Goal: Transaction & Acquisition: Purchase product/service

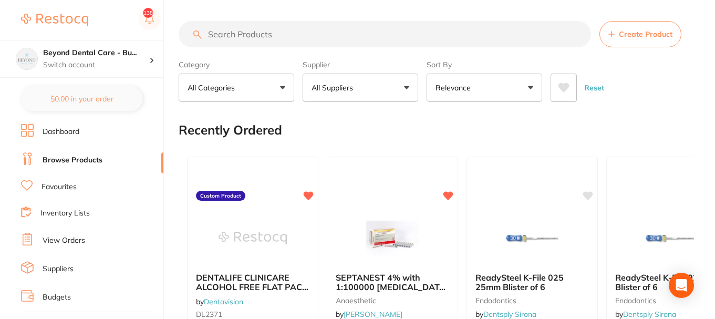
click at [289, 37] on input "search" at bounding box center [385, 34] width 412 height 26
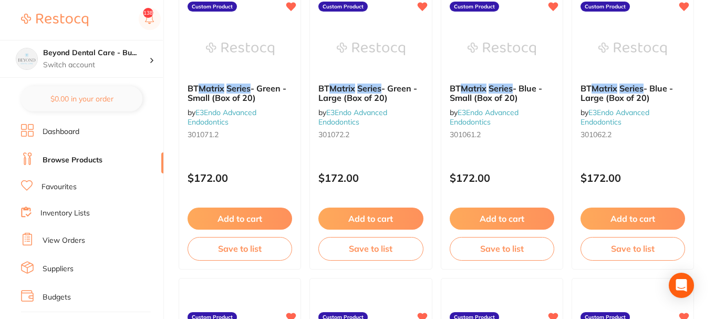
scroll to position [473, 0]
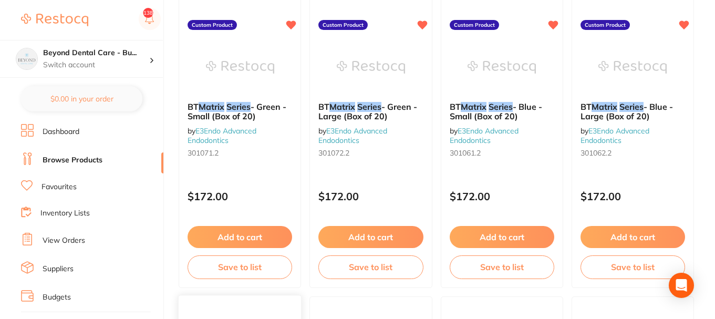
type input "matrix series"
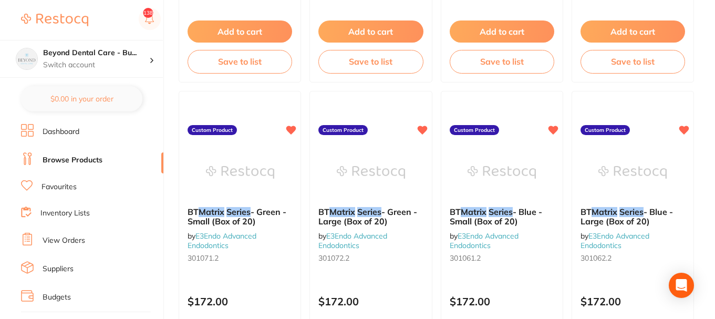
click at [79, 155] on link "Browse Products" at bounding box center [73, 160] width 60 height 11
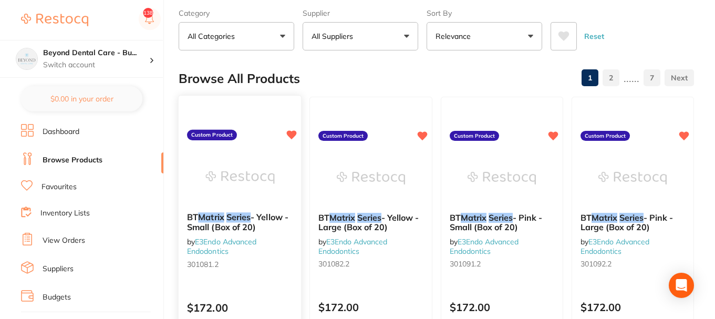
scroll to position [0, 0]
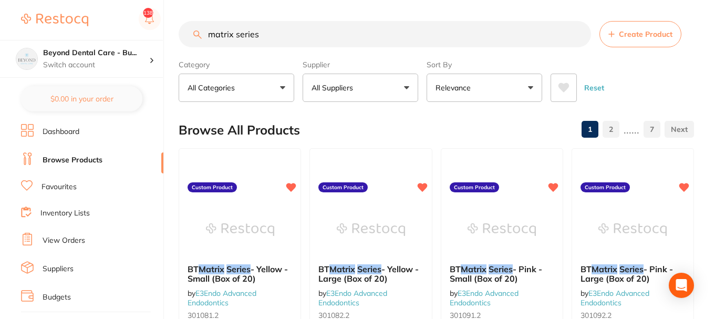
click at [61, 294] on link "Budgets" at bounding box center [57, 297] width 28 height 11
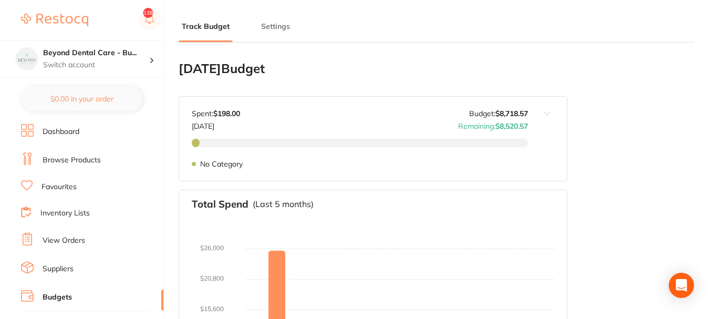
type input "8,719"
type input "0.0"
type input "8,719"
click at [92, 61] on p "Switch account" at bounding box center [96, 65] width 106 height 11
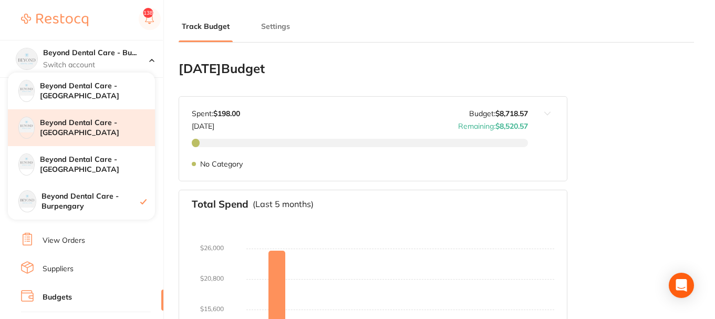
click at [123, 124] on h4 "Beyond Dental Care - [GEOGRAPHIC_DATA]" at bounding box center [97, 128] width 115 height 20
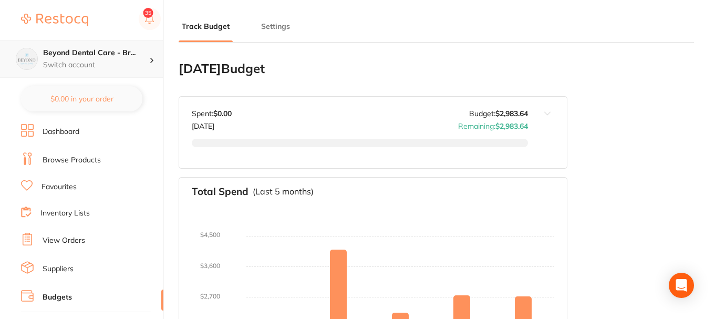
click at [121, 68] on p "Switch account" at bounding box center [96, 65] width 106 height 11
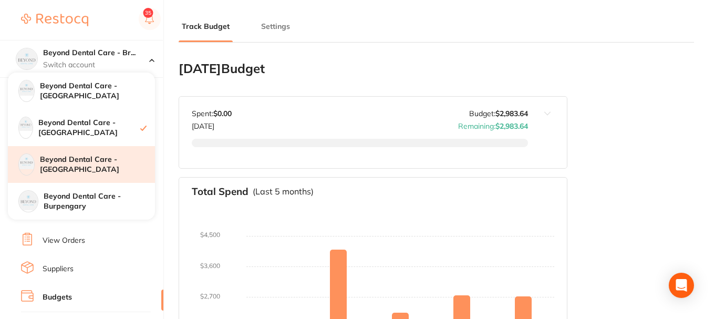
click at [80, 173] on h4 "Beyond Dental Care - [GEOGRAPHIC_DATA]" at bounding box center [97, 164] width 115 height 20
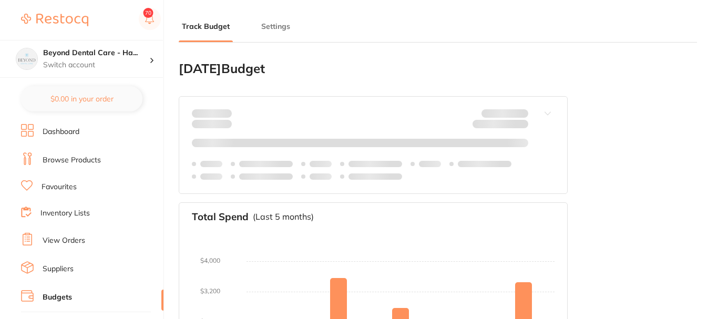
type input "2,056"
type input "0.0"
type input "2,056"
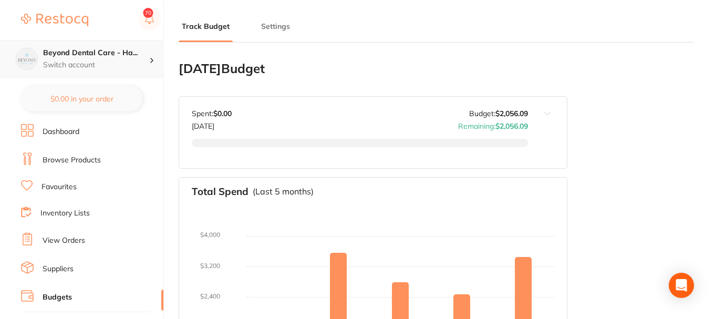
click at [143, 66] on p "Switch account" at bounding box center [96, 65] width 106 height 11
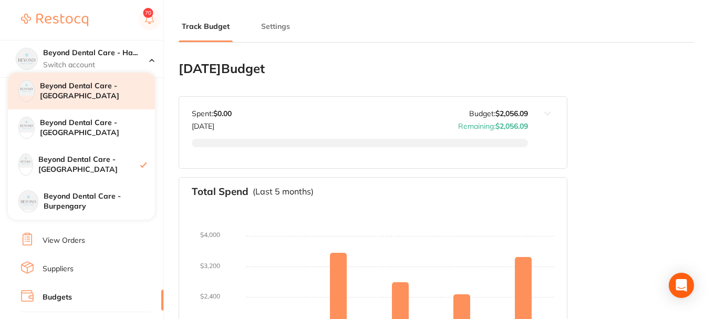
click at [106, 91] on h4 "Beyond Dental Care - [GEOGRAPHIC_DATA]" at bounding box center [97, 91] width 115 height 20
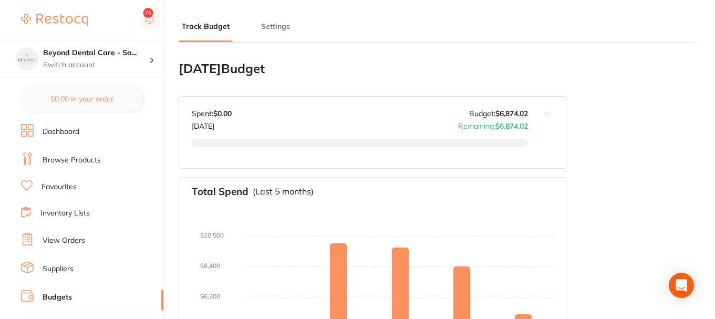
type input "6,874"
type input "0.0"
type input "6,874"
click at [96, 55] on h4 "Beyond Dental Care - Sa..." at bounding box center [96, 53] width 106 height 11
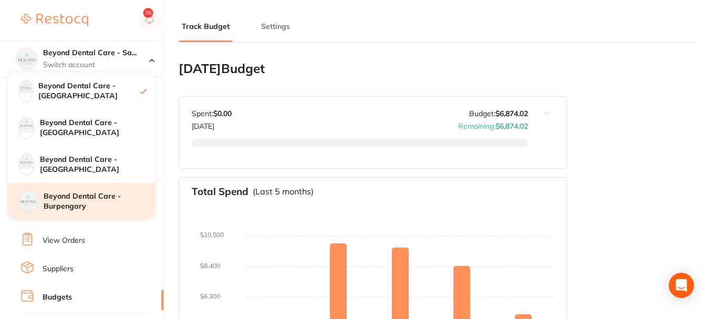
click at [98, 209] on h4 "Beyond Dental Care - Burpengary" at bounding box center [99, 201] width 111 height 20
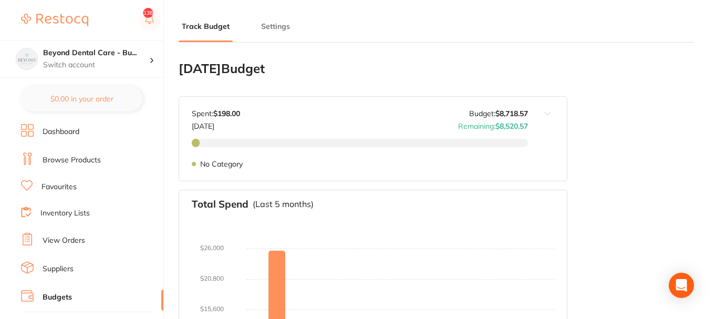
click at [77, 159] on link "Browse Products" at bounding box center [72, 160] width 58 height 11
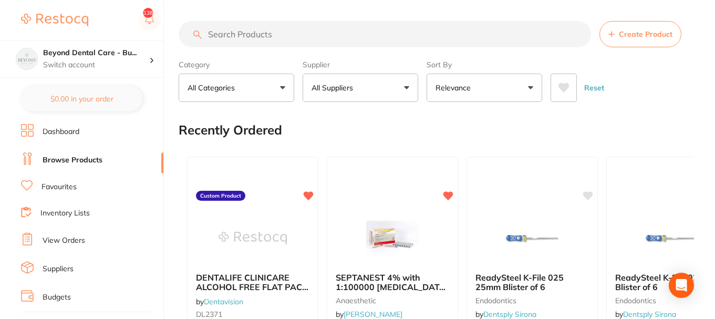
click at [293, 35] on input "search" at bounding box center [385, 34] width 412 height 26
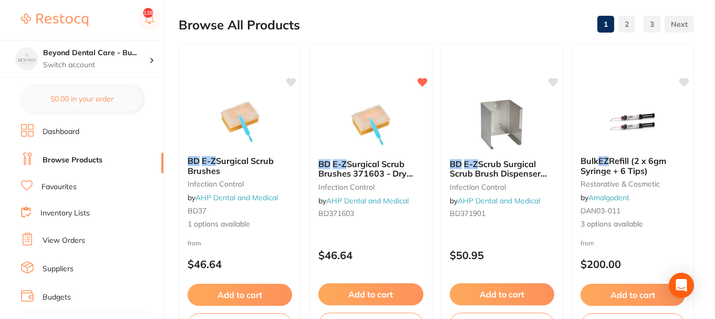
scroll to position [158, 0]
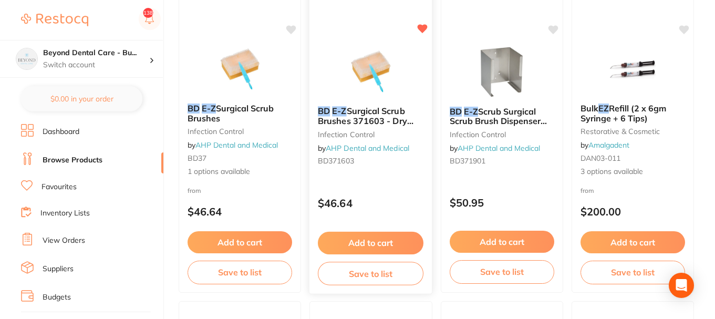
type input "bd ez"
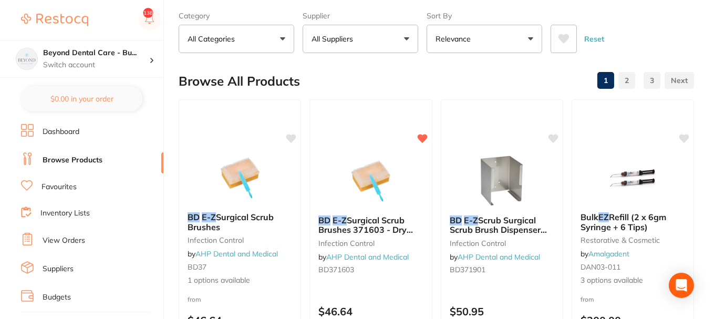
scroll to position [0, 0]
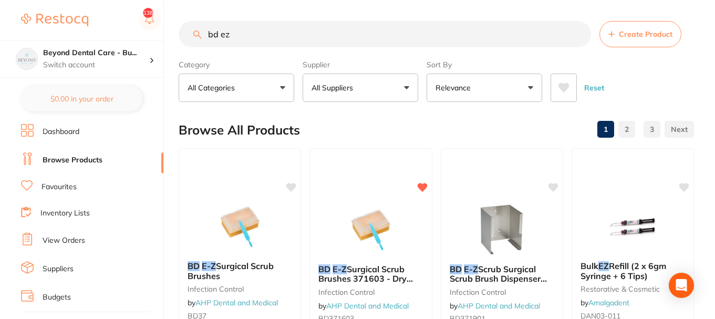
drag, startPoint x: 206, startPoint y: 35, endPoint x: 145, endPoint y: 35, distance: 61.5
click at [147, 35] on div "$0.00 Beyond Dental Care - Bu... Switch account Beyond Dental Care - Sandstone …" at bounding box center [357, 159] width 715 height 319
type input "sterile stickers"
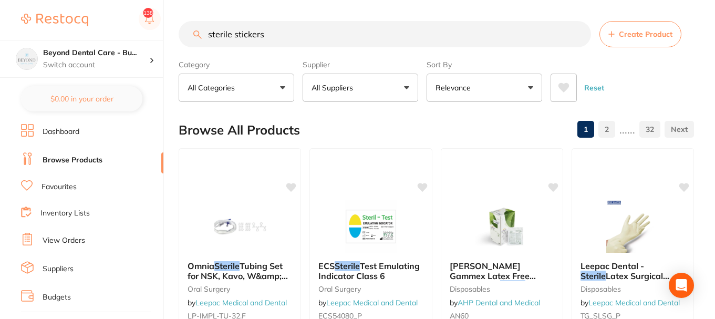
click at [182, 26] on input "sterile stickers" at bounding box center [385, 34] width 412 height 26
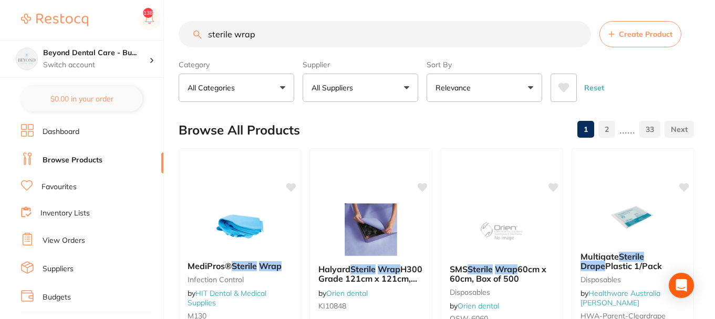
click at [232, 35] on input "sterile wrap" at bounding box center [385, 34] width 412 height 26
type input "sterilization wrap"
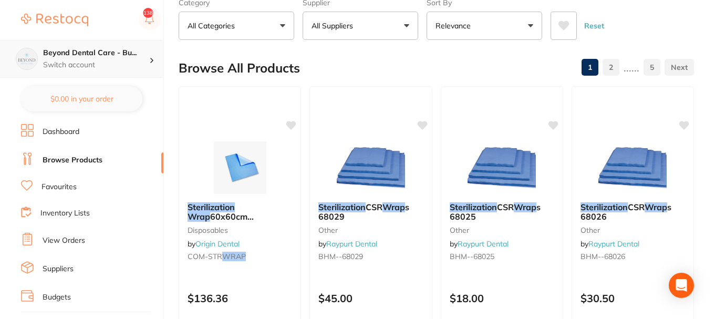
scroll to position [53, 0]
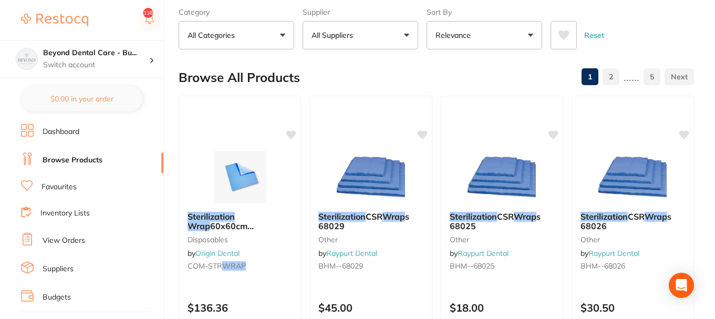
click at [71, 213] on link "Inventory Lists" at bounding box center [64, 213] width 49 height 11
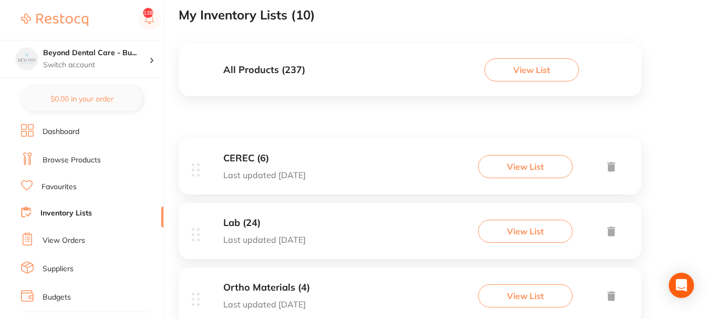
scroll to position [105, 0]
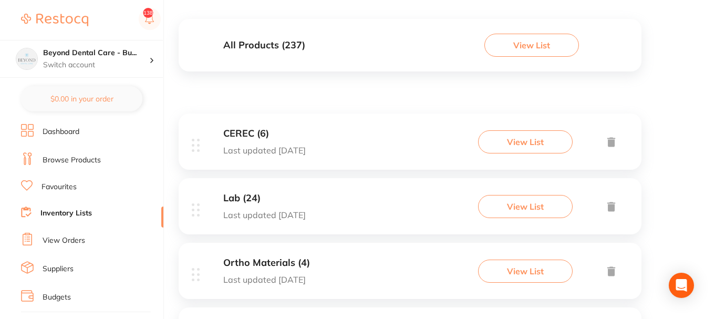
click at [365, 152] on div "CEREC (6) Last updated 29 days ago View List" at bounding box center [410, 141] width 463 height 56
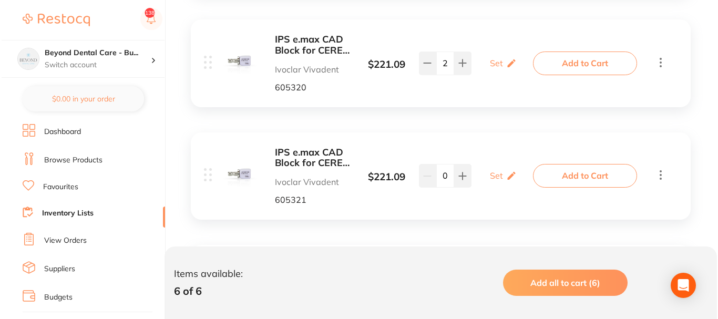
scroll to position [368, 0]
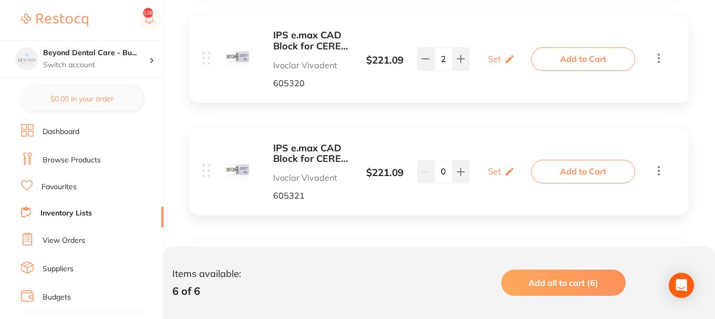
click at [574, 60] on button "Add to Cart" at bounding box center [583, 58] width 104 height 23
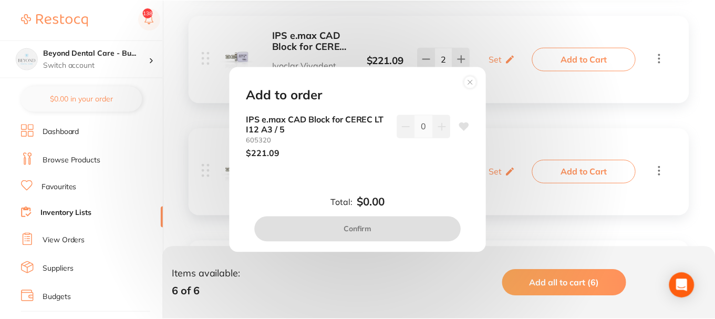
scroll to position [420, 0]
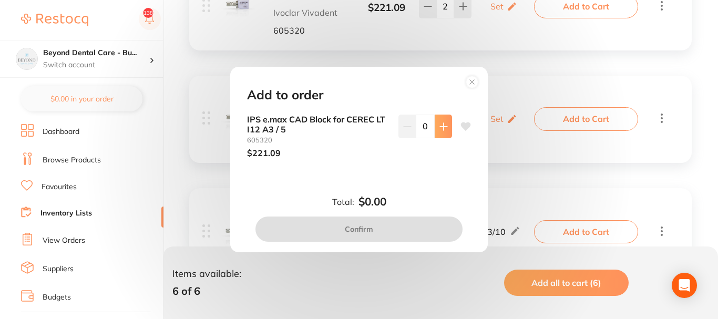
click at [441, 130] on icon at bounding box center [443, 126] width 7 height 7
type input "1"
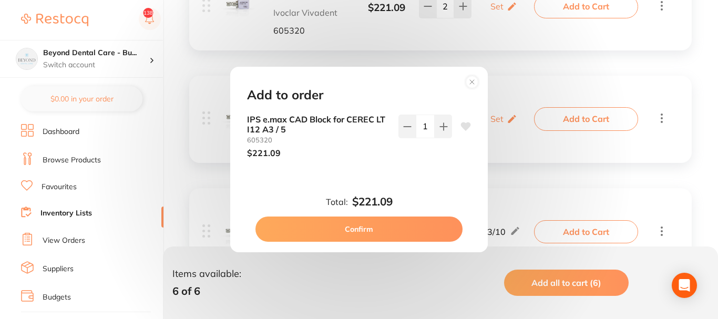
click at [388, 226] on button "Confirm" at bounding box center [358, 228] width 207 height 25
checkbox input "false"
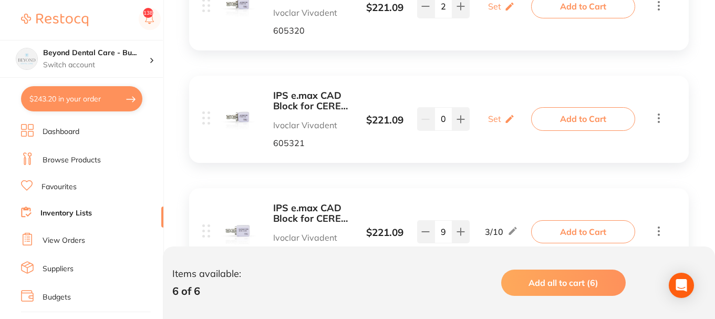
click at [595, 122] on button "Add to Cart" at bounding box center [583, 118] width 104 height 23
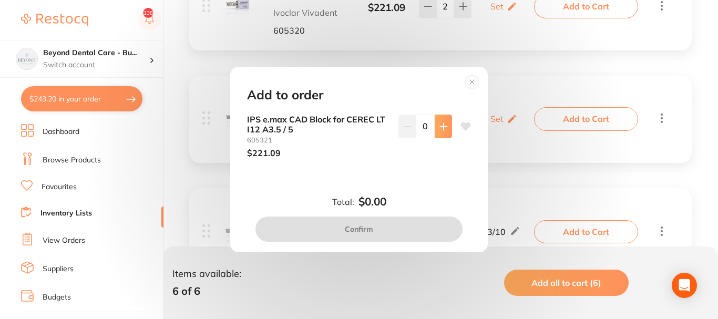
click at [443, 132] on button at bounding box center [442, 126] width 17 height 23
type input "1"
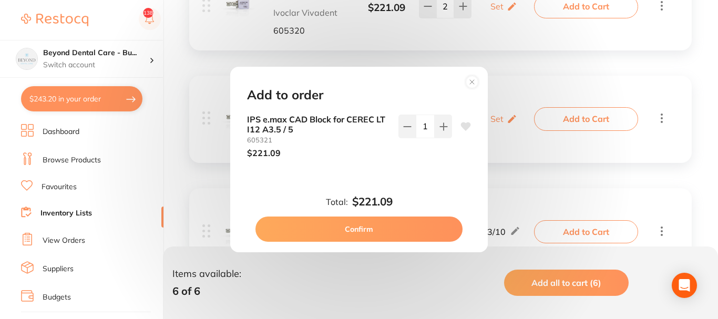
click at [382, 230] on button "Confirm" at bounding box center [358, 228] width 207 height 25
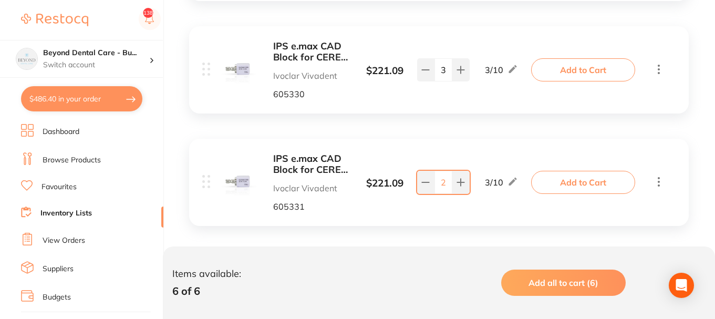
scroll to position [704, 0]
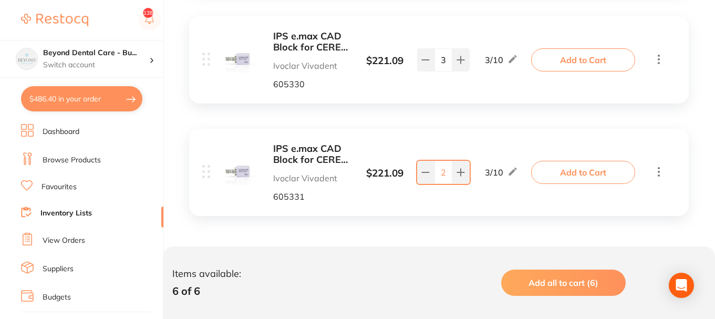
click at [566, 172] on button "Add to Cart" at bounding box center [583, 172] width 104 height 23
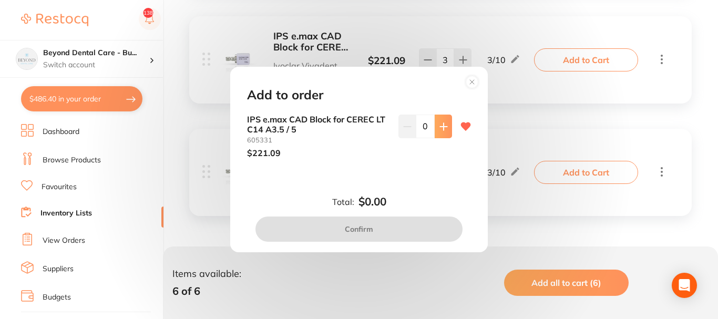
click at [438, 138] on button at bounding box center [442, 126] width 17 height 23
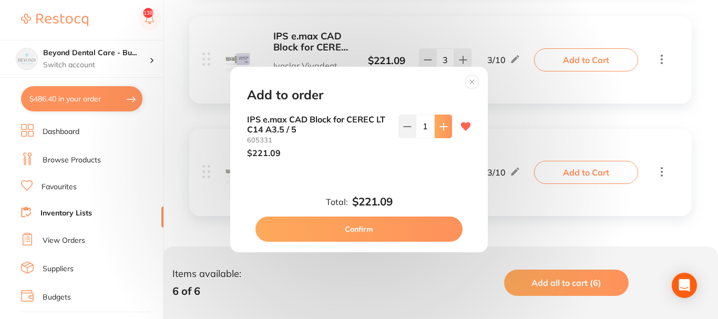
type input "1"
click at [358, 227] on button "Confirm" at bounding box center [358, 228] width 207 height 25
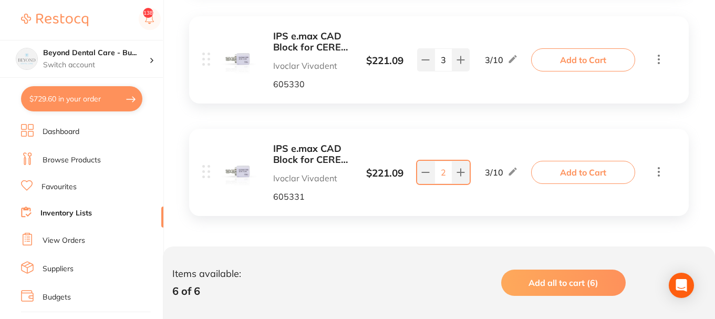
click at [573, 61] on button "Add to Cart" at bounding box center [583, 59] width 104 height 23
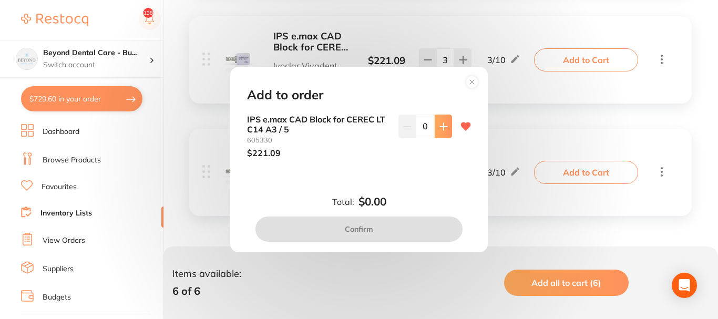
click at [442, 130] on icon at bounding box center [443, 126] width 8 height 8
type input "1"
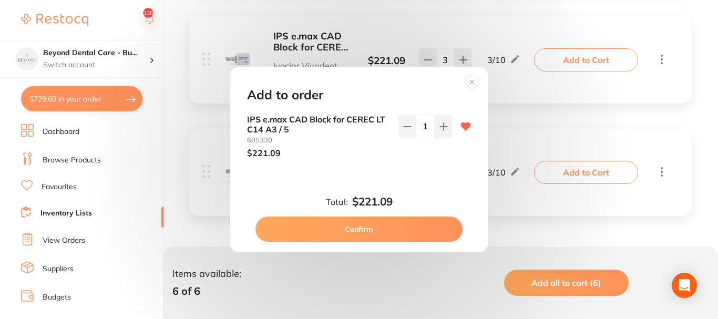
click at [371, 224] on button "Confirm" at bounding box center [358, 228] width 207 height 25
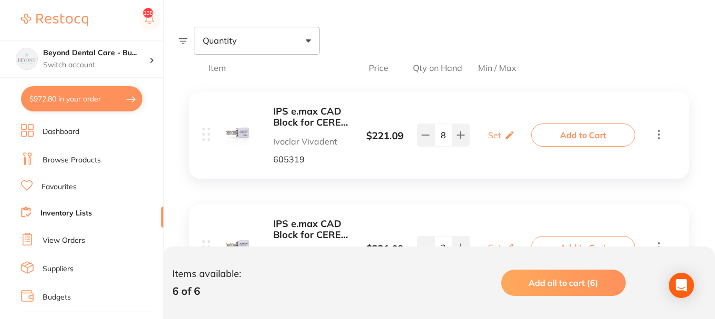
scroll to position [74, 0]
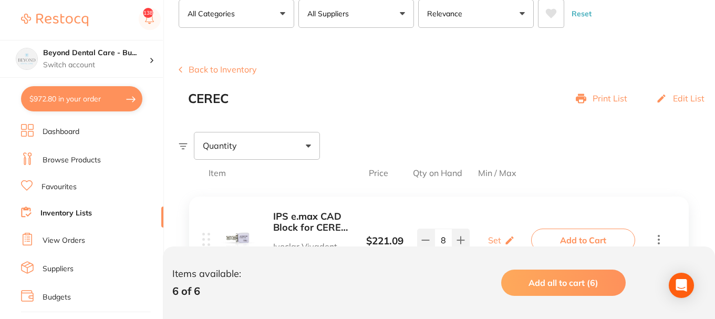
click at [235, 69] on button "Back to Inventory" at bounding box center [218, 69] width 78 height 9
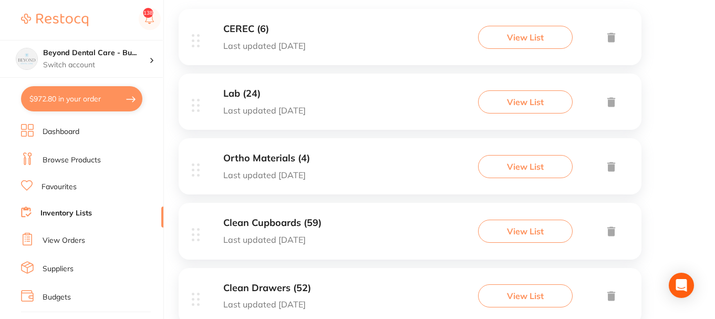
scroll to position [210, 0]
click at [331, 103] on div "Lab (24) Last updated 6 days ago View List" at bounding box center [410, 101] width 463 height 56
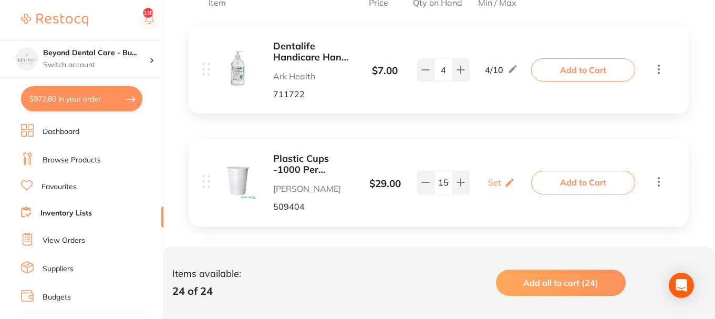
scroll to position [210, 0]
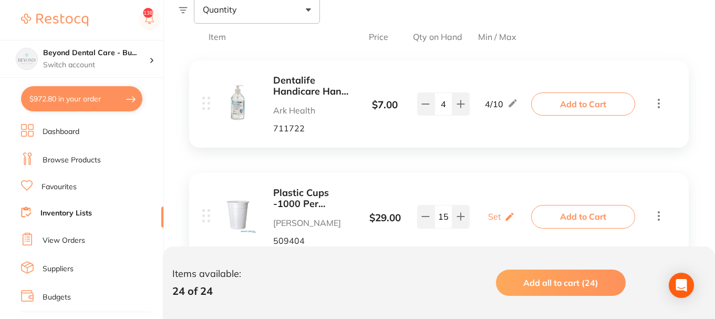
click at [582, 105] on button "Add to Cart" at bounding box center [583, 103] width 104 height 23
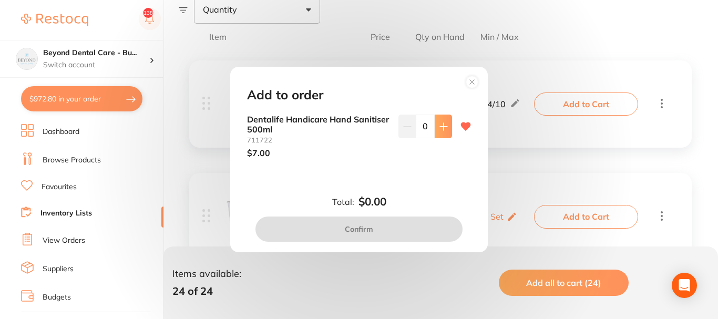
click at [441, 127] on icon at bounding box center [443, 126] width 8 height 8
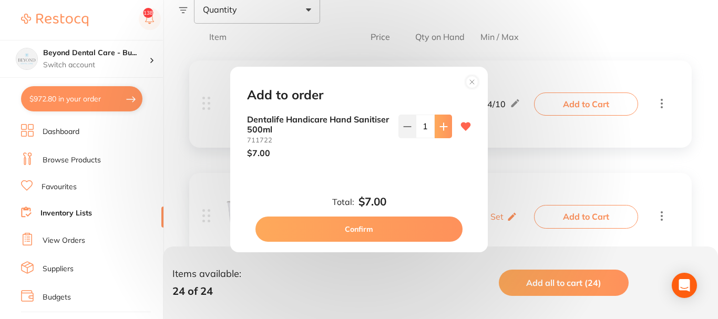
click at [441, 127] on icon at bounding box center [443, 126] width 8 height 8
type input "2"
click at [363, 223] on button "Confirm" at bounding box center [358, 228] width 207 height 25
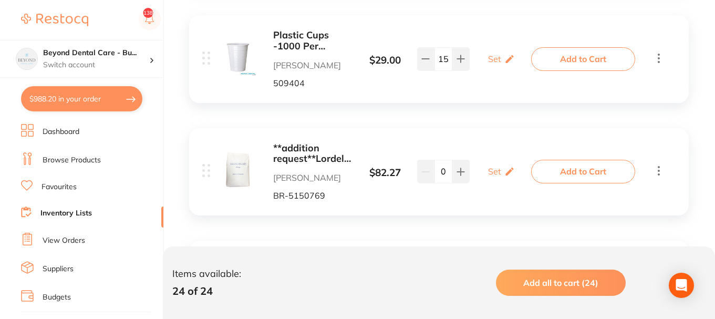
scroll to position [420, 0]
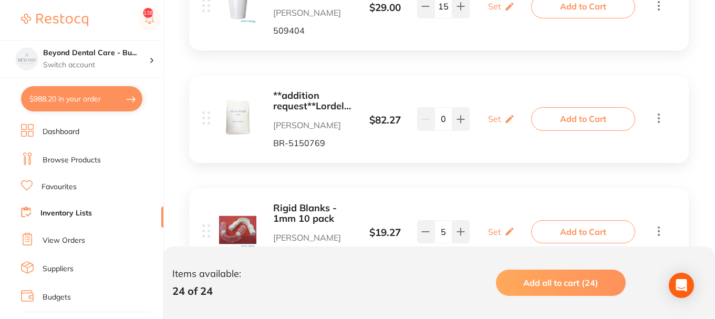
click at [588, 121] on button "Add to Cart" at bounding box center [583, 118] width 104 height 23
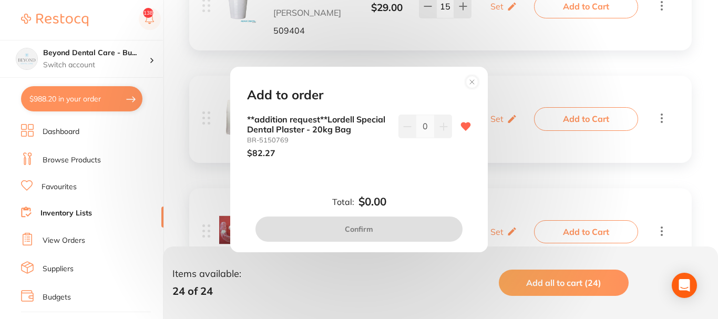
click at [445, 127] on button at bounding box center [442, 126] width 17 height 23
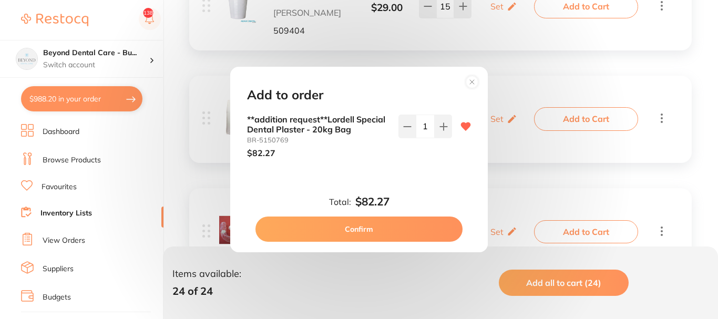
type input "1"
click at [395, 230] on button "Confirm" at bounding box center [358, 228] width 207 height 25
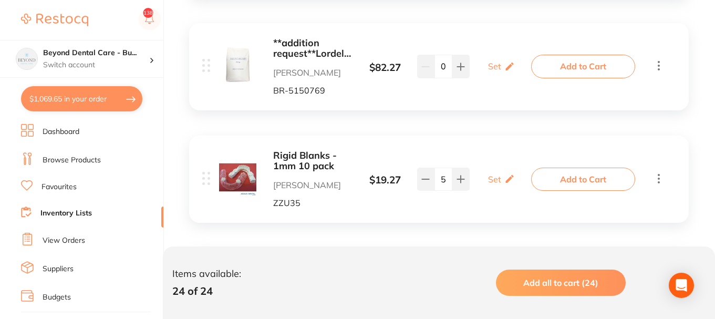
scroll to position [525, 0]
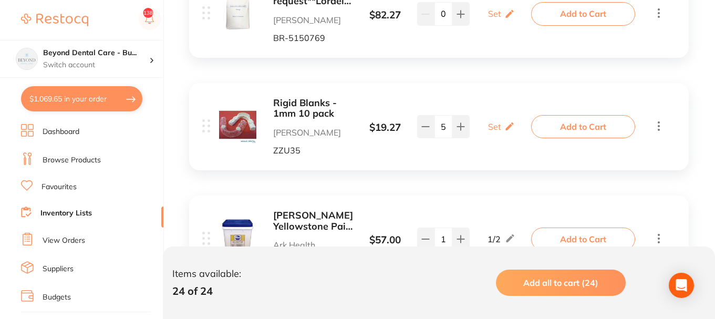
click at [557, 146] on div "Rigid Blanks - 1mm 10 pack Adam Dental ZZU35 $ 19.27 Set Set Min / Max 5 Set Se…" at bounding box center [439, 126] width 500 height 87
click at [566, 133] on button "Add to Cart" at bounding box center [583, 126] width 104 height 23
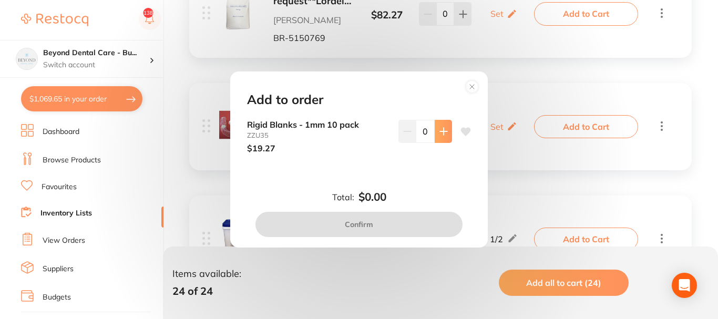
click at [439, 127] on icon at bounding box center [443, 131] width 8 height 8
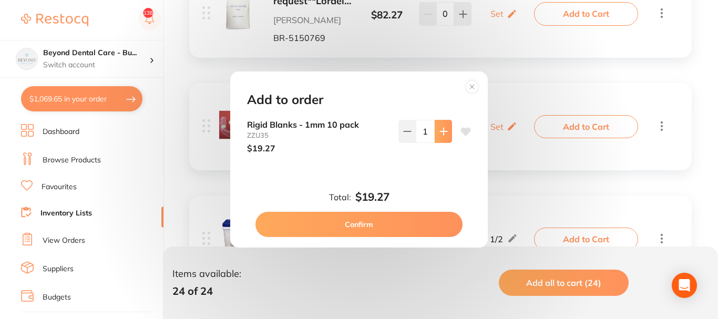
type input "1"
click at [360, 228] on button "Confirm" at bounding box center [358, 224] width 207 height 25
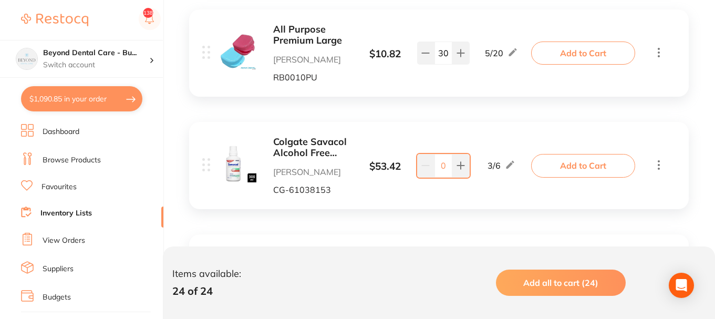
scroll to position [998, 0]
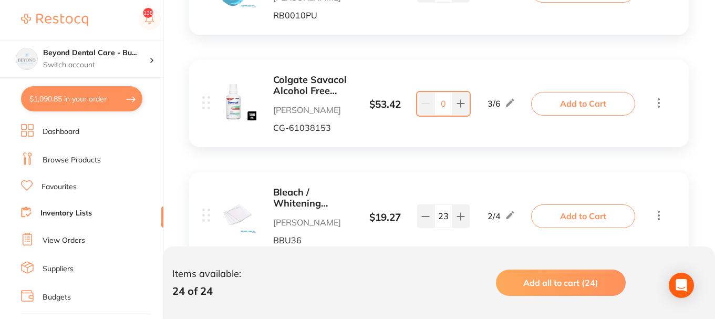
click at [565, 107] on button "Add to Cart" at bounding box center [583, 103] width 104 height 23
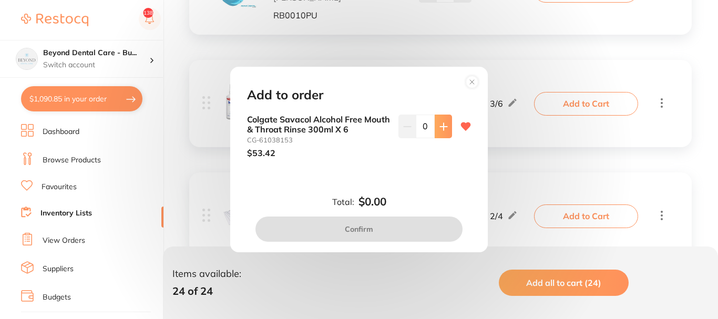
click at [443, 121] on button at bounding box center [442, 126] width 17 height 23
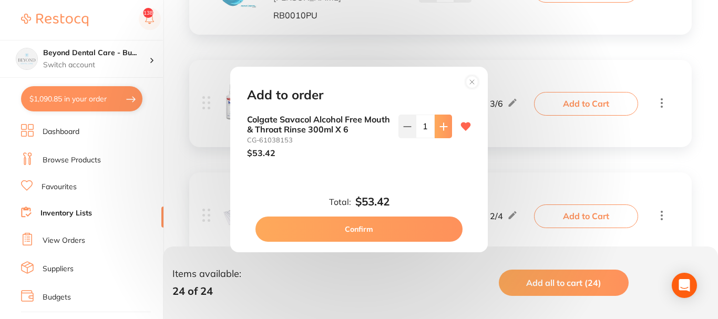
type input "1"
click at [349, 212] on div "Total: $53.42 Confirm" at bounding box center [358, 218] width 249 height 46
click at [346, 220] on button "Confirm" at bounding box center [358, 228] width 207 height 25
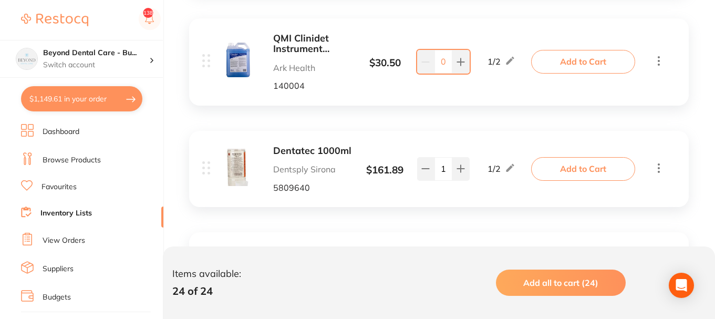
scroll to position [1261, 0]
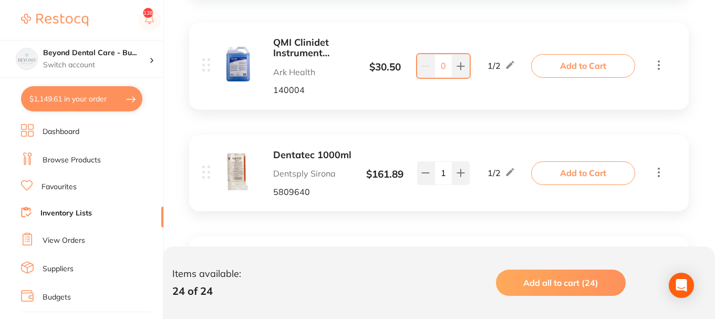
click at [573, 73] on button "Add to Cart" at bounding box center [583, 65] width 104 height 23
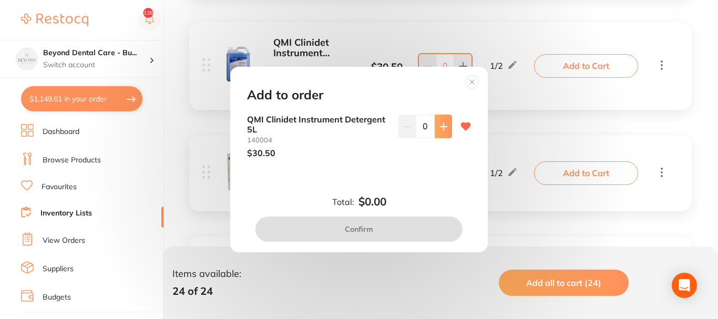
click at [442, 127] on icon at bounding box center [443, 126] width 7 height 7
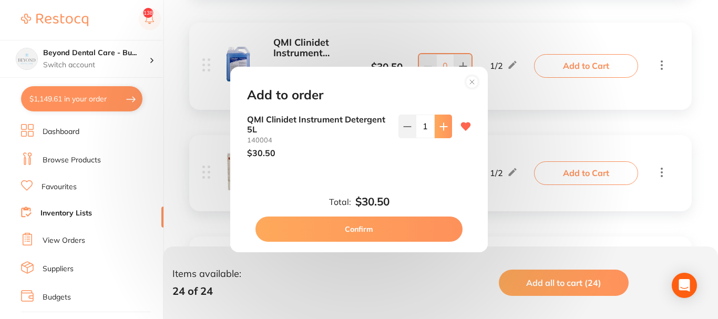
type input "1"
click at [355, 220] on button "Confirm" at bounding box center [358, 228] width 207 height 25
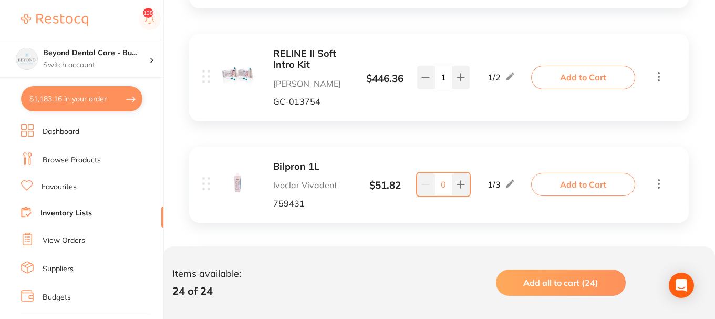
scroll to position [1628, 0]
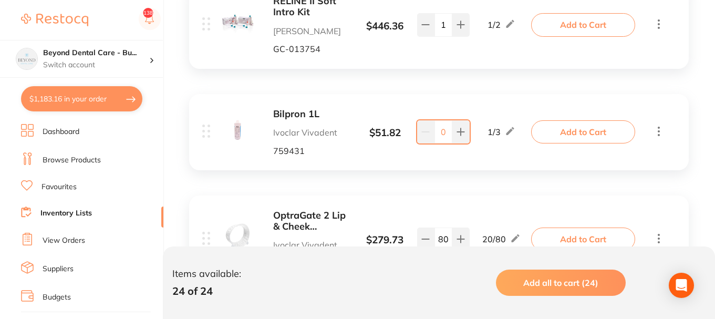
click at [575, 127] on button "Add to Cart" at bounding box center [583, 131] width 104 height 23
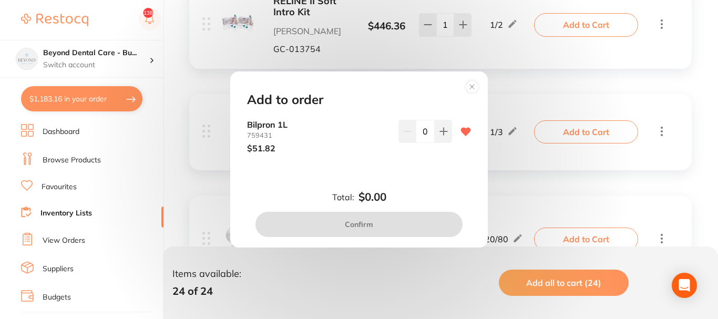
click at [445, 128] on button at bounding box center [442, 131] width 17 height 23
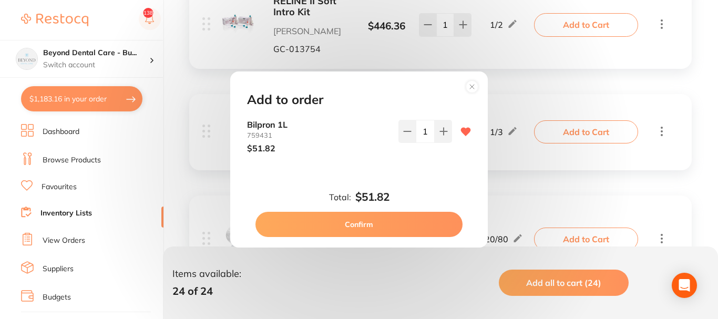
type input "1"
click at [382, 220] on button "Confirm" at bounding box center [358, 224] width 207 height 25
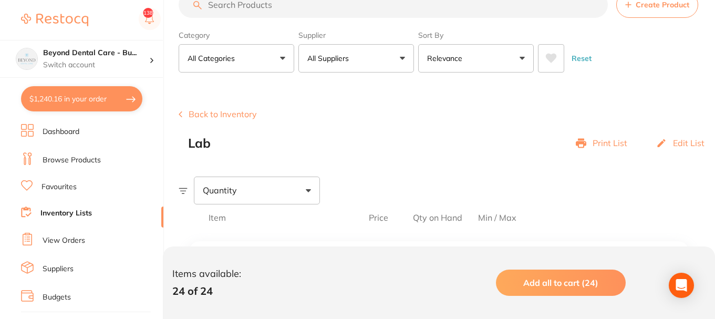
scroll to position [0, 0]
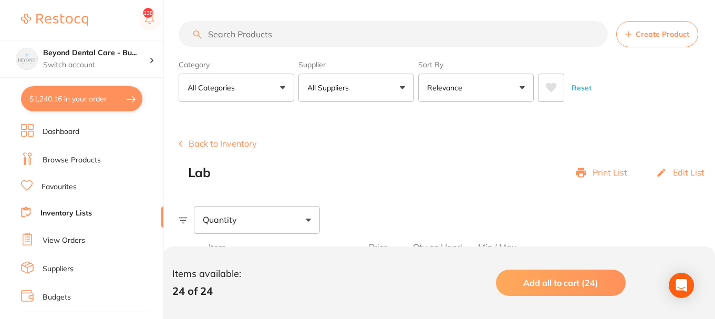
click at [233, 142] on button "Back to Inventory" at bounding box center [218, 143] width 78 height 9
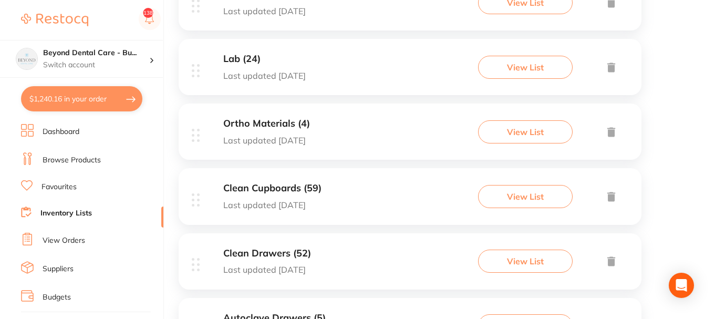
scroll to position [263, 0]
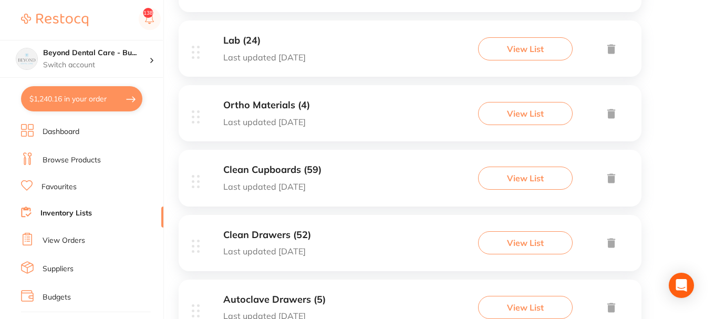
click at [340, 178] on div "Clean Cupboards (59) Last updated 6 days ago View List" at bounding box center [410, 178] width 463 height 56
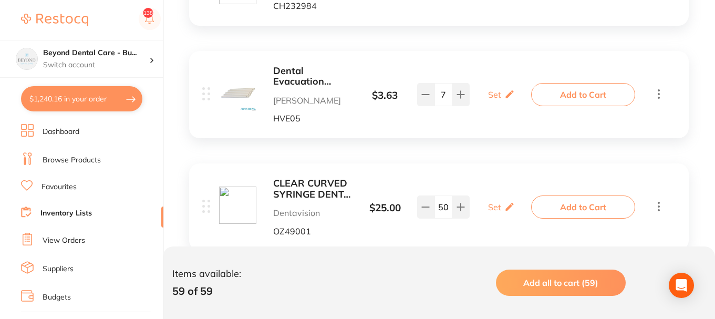
scroll to position [315, 0]
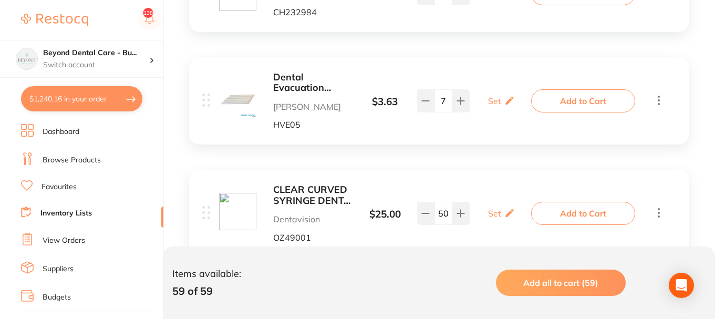
click at [575, 103] on button "Add to Cart" at bounding box center [583, 100] width 104 height 23
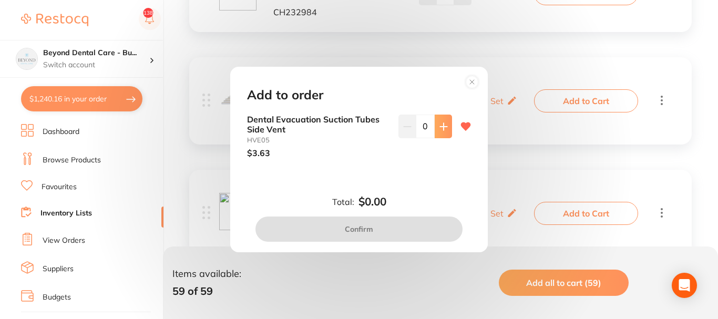
click at [439, 129] on icon at bounding box center [443, 126] width 8 height 8
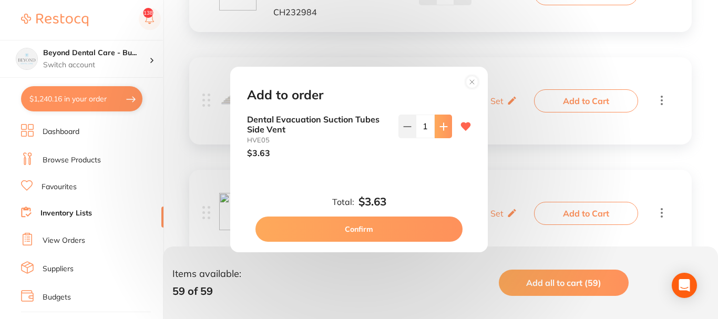
click at [440, 129] on icon at bounding box center [443, 126] width 8 height 8
click at [442, 135] on button at bounding box center [442, 126] width 17 height 23
click at [438, 132] on button at bounding box center [442, 126] width 17 height 23
click at [408, 131] on button at bounding box center [406, 126] width 17 height 23
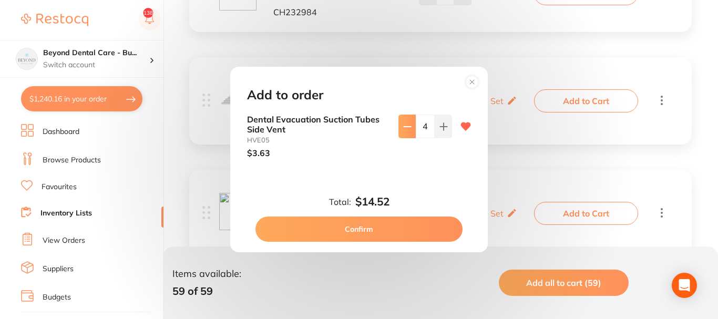
click at [408, 131] on button at bounding box center [406, 126] width 17 height 23
type input "3"
click at [383, 223] on button "Confirm" at bounding box center [358, 228] width 207 height 25
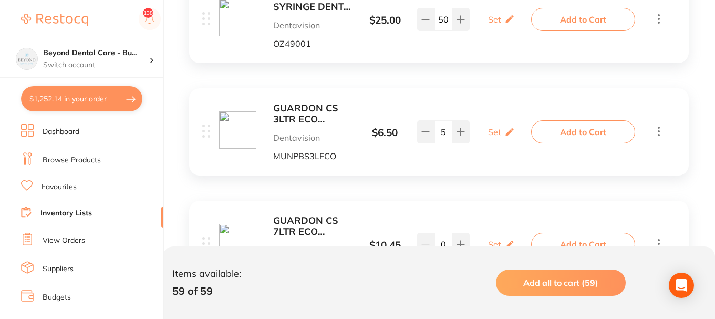
scroll to position [525, 0]
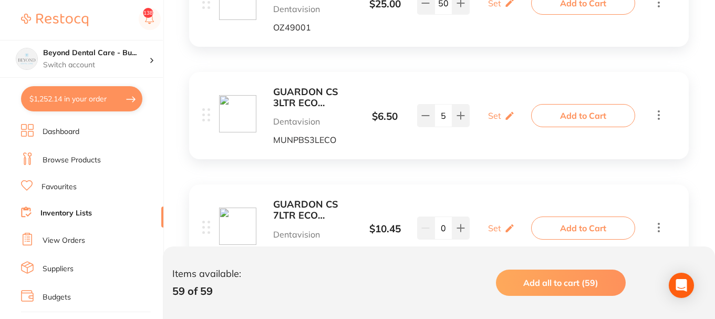
click at [311, 98] on b "GUARDON CS 3LTR ECO SHARPS CONTAINER" at bounding box center [312, 98] width 79 height 22
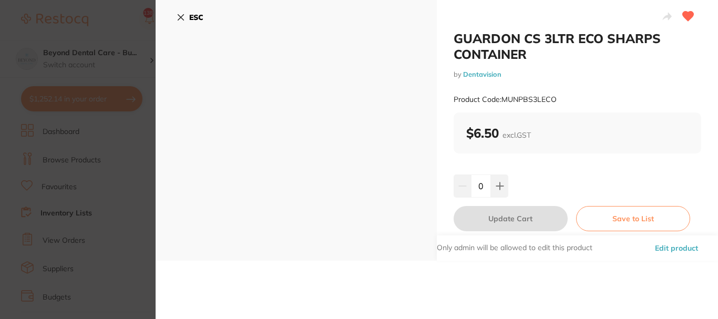
click at [179, 17] on icon at bounding box center [180, 17] width 8 height 8
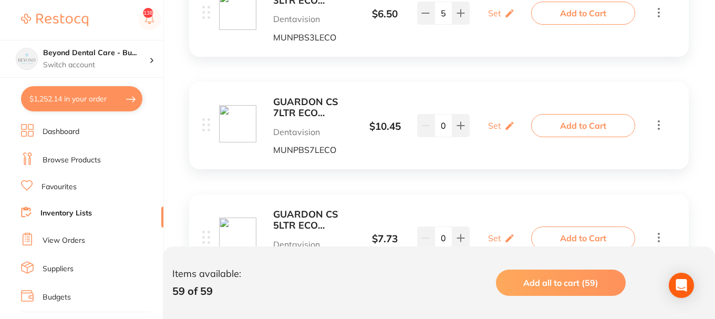
scroll to position [630, 0]
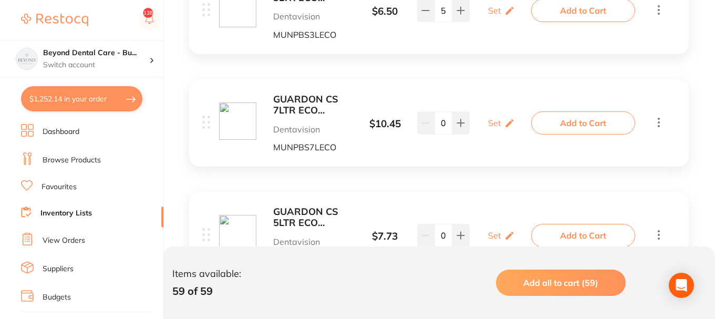
click at [569, 127] on button "Add to Cart" at bounding box center [583, 122] width 104 height 23
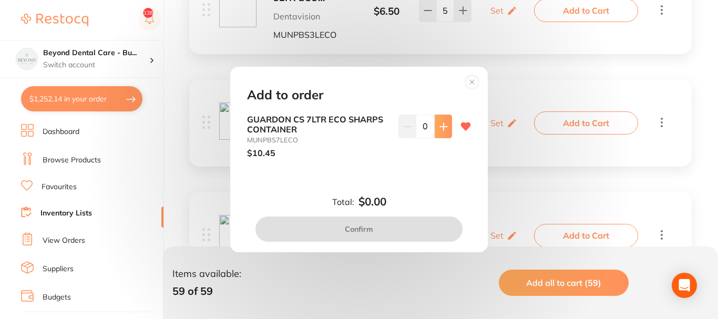
click at [447, 126] on button at bounding box center [442, 126] width 17 height 23
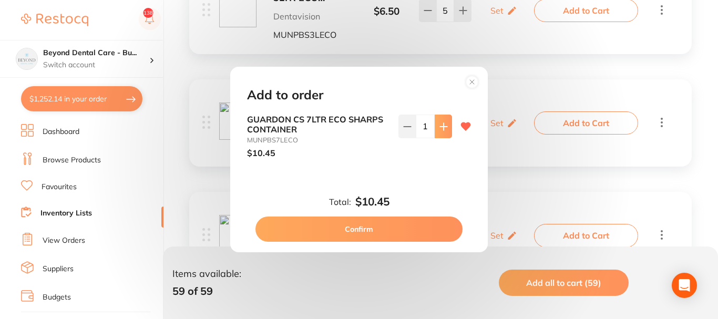
click at [443, 127] on icon at bounding box center [443, 126] width 8 height 8
type input "2"
click at [357, 230] on button "Confirm" at bounding box center [358, 228] width 207 height 25
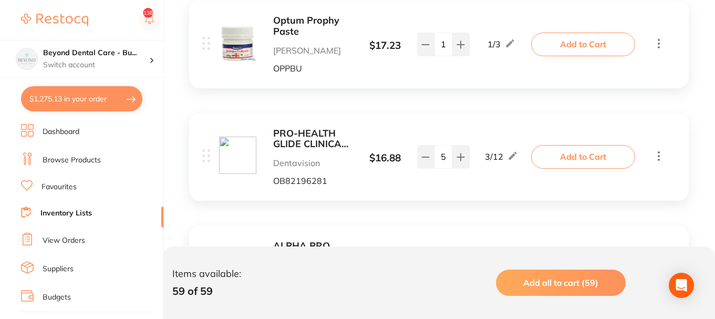
scroll to position [945, 0]
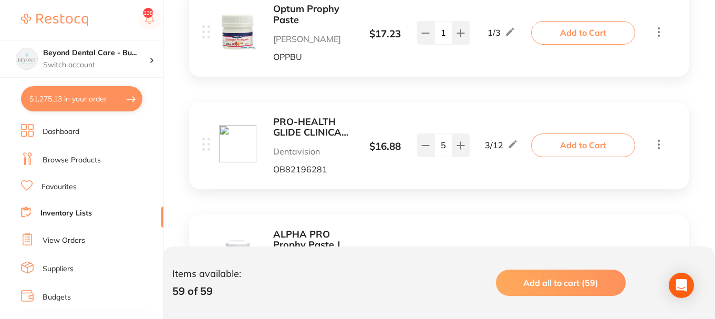
click at [566, 30] on button "Add to Cart" at bounding box center [583, 32] width 104 height 23
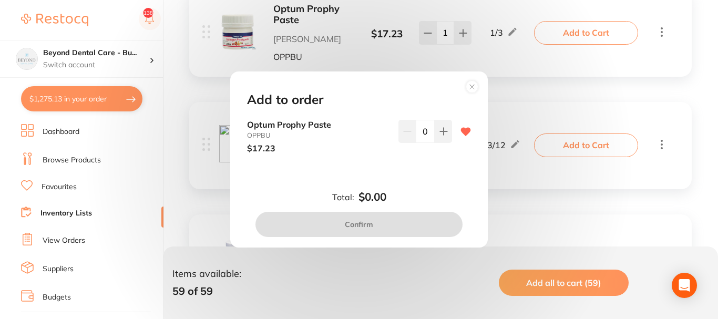
click at [441, 129] on icon at bounding box center [443, 131] width 7 height 7
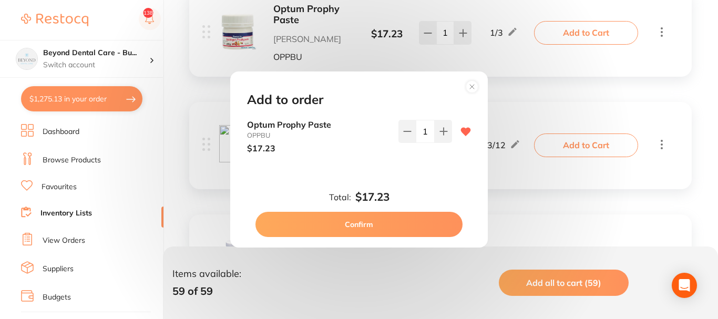
type input "1"
click at [375, 217] on button "Confirm" at bounding box center [358, 224] width 207 height 25
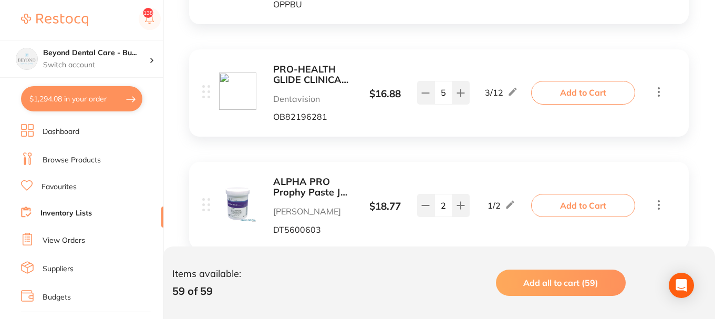
scroll to position [1051, 0]
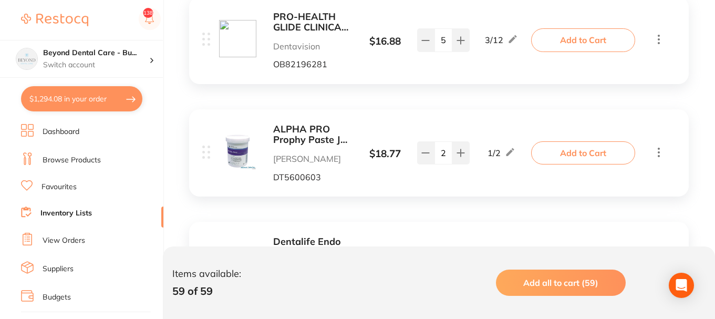
click at [575, 46] on button "Add to Cart" at bounding box center [583, 39] width 104 height 23
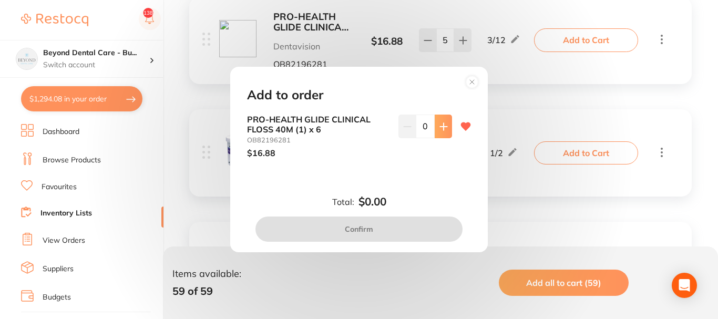
click at [435, 129] on button at bounding box center [442, 126] width 17 height 23
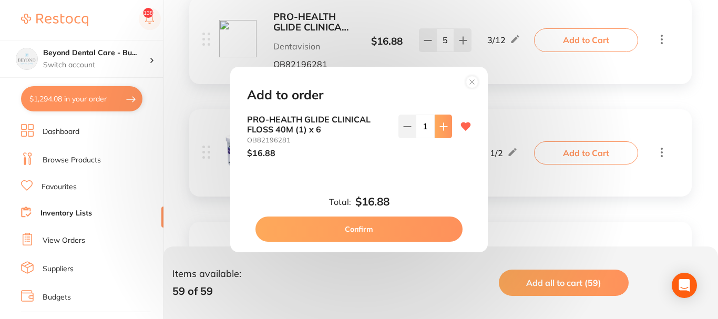
type input "1"
click at [378, 230] on button "Confirm" at bounding box center [358, 228] width 207 height 25
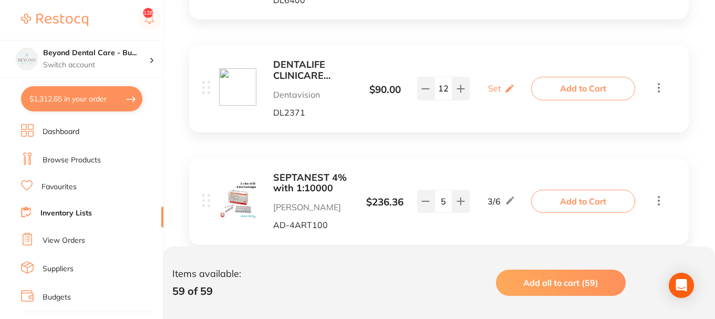
scroll to position [1366, 0]
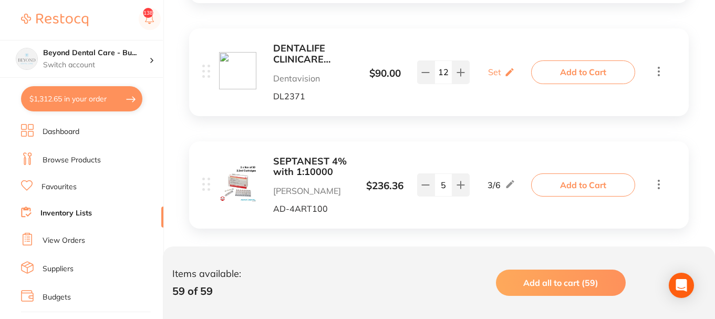
click at [588, 69] on button "Add to Cart" at bounding box center [583, 71] width 104 height 23
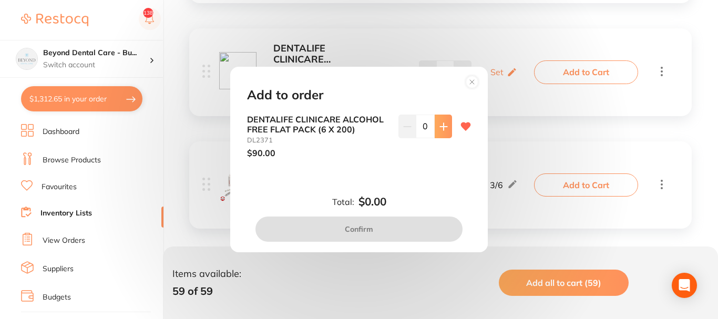
click at [441, 128] on icon at bounding box center [443, 126] width 7 height 7
type input "1"
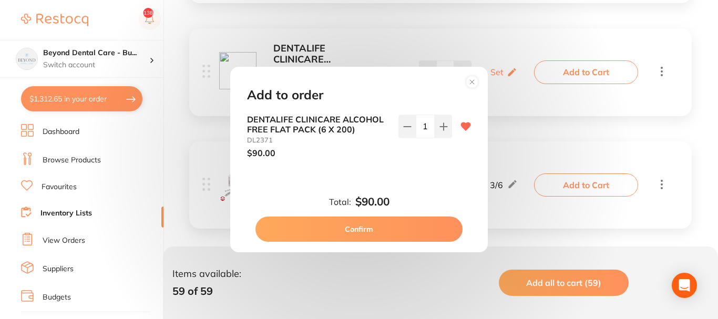
click at [373, 234] on button "Confirm" at bounding box center [358, 228] width 207 height 25
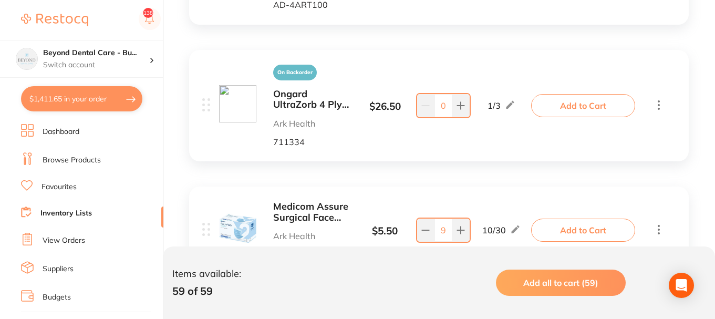
scroll to position [1576, 0]
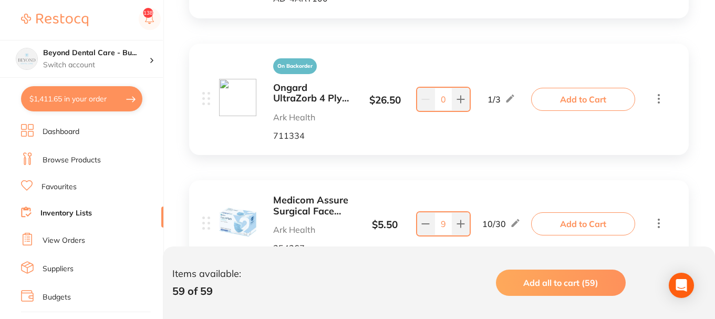
click at [571, 97] on button "Add to Cart" at bounding box center [583, 99] width 104 height 23
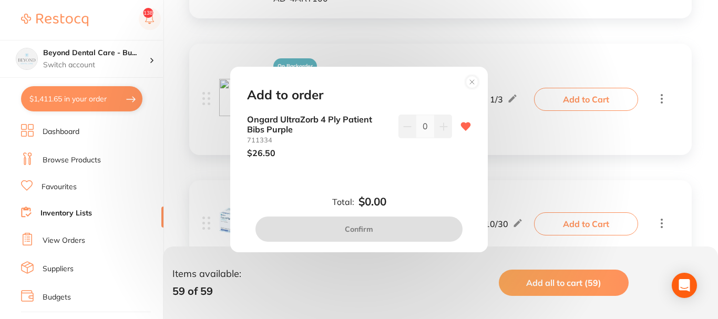
click at [444, 123] on icon at bounding box center [443, 126] width 8 height 8
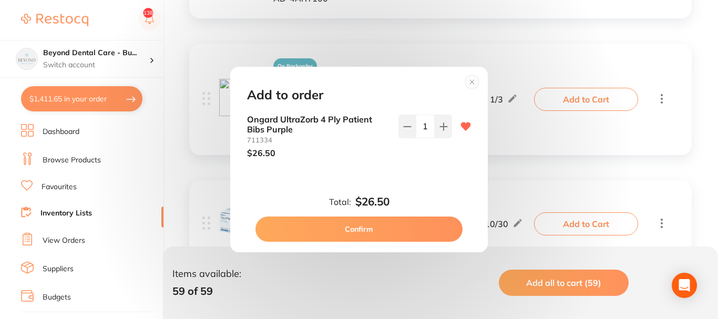
type input "1"
click at [356, 221] on button "Confirm" at bounding box center [358, 228] width 207 height 25
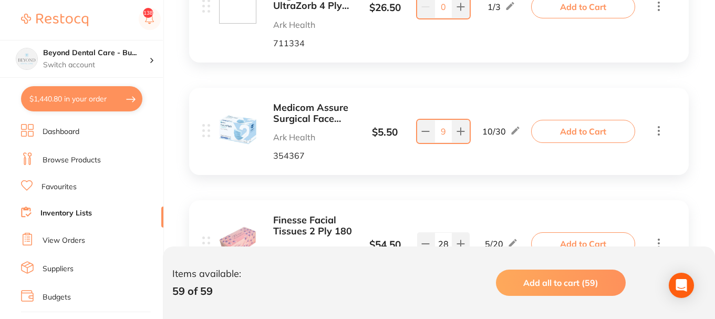
scroll to position [1681, 0]
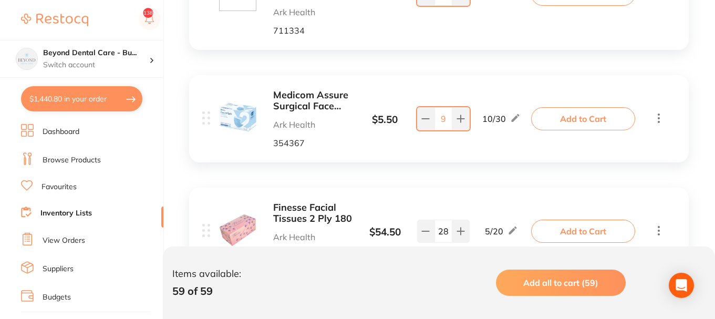
click at [580, 112] on button "Add to Cart" at bounding box center [583, 118] width 104 height 23
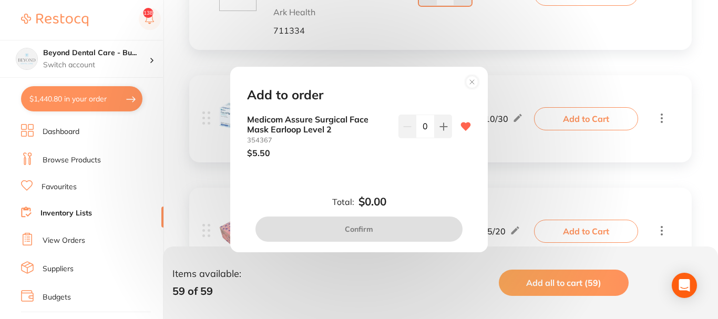
click at [423, 125] on input "0" at bounding box center [424, 126] width 19 height 23
click at [420, 127] on input "0" at bounding box center [424, 126] width 19 height 23
type input "15"
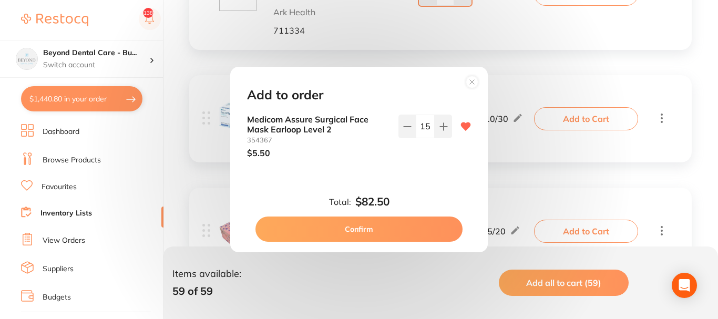
click at [415, 179] on div "Add to order Medicom Assure Surgical Face Mask Earloop Level 2 354367 $5.50 15 …" at bounding box center [358, 159] width 257 height 185
click at [362, 221] on button "Confirm" at bounding box center [358, 228] width 207 height 25
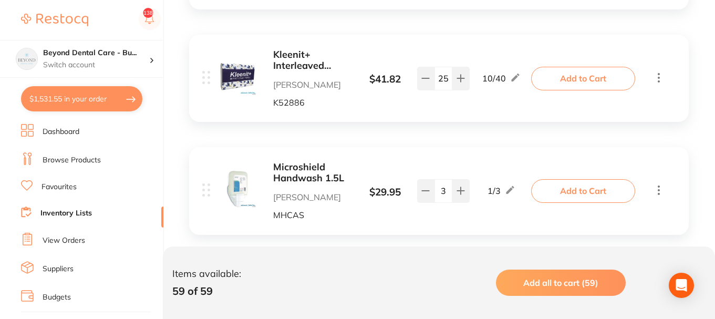
scroll to position [1944, 0]
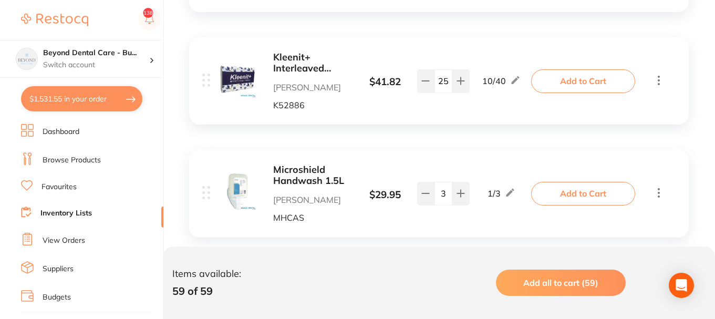
click at [565, 85] on button "Add to Cart" at bounding box center [583, 80] width 104 height 23
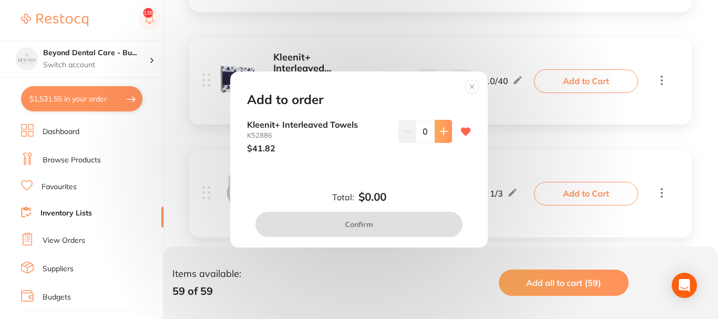
click at [439, 132] on icon at bounding box center [443, 131] width 8 height 8
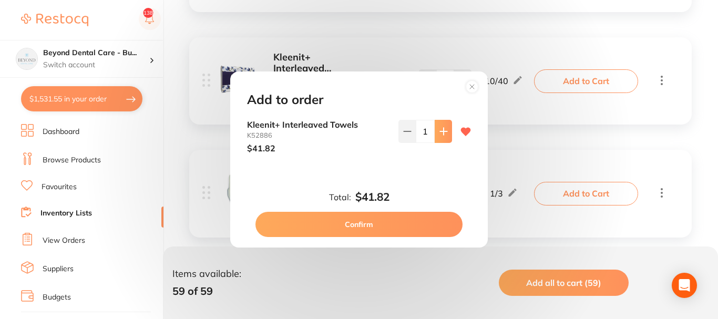
click at [442, 130] on icon at bounding box center [443, 131] width 8 height 8
type input "2"
click at [360, 222] on button "Confirm" at bounding box center [358, 224] width 207 height 25
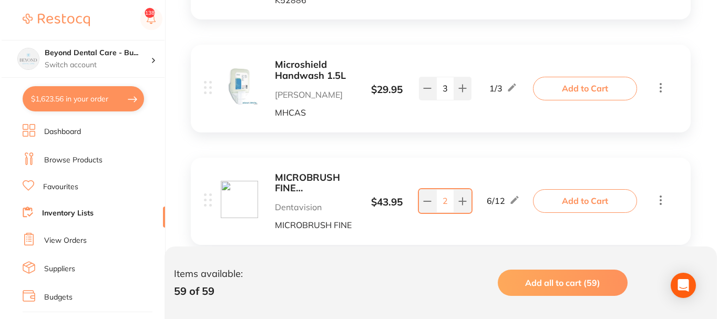
scroll to position [2154, 0]
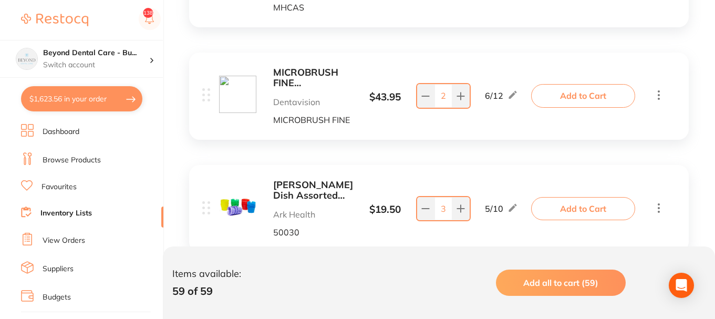
click at [573, 98] on button "Add to Cart" at bounding box center [583, 95] width 104 height 23
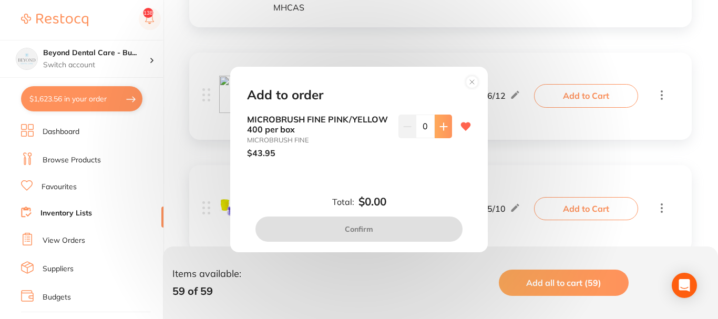
click at [442, 126] on icon at bounding box center [443, 126] width 8 height 8
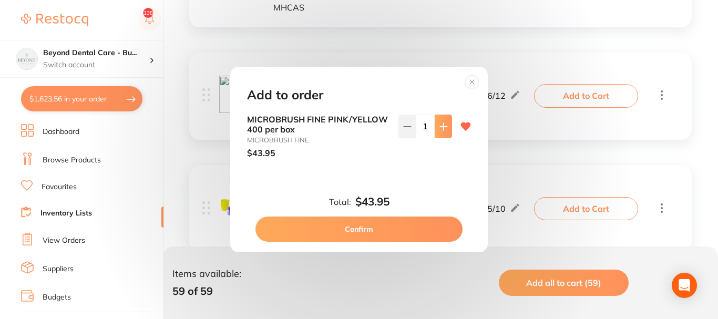
click at [442, 126] on icon at bounding box center [443, 126] width 8 height 8
type input "3"
click at [367, 224] on button "Confirm" at bounding box center [358, 228] width 207 height 25
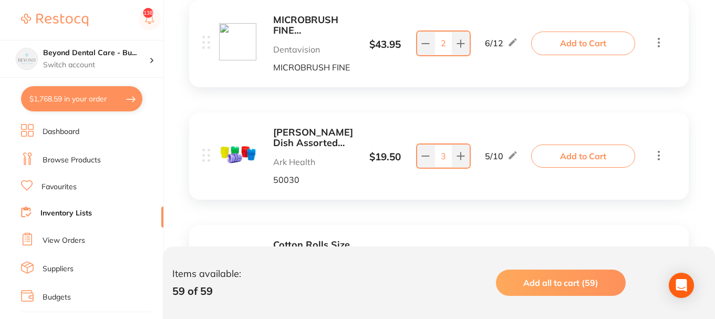
scroll to position [2259, 0]
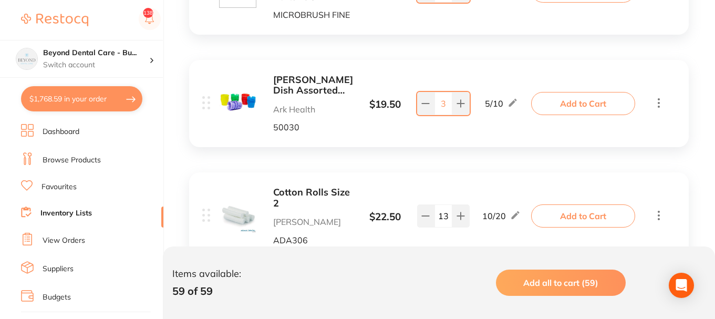
click at [571, 104] on button "Add to Cart" at bounding box center [583, 103] width 104 height 23
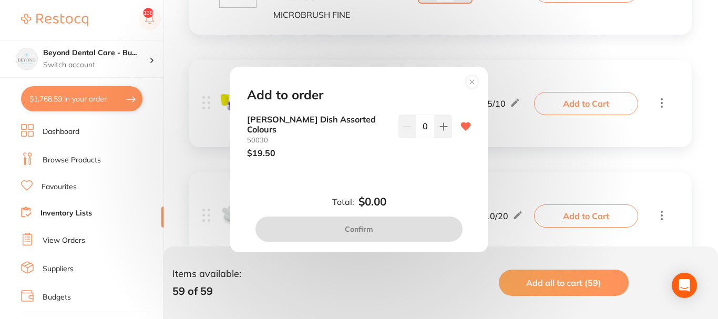
click at [445, 122] on button at bounding box center [442, 126] width 17 height 23
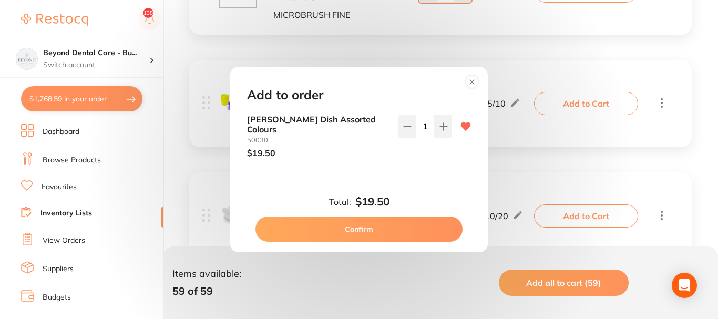
type input "1"
click at [370, 238] on button "Confirm" at bounding box center [358, 228] width 207 height 25
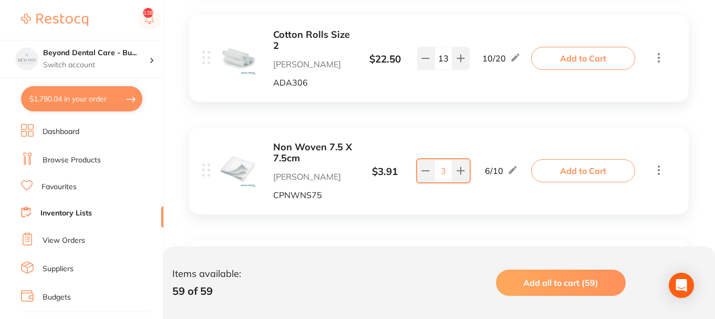
scroll to position [2469, 0]
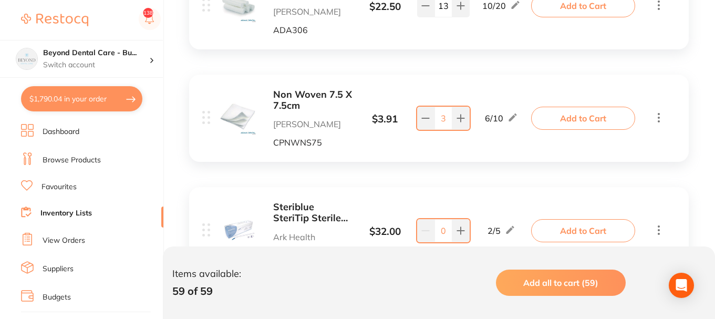
click at [574, 111] on button "Add to Cart" at bounding box center [583, 118] width 104 height 23
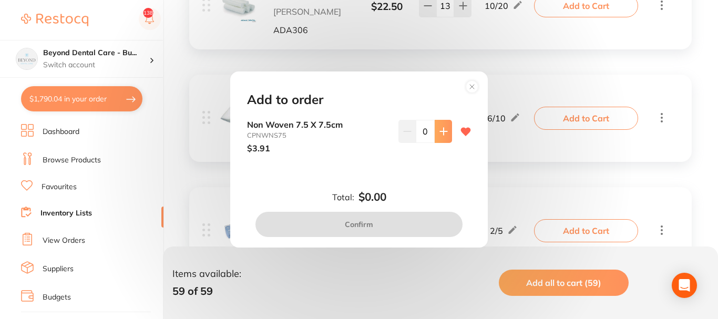
click at [448, 126] on button at bounding box center [442, 131] width 17 height 23
click at [441, 131] on icon at bounding box center [443, 131] width 7 height 7
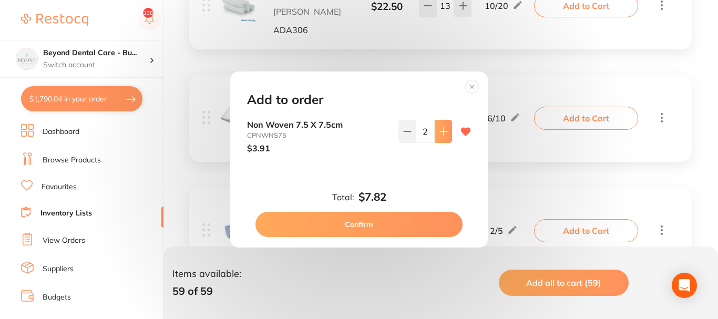
click at [441, 131] on icon at bounding box center [443, 131] width 7 height 7
type input "4"
click at [368, 222] on button "Confirm" at bounding box center [358, 224] width 207 height 25
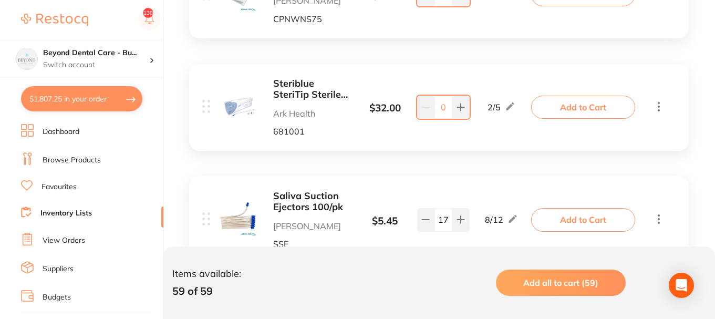
scroll to position [2626, 0]
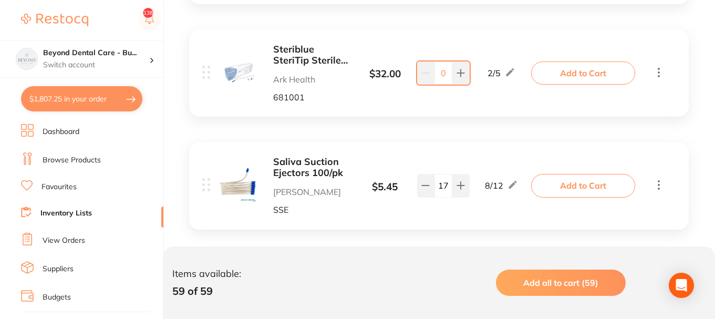
click at [590, 76] on button "Add to Cart" at bounding box center [583, 72] width 104 height 23
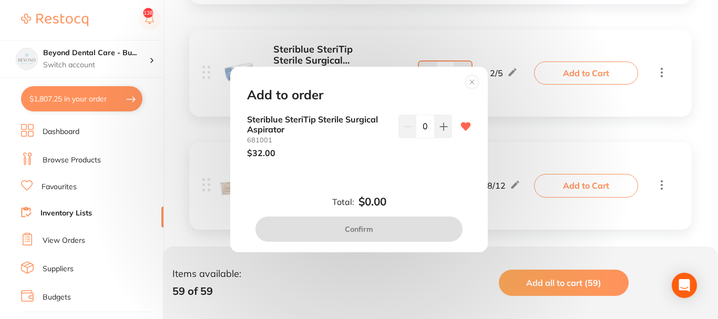
click at [440, 126] on icon at bounding box center [443, 126] width 7 height 7
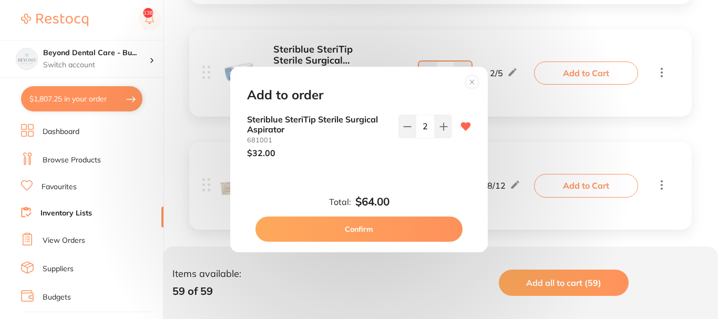
type input "2"
click at [363, 228] on button "Confirm" at bounding box center [358, 228] width 207 height 25
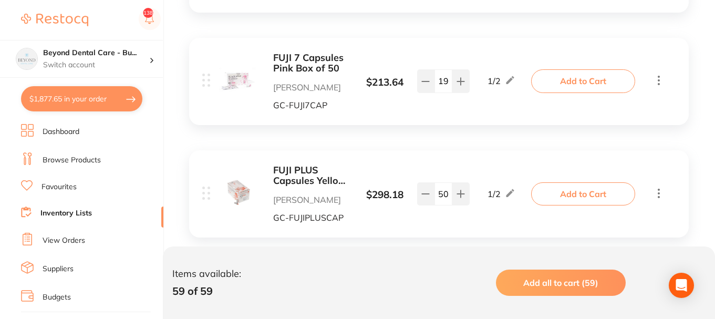
scroll to position [2836, 0]
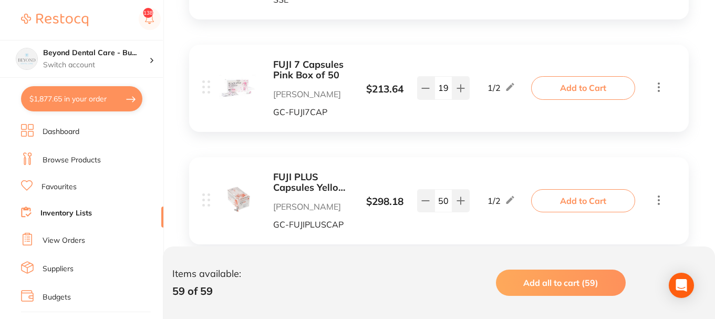
click at [580, 86] on button "Add to Cart" at bounding box center [583, 87] width 104 height 23
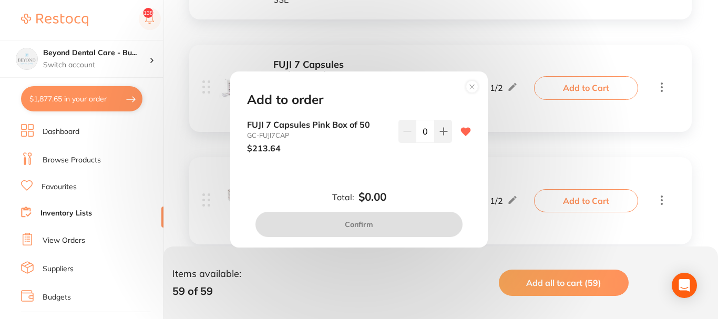
click at [439, 128] on icon at bounding box center [443, 131] width 8 height 8
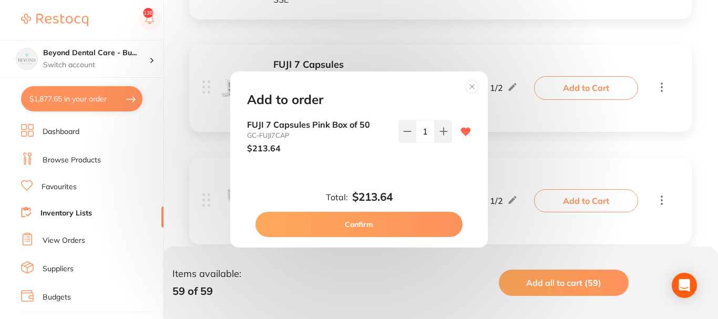
type input "1"
click at [383, 227] on button "Confirm" at bounding box center [358, 224] width 207 height 25
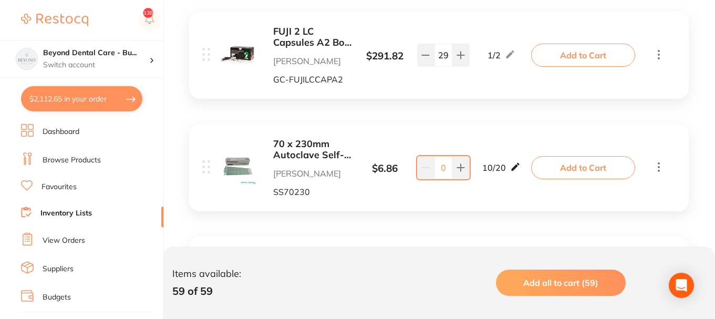
scroll to position [3099, 0]
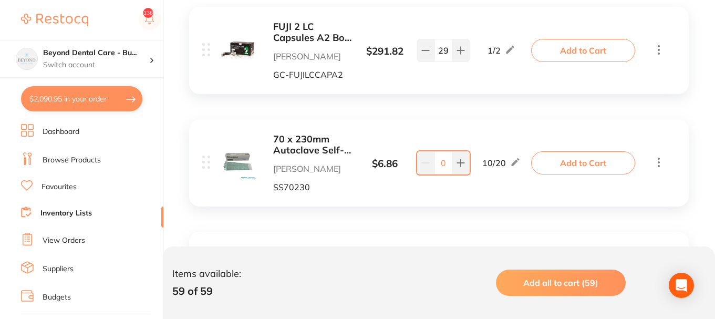
click at [591, 49] on button "Add to Cart" at bounding box center [583, 50] width 104 height 23
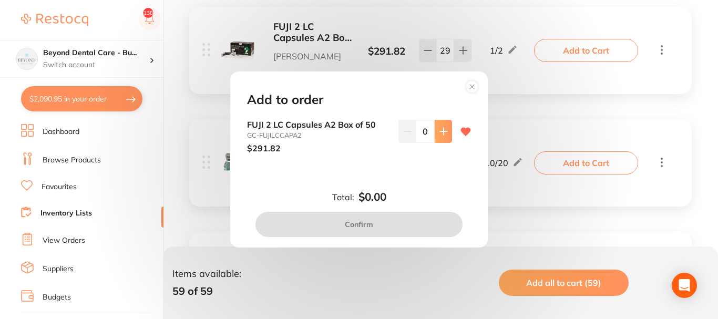
click at [439, 121] on button at bounding box center [442, 131] width 17 height 23
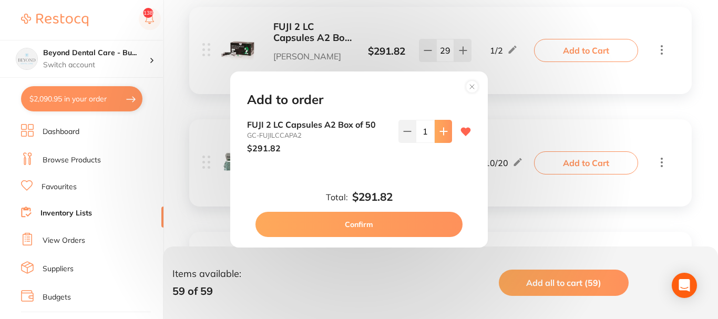
type input "1"
click at [359, 219] on button "Confirm" at bounding box center [358, 224] width 207 height 25
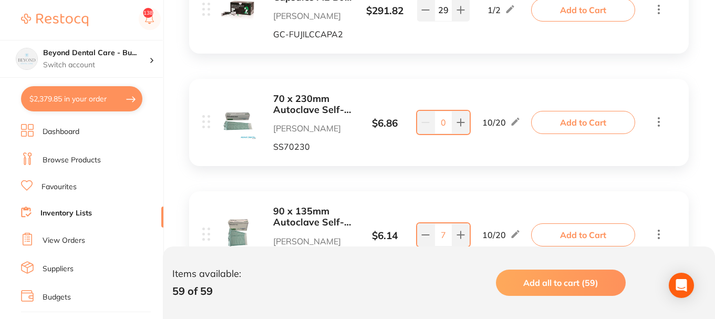
scroll to position [3152, 0]
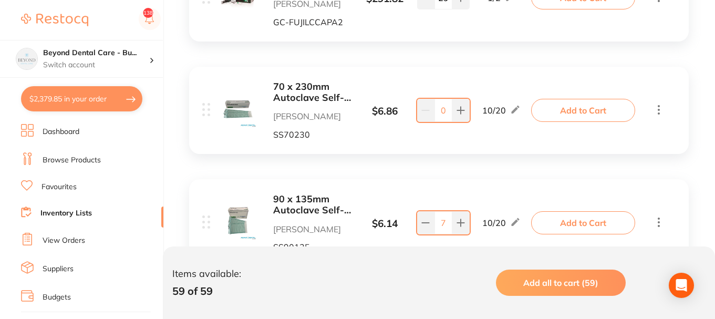
click at [578, 96] on div "70 x 230mm Autoclave Self-Sealing Sterilisation Pouches 200/pk Adam Dental SS70…" at bounding box center [439, 110] width 500 height 87
click at [577, 103] on button "Add to Cart" at bounding box center [583, 110] width 104 height 23
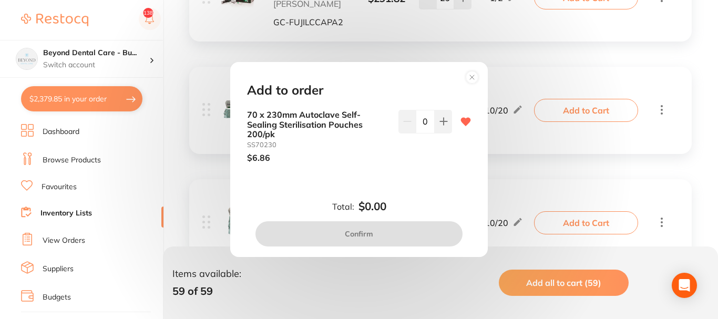
click at [420, 122] on input "0" at bounding box center [424, 121] width 19 height 23
type input "16"
click at [417, 196] on div "Add to order 70 x 230mm Autoclave Self-Sealing Sterilisation Pouches 200/pk SS7…" at bounding box center [358, 159] width 257 height 195
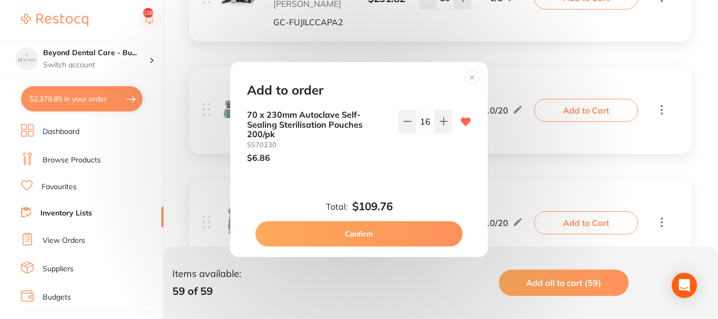
click at [391, 234] on button "Confirm" at bounding box center [358, 233] width 207 height 25
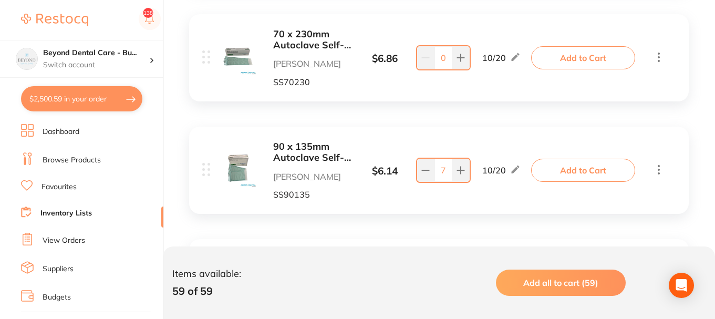
scroll to position [3257, 0]
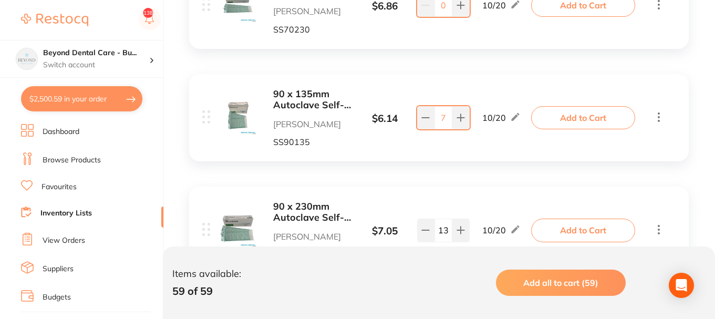
click at [566, 116] on button "Add to Cart" at bounding box center [583, 117] width 104 height 23
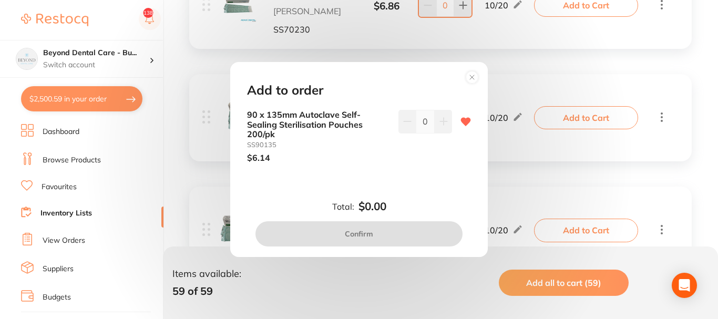
click at [440, 120] on icon at bounding box center [443, 121] width 8 height 8
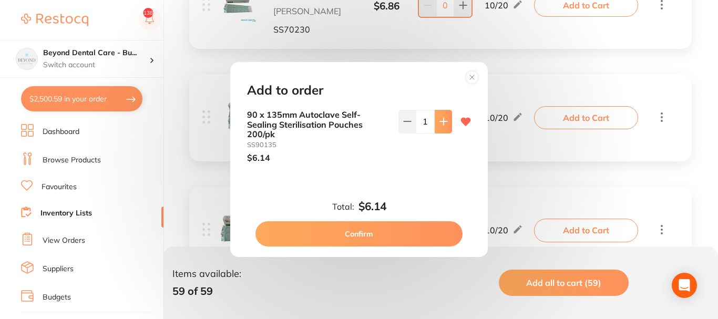
click at [439, 120] on icon at bounding box center [443, 121] width 8 height 8
type input "3"
click at [370, 233] on button "Confirm" at bounding box center [358, 233] width 207 height 25
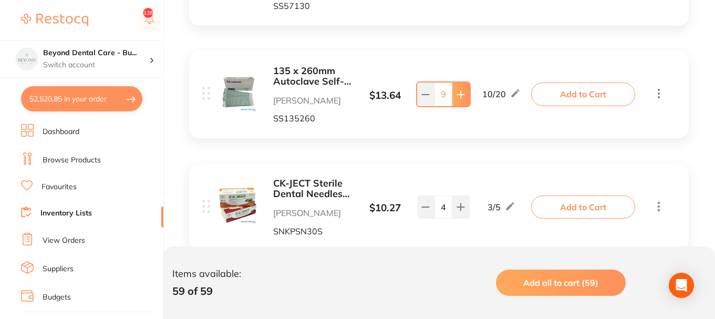
scroll to position [3624, 0]
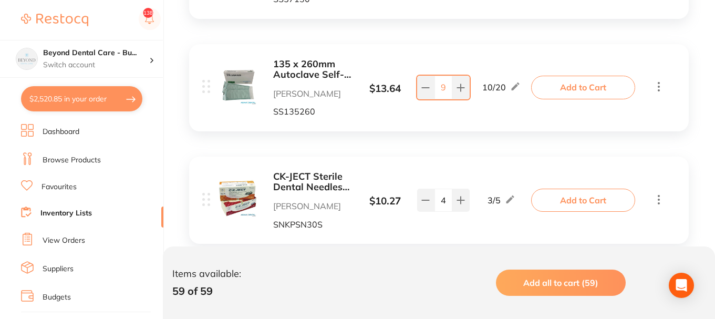
click at [584, 92] on button "Add to Cart" at bounding box center [583, 87] width 104 height 23
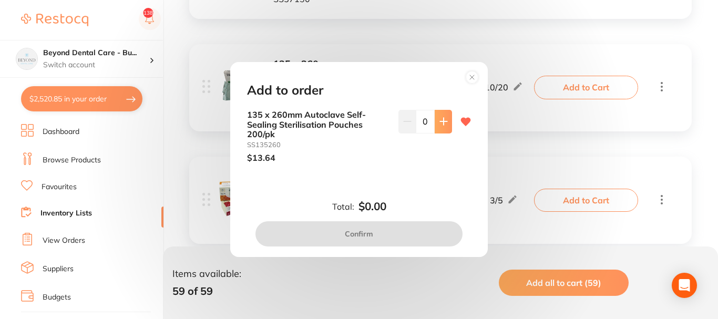
click at [435, 124] on button at bounding box center [442, 121] width 17 height 23
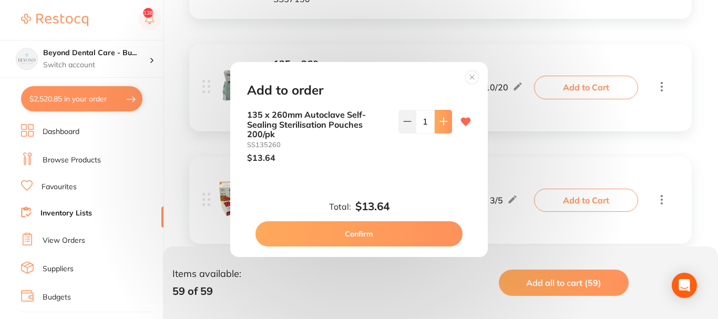
click at [435, 124] on button at bounding box center [442, 121] width 17 height 23
type input "2"
click at [545, 138] on div "Add to order 135 x 260mm Autoclave Self-Sealing Sterilisation Pouches 200/pk SS…" at bounding box center [359, 159] width 718 height 319
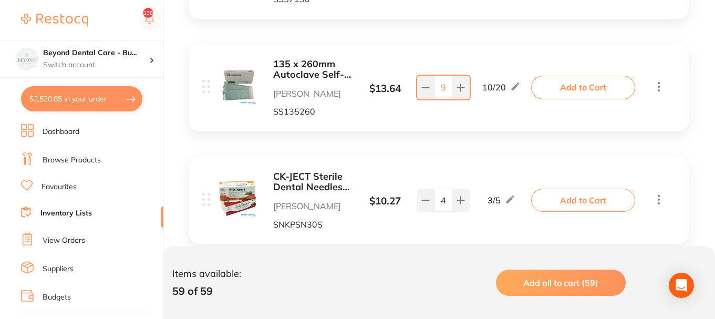
click at [577, 86] on button "Add to Cart" at bounding box center [583, 87] width 104 height 23
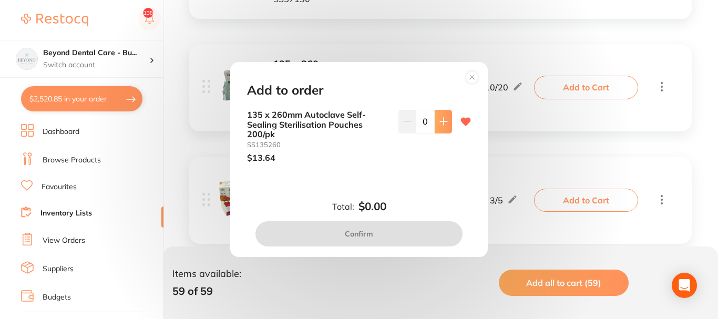
click at [444, 122] on icon at bounding box center [443, 121] width 7 height 7
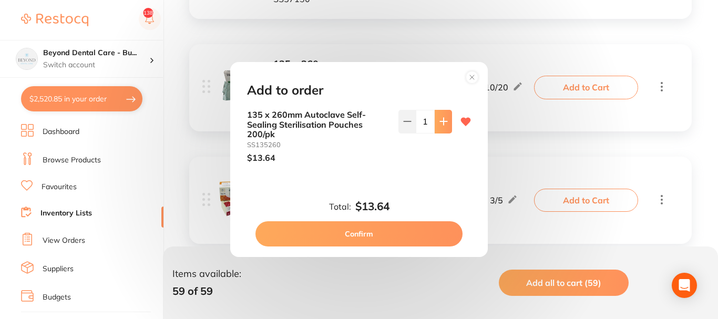
click at [443, 122] on icon at bounding box center [443, 121] width 7 height 7
type input "3"
click at [398, 228] on button "Confirm" at bounding box center [358, 233] width 207 height 25
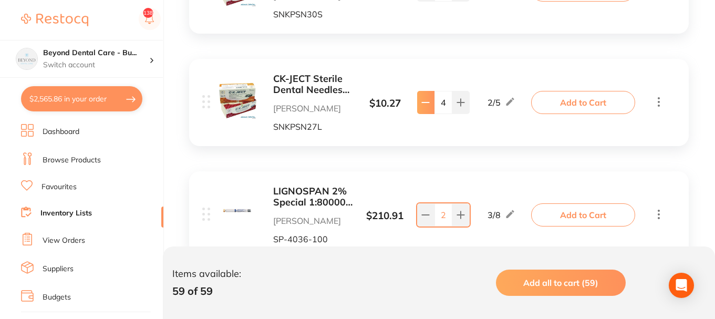
scroll to position [3729, 0]
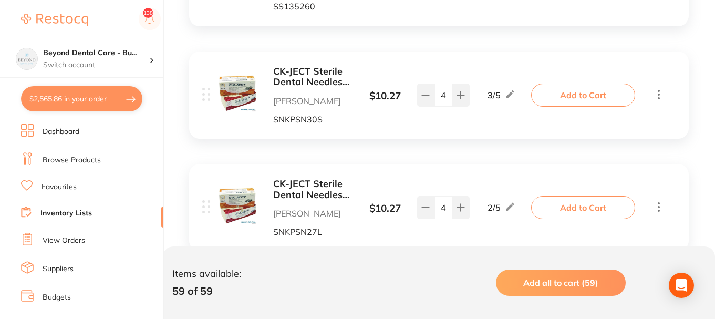
click at [554, 99] on button "Add to Cart" at bounding box center [583, 95] width 104 height 23
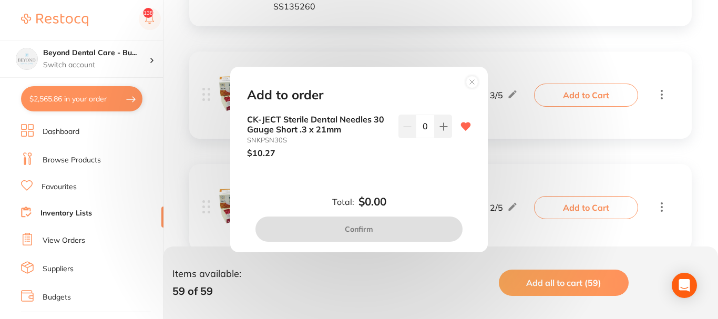
click at [469, 86] on circle at bounding box center [472, 82] width 12 height 12
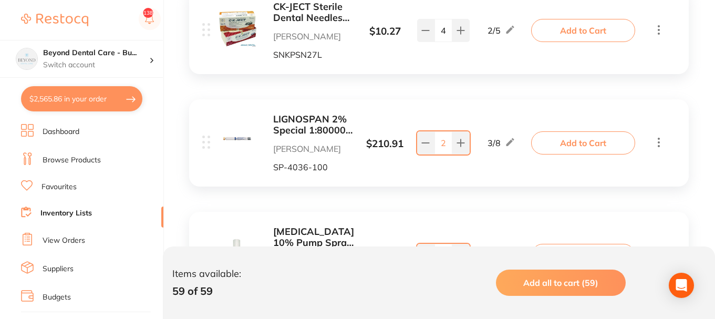
scroll to position [3940, 0]
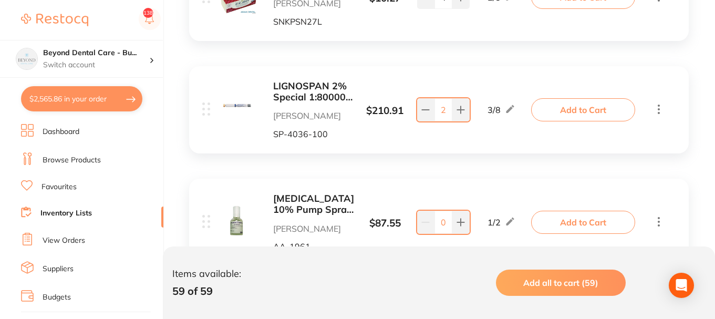
click at [537, 108] on button "Add to Cart" at bounding box center [583, 109] width 104 height 23
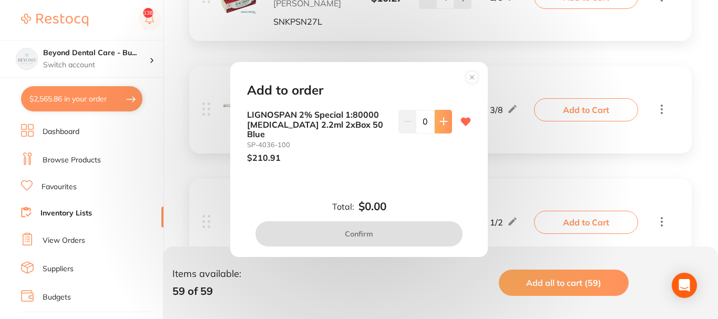
click at [440, 125] on icon at bounding box center [443, 121] width 7 height 7
type input "2"
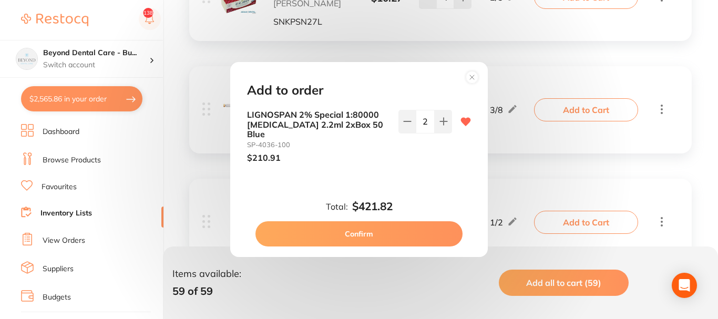
click at [379, 227] on button "Confirm" at bounding box center [358, 233] width 207 height 25
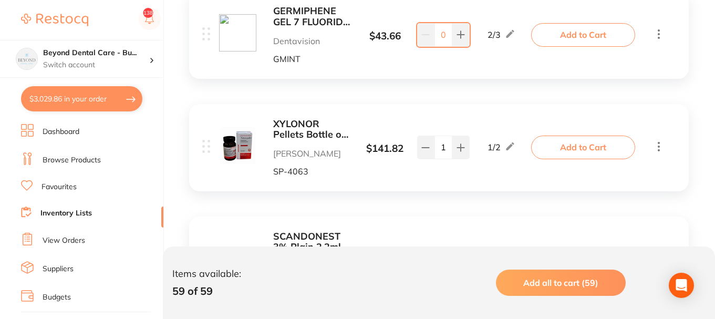
scroll to position [4255, 0]
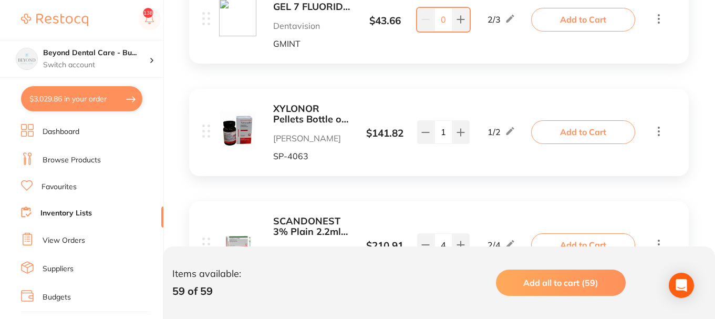
click at [593, 17] on button "Add to Cart" at bounding box center [583, 19] width 104 height 23
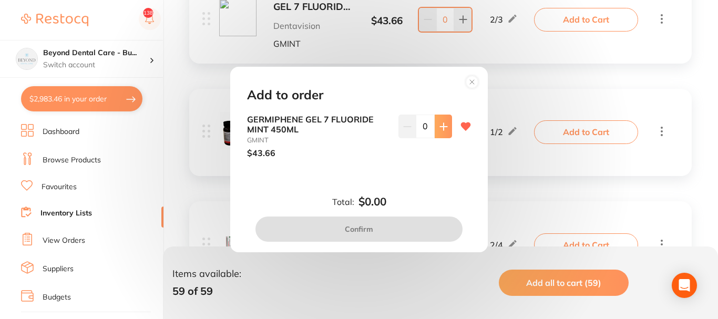
click at [442, 130] on icon at bounding box center [443, 126] width 8 height 8
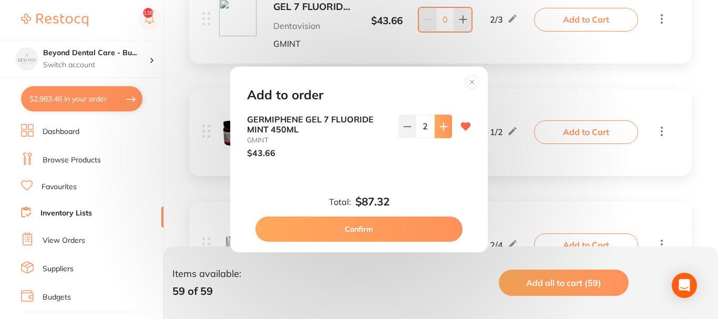
type input "2"
click at [372, 224] on button "Confirm" at bounding box center [358, 228] width 207 height 25
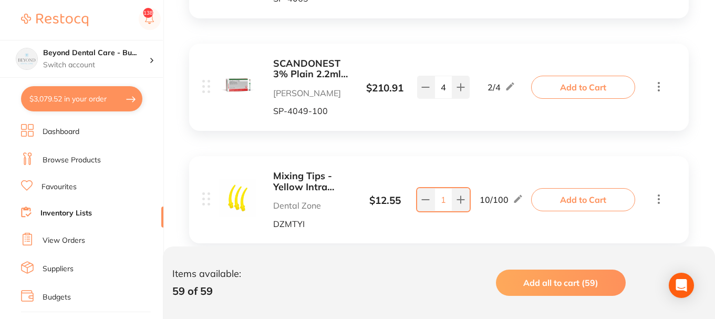
scroll to position [4517, 0]
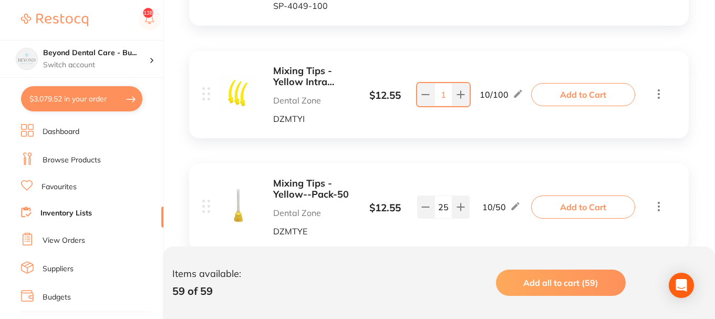
click at [563, 98] on button "Add to Cart" at bounding box center [583, 94] width 104 height 23
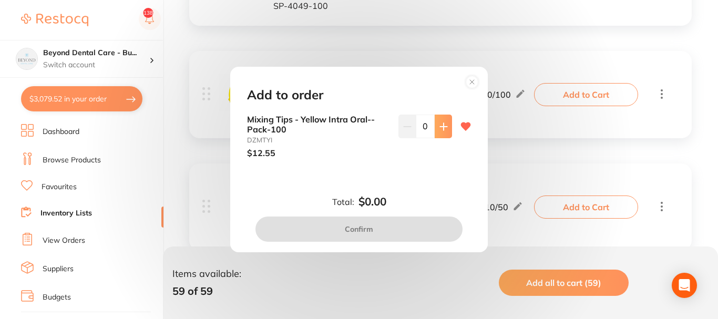
click at [441, 123] on icon at bounding box center [443, 126] width 7 height 7
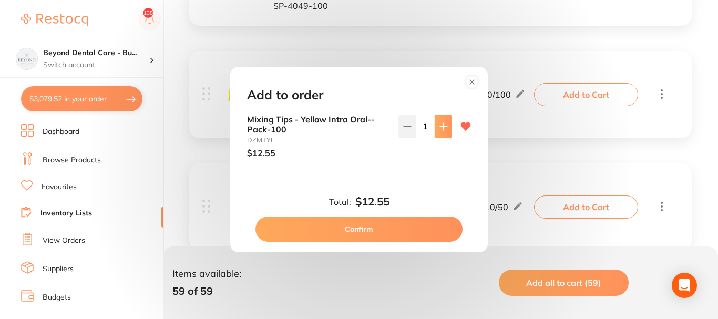
type input "1"
click at [470, 80] on icon at bounding box center [472, 82] width 4 height 4
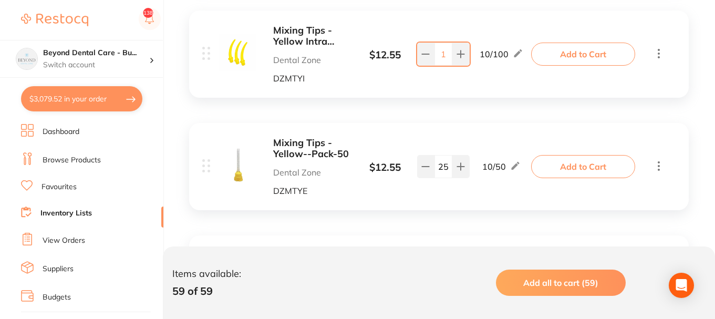
scroll to position [4570, 0]
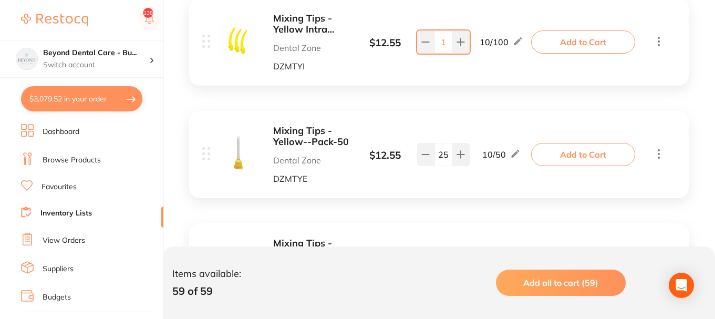
click at [442, 43] on input "1" at bounding box center [443, 41] width 18 height 23
type input "50"
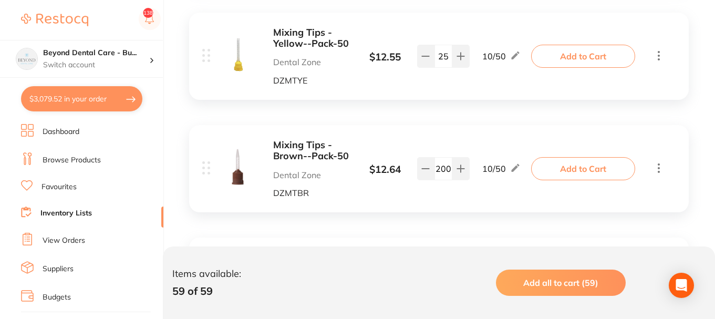
scroll to position [4675, 0]
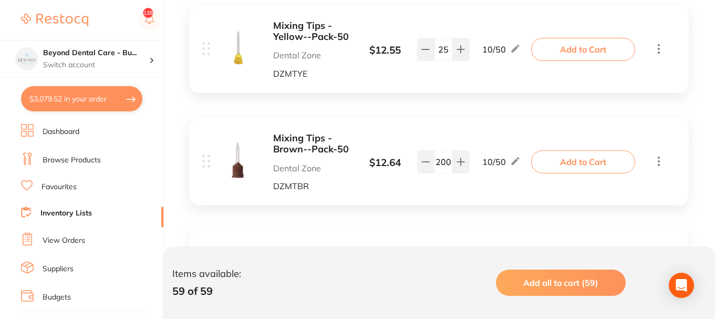
click at [562, 48] on button "Add to Cart" at bounding box center [583, 49] width 104 height 23
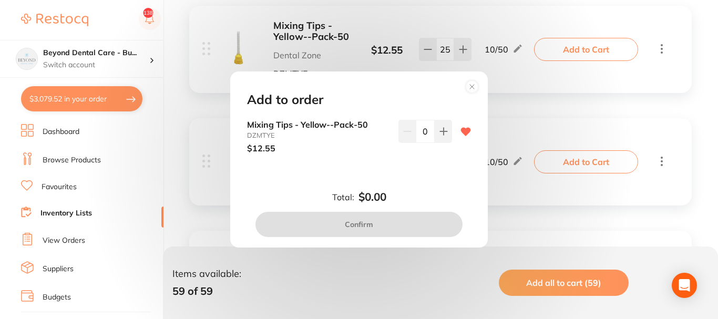
click at [444, 127] on icon at bounding box center [443, 131] width 8 height 8
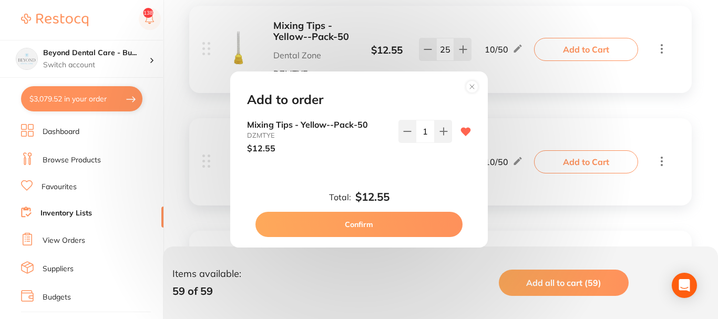
type input "1"
click at [356, 220] on button "Confirm" at bounding box center [358, 224] width 207 height 25
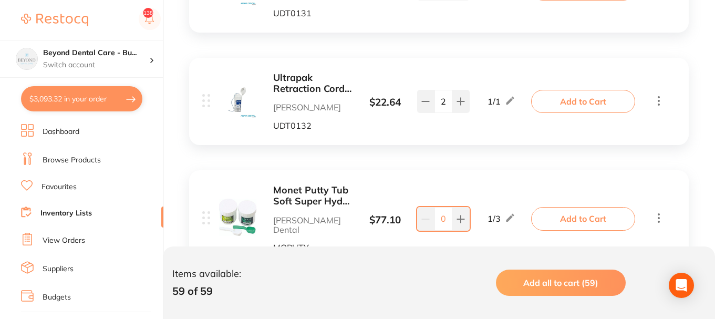
scroll to position [5515, 0]
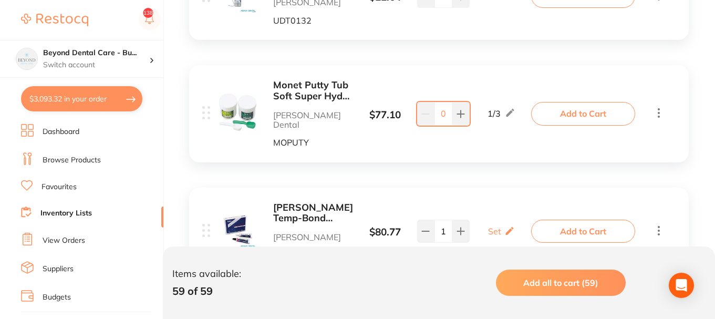
click at [560, 109] on button "Add to Cart" at bounding box center [583, 113] width 104 height 23
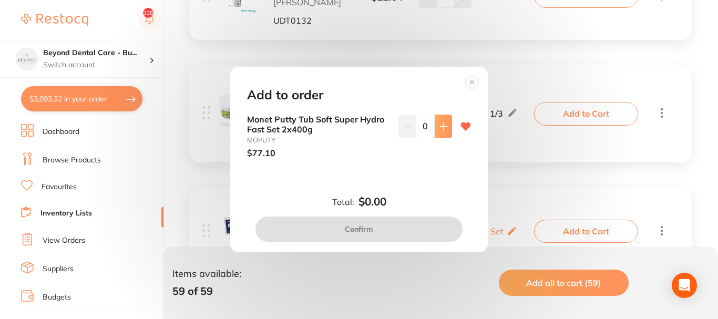
click at [439, 127] on icon at bounding box center [443, 126] width 8 height 8
type input "1"
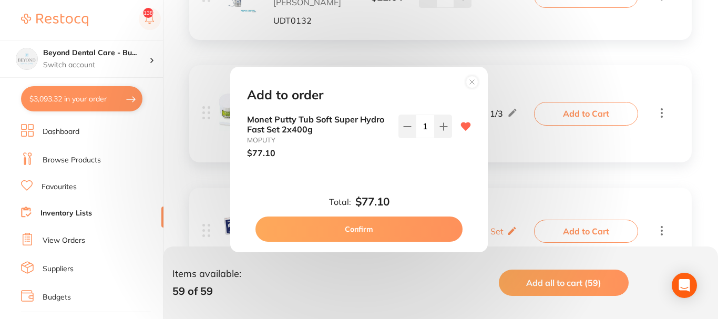
click at [377, 222] on button "Confirm" at bounding box center [358, 228] width 207 height 25
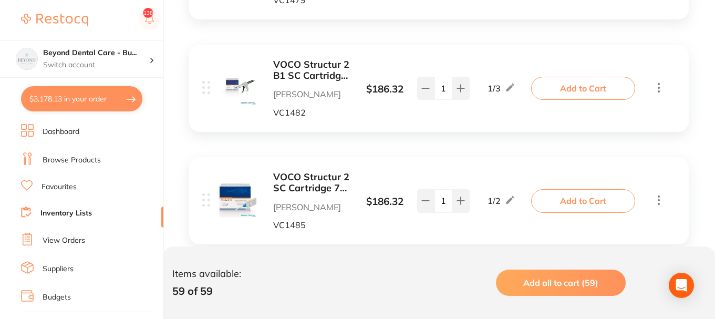
scroll to position [5778, 0]
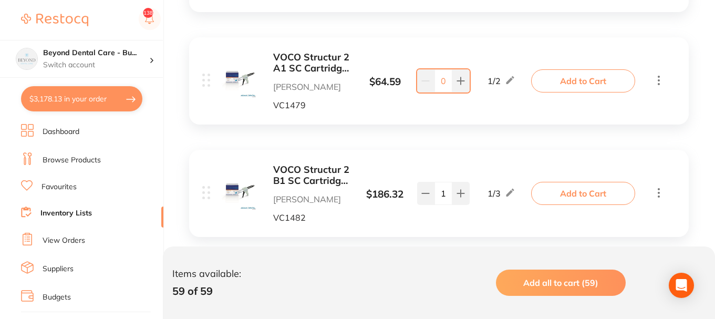
click at [565, 69] on button "Add to Cart" at bounding box center [583, 80] width 104 height 23
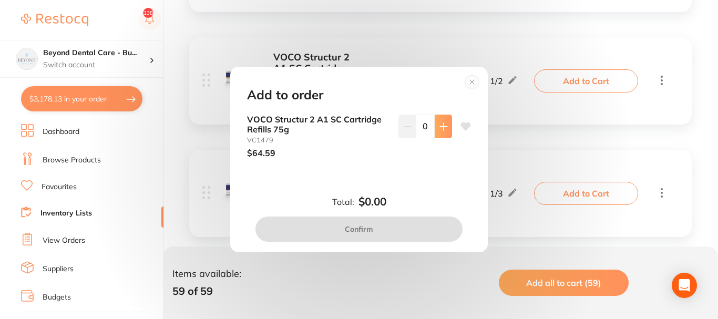
click at [444, 122] on icon at bounding box center [443, 126] width 8 height 8
type input "1"
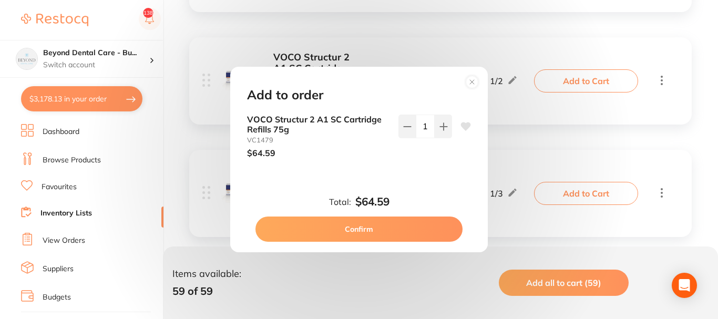
click at [397, 226] on button "Confirm" at bounding box center [358, 228] width 207 height 25
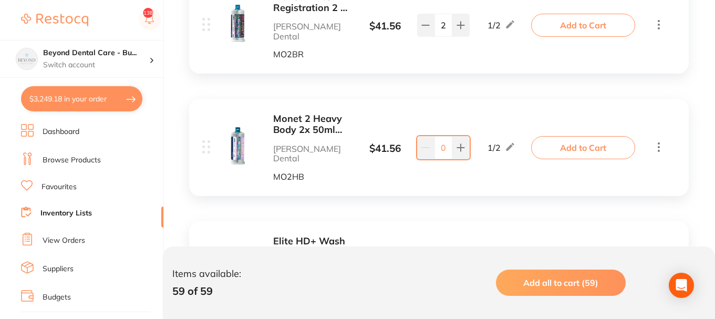
scroll to position [6461, 0]
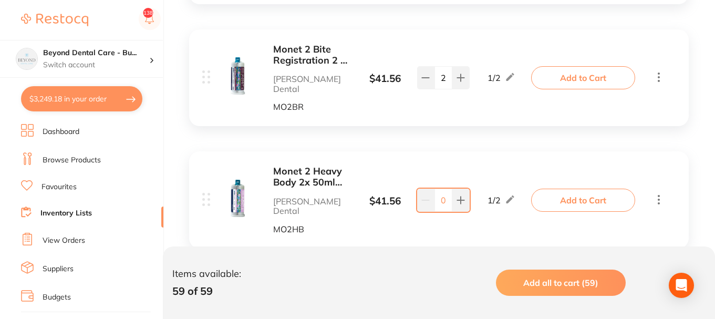
click at [571, 189] on button "Add to Cart" at bounding box center [583, 200] width 104 height 23
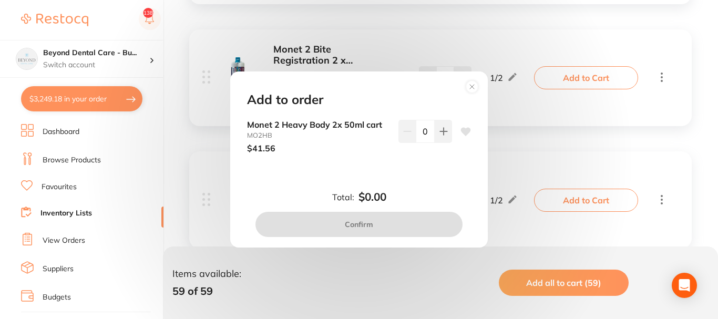
click at [449, 134] on button at bounding box center [442, 131] width 17 height 23
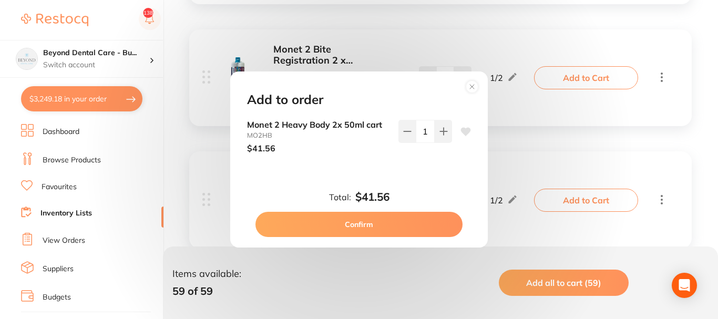
type input "1"
click at [356, 221] on button "Confirm" at bounding box center [358, 224] width 207 height 25
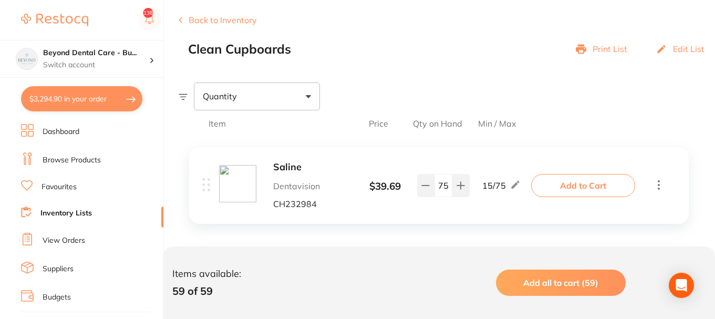
scroll to position [0, 0]
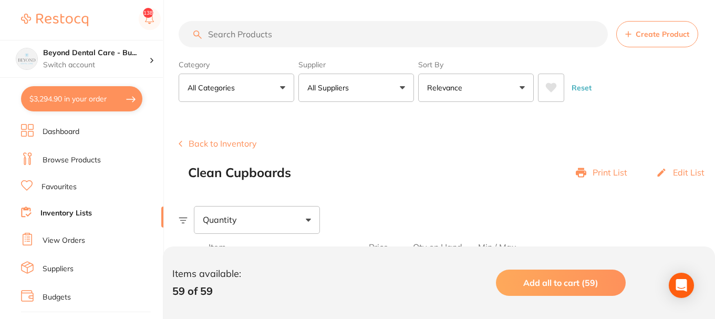
click at [208, 143] on button "Back to Inventory" at bounding box center [218, 143] width 78 height 9
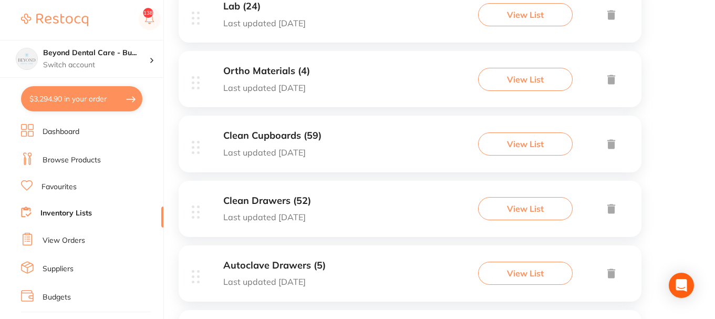
scroll to position [315, 0]
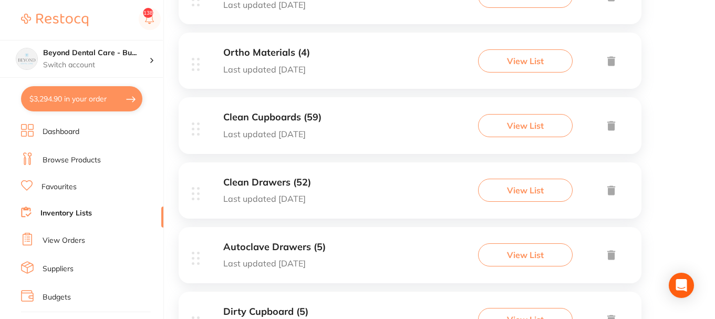
click at [347, 186] on div "Clean Drawers (52) Last updated 1 day ago View List" at bounding box center [410, 190] width 463 height 56
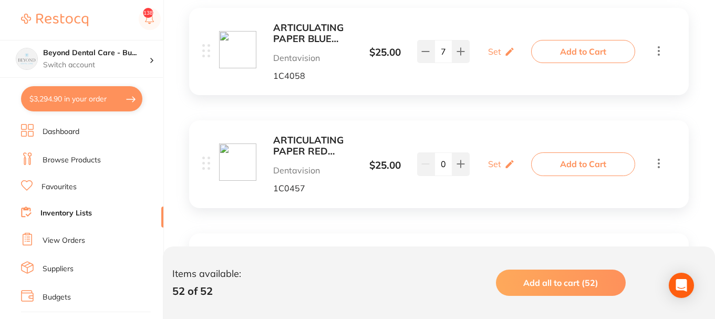
scroll to position [368, 0]
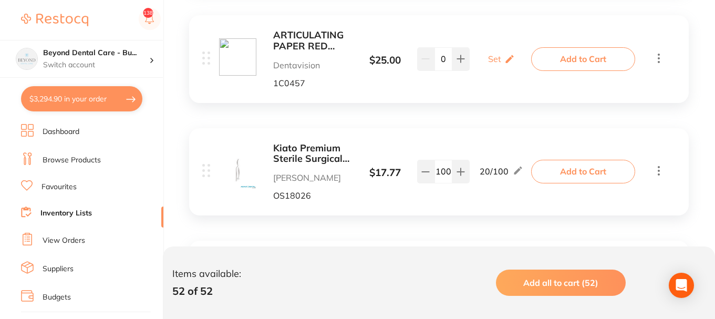
click at [578, 60] on button "Add to Cart" at bounding box center [583, 58] width 104 height 23
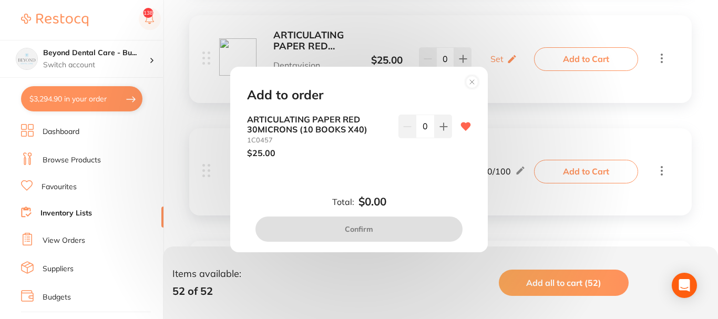
click at [440, 125] on icon at bounding box center [443, 126] width 7 height 7
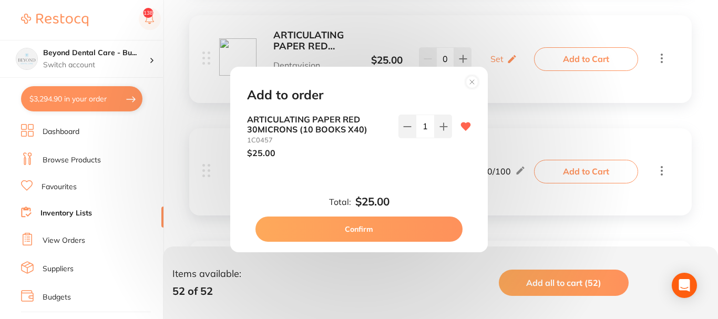
type input "1"
click at [358, 228] on button "Confirm" at bounding box center [358, 228] width 207 height 25
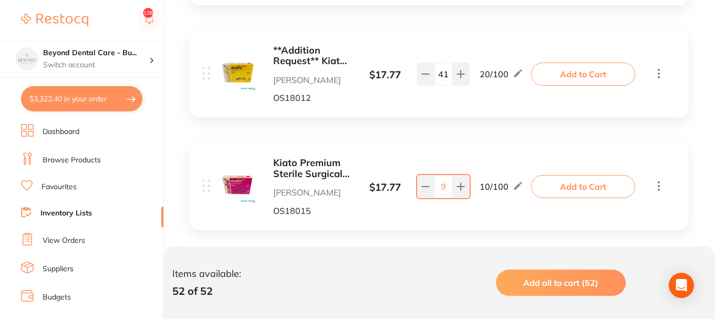
scroll to position [630, 0]
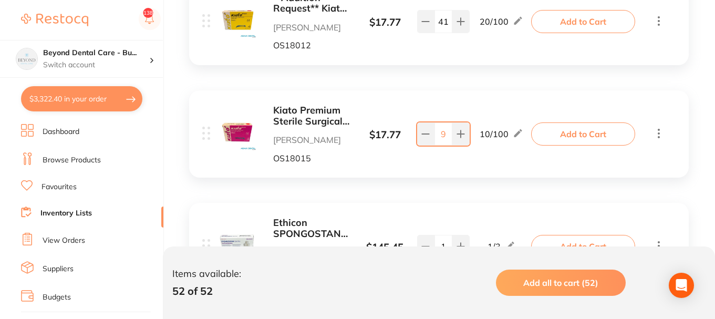
click at [545, 130] on button "Add to Cart" at bounding box center [583, 133] width 104 height 23
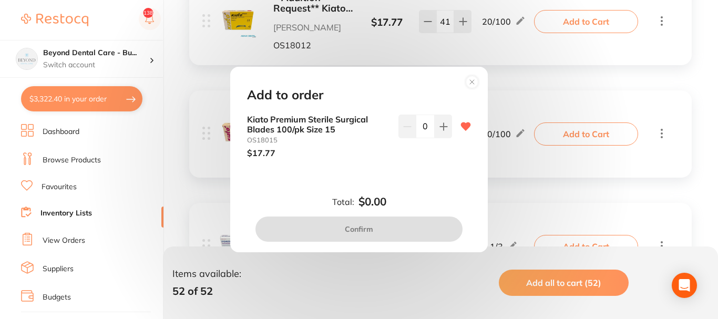
click at [440, 128] on icon at bounding box center [443, 126] width 7 height 7
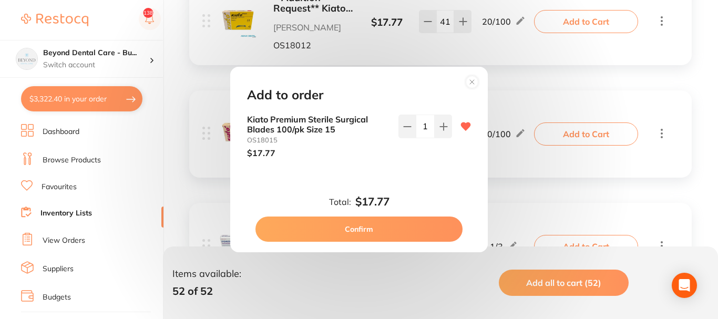
type input "1"
click at [362, 227] on button "Confirm" at bounding box center [358, 228] width 207 height 25
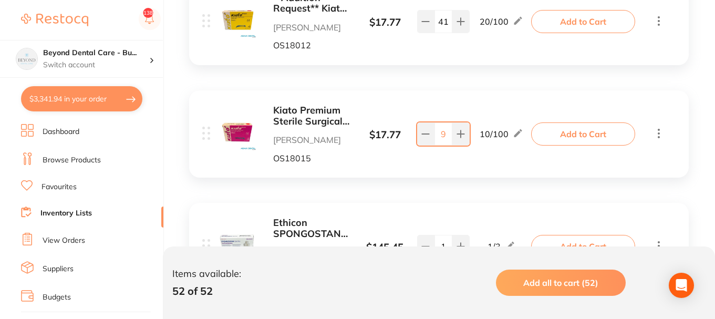
click at [569, 132] on button "Add to Cart" at bounding box center [583, 133] width 104 height 23
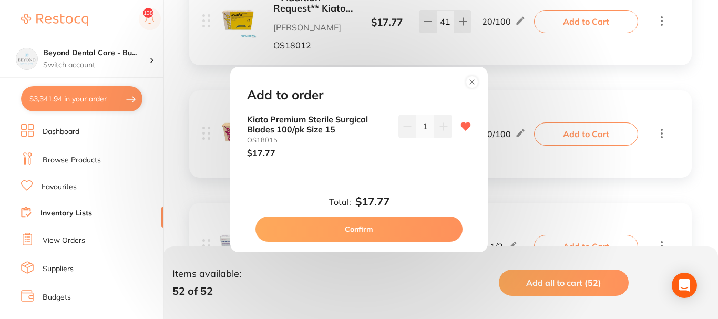
click at [469, 83] on circle at bounding box center [472, 82] width 12 height 12
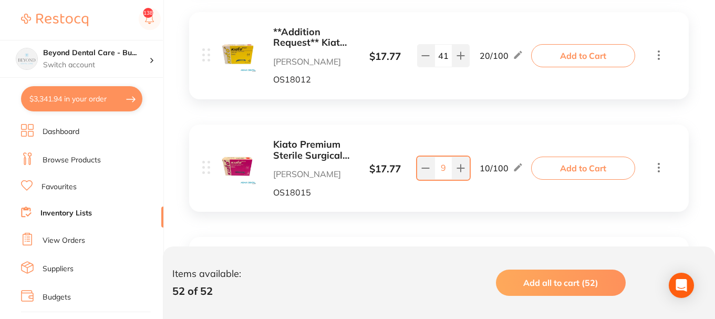
scroll to position [578, 0]
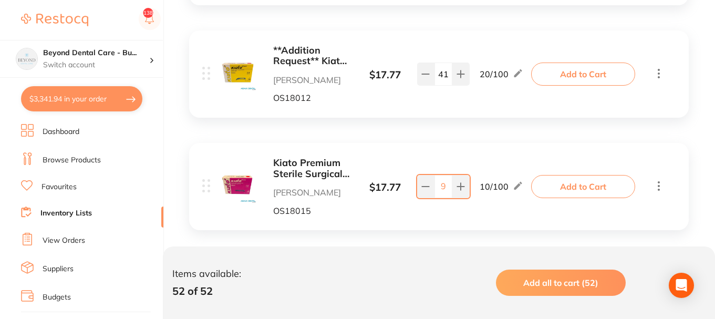
click at [288, 56] on b "**Addition Request** Kiato Premium Sterile Surgical Blades 100/pk | OS18012" at bounding box center [312, 56] width 79 height 22
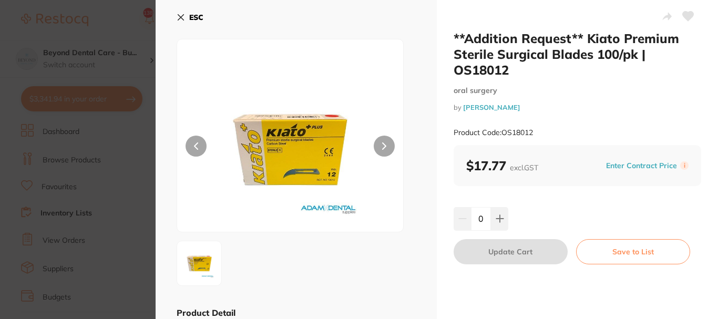
click at [180, 15] on icon at bounding box center [180, 17] width 8 height 8
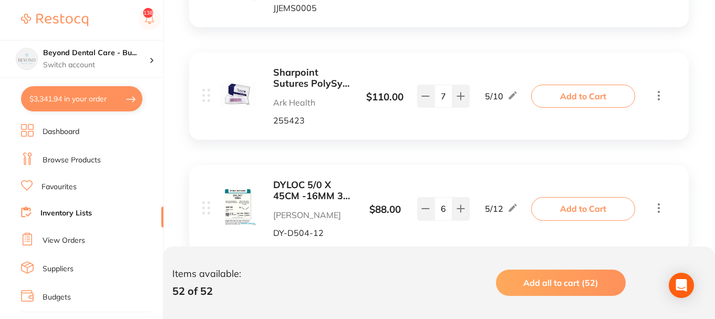
scroll to position [840, 0]
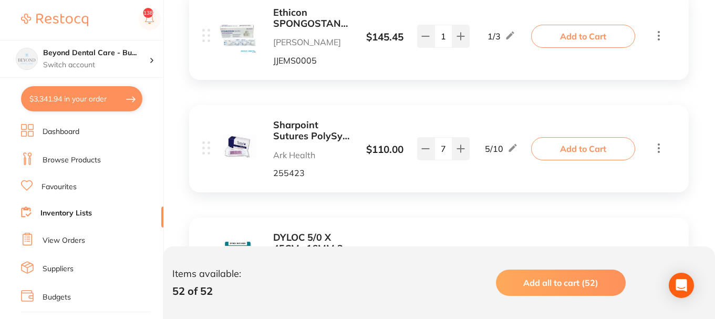
click at [571, 40] on button "Add to Cart" at bounding box center [583, 36] width 104 height 23
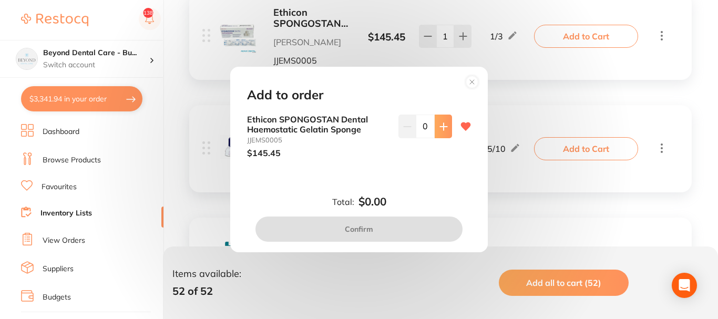
click at [435, 132] on button at bounding box center [442, 126] width 17 height 23
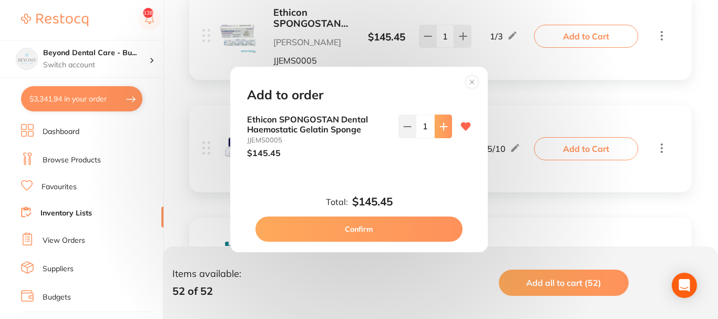
type input "1"
click at [359, 227] on button "Confirm" at bounding box center [358, 228] width 207 height 25
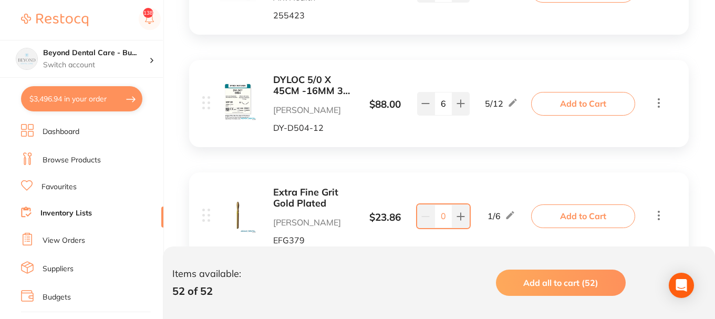
scroll to position [893, 0]
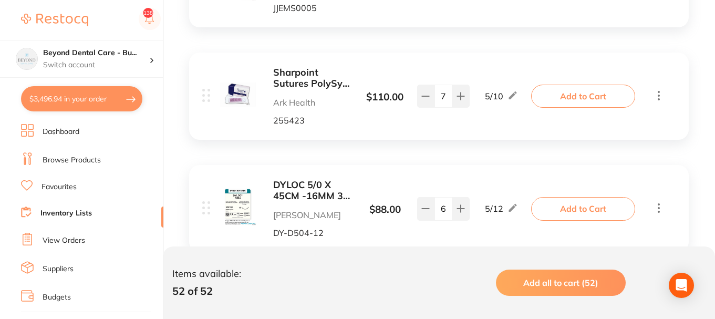
click at [574, 92] on button "Add to Cart" at bounding box center [583, 96] width 104 height 23
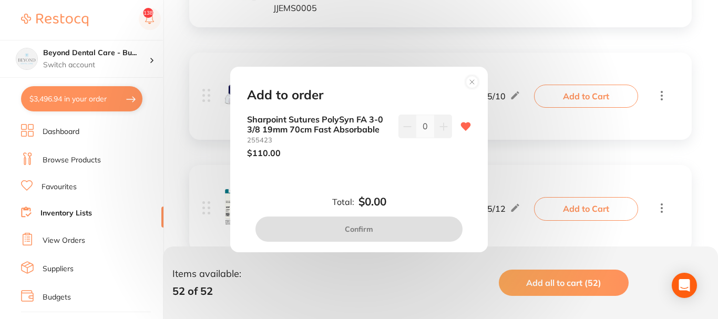
click at [440, 124] on icon at bounding box center [443, 126] width 8 height 8
click at [440, 128] on icon at bounding box center [443, 126] width 8 height 8
type input "1"
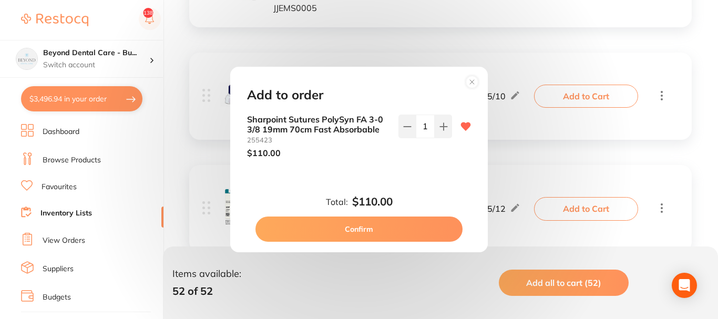
click at [359, 225] on button "Confirm" at bounding box center [358, 228] width 207 height 25
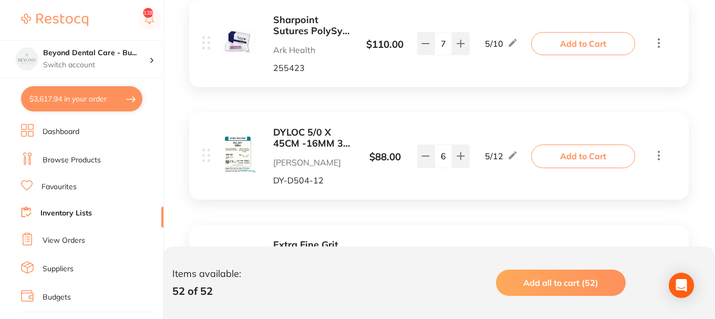
scroll to position [1051, 0]
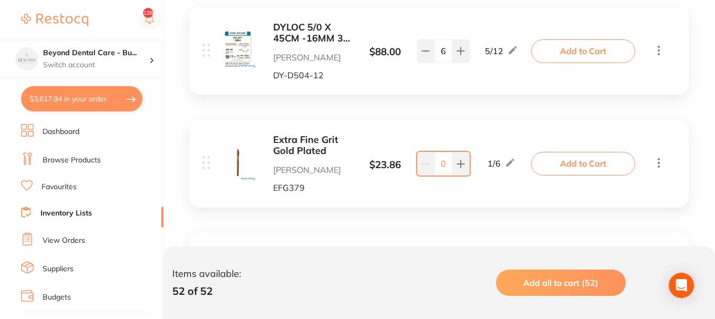
click at [563, 52] on button "Add to Cart" at bounding box center [583, 50] width 104 height 23
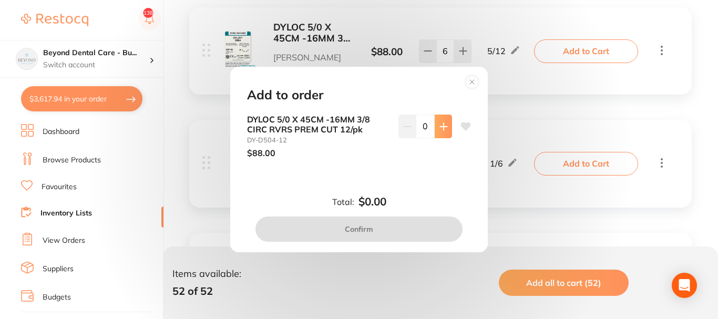
click at [442, 126] on icon at bounding box center [443, 126] width 8 height 8
type input "1"
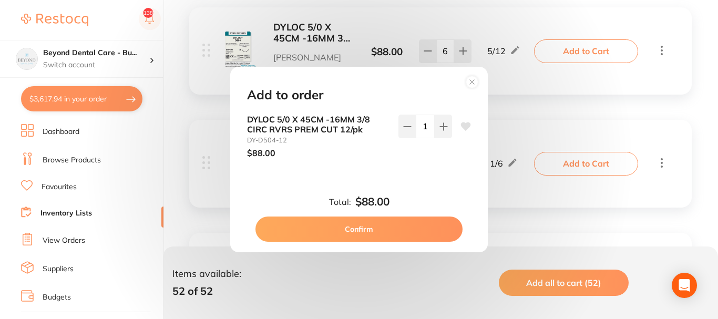
click at [373, 227] on button "Confirm" at bounding box center [358, 228] width 207 height 25
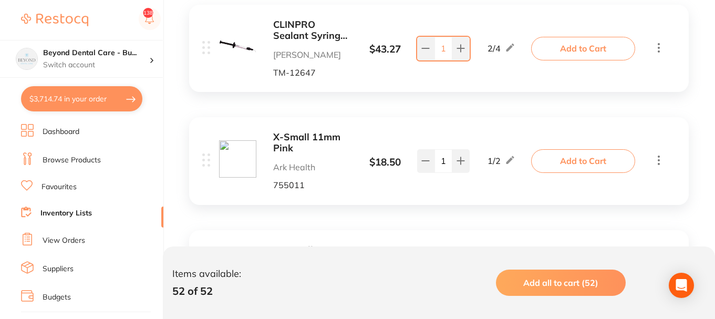
scroll to position [1733, 0]
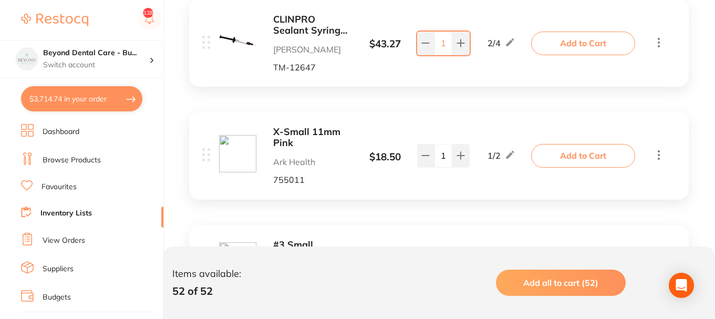
click at [554, 48] on button "Add to Cart" at bounding box center [583, 43] width 104 height 23
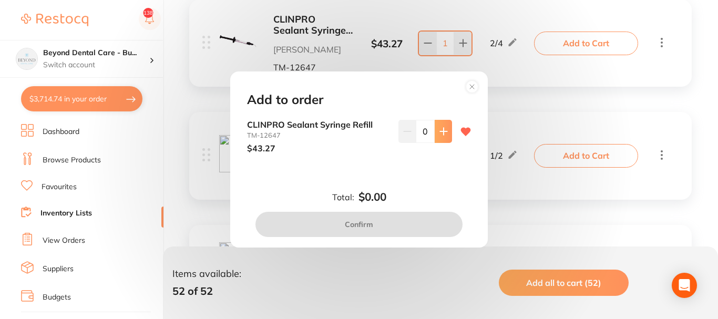
click at [439, 132] on icon at bounding box center [443, 131] width 8 height 8
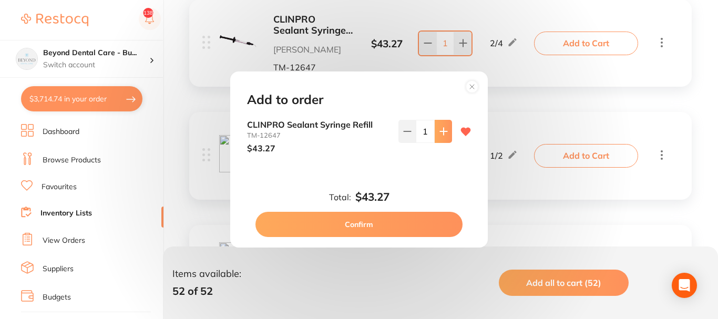
type input "1"
click at [373, 222] on button "Confirm" at bounding box center [358, 224] width 207 height 25
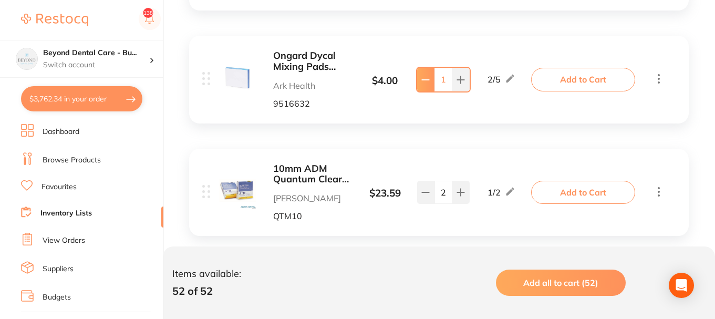
scroll to position [2364, 0]
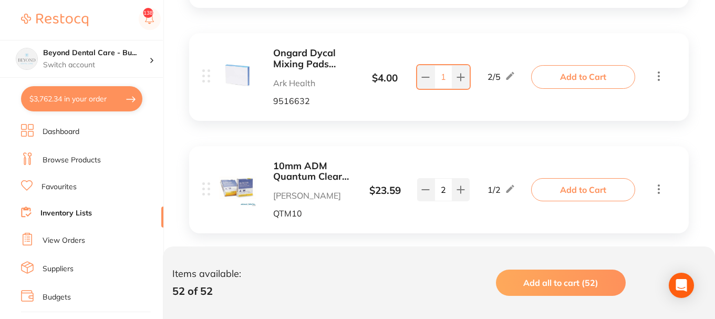
click at [552, 80] on button "Add to Cart" at bounding box center [583, 76] width 104 height 23
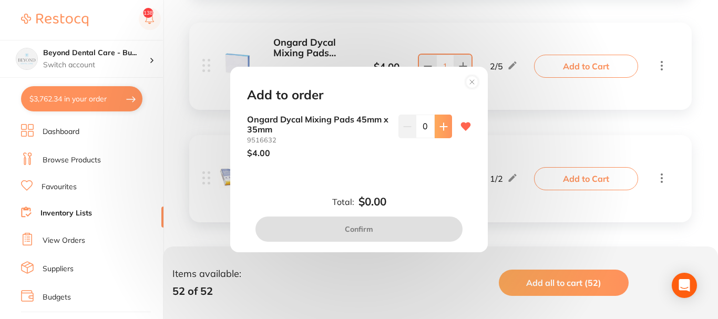
click at [442, 129] on icon at bounding box center [443, 126] width 8 height 8
click at [442, 127] on icon at bounding box center [443, 126] width 8 height 8
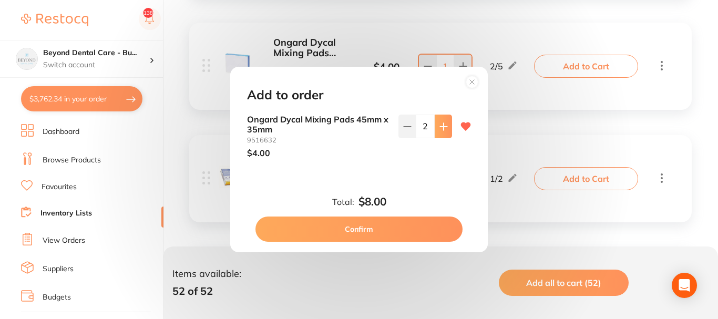
type input "2"
click at [352, 230] on button "Confirm" at bounding box center [358, 228] width 207 height 25
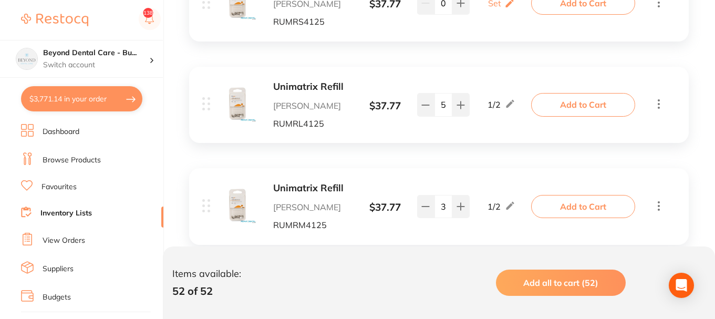
scroll to position [3729, 0]
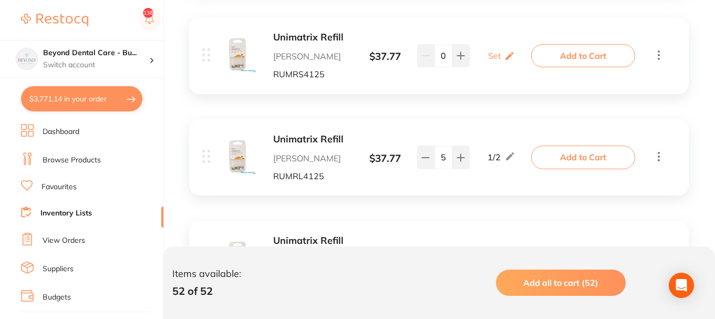
click at [578, 57] on button "Add to Cart" at bounding box center [583, 55] width 104 height 23
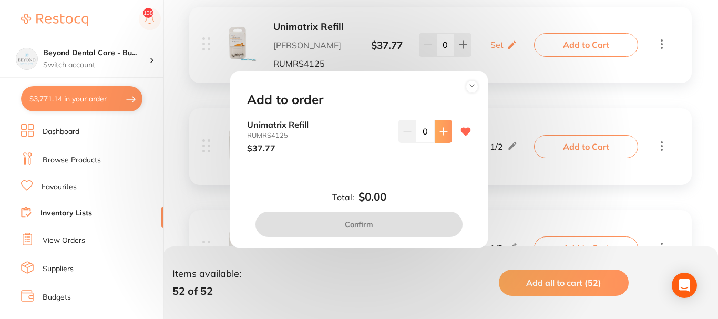
click at [434, 133] on button at bounding box center [442, 131] width 17 height 23
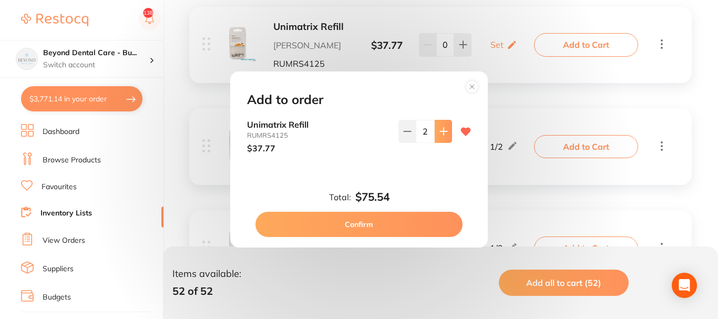
click at [434, 133] on button at bounding box center [442, 131] width 17 height 23
type input "3"
click at [375, 217] on button "Confirm" at bounding box center [358, 224] width 207 height 25
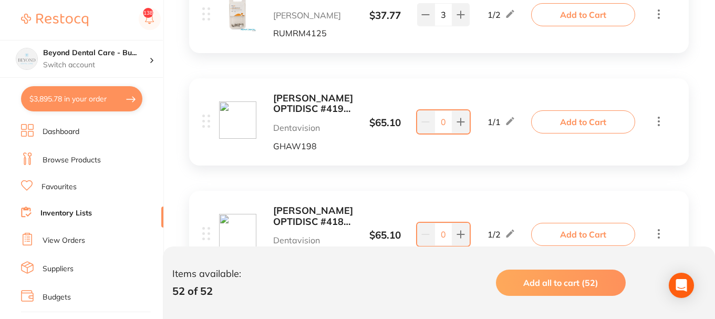
scroll to position [3992, 0]
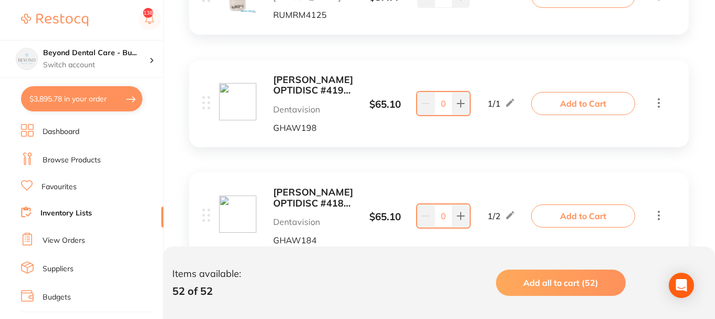
click at [566, 104] on button "Add to Cart" at bounding box center [583, 103] width 104 height 23
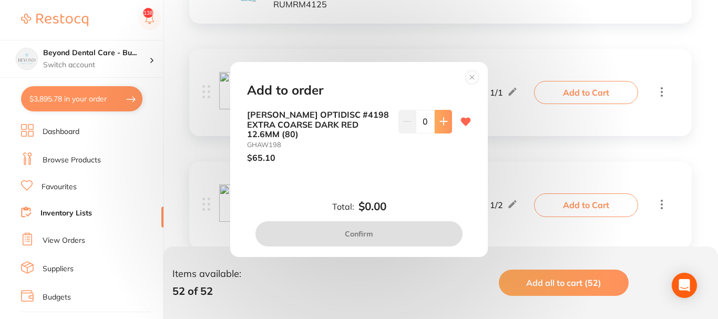
click at [439, 126] on icon at bounding box center [443, 121] width 8 height 8
click at [442, 122] on icon at bounding box center [443, 121] width 8 height 8
type input "1"
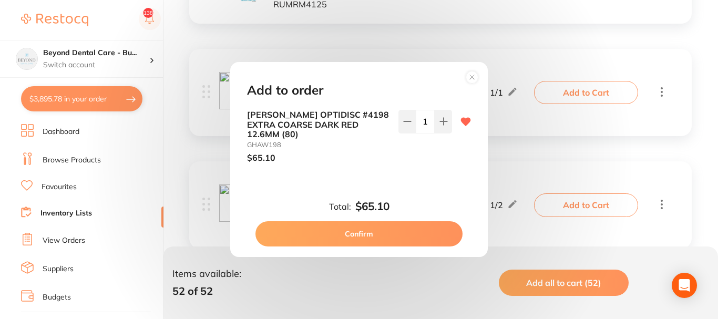
click at [367, 226] on button "Confirm" at bounding box center [358, 233] width 207 height 25
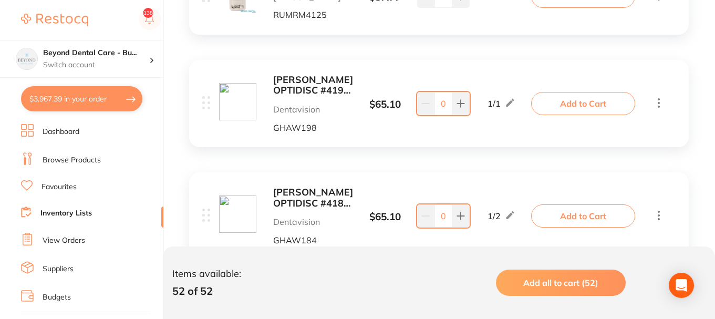
click at [585, 105] on button "Add to Cart" at bounding box center [583, 103] width 104 height 23
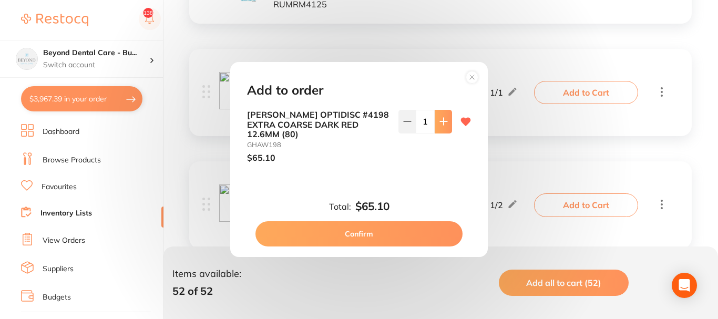
click at [440, 125] on icon at bounding box center [443, 121] width 7 height 7
type input "2"
click at [375, 230] on button "Confirm" at bounding box center [358, 233] width 207 height 25
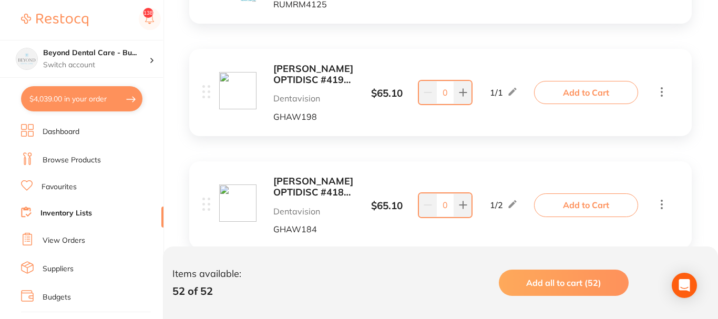
type input "2"
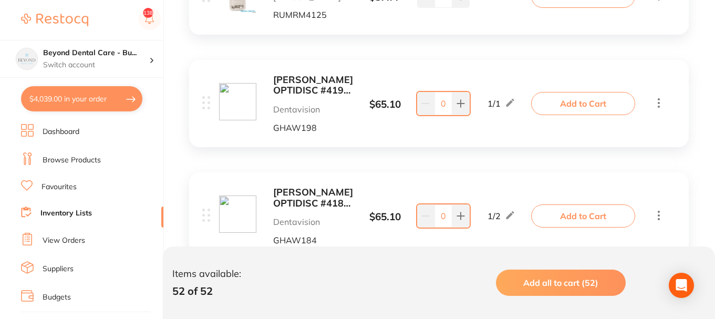
scroll to position [4097, 0]
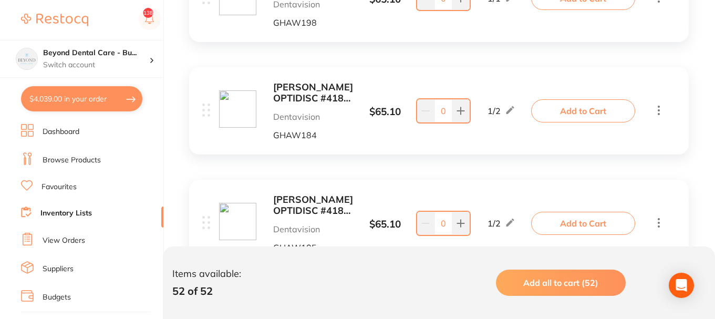
click at [566, 112] on button "Add to Cart" at bounding box center [583, 110] width 104 height 23
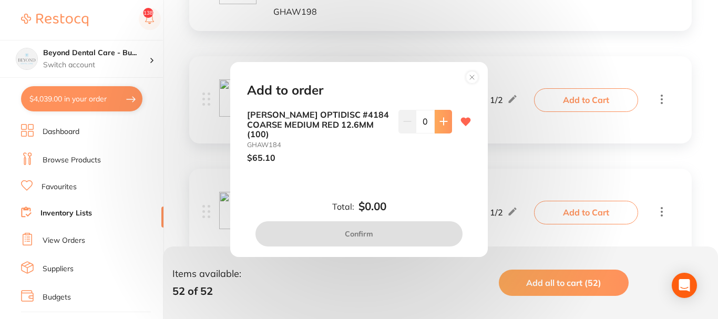
click at [441, 126] on icon at bounding box center [443, 121] width 8 height 8
click at [443, 125] on icon at bounding box center [443, 121] width 7 height 7
type input "1"
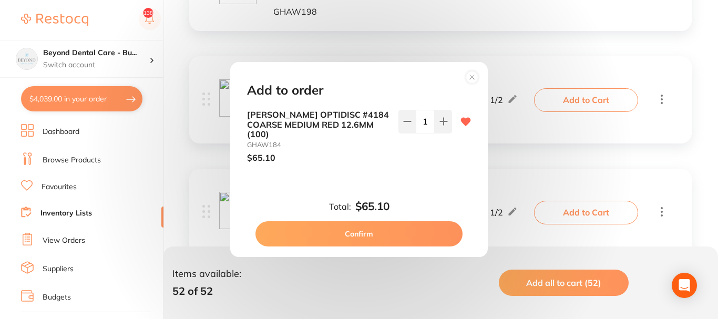
click at [366, 228] on button "Confirm" at bounding box center [358, 233] width 207 height 25
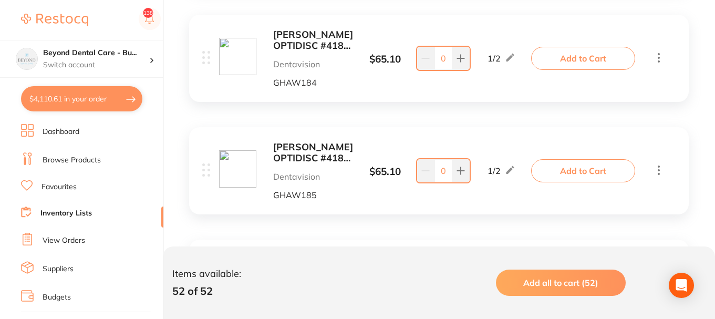
scroll to position [4202, 0]
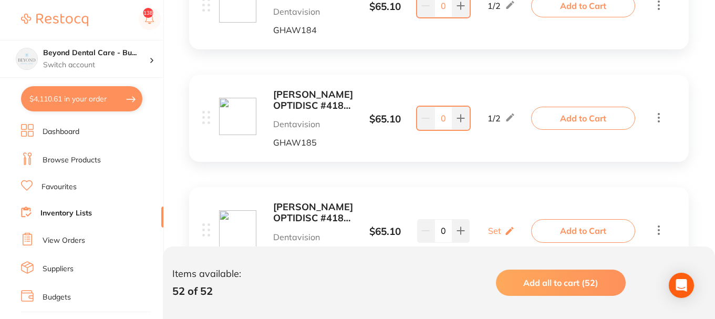
click at [566, 123] on button "Add to Cart" at bounding box center [583, 118] width 104 height 23
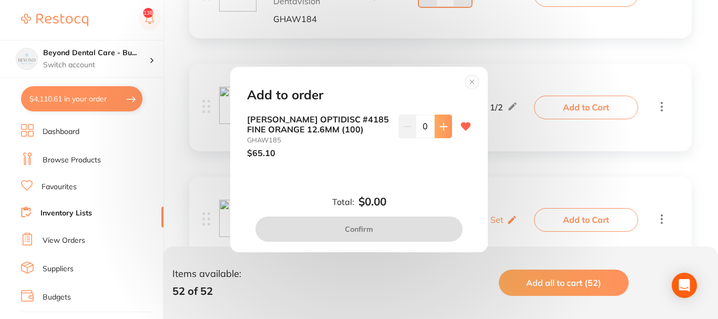
click at [440, 126] on icon at bounding box center [443, 126] width 7 height 7
type input "1"
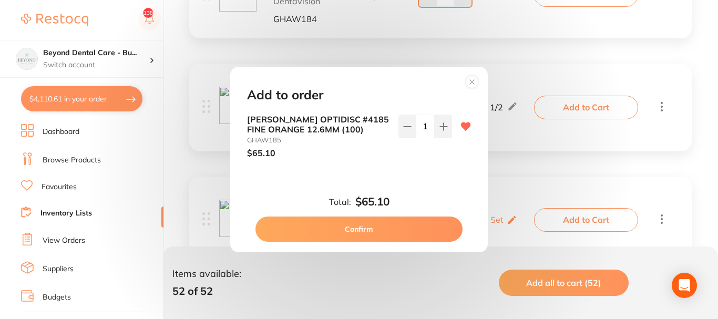
click at [362, 229] on button "Confirm" at bounding box center [358, 228] width 207 height 25
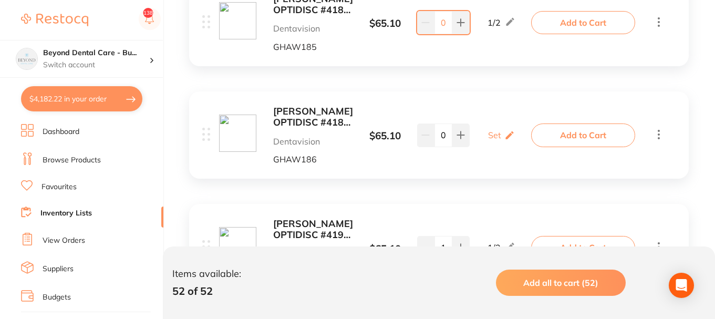
scroll to position [4307, 0]
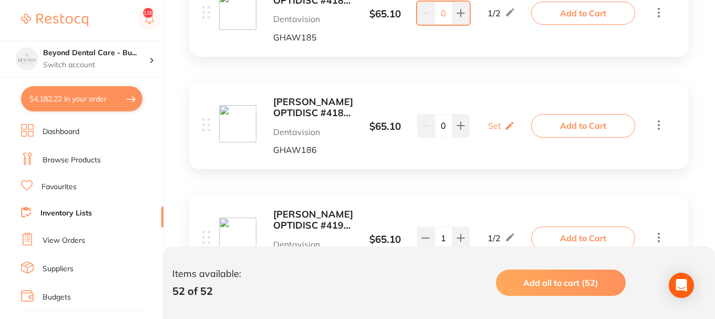
click at [573, 123] on button "Add to Cart" at bounding box center [583, 125] width 104 height 23
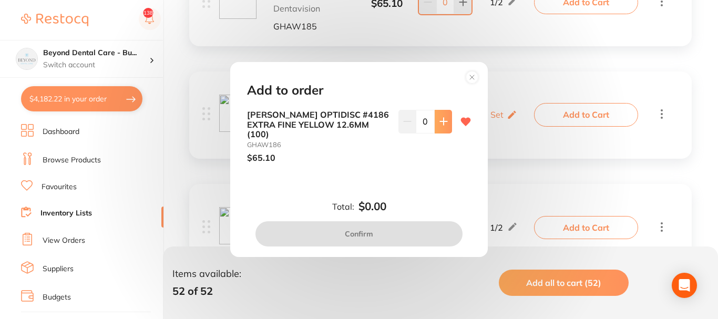
click at [441, 124] on icon at bounding box center [443, 121] width 7 height 7
type input "1"
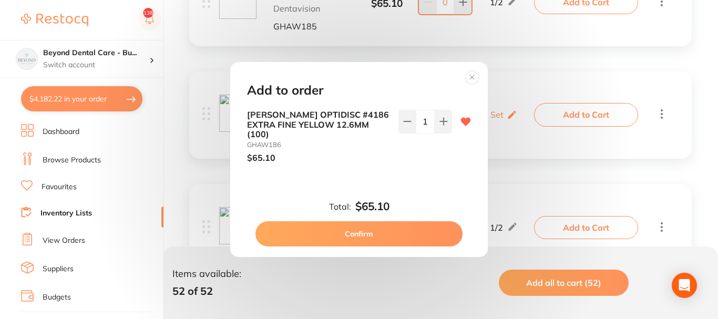
click at [362, 227] on button "Confirm" at bounding box center [358, 233] width 207 height 25
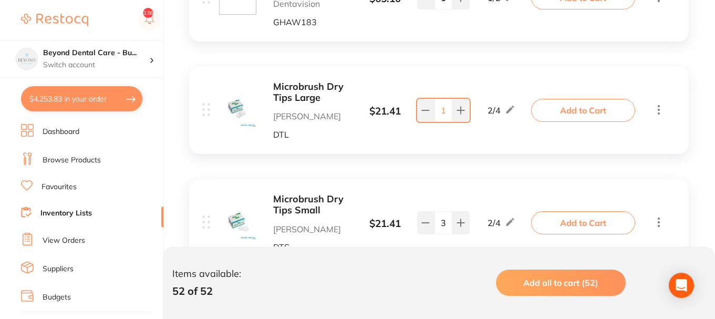
scroll to position [4938, 0]
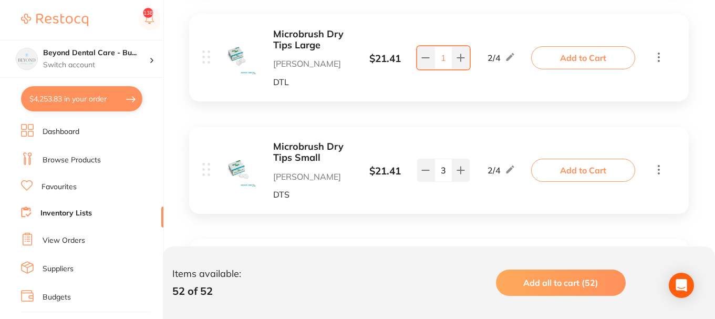
click at [572, 50] on button "Add to Cart" at bounding box center [583, 57] width 104 height 23
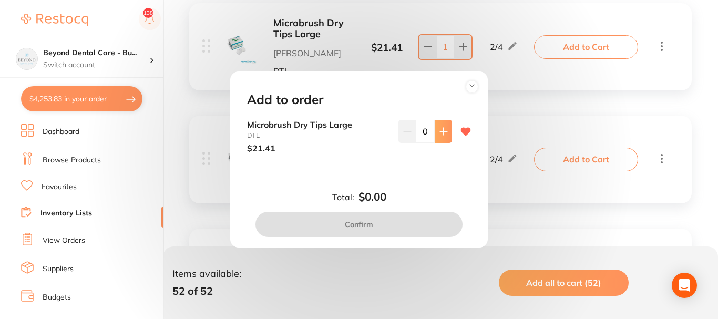
click at [439, 134] on icon at bounding box center [443, 131] width 8 height 8
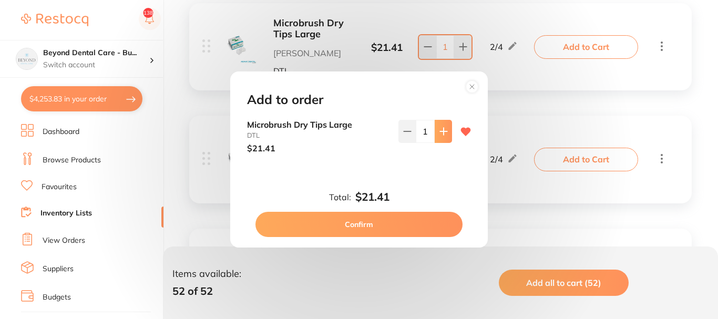
click at [440, 130] on icon at bounding box center [443, 131] width 8 height 8
type input "2"
click at [363, 222] on button "Confirm" at bounding box center [358, 224] width 207 height 25
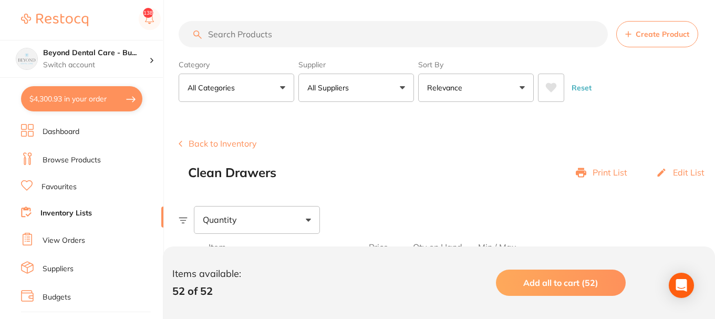
scroll to position [0, 0]
click at [237, 145] on button "Back to Inventory" at bounding box center [218, 143] width 78 height 9
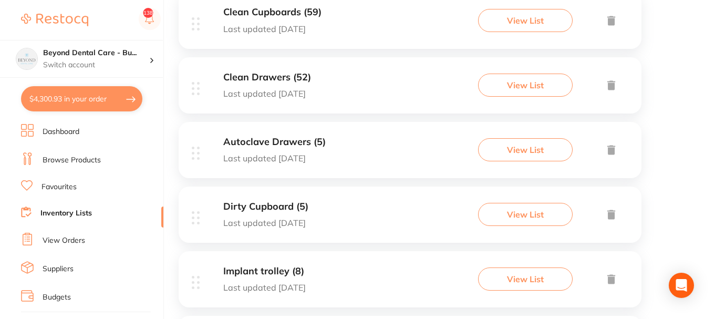
scroll to position [473, 0]
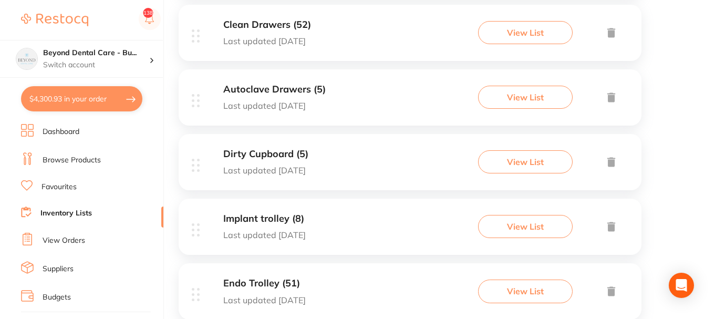
click at [373, 106] on div "Autoclave Drawers (5) Last updated 29 days ago View List" at bounding box center [410, 97] width 463 height 56
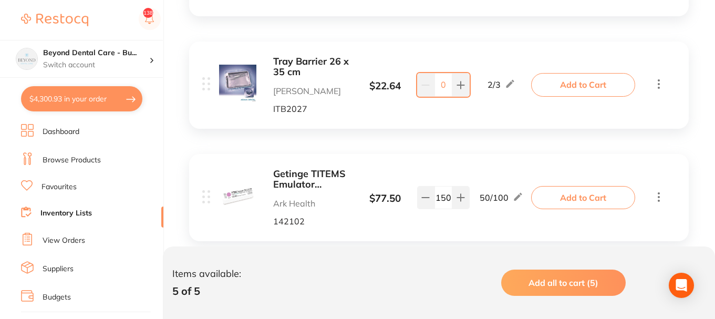
scroll to position [473, 0]
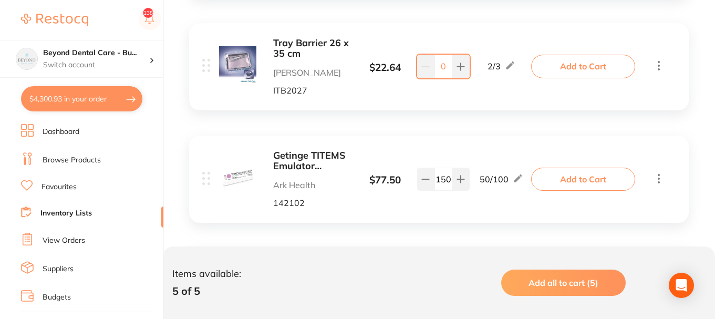
click at [579, 64] on button "Add to Cart" at bounding box center [583, 66] width 104 height 23
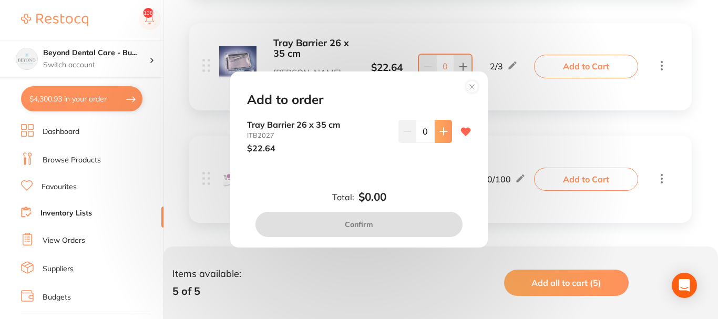
click at [440, 129] on icon at bounding box center [443, 131] width 7 height 7
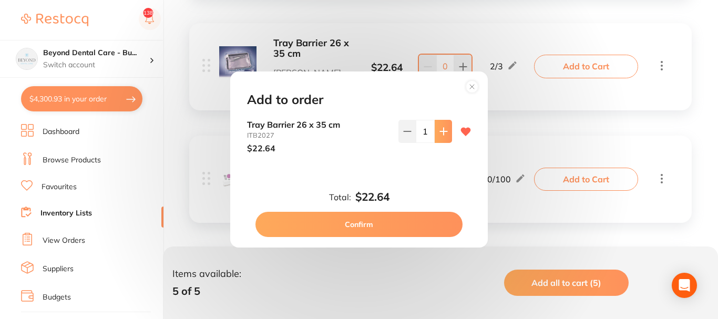
click at [440, 129] on icon at bounding box center [443, 131] width 7 height 7
type input "2"
click at [358, 222] on button "Confirm" at bounding box center [358, 224] width 207 height 25
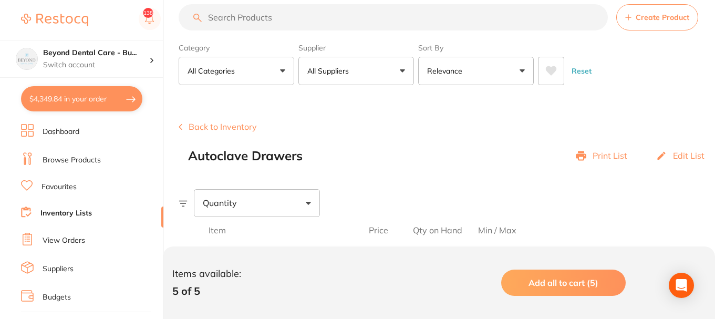
scroll to position [14, 0]
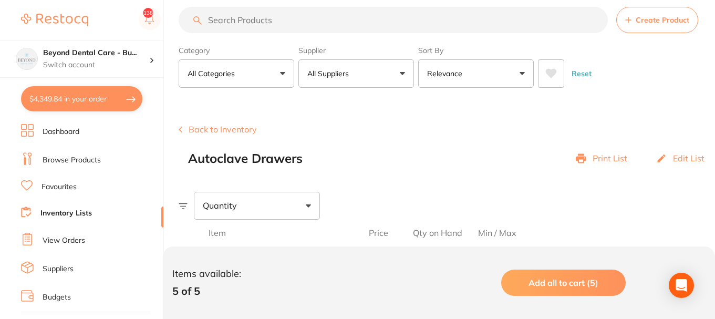
click at [237, 131] on button "Back to Inventory" at bounding box center [218, 128] width 78 height 9
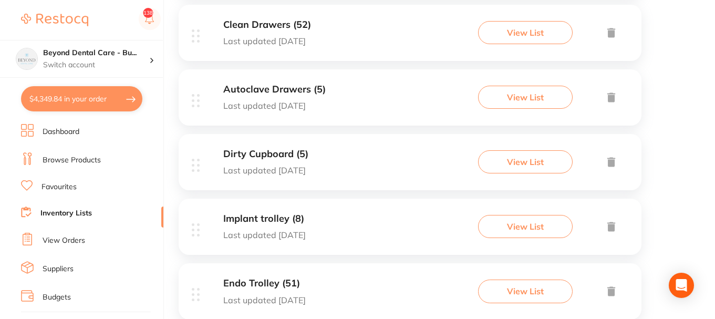
scroll to position [525, 0]
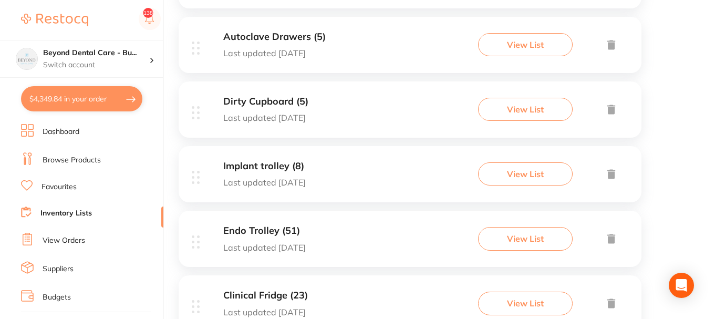
click at [346, 112] on div "Dirty Cupboard (5) Last updated 45 days ago View List" at bounding box center [410, 109] width 463 height 56
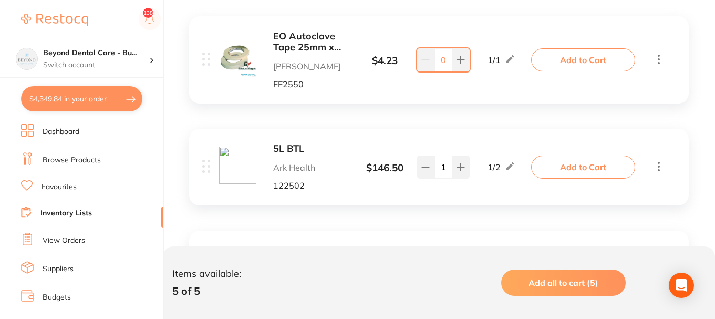
scroll to position [263, 0]
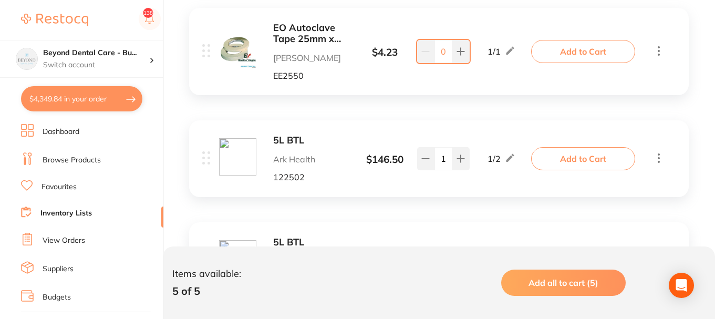
click at [556, 51] on button "Add to Cart" at bounding box center [583, 51] width 104 height 23
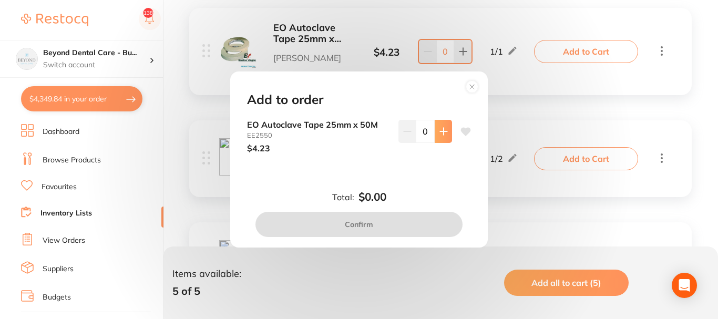
click at [442, 132] on icon at bounding box center [443, 131] width 8 height 8
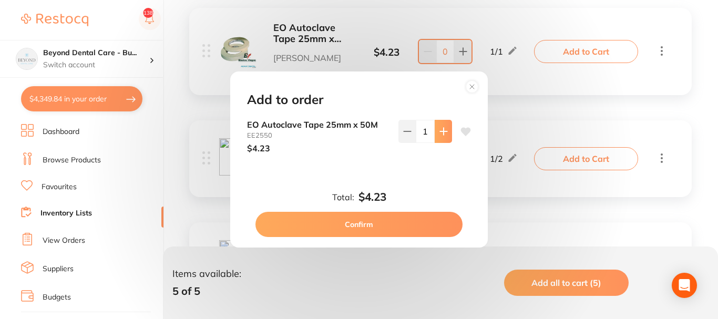
click at [442, 132] on icon at bounding box center [443, 131] width 8 height 8
click at [403, 129] on icon at bounding box center [407, 131] width 8 height 8
type input "2"
click at [373, 212] on button "Confirm" at bounding box center [358, 224] width 207 height 25
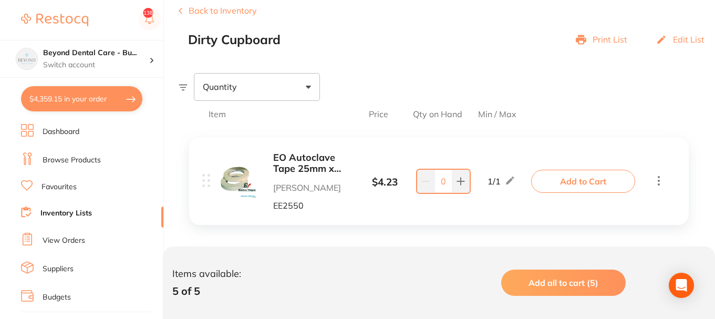
scroll to position [0, 0]
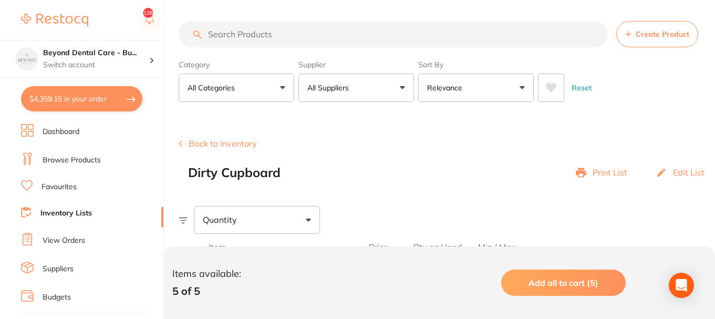
click at [247, 143] on button "Back to Inventory" at bounding box center [218, 143] width 78 height 9
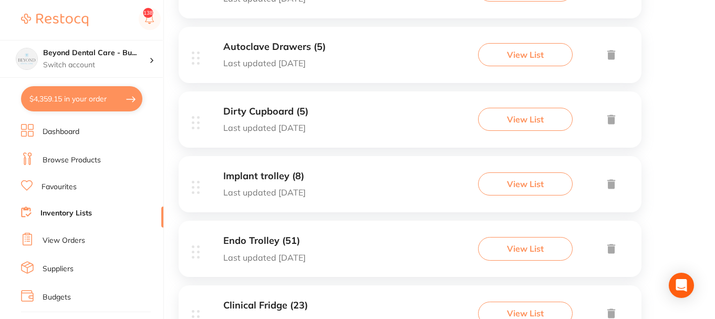
scroll to position [567, 0]
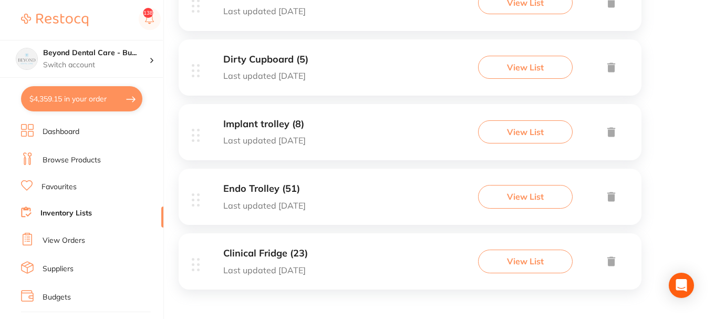
click at [328, 144] on div "Implant trolley (8) Last updated 1 day ago View List" at bounding box center [410, 132] width 463 height 56
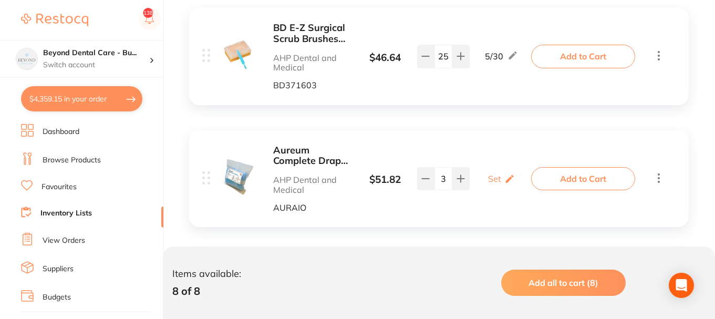
scroll to position [210, 0]
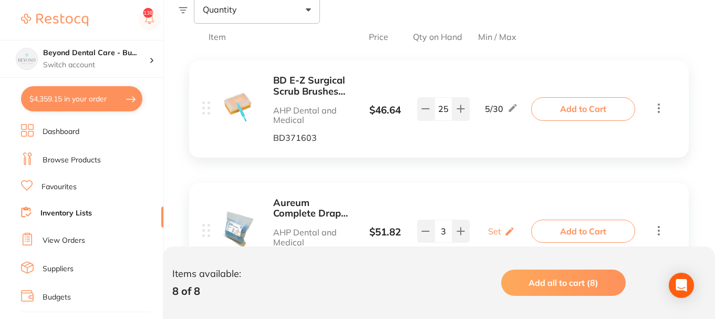
click at [576, 104] on button "Add to Cart" at bounding box center [583, 108] width 104 height 23
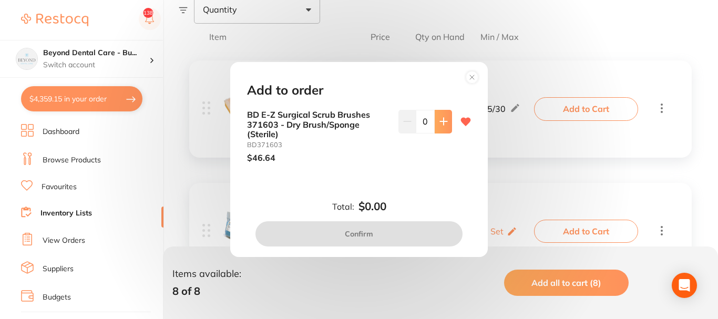
click at [445, 124] on button at bounding box center [442, 121] width 17 height 23
type input "1"
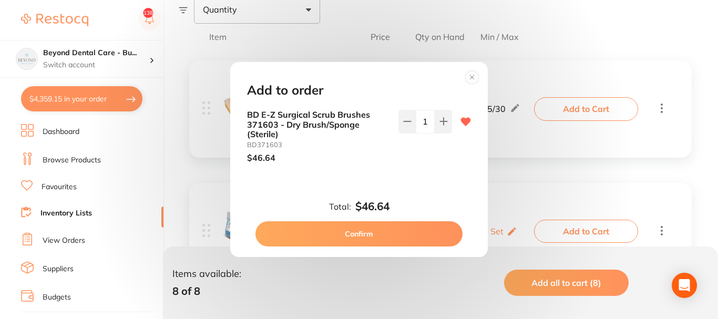
click at [360, 235] on button "Confirm" at bounding box center [358, 233] width 207 height 25
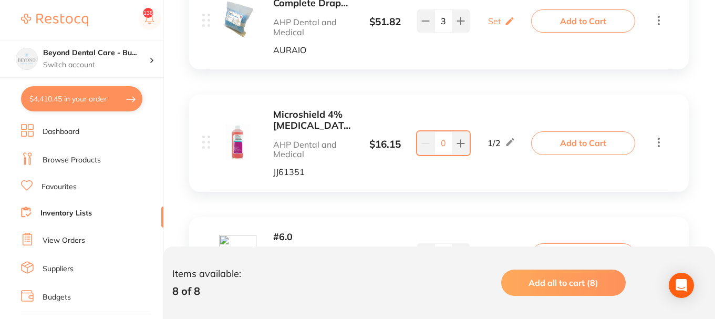
scroll to position [473, 0]
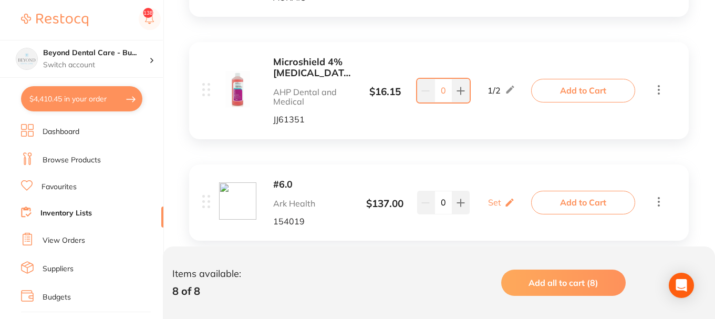
click at [591, 90] on button "Add to Cart" at bounding box center [583, 90] width 104 height 23
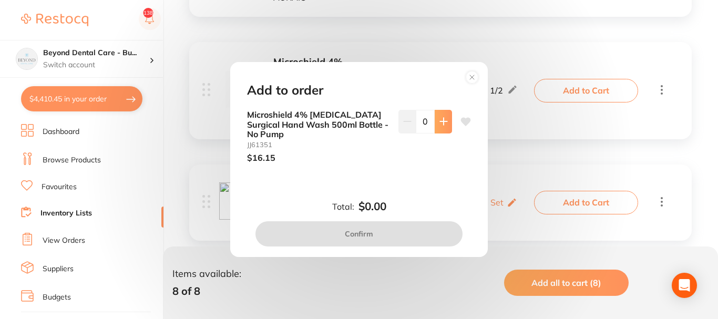
click at [440, 126] on button at bounding box center [442, 121] width 17 height 23
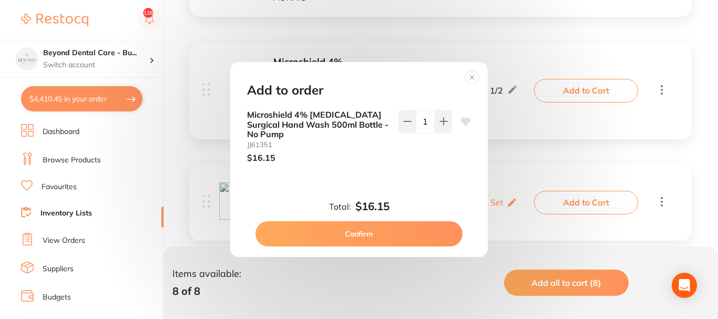
click at [367, 235] on button "Confirm" at bounding box center [358, 233] width 207 height 25
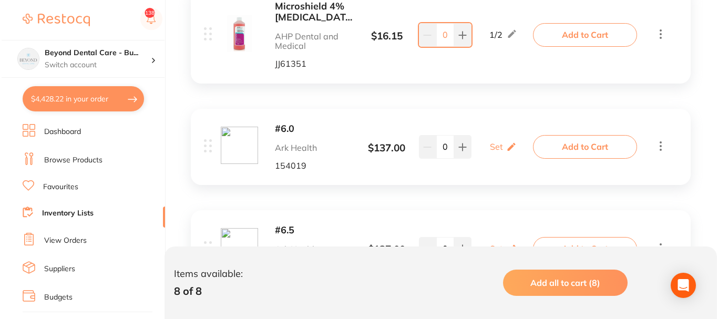
scroll to position [525, 0]
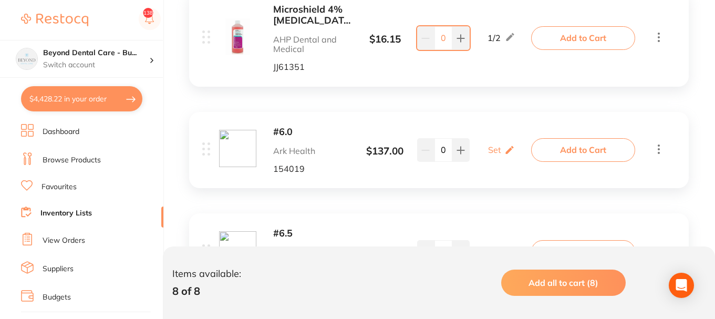
click at [574, 148] on button "Add to Cart" at bounding box center [583, 149] width 104 height 23
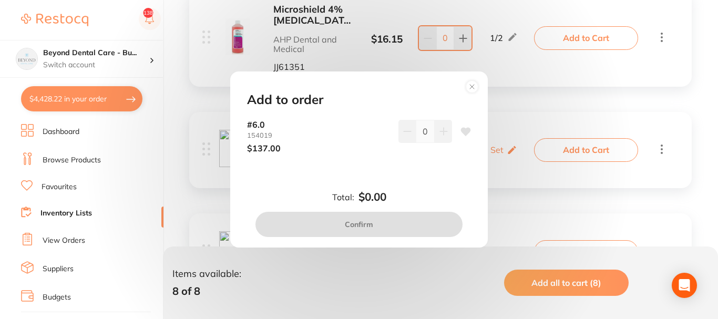
click at [441, 129] on icon at bounding box center [443, 131] width 7 height 7
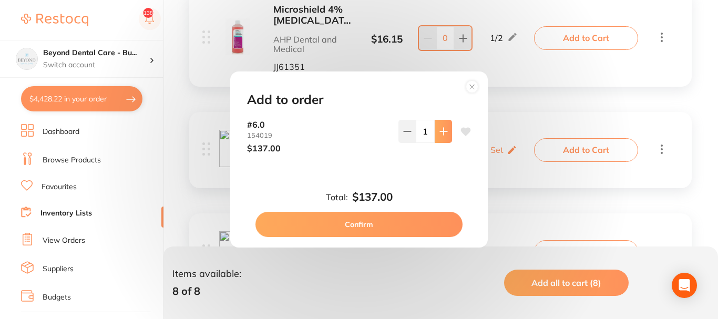
type input "1"
click at [357, 223] on button "Confirm" at bounding box center [358, 224] width 207 height 25
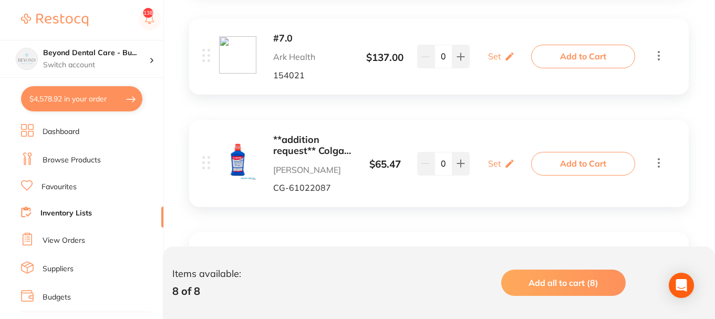
scroll to position [840, 0]
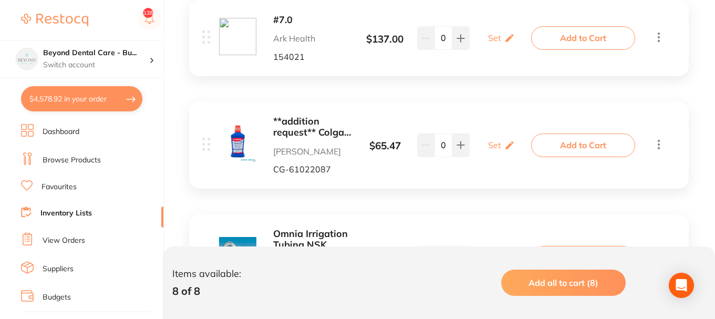
click at [574, 142] on button "Add to Cart" at bounding box center [583, 144] width 104 height 23
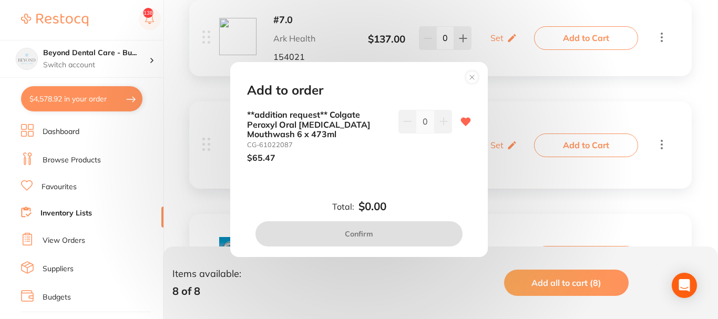
click at [440, 121] on icon at bounding box center [443, 121] width 7 height 7
type input "0"
click at [471, 79] on circle at bounding box center [472, 77] width 12 height 12
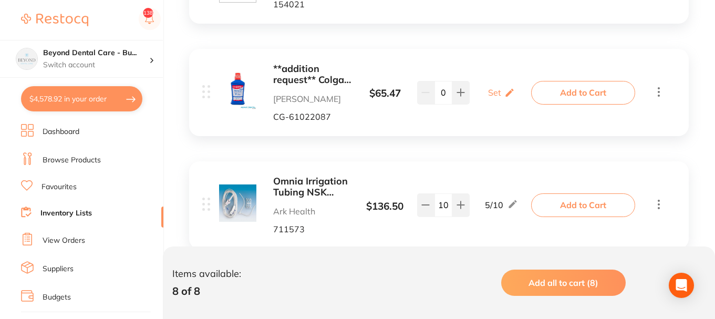
scroll to position [926, 0]
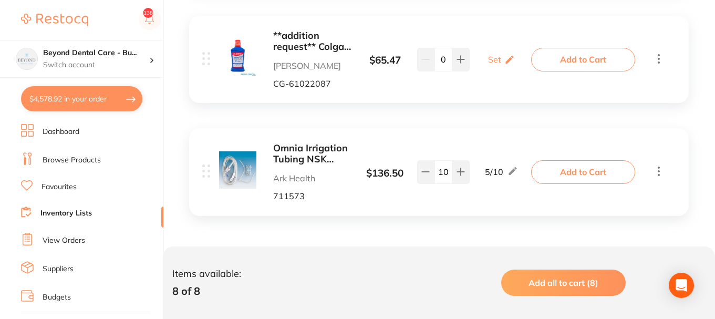
click at [575, 167] on button "Add to Cart" at bounding box center [583, 171] width 104 height 23
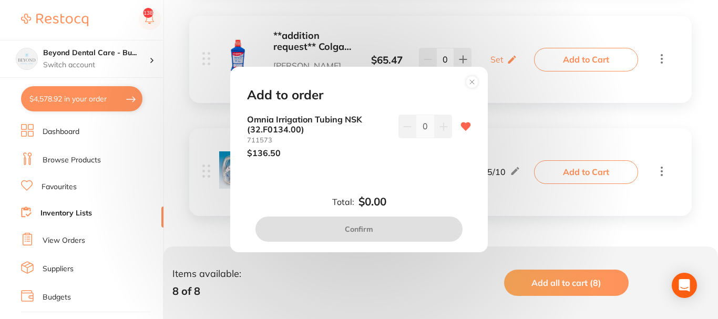
click at [445, 127] on button at bounding box center [442, 126] width 17 height 23
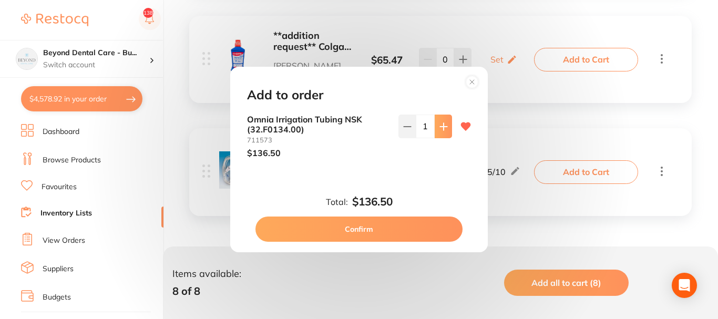
type input "1"
click at [357, 227] on button "Confirm" at bounding box center [358, 228] width 207 height 25
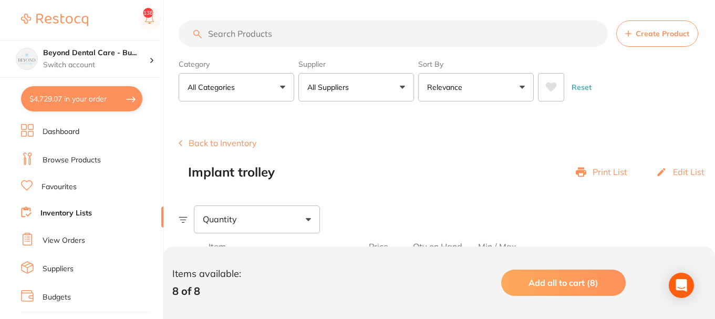
scroll to position [0, 0]
click at [232, 142] on button "Back to Inventory" at bounding box center [218, 143] width 78 height 9
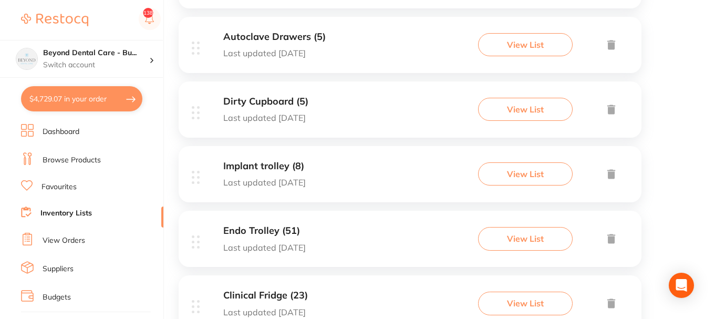
scroll to position [567, 0]
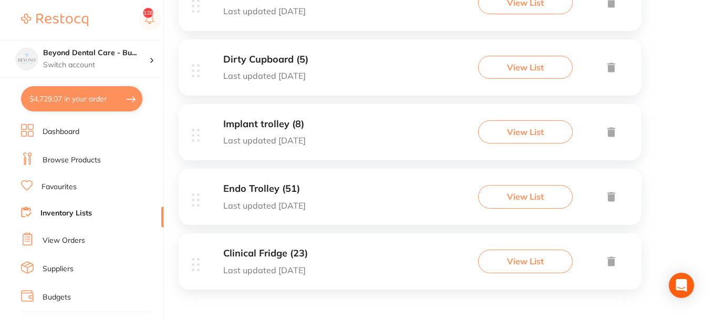
click at [345, 255] on div "Clinical Fridge (23) Last updated 9 days ago View List" at bounding box center [410, 261] width 463 height 56
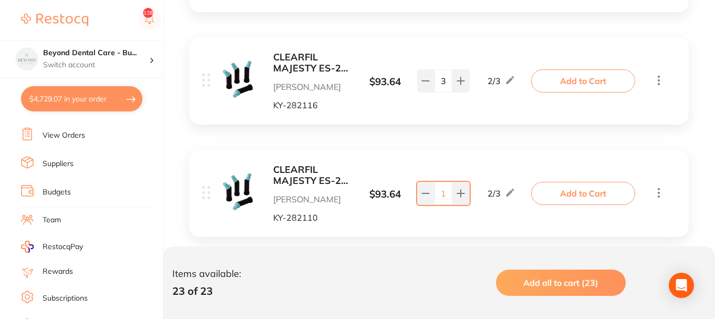
scroll to position [1418, 0]
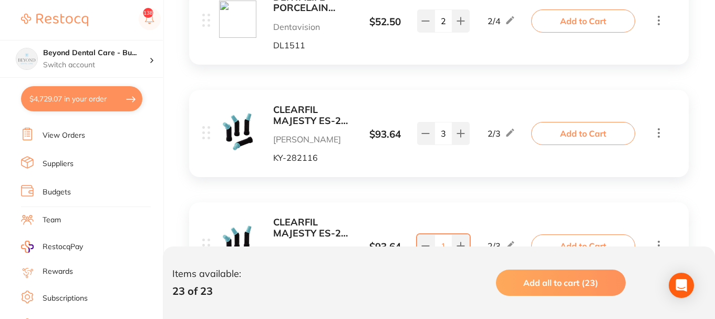
click at [304, 120] on b "CLEARFIL MAJESTY ES-2 B1 Classic PLT Tip 0.25g x 20" at bounding box center [312, 116] width 79 height 22
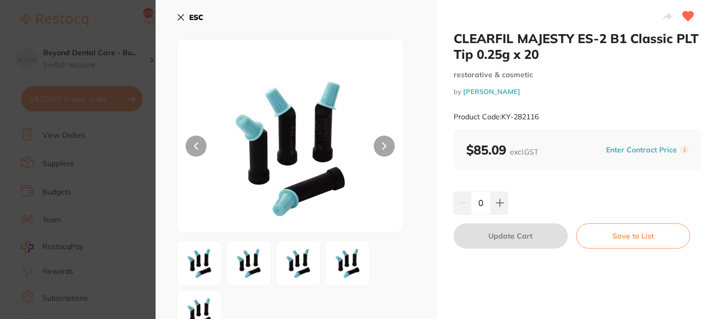
click at [181, 14] on icon at bounding box center [180, 17] width 8 height 8
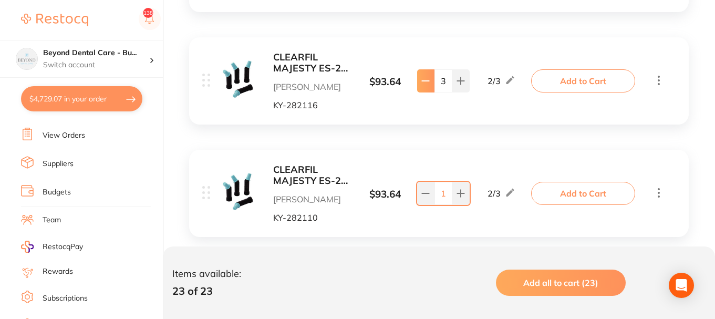
scroll to position [1523, 0]
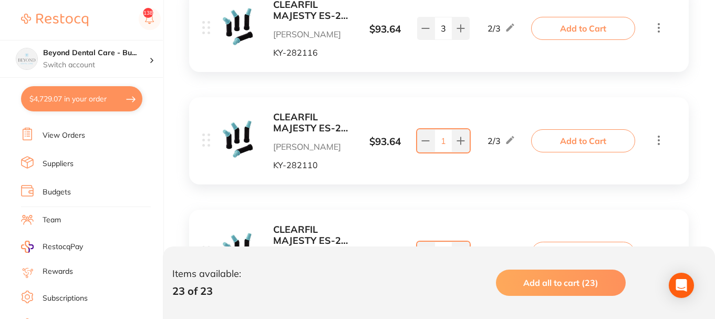
click at [315, 127] on b "CLEARFIL MAJESTY ES-2 A1 Classic PLT Tip 0.25g x 20" at bounding box center [312, 123] width 79 height 22
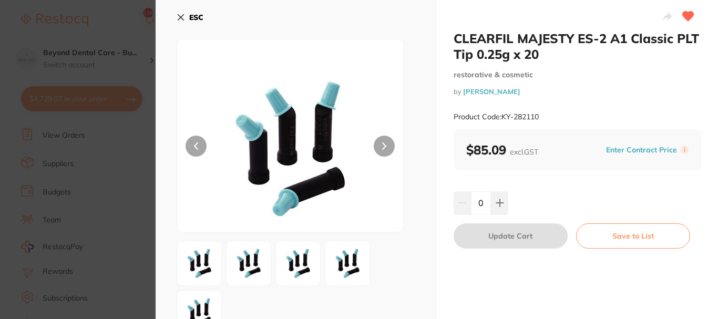
click at [180, 16] on icon at bounding box center [180, 17] width 8 height 8
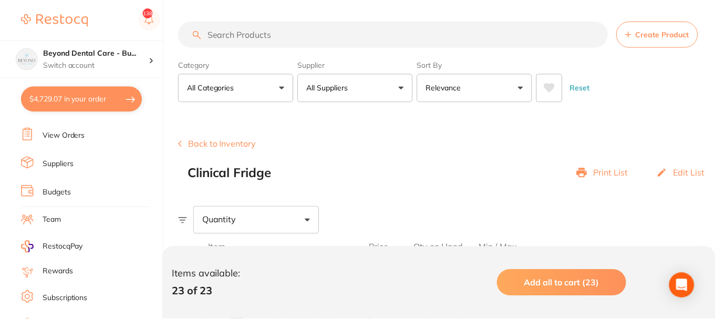
scroll to position [1523, 0]
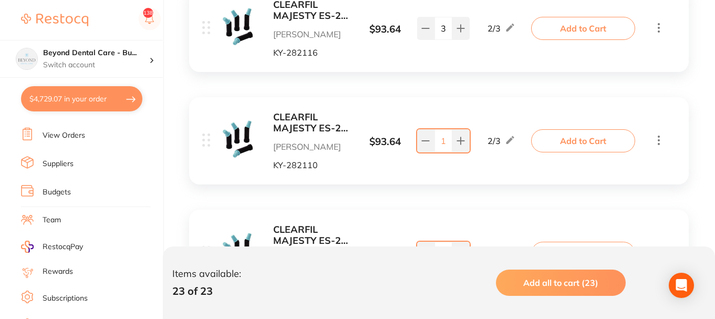
click at [297, 125] on b "CLEARFIL MAJESTY ES-2 A1 Classic PLT Tip 0.25g x 20" at bounding box center [312, 123] width 79 height 22
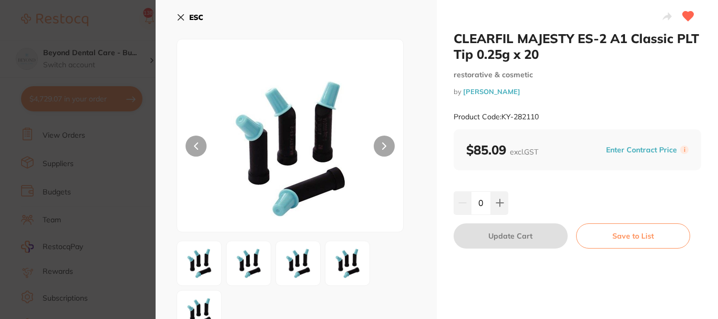
click at [183, 16] on icon at bounding box center [180, 17] width 8 height 8
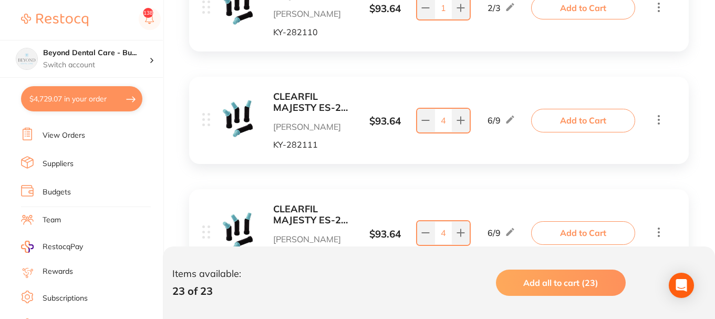
scroll to position [1681, 0]
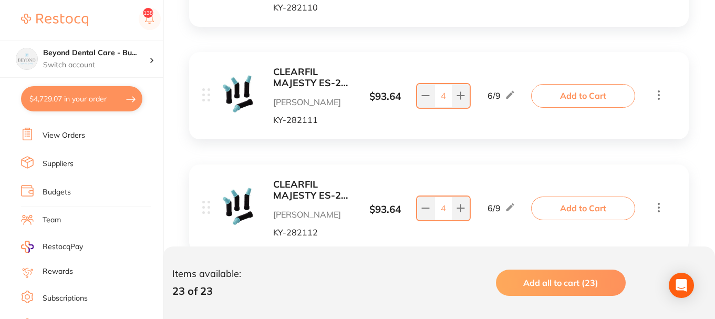
click at [312, 83] on b "CLEARFIL MAJESTY ES-2 A2 Classic PLT Tip 0.25g x 20" at bounding box center [312, 78] width 79 height 22
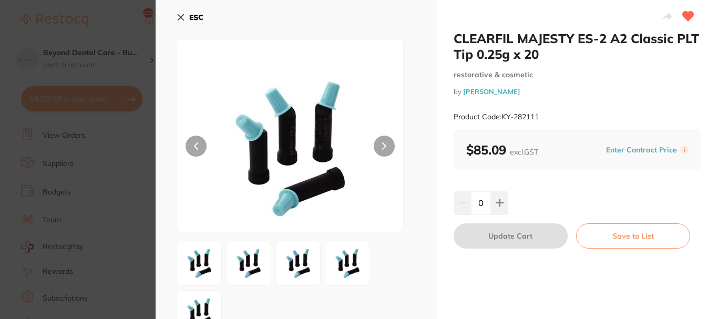
click at [179, 14] on icon at bounding box center [180, 17] width 8 height 8
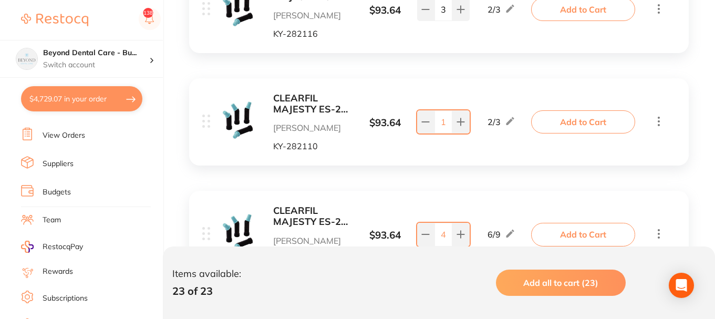
scroll to position [1523, 0]
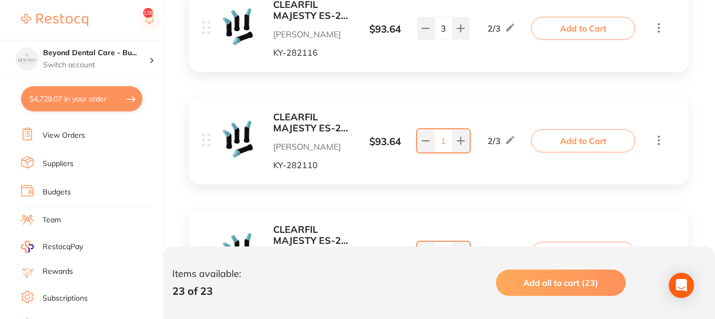
click at [303, 122] on b "CLEARFIL MAJESTY ES-2 A1 Classic PLT Tip 0.25g x 20" at bounding box center [312, 123] width 79 height 22
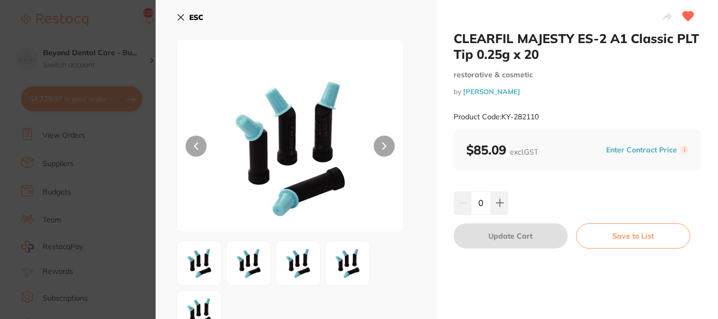
click at [180, 15] on icon at bounding box center [180, 17] width 8 height 8
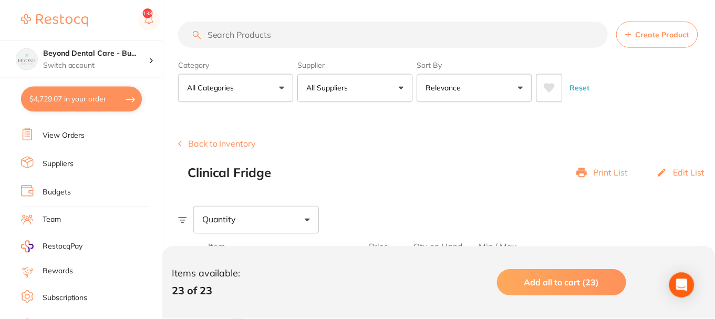
scroll to position [1523, 0]
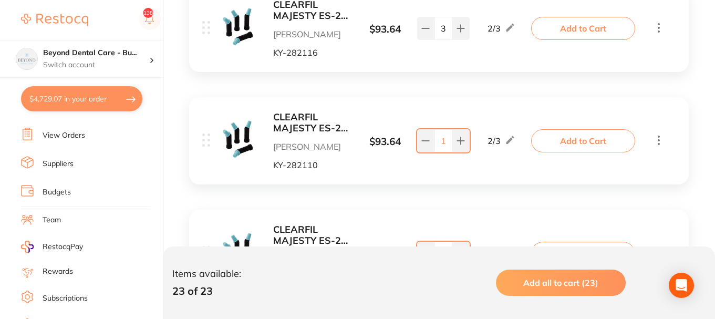
click at [579, 139] on button "Add to Cart" at bounding box center [583, 140] width 104 height 23
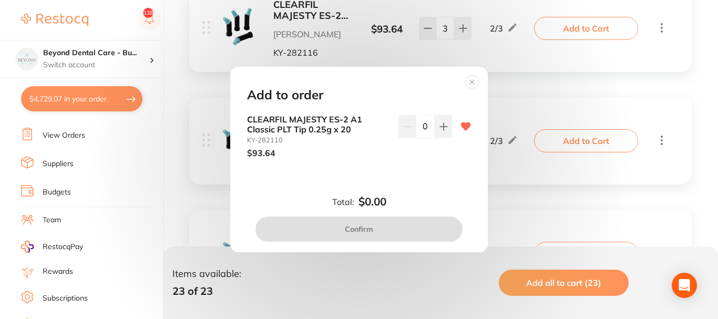
click at [440, 131] on button at bounding box center [442, 126] width 17 height 23
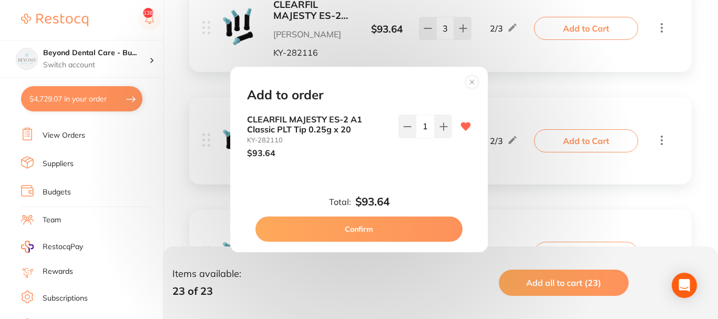
type input "1"
click at [371, 229] on button "Confirm" at bounding box center [358, 228] width 207 height 25
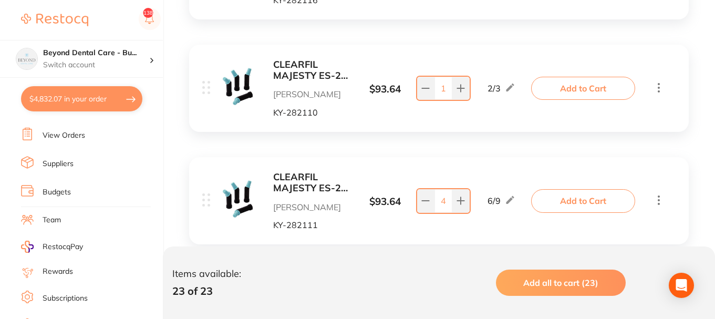
scroll to position [1628, 0]
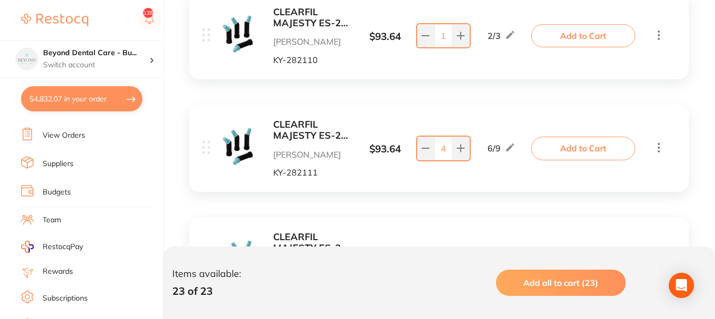
click at [324, 134] on b "CLEARFIL MAJESTY ES-2 A2 Classic PLT Tip 0.25g x 20" at bounding box center [312, 130] width 79 height 22
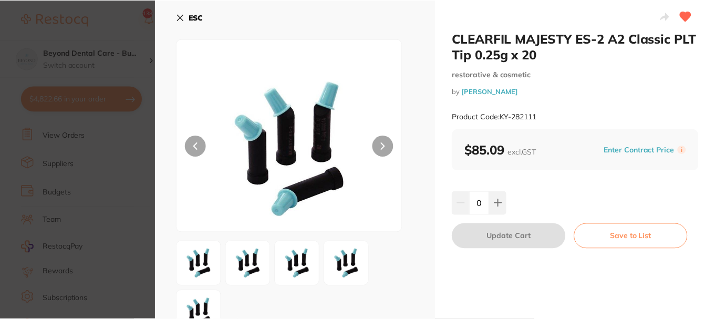
scroll to position [1628, 0]
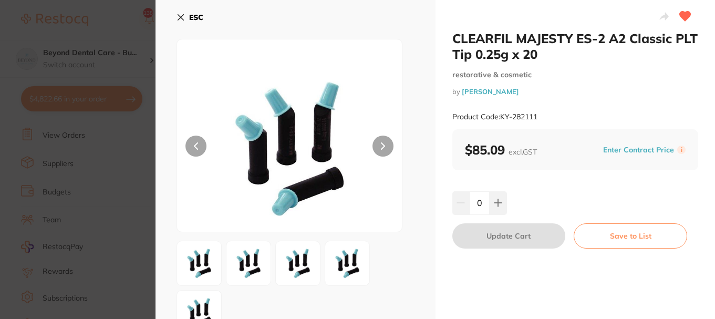
click at [178, 13] on button "ESC" at bounding box center [189, 17] width 27 height 18
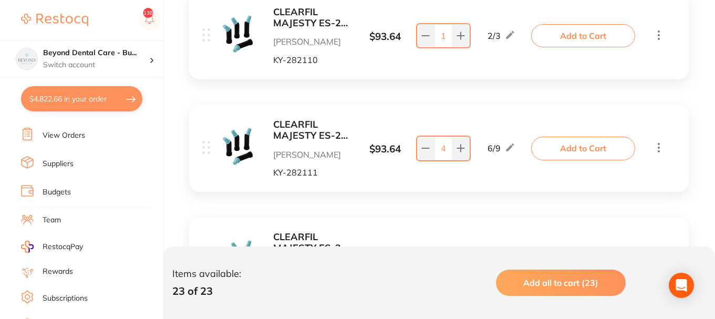
click at [575, 146] on button "Add to Cart" at bounding box center [583, 148] width 104 height 23
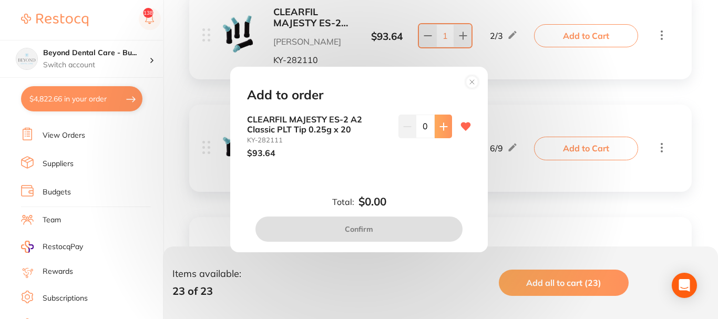
click at [440, 125] on icon at bounding box center [443, 126] width 7 height 7
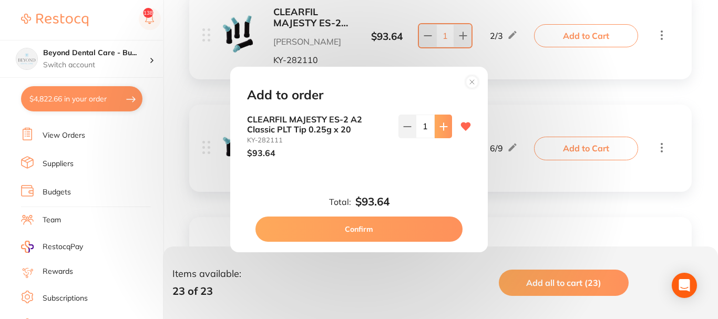
click at [440, 125] on icon at bounding box center [443, 126] width 7 height 7
type input "4"
click at [356, 228] on button "Confirm" at bounding box center [358, 228] width 207 height 25
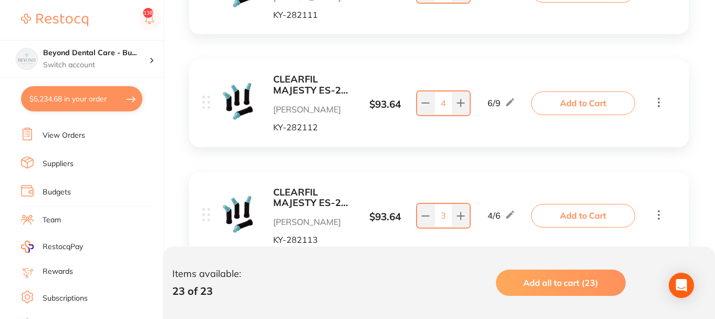
scroll to position [1838, 0]
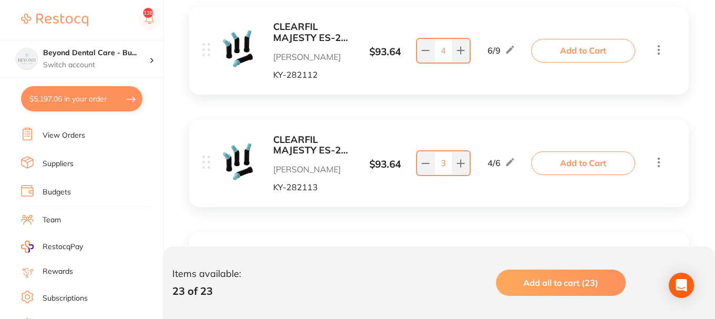
click at [315, 31] on b "CLEARFIL MAJESTY ES-2 A3 Classic PLT Tip 0.25g x 20" at bounding box center [312, 33] width 79 height 22
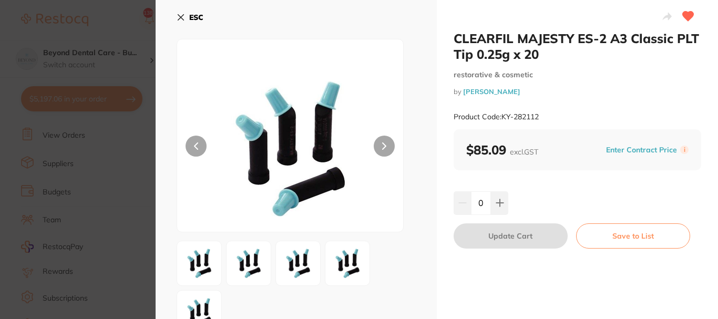
click at [193, 19] on b "ESC" at bounding box center [196, 17] width 14 height 9
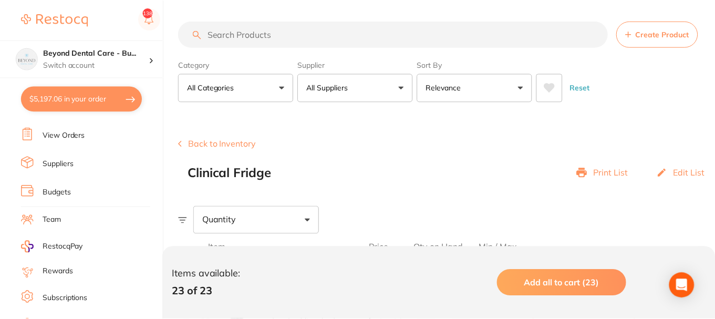
scroll to position [1838, 0]
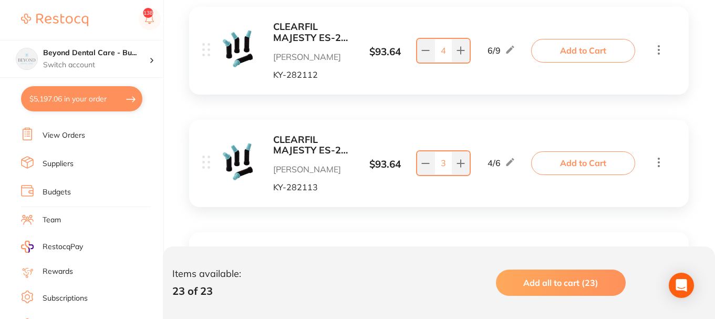
click at [572, 47] on button "Add to Cart" at bounding box center [583, 50] width 104 height 23
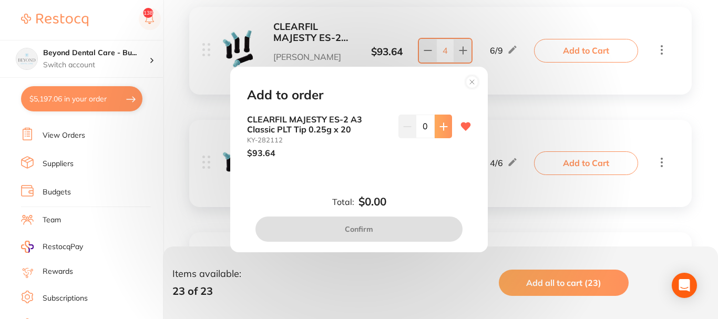
click at [439, 124] on icon at bounding box center [443, 126] width 8 height 8
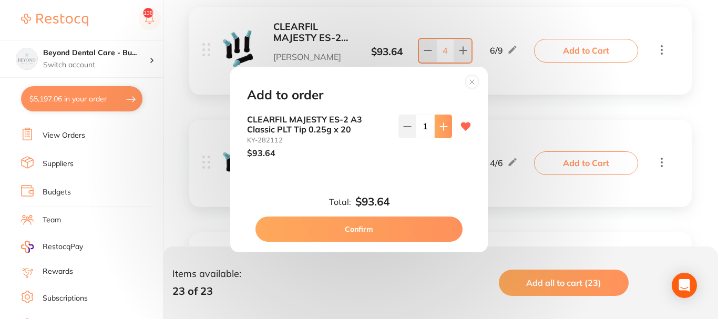
click at [439, 124] on icon at bounding box center [443, 126] width 8 height 8
type input "4"
click at [355, 224] on button "Confirm" at bounding box center [358, 228] width 207 height 25
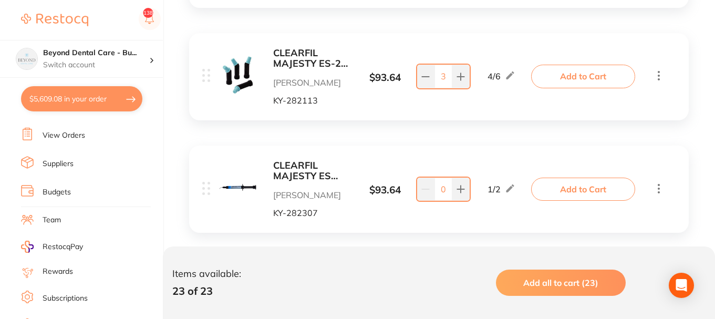
scroll to position [1944, 0]
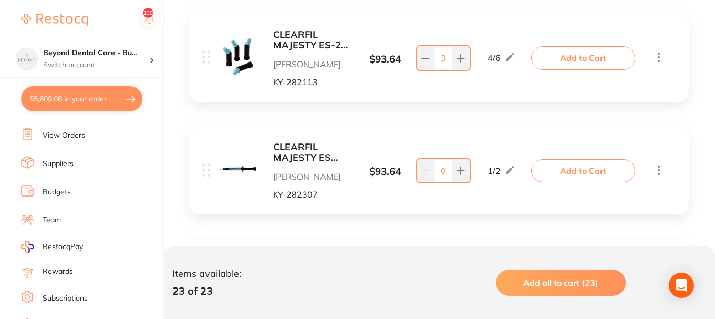
click at [294, 37] on b "CLEARFIL MAJESTY ES-2 A3.5 Classic PLT Tip 0.25g x 20" at bounding box center [312, 40] width 79 height 22
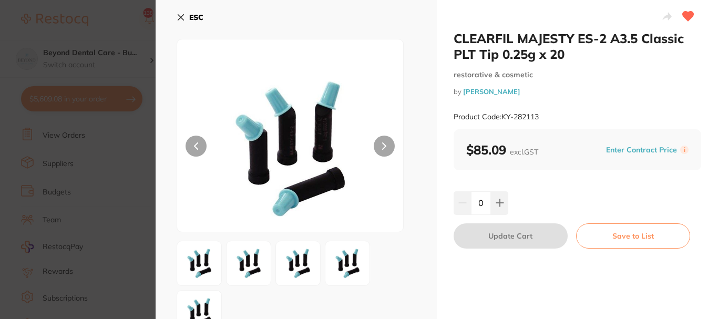
click at [186, 15] on button "ESC" at bounding box center [189, 17] width 27 height 18
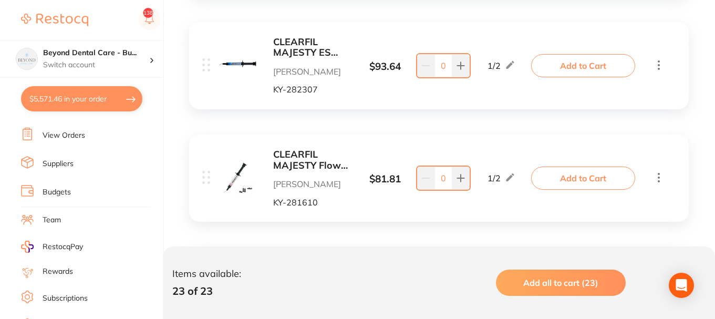
scroll to position [2101, 0]
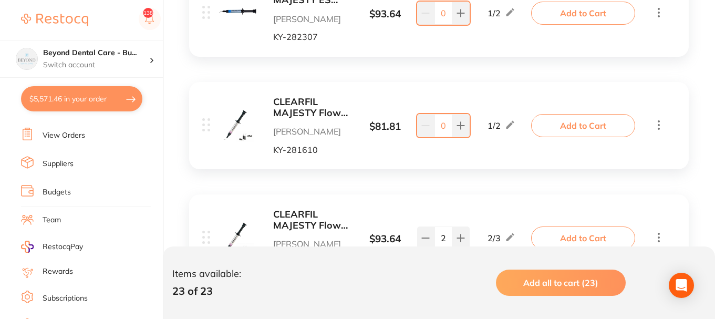
click at [295, 109] on b "CLEARFIL MAJESTY Flow A1 Syringe 3.2g & 15 Needle tips" at bounding box center [312, 108] width 79 height 22
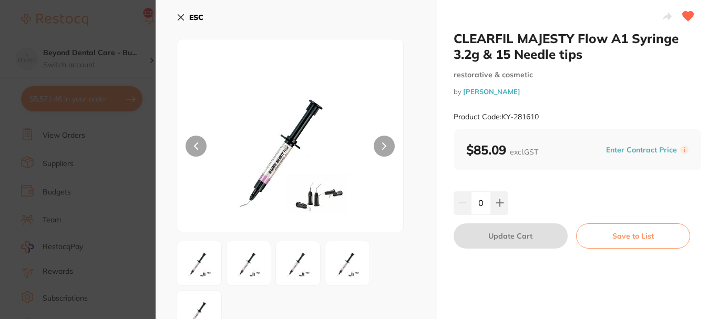
click at [183, 16] on icon at bounding box center [181, 18] width 6 height 6
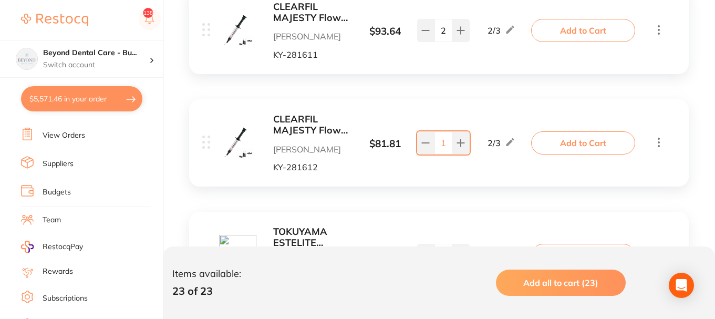
scroll to position [2311, 0]
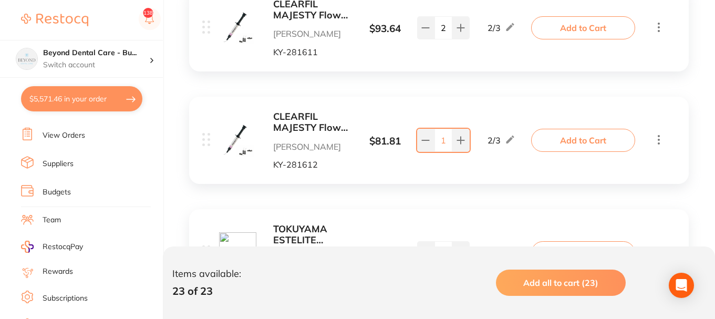
click at [289, 123] on b "CLEARFIL MAJESTY Flow A3 Syringe 3.2g & 15 Needle tips" at bounding box center [312, 122] width 79 height 22
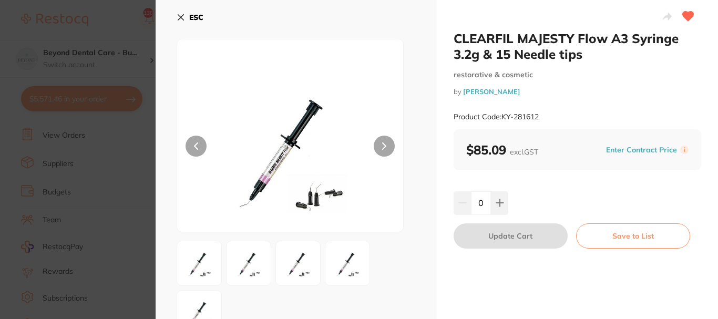
click at [190, 14] on b "ESC" at bounding box center [196, 17] width 14 height 9
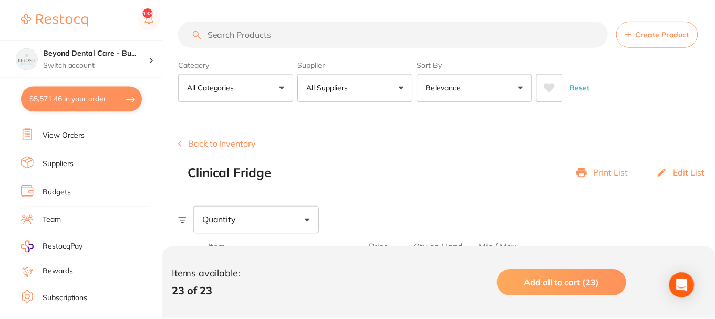
scroll to position [2311, 0]
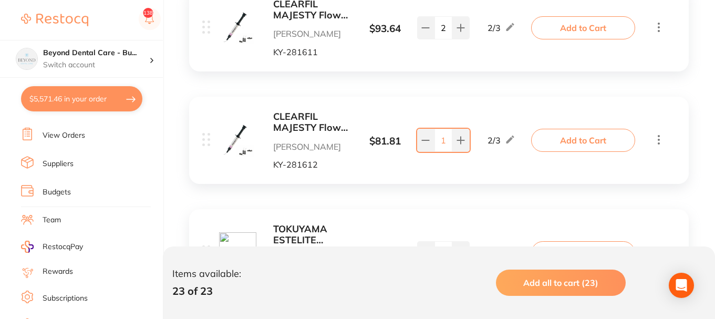
click at [575, 138] on button "Add to Cart" at bounding box center [583, 140] width 104 height 23
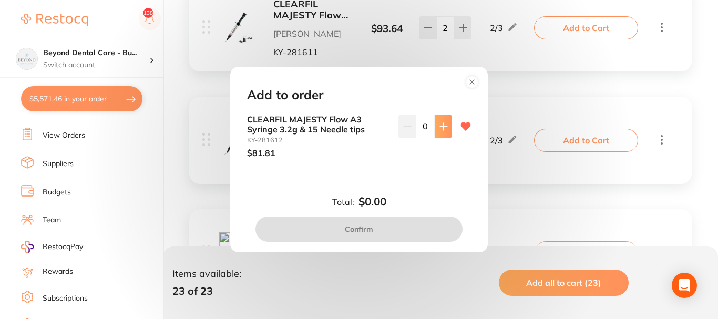
click at [443, 122] on icon at bounding box center [443, 126] width 8 height 8
type input "1"
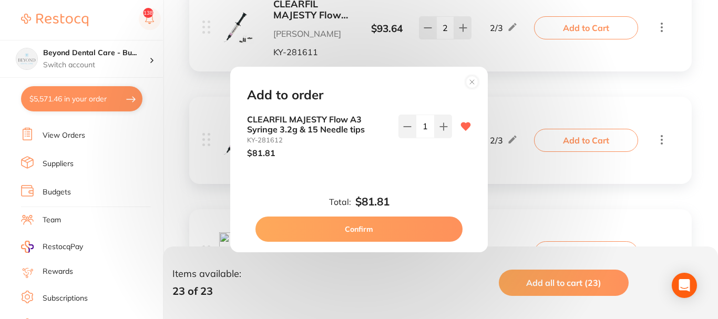
drag, startPoint x: 360, startPoint y: 231, endPoint x: 370, endPoint y: 222, distance: 13.4
click at [360, 230] on button "Confirm" at bounding box center [358, 228] width 207 height 25
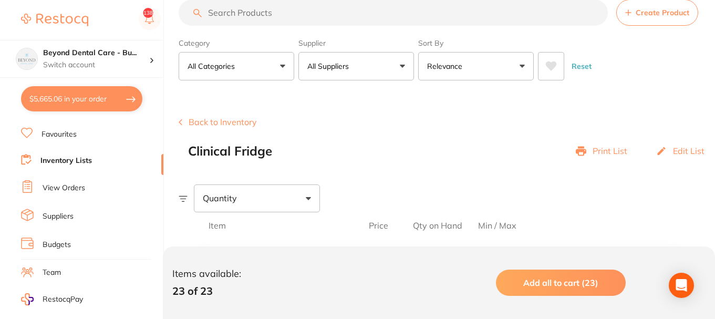
scroll to position [0, 0]
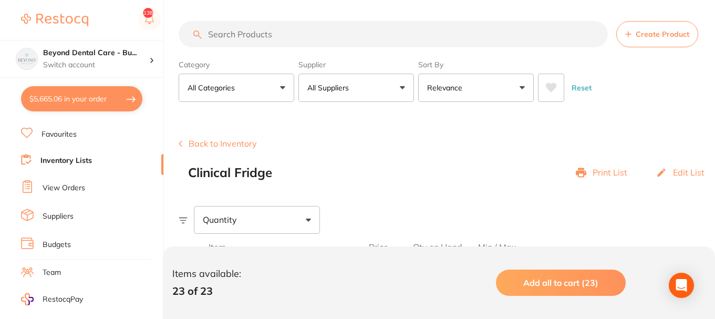
click at [230, 142] on button "Back to Inventory" at bounding box center [218, 143] width 78 height 9
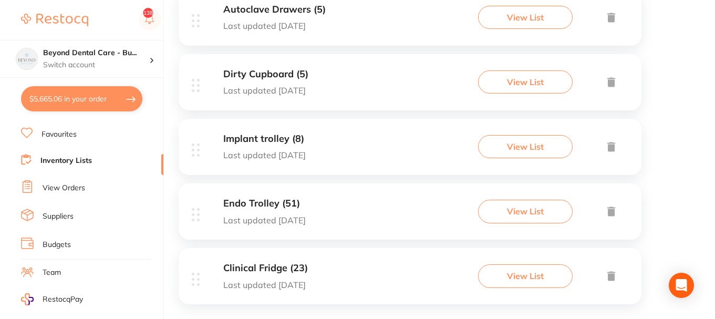
scroll to position [567, 0]
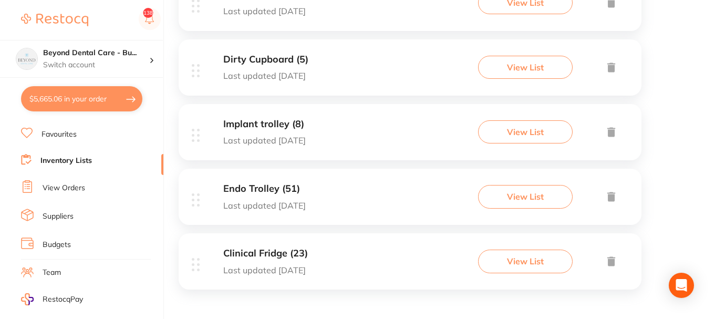
click at [335, 193] on div "Endo Trolley (51) Last updated 28 days ago View List" at bounding box center [410, 197] width 463 height 56
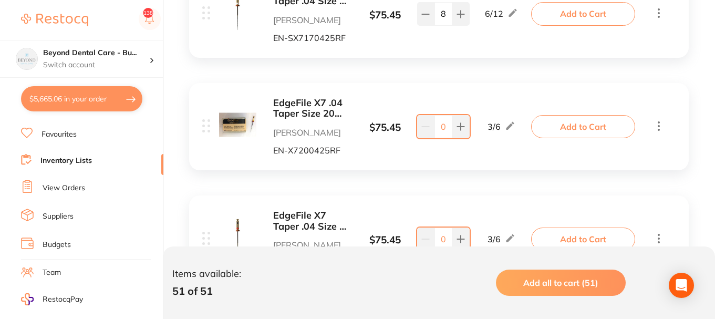
scroll to position [473, 0]
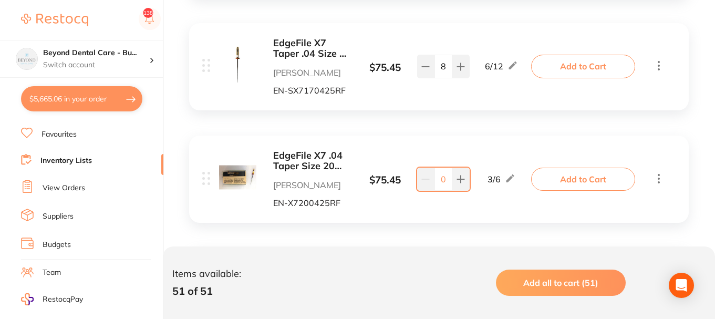
click at [308, 165] on b "EdgeFile X7 .04 Taper Size 20 25mm Pack of 6" at bounding box center [312, 161] width 79 height 22
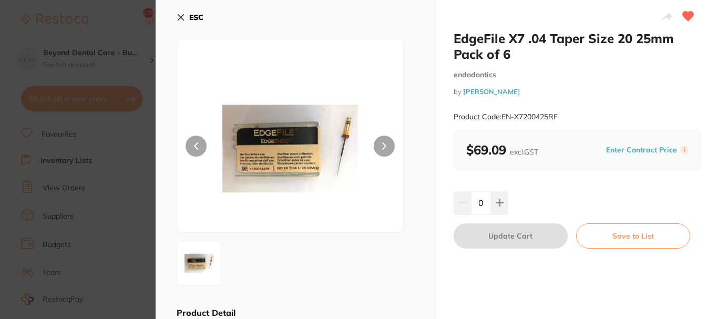
click at [180, 20] on icon at bounding box center [180, 17] width 8 height 8
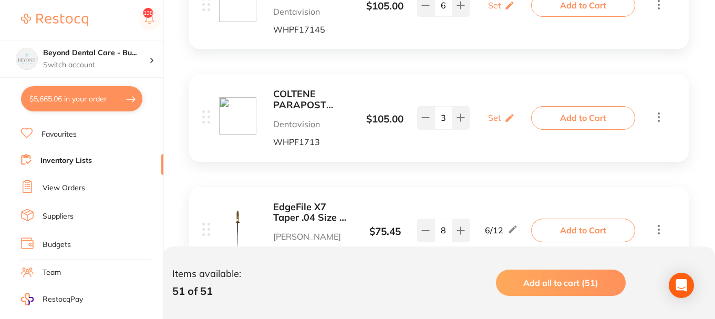
scroll to position [315, 0]
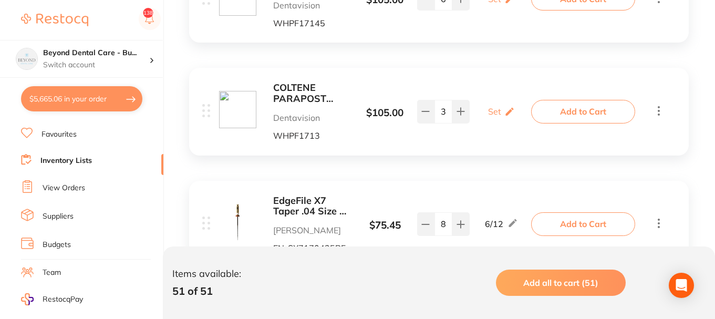
click at [301, 92] on b "COLTENE PARAPOST FIBER LUX SIZE 3 BROWN (5)" at bounding box center [312, 93] width 79 height 22
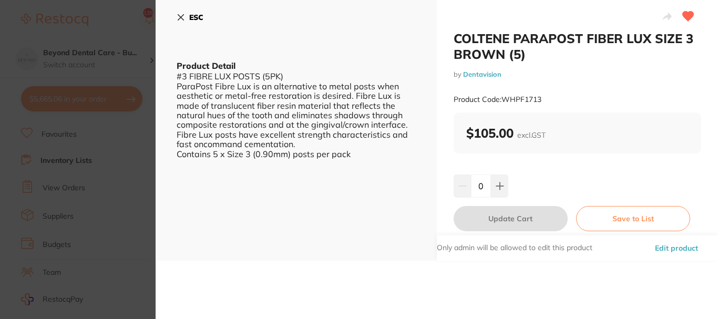
click at [181, 16] on icon at bounding box center [181, 18] width 6 height 6
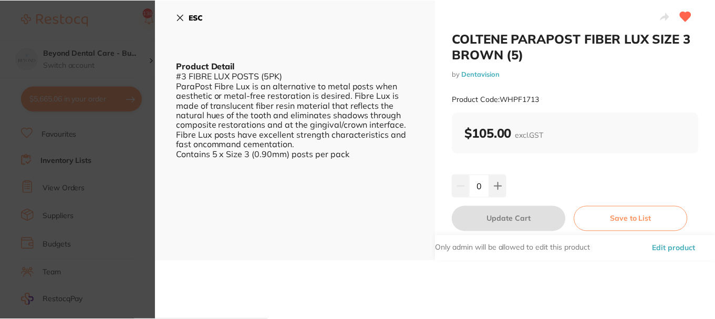
scroll to position [315, 0]
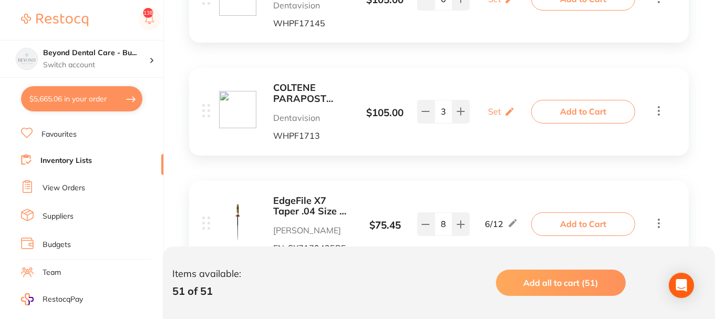
click at [577, 111] on button "Add to Cart" at bounding box center [583, 111] width 104 height 23
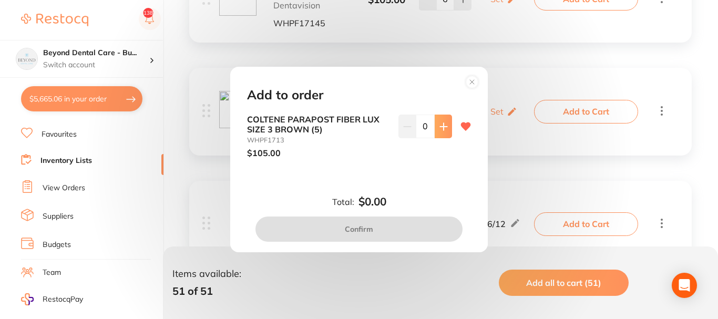
click at [439, 124] on icon at bounding box center [443, 126] width 8 height 8
type input "1"
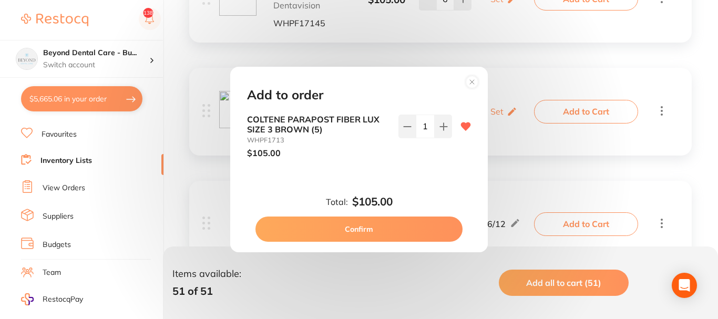
click at [356, 226] on button "Confirm" at bounding box center [358, 228] width 207 height 25
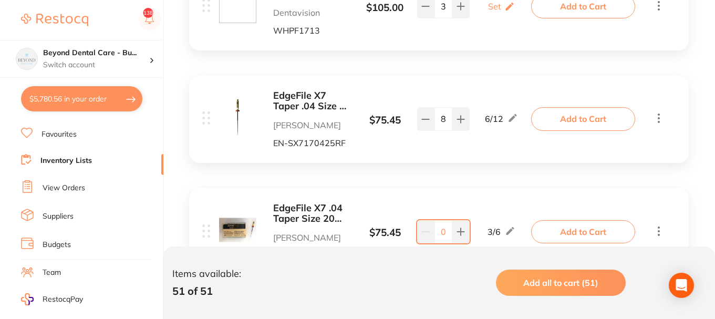
scroll to position [473, 0]
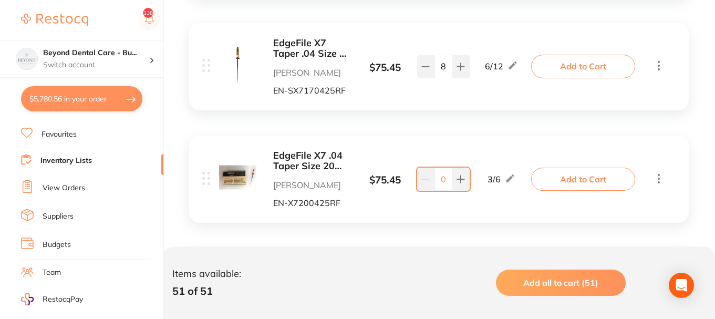
click at [575, 66] on button "Add to Cart" at bounding box center [583, 66] width 104 height 23
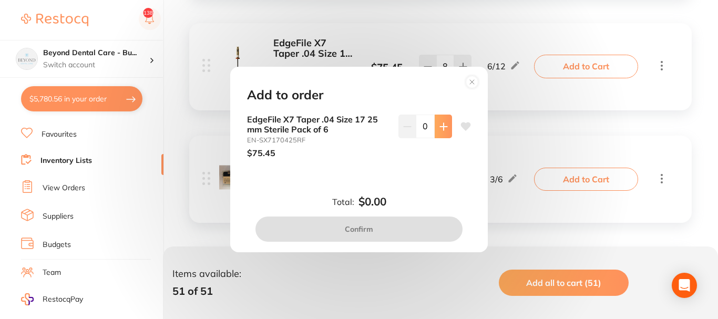
click at [440, 127] on icon at bounding box center [443, 126] width 7 height 7
click at [439, 124] on icon at bounding box center [443, 126] width 8 height 8
type input "1"
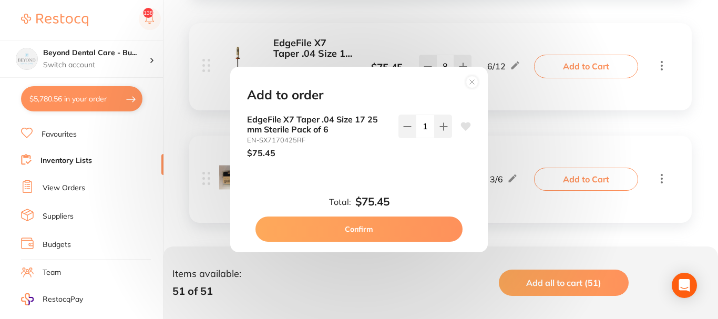
click at [362, 225] on button "Confirm" at bounding box center [358, 228] width 207 height 25
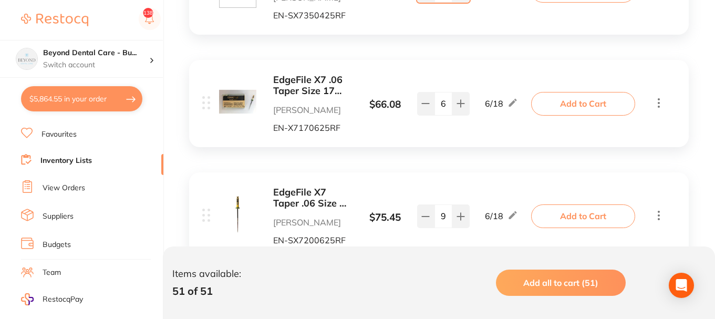
scroll to position [1051, 0]
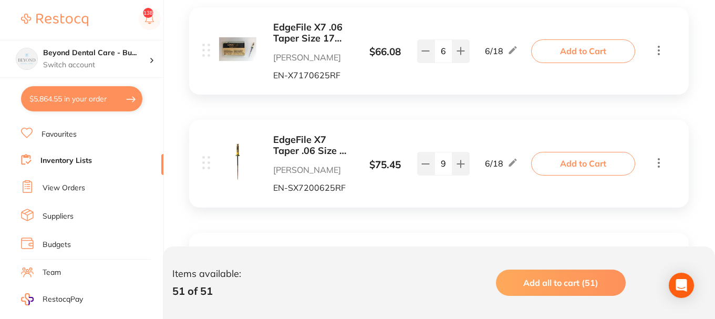
click at [577, 48] on button "Add to Cart" at bounding box center [583, 50] width 104 height 23
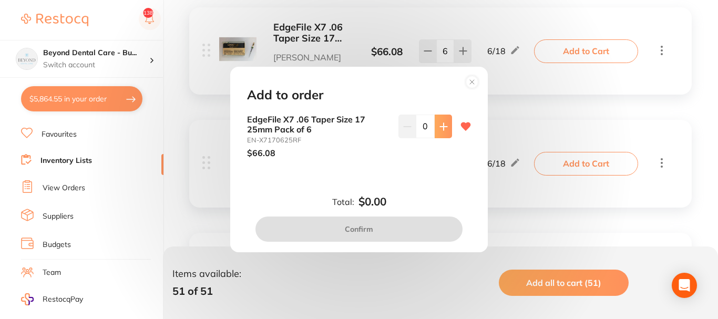
click at [441, 126] on icon at bounding box center [443, 126] width 7 height 7
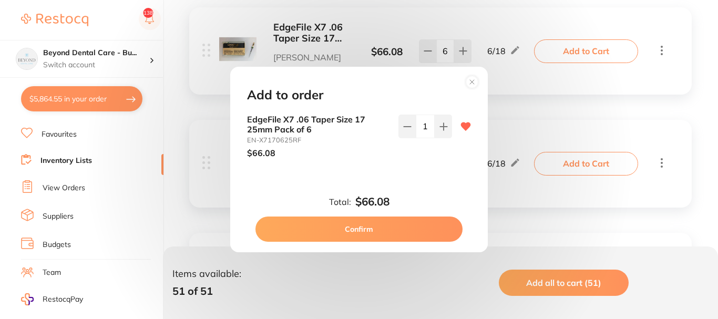
type input "1"
click at [361, 228] on button "Confirm" at bounding box center [358, 228] width 207 height 25
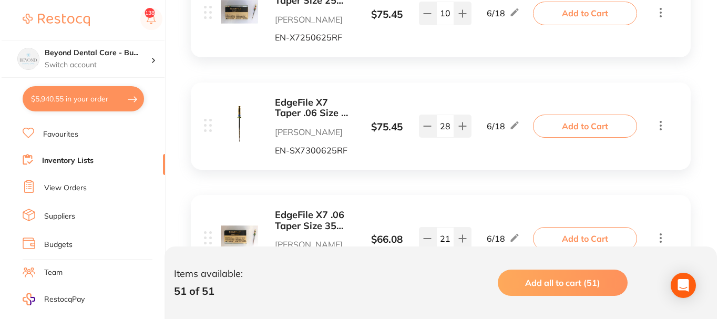
scroll to position [1208, 0]
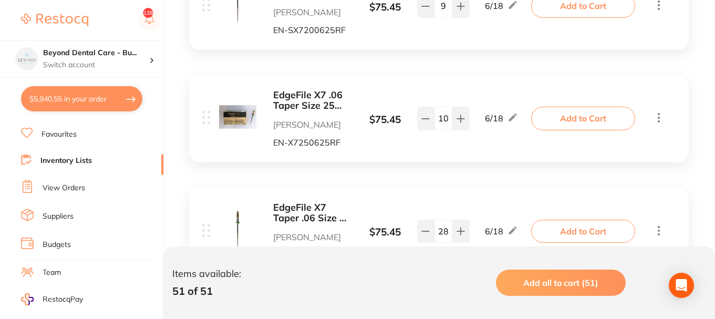
click at [565, 120] on button "Add to Cart" at bounding box center [583, 118] width 104 height 23
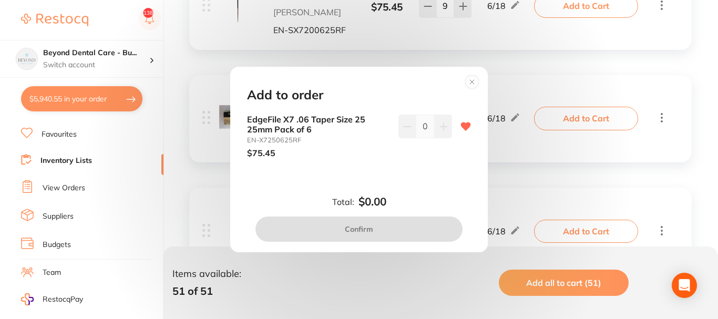
click at [441, 127] on icon at bounding box center [443, 126] width 7 height 7
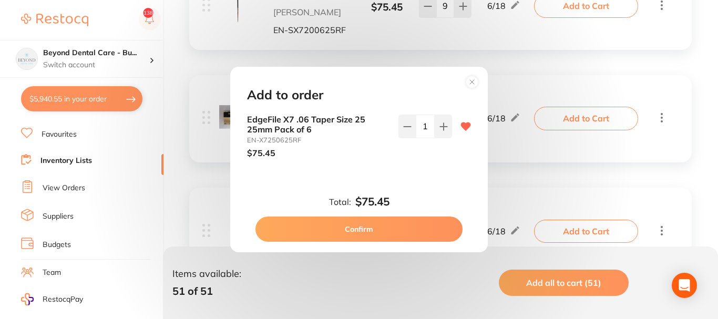
type input "1"
click at [375, 228] on button "Confirm" at bounding box center [358, 228] width 207 height 25
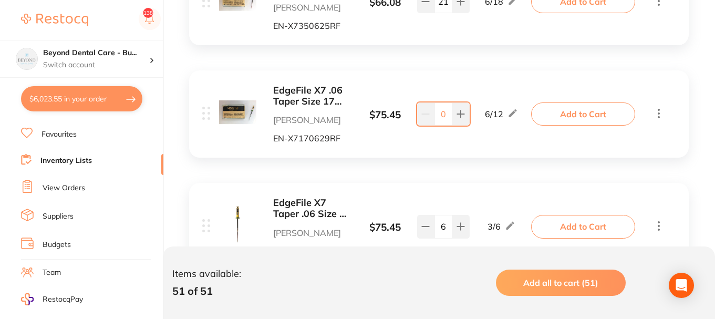
scroll to position [1576, 0]
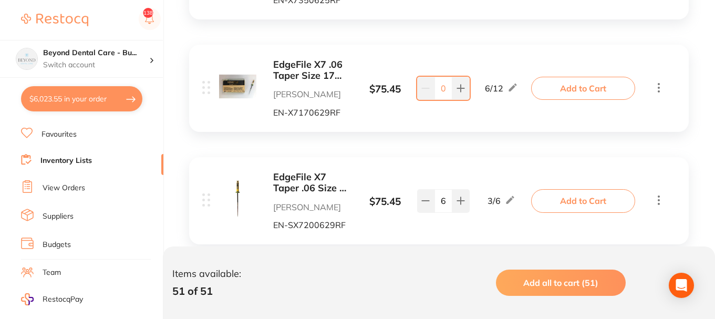
click at [571, 85] on button "Add to Cart" at bounding box center [583, 88] width 104 height 23
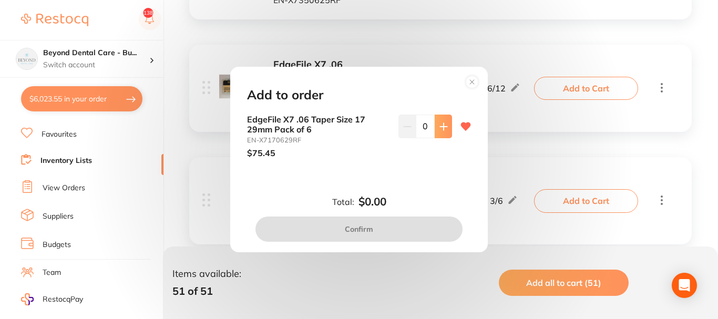
click at [443, 127] on icon at bounding box center [443, 126] width 7 height 7
click at [439, 124] on icon at bounding box center [443, 126] width 8 height 8
type input "2"
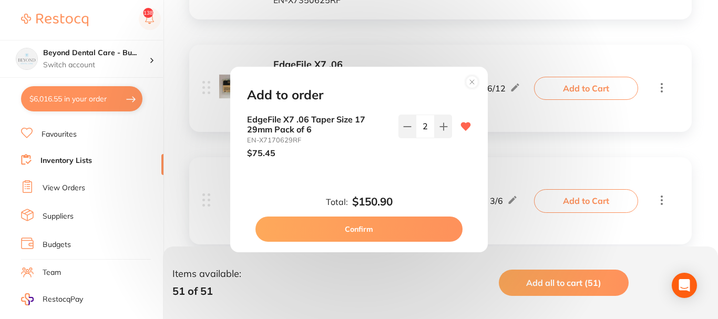
click at [372, 227] on button "Confirm" at bounding box center [358, 228] width 207 height 25
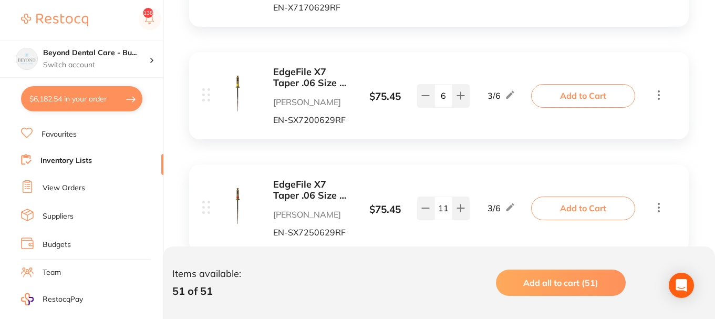
scroll to position [1628, 0]
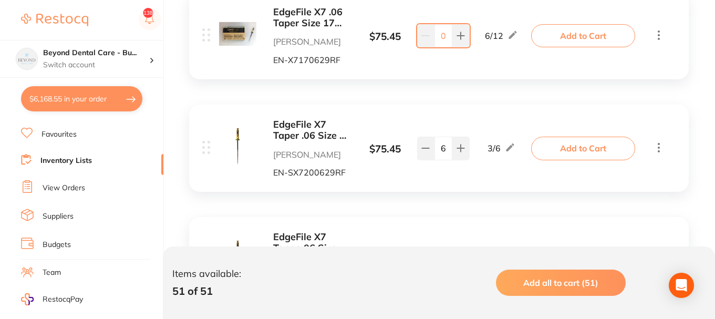
click at [342, 133] on b "EdgeFile X7 Taper .06 Size 20 29 mm Sterile Pack of 6" at bounding box center [312, 130] width 79 height 22
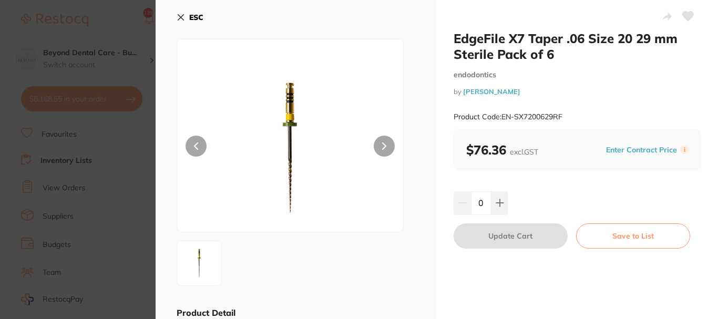
click at [195, 15] on b "ESC" at bounding box center [196, 17] width 14 height 9
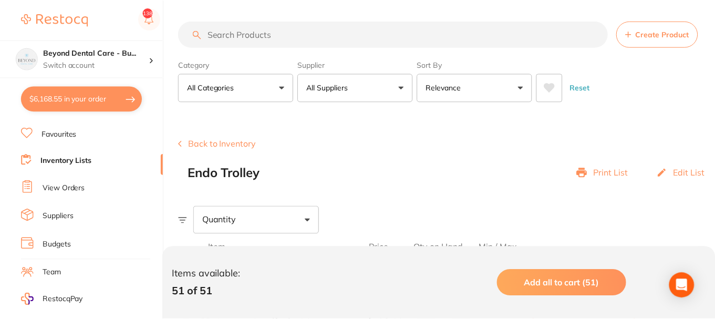
scroll to position [1628, 0]
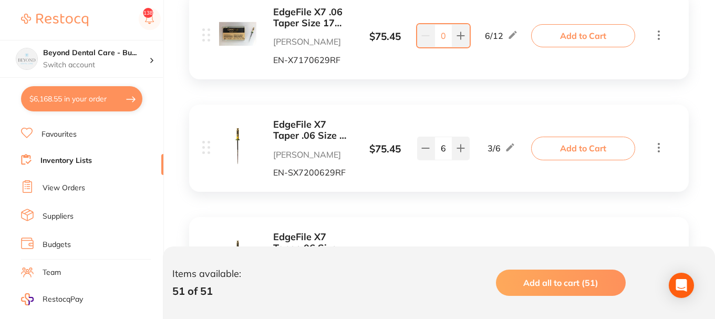
click at [556, 145] on button "Add to Cart" at bounding box center [583, 148] width 104 height 23
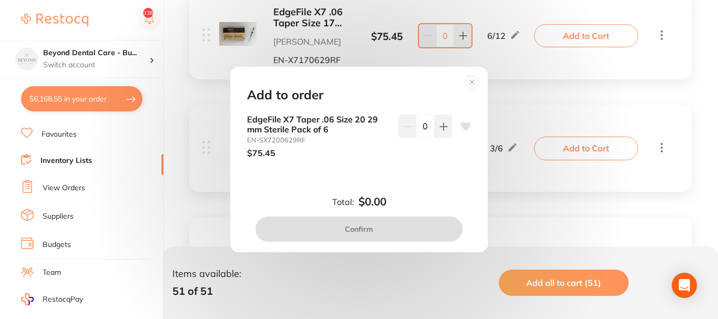
click at [440, 126] on icon at bounding box center [443, 126] width 7 height 7
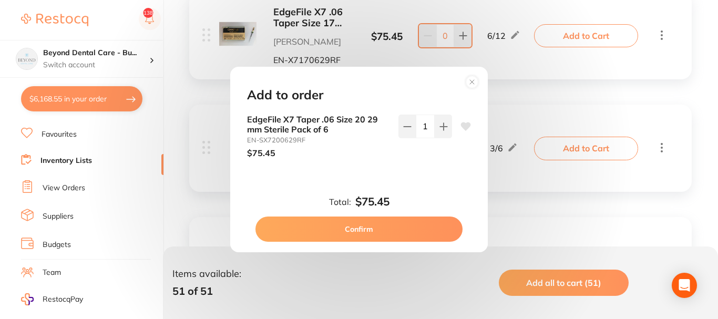
type input "1"
click at [364, 229] on button "Confirm" at bounding box center [358, 228] width 207 height 25
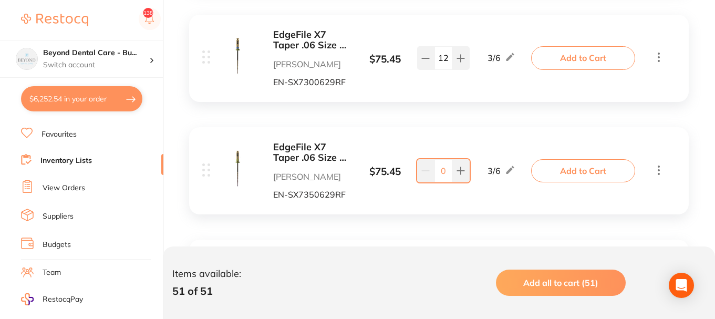
scroll to position [1996, 0]
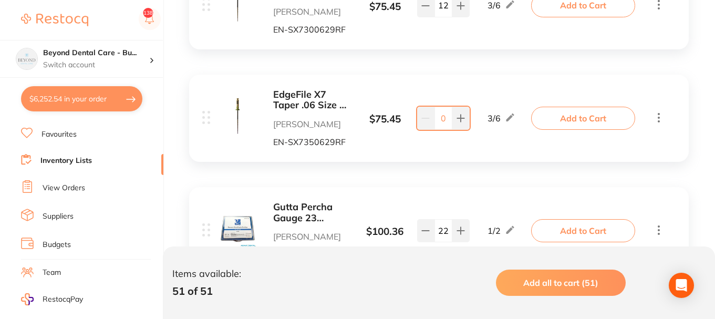
click at [313, 101] on b "EdgeFile X7 Taper .06 Size 35 29 mm Sterile Pack of 6" at bounding box center [312, 100] width 79 height 22
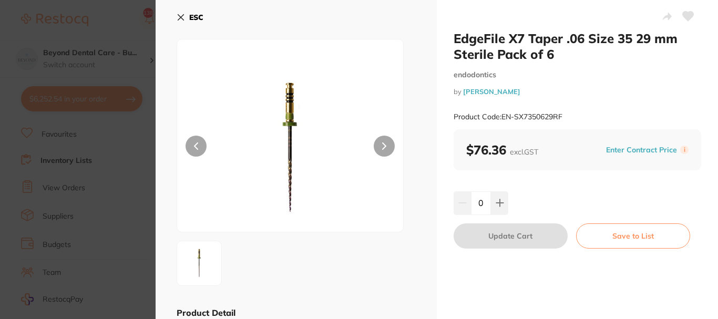
click at [179, 16] on icon at bounding box center [181, 18] width 6 height 6
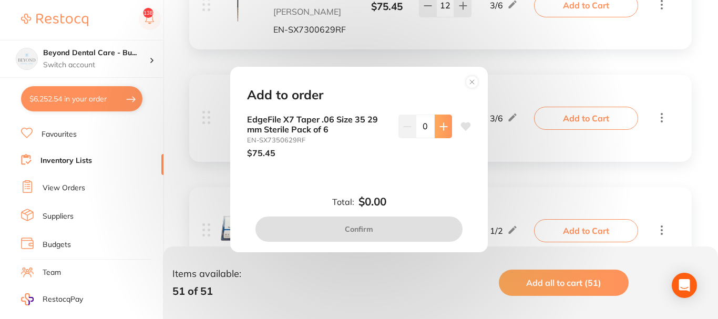
click at [439, 125] on icon at bounding box center [443, 126] width 8 height 8
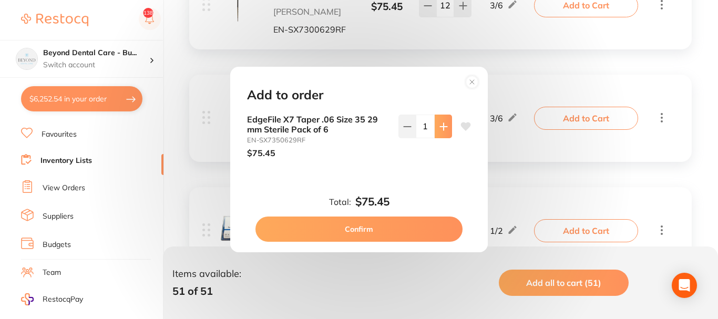
click at [439, 125] on icon at bounding box center [443, 126] width 8 height 8
type input "2"
click at [367, 230] on button "Confirm" at bounding box center [358, 228] width 207 height 25
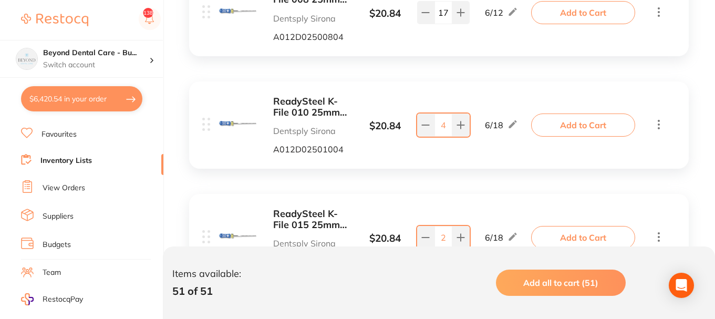
scroll to position [2942, 0]
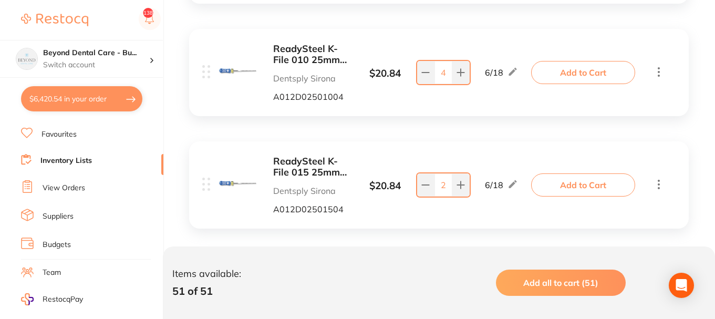
click at [583, 72] on button "Add to Cart" at bounding box center [583, 72] width 104 height 23
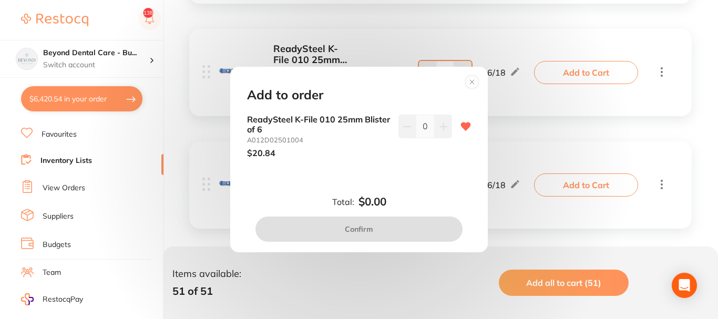
click at [443, 125] on icon at bounding box center [443, 126] width 8 height 8
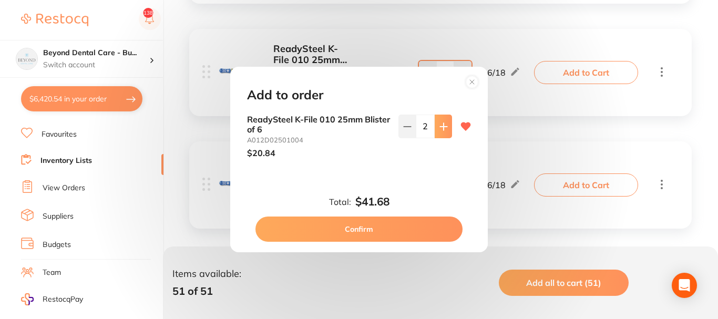
click at [443, 125] on icon at bounding box center [443, 126] width 8 height 8
type input "3"
click at [366, 228] on button "Confirm" at bounding box center [358, 228] width 207 height 25
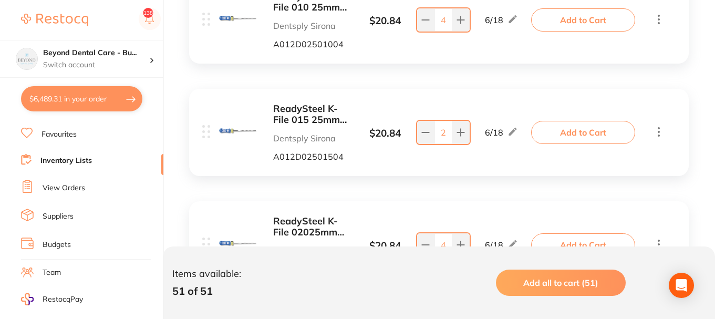
scroll to position [3047, 0]
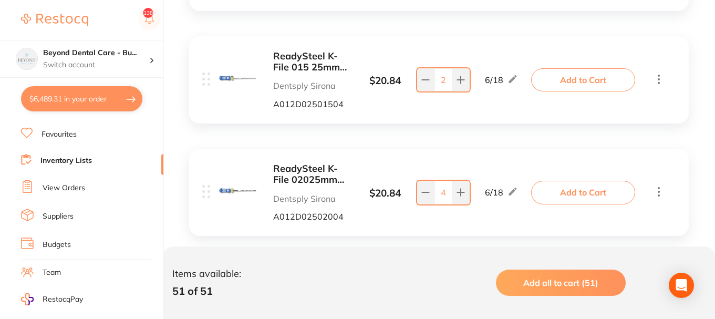
click at [575, 87] on button "Add to Cart" at bounding box center [583, 79] width 104 height 23
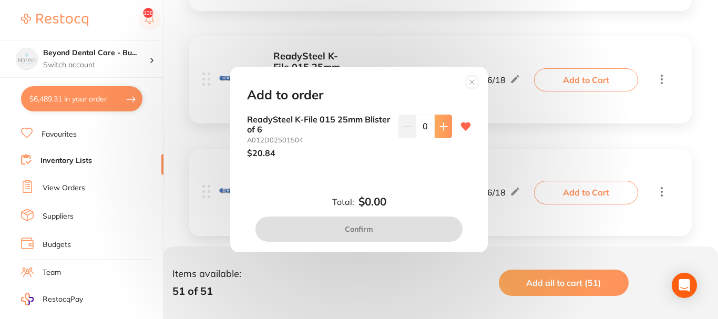
click at [439, 129] on icon at bounding box center [443, 126] width 8 height 8
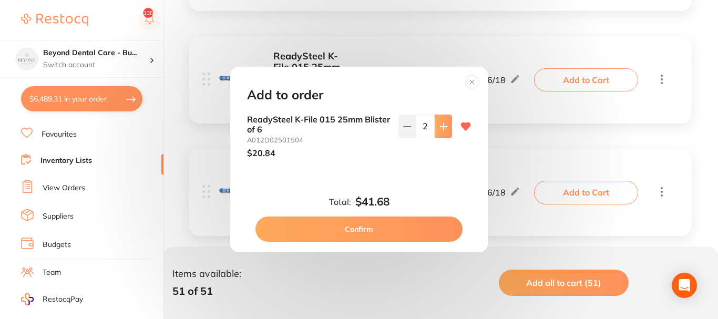
click at [439, 129] on icon at bounding box center [443, 126] width 8 height 8
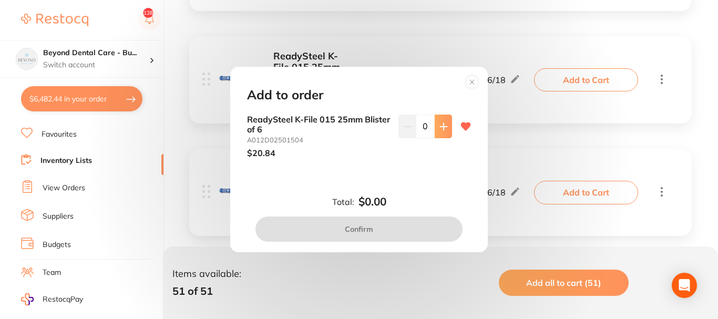
click at [437, 131] on button at bounding box center [442, 126] width 17 height 23
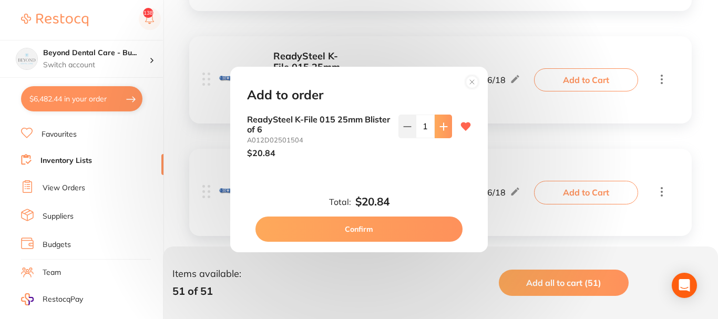
click at [437, 131] on button at bounding box center [442, 126] width 17 height 23
type input "3"
click at [362, 224] on button "Confirm" at bounding box center [358, 228] width 207 height 25
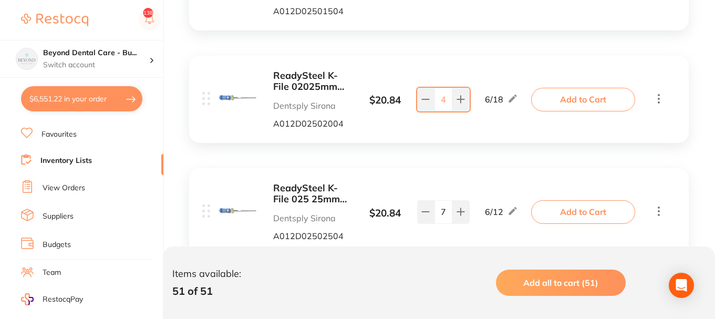
scroll to position [3152, 0]
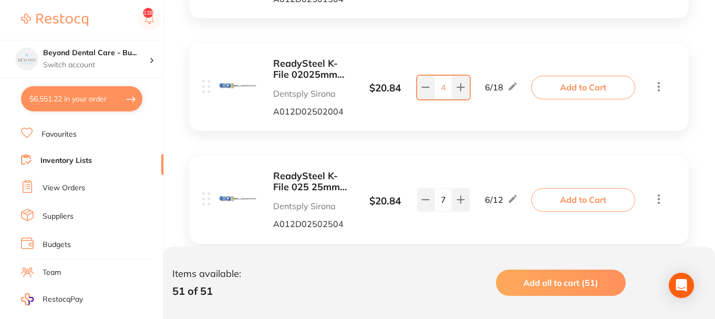
click at [560, 86] on button "Add to Cart" at bounding box center [583, 87] width 104 height 23
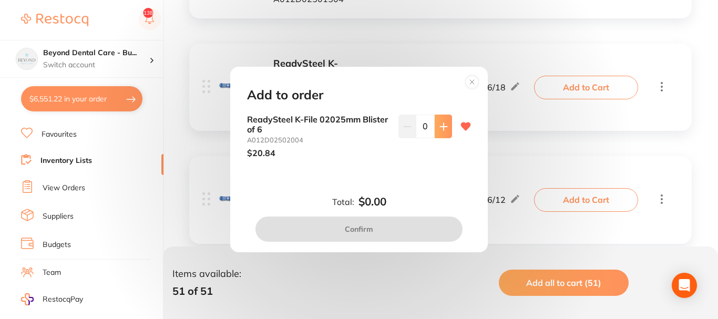
click at [440, 128] on icon at bounding box center [443, 126] width 8 height 8
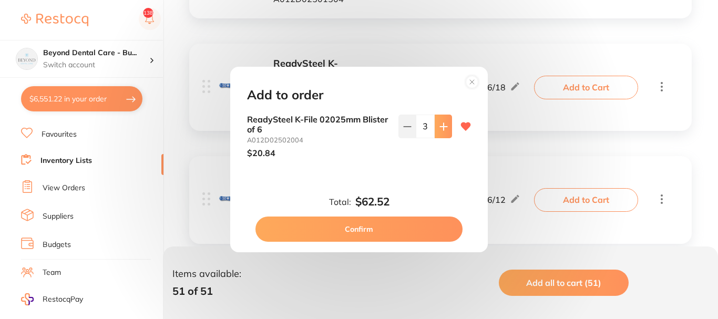
click at [440, 128] on icon at bounding box center [443, 126] width 8 height 8
click at [409, 125] on icon at bounding box center [407, 126] width 8 height 8
type input "3"
click at [360, 233] on button "Confirm" at bounding box center [358, 228] width 207 height 25
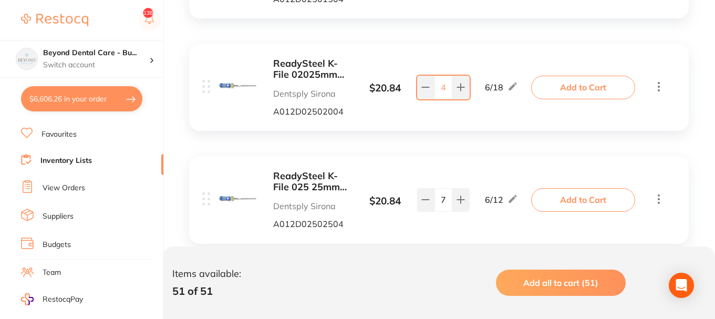
click at [568, 85] on button "Add to Cart" at bounding box center [583, 87] width 104 height 23
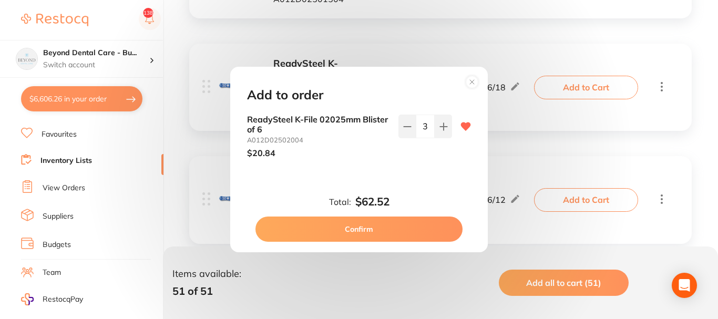
click at [473, 81] on circle at bounding box center [472, 82] width 12 height 12
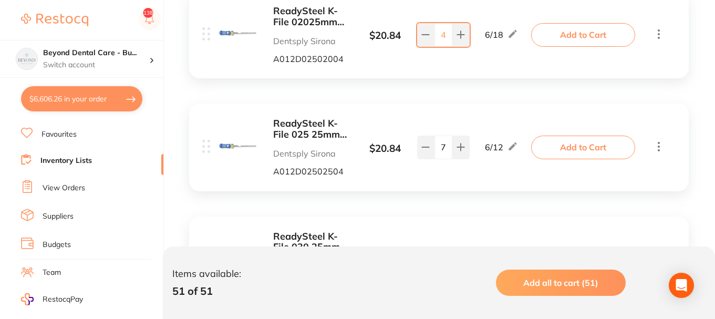
scroll to position [3257, 0]
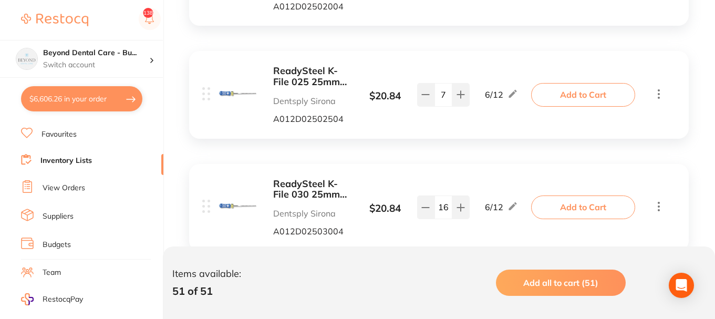
click at [562, 93] on button "Add to Cart" at bounding box center [583, 94] width 104 height 23
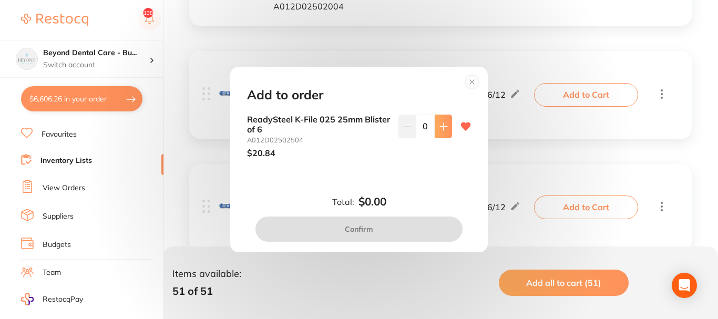
click at [435, 127] on button at bounding box center [442, 126] width 17 height 23
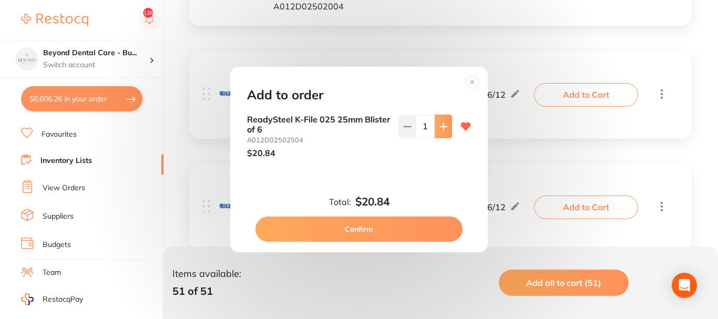
type input "1"
click at [363, 226] on button "Confirm" at bounding box center [358, 228] width 207 height 25
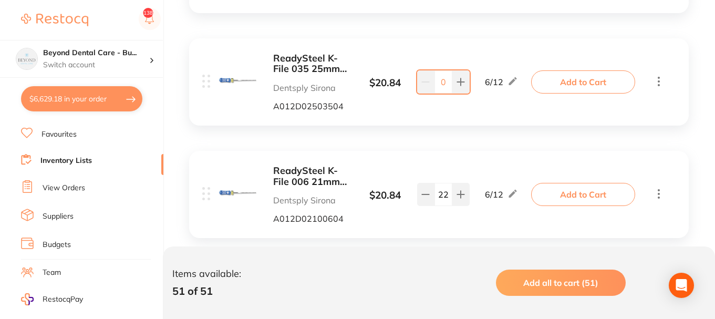
scroll to position [3519, 0]
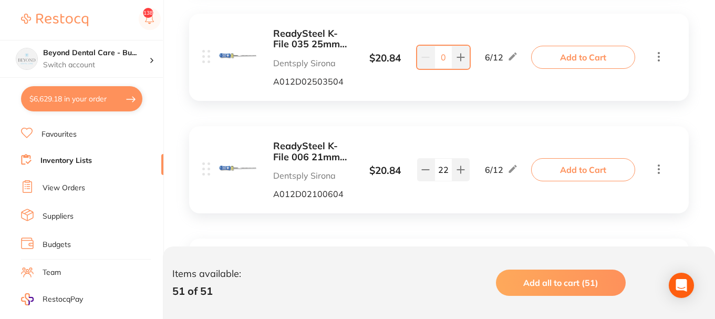
click at [555, 57] on button "Add to Cart" at bounding box center [583, 57] width 104 height 23
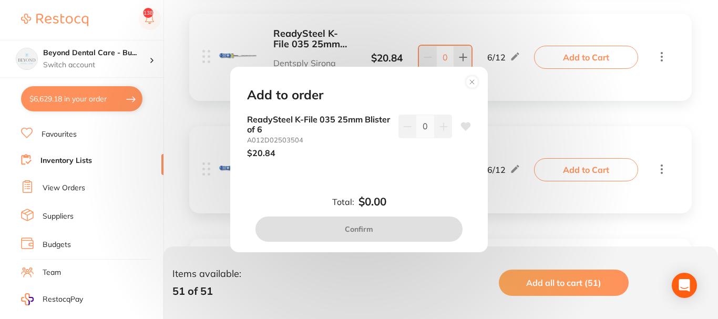
click at [439, 125] on icon at bounding box center [443, 126] width 8 height 8
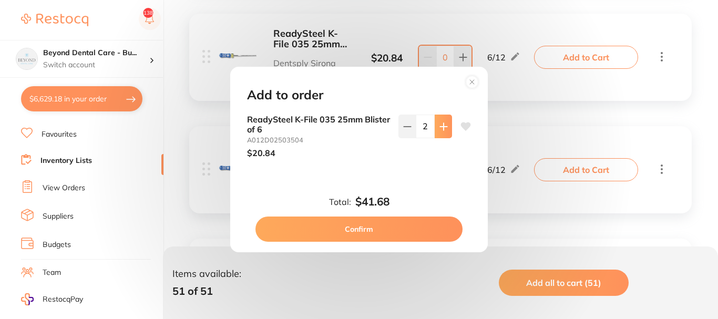
click at [439, 125] on icon at bounding box center [443, 126] width 8 height 8
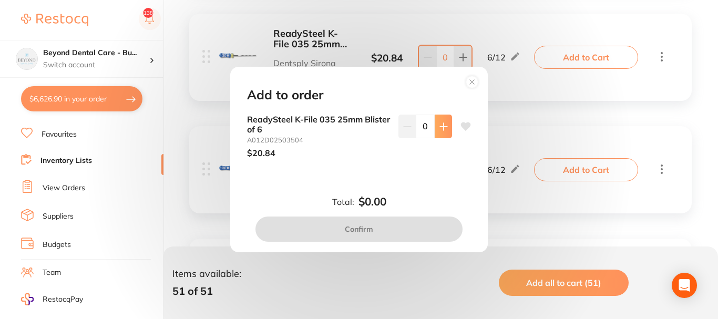
click at [441, 122] on icon at bounding box center [443, 126] width 8 height 8
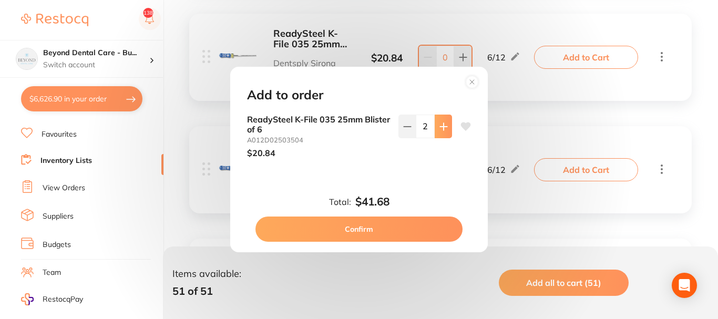
click at [441, 122] on icon at bounding box center [443, 126] width 8 height 8
type input "3"
click at [372, 224] on button "Confirm" at bounding box center [358, 228] width 207 height 25
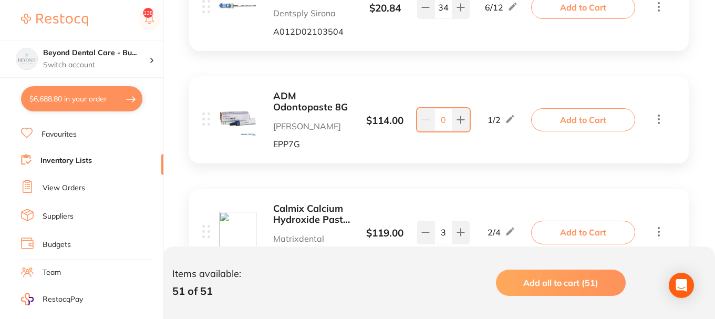
scroll to position [4465, 0]
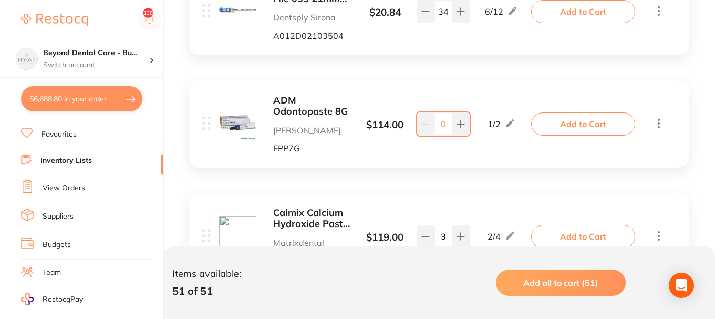
click at [563, 120] on button "Add to Cart" at bounding box center [583, 123] width 104 height 23
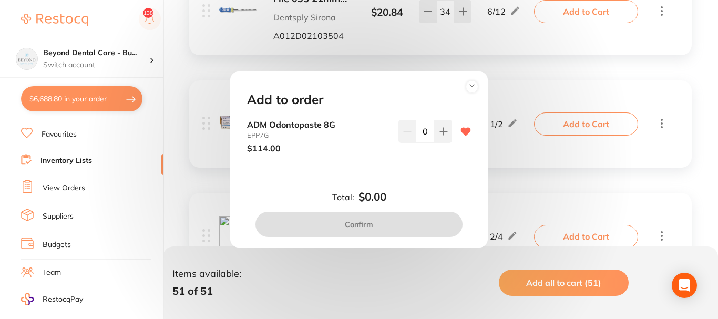
click at [439, 135] on icon at bounding box center [443, 131] width 8 height 8
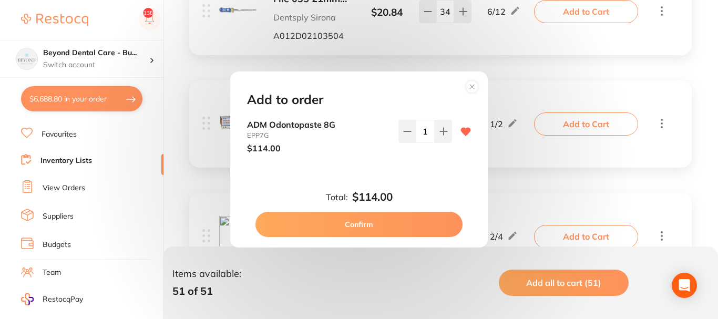
type input "1"
click at [377, 223] on button "Confirm" at bounding box center [358, 224] width 207 height 25
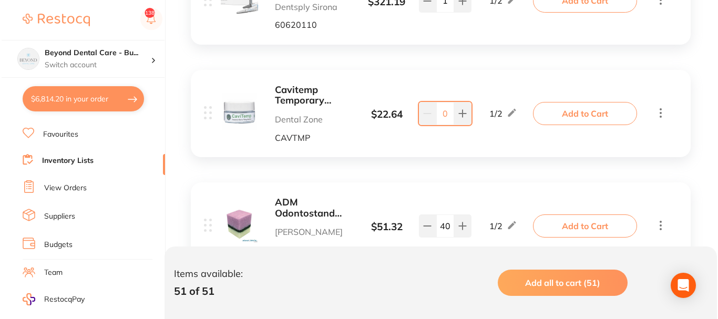
scroll to position [4938, 0]
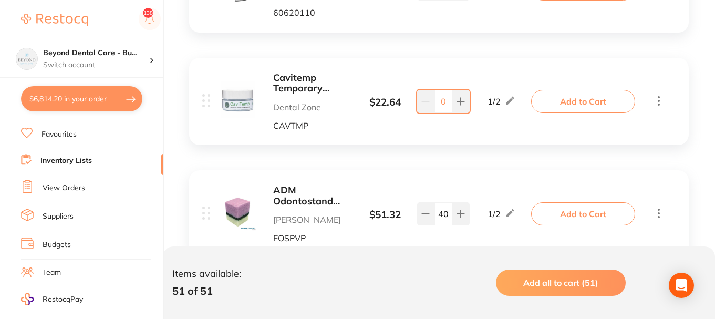
click at [576, 96] on button "Add to Cart" at bounding box center [583, 101] width 104 height 23
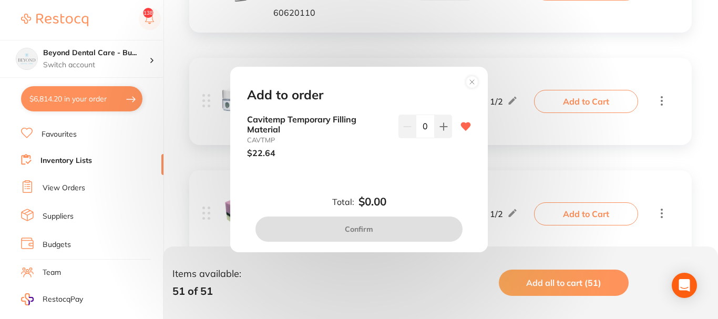
click at [439, 127] on icon at bounding box center [443, 126] width 8 height 8
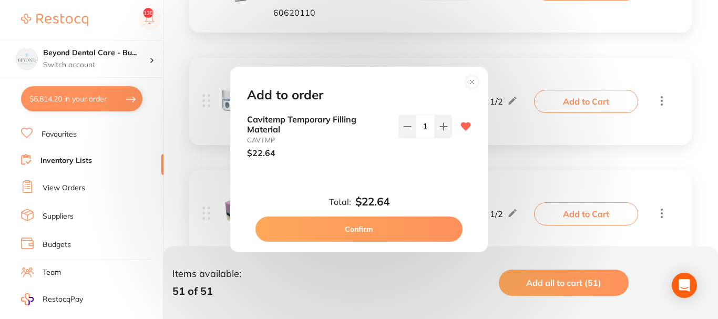
type input "1"
click at [368, 227] on button "Confirm" at bounding box center [358, 228] width 207 height 25
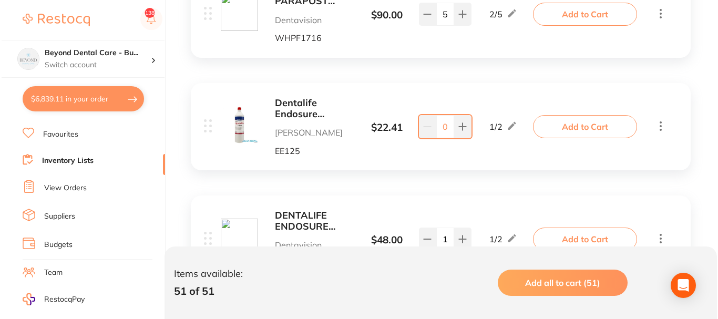
scroll to position [5725, 0]
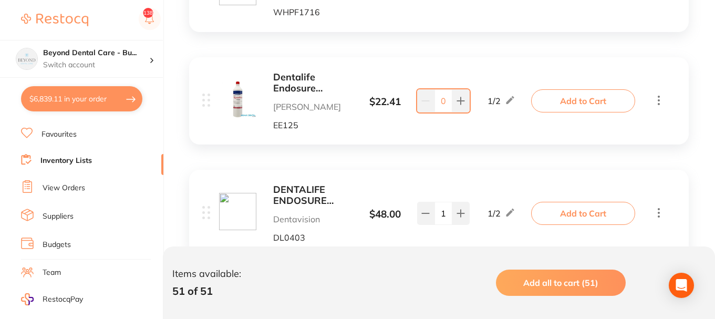
click at [558, 110] on button "Add to Cart" at bounding box center [583, 100] width 104 height 23
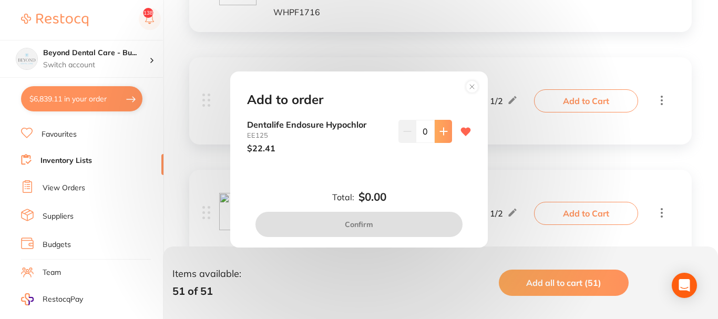
click at [434, 136] on button at bounding box center [442, 131] width 17 height 23
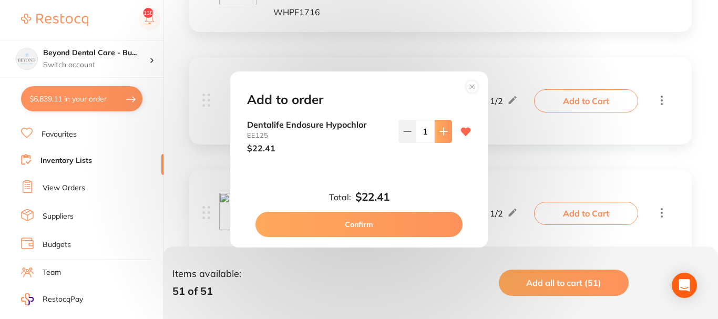
type input "1"
click at [365, 223] on button "Confirm" at bounding box center [358, 224] width 207 height 25
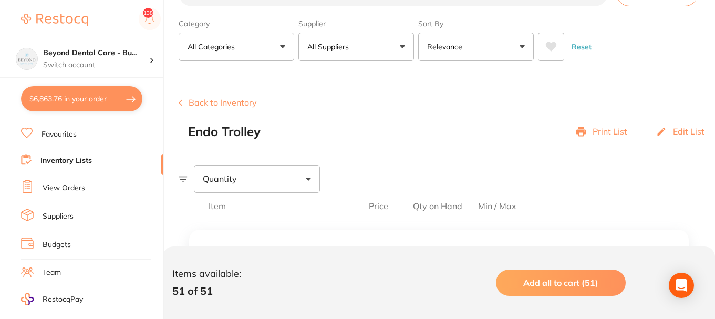
scroll to position [0, 0]
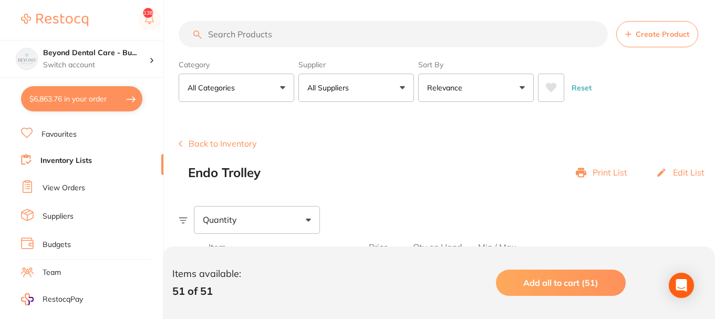
click at [232, 142] on button "Back to Inventory" at bounding box center [218, 143] width 78 height 9
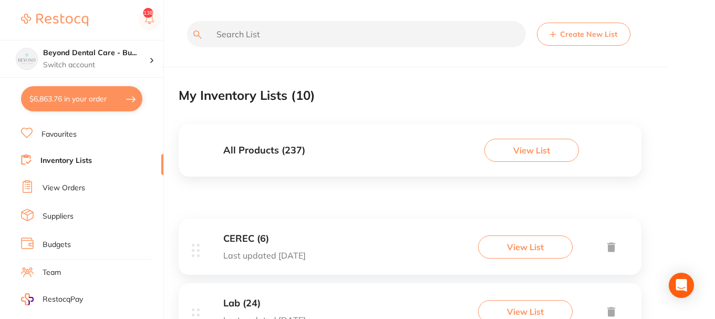
click at [304, 36] on input "text" at bounding box center [356, 34] width 339 height 26
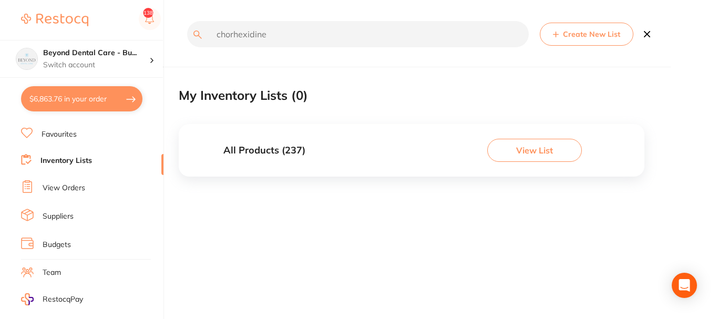
type input "chorhexidine"
drag, startPoint x: 280, startPoint y: 37, endPoint x: 159, endPoint y: 34, distance: 121.4
click at [158, 34] on div "$6,863.76 Beyond Dental Care - Bu... Switch account Beyond Dental Care - Sandst…" at bounding box center [359, 159] width 718 height 319
type input "chlorhex hand sanitiser"
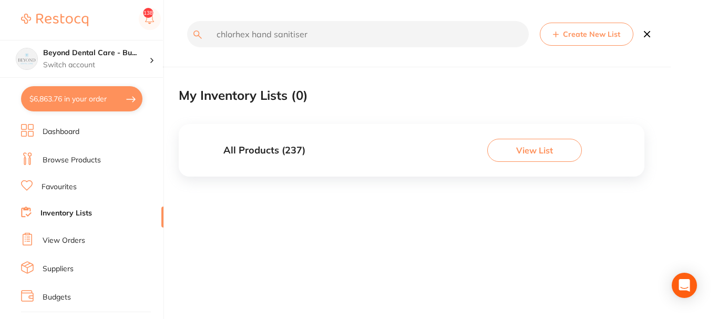
click at [72, 163] on link "Browse Products" at bounding box center [72, 160] width 58 height 11
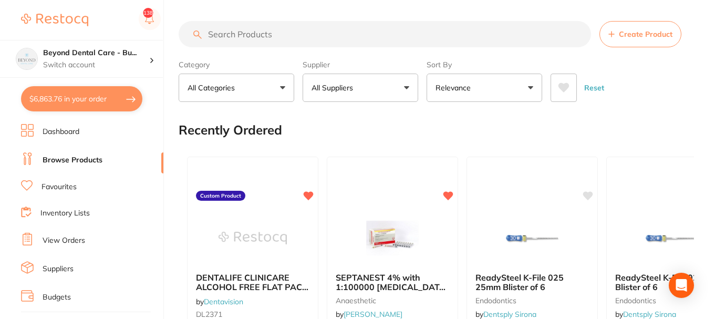
click at [267, 34] on input "search" at bounding box center [385, 34] width 412 height 26
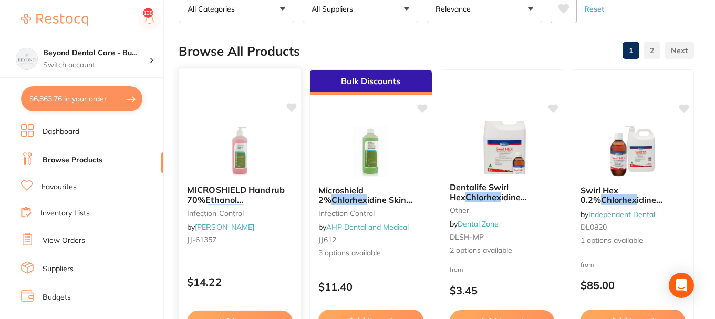
scroll to position [105, 0]
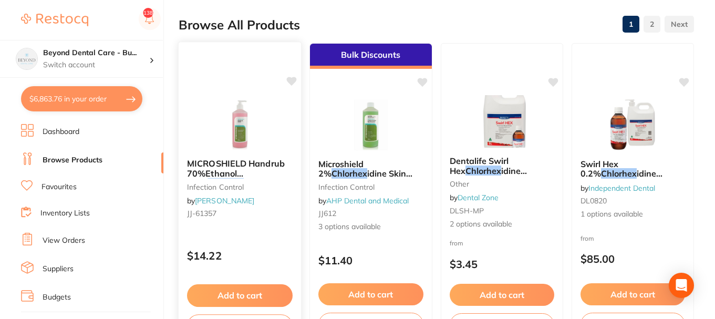
type input "chlorhex"
click at [247, 167] on span "MICROSHIELD Handrub 70%Ethanol 0.5%" at bounding box center [236, 173] width 98 height 30
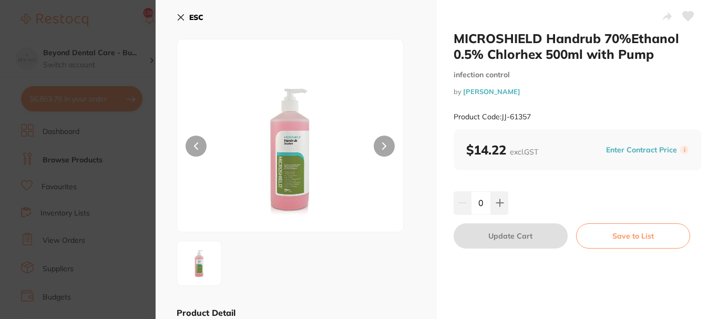
click at [192, 14] on b "ESC" at bounding box center [196, 17] width 14 height 9
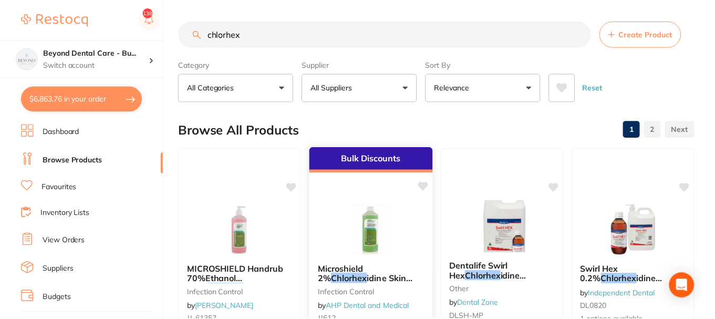
scroll to position [105, 0]
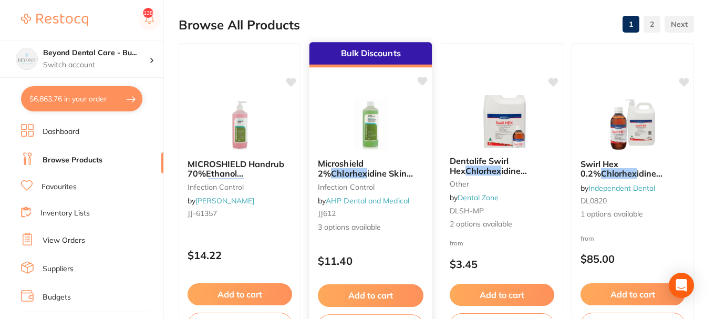
click at [368, 120] on img at bounding box center [370, 123] width 69 height 53
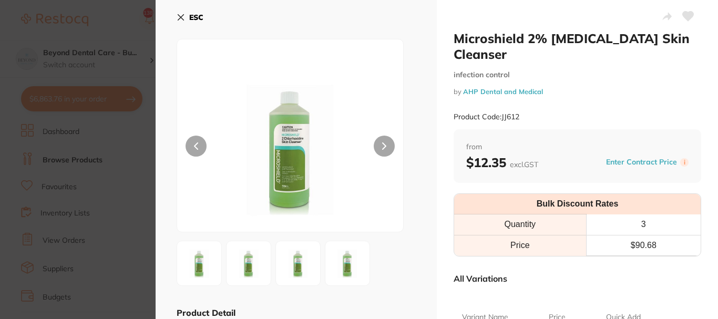
click at [189, 20] on b "ESC" at bounding box center [196, 17] width 14 height 9
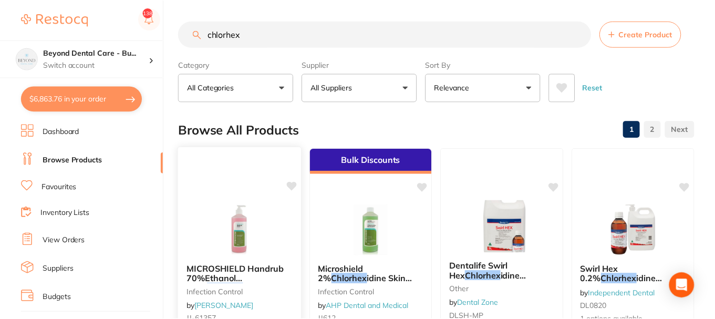
scroll to position [105, 0]
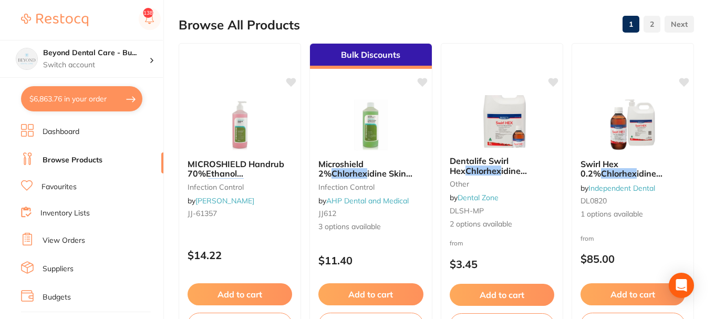
click at [244, 111] on img at bounding box center [240, 124] width 68 height 53
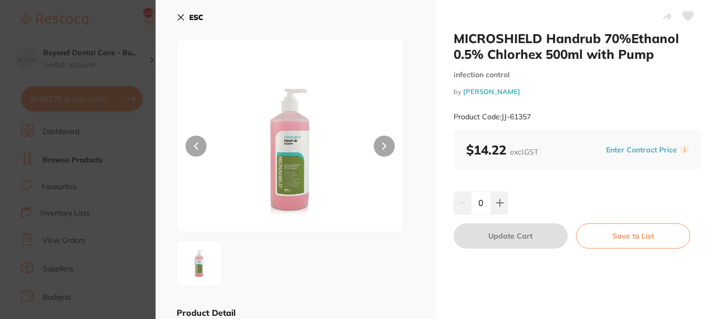
click at [194, 18] on b "ESC" at bounding box center [196, 17] width 14 height 9
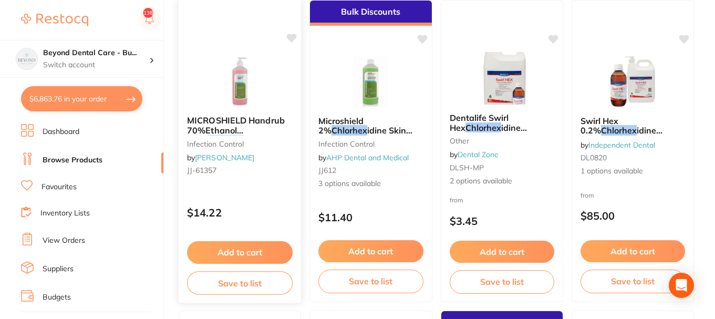
scroll to position [158, 0]
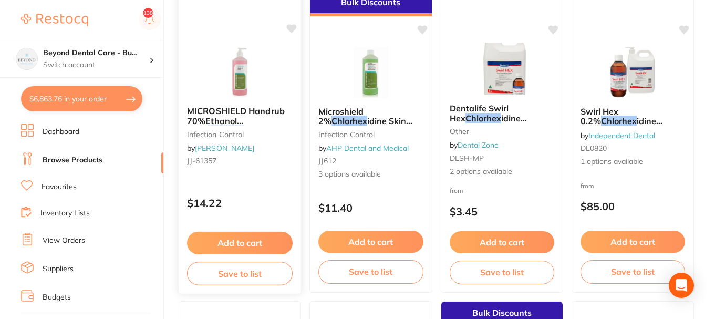
click at [250, 272] on button "Save to list" at bounding box center [240, 274] width 106 height 24
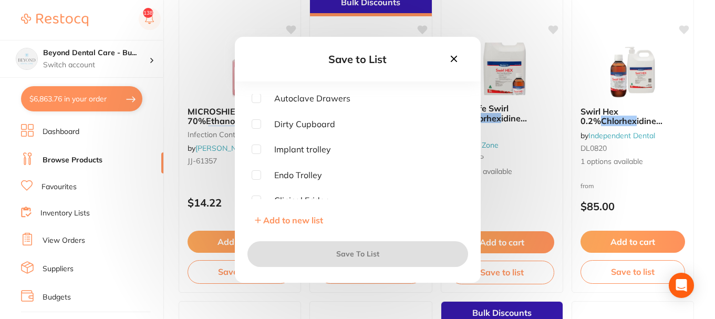
scroll to position [134, 0]
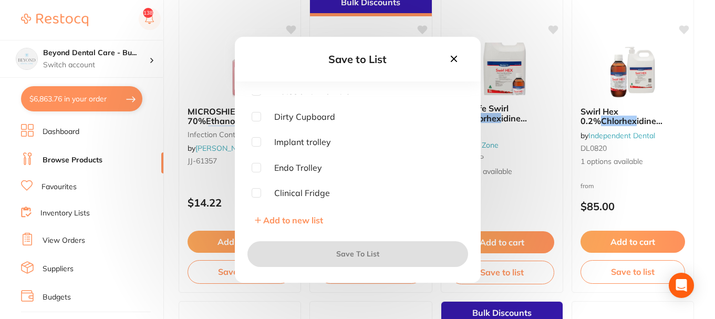
click at [257, 140] on input "checkbox" at bounding box center [256, 141] width 9 height 9
checkbox input "true"
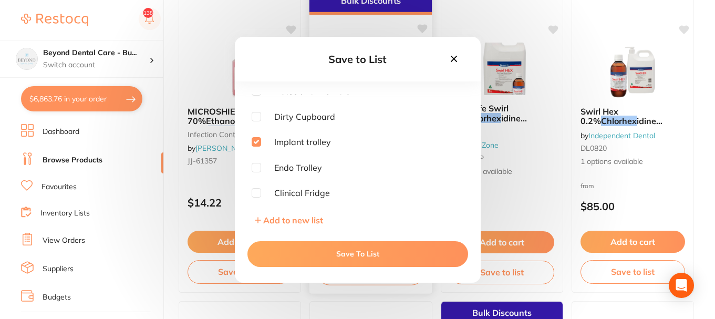
click at [330, 251] on button "Save To List" at bounding box center [357, 253] width 221 height 25
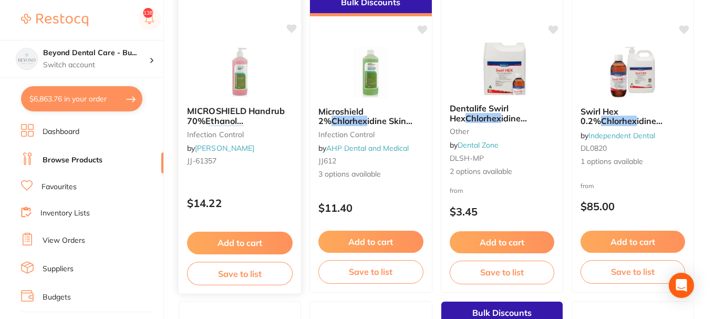
click at [232, 243] on button "Add to cart" at bounding box center [240, 243] width 106 height 23
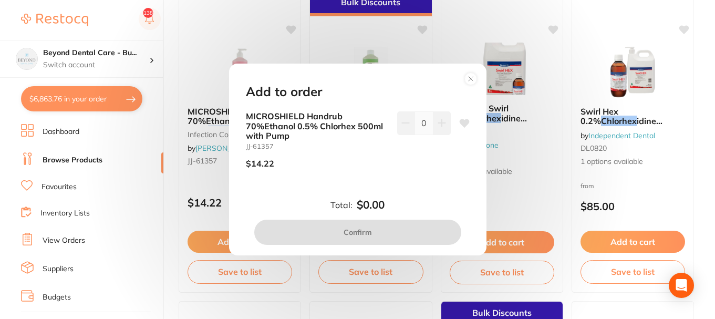
click at [439, 123] on icon at bounding box center [441, 123] width 7 height 7
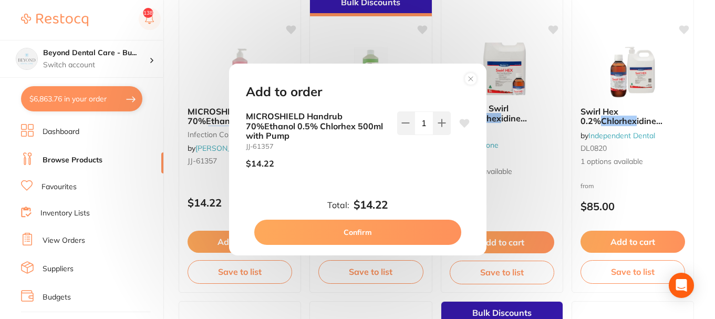
type input "1"
click at [459, 122] on icon at bounding box center [464, 123] width 10 height 8
click at [363, 229] on button "Confirm" at bounding box center [357, 232] width 207 height 25
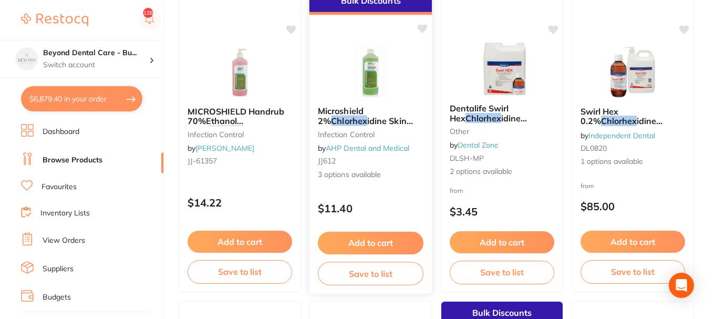
scroll to position [0, 0]
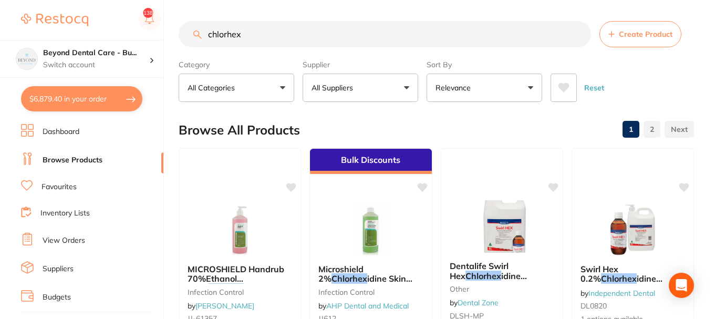
drag, startPoint x: 261, startPoint y: 35, endPoint x: 204, endPoint y: 36, distance: 56.7
click at [203, 37] on input "chlorhex" at bounding box center [385, 34] width 412 height 26
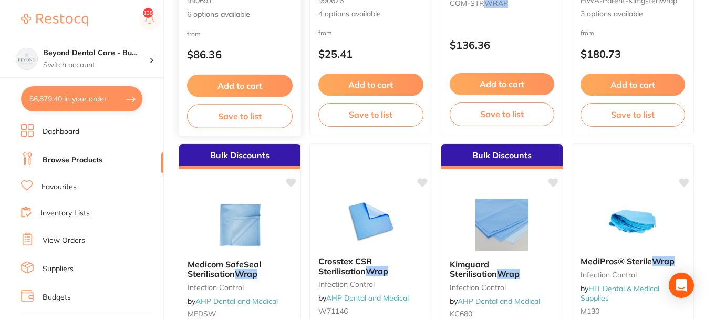
scroll to position [473, 0]
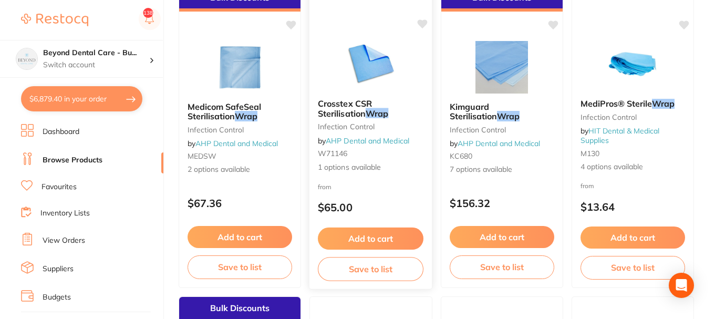
type input "wrap"
click at [375, 165] on span "1 options available" at bounding box center [371, 167] width 106 height 11
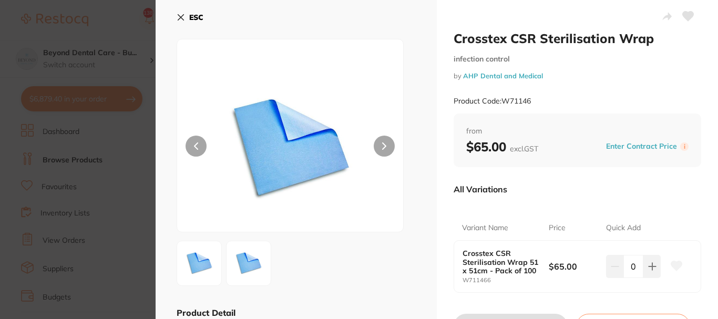
click at [181, 17] on icon at bounding box center [181, 18] width 6 height 6
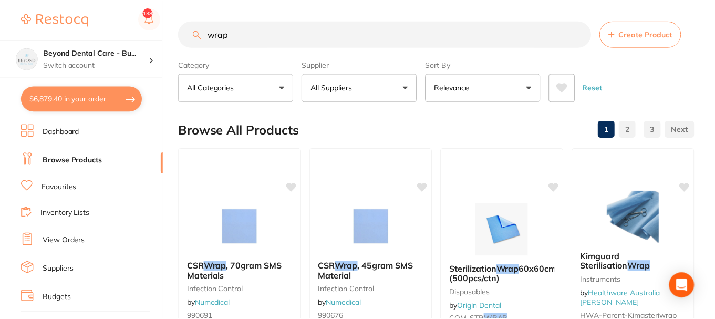
scroll to position [473, 0]
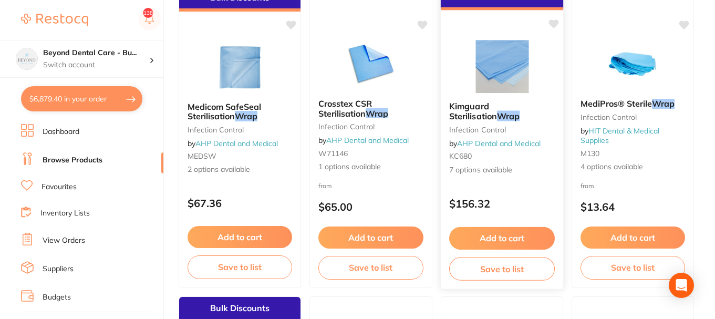
click at [516, 167] on span "7 options available" at bounding box center [502, 170] width 106 height 11
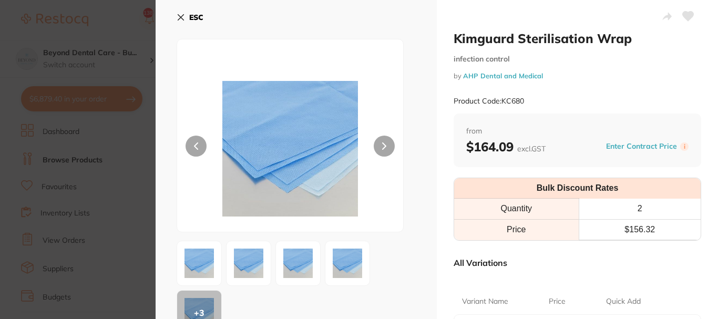
click at [180, 17] on icon at bounding box center [180, 17] width 8 height 8
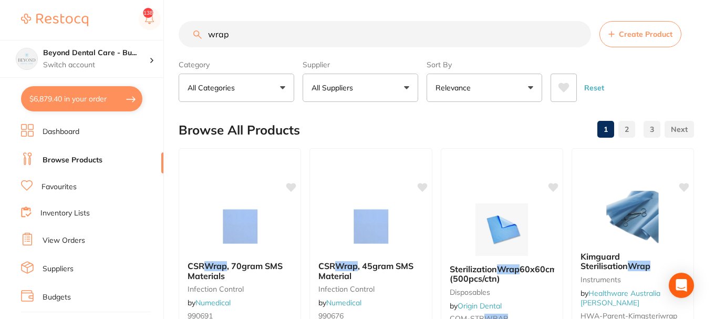
drag, startPoint x: 236, startPoint y: 35, endPoint x: 165, endPoint y: 34, distance: 70.9
click at [178, 35] on div "$6,879.40 Beyond Dental Care - Bu... Switch account Beyond Dental Care - Sandst…" at bounding box center [357, 159] width 715 height 319
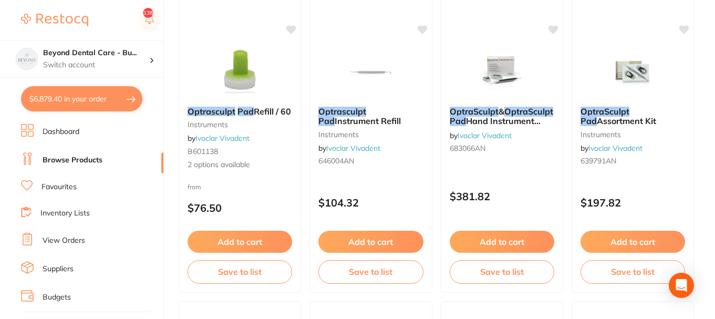
scroll to position [210, 0]
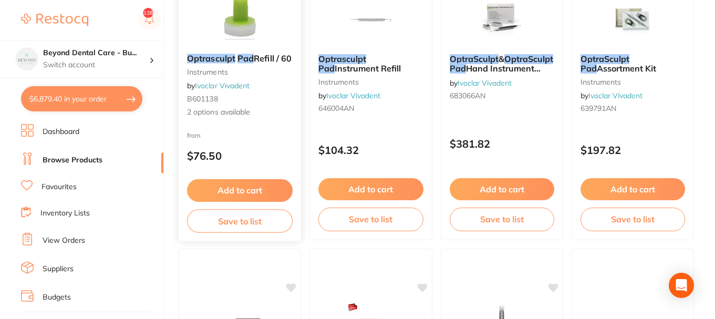
type input "optrasculpt pads"
click at [264, 113] on div "Optrasculpt Pad Refill / 60 instruments by Ivoclar Vivadent B601138 2 options a…" at bounding box center [240, 85] width 123 height 81
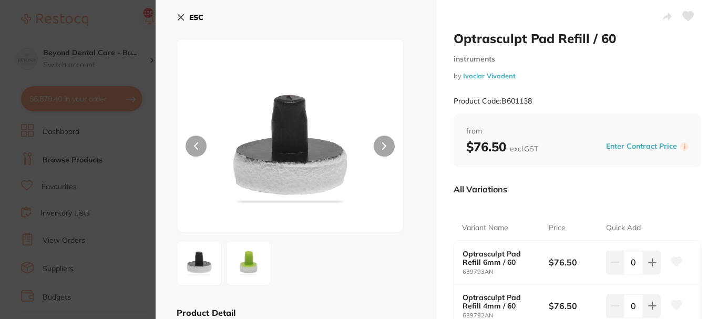
click at [186, 16] on button "ESC" at bounding box center [189, 17] width 27 height 18
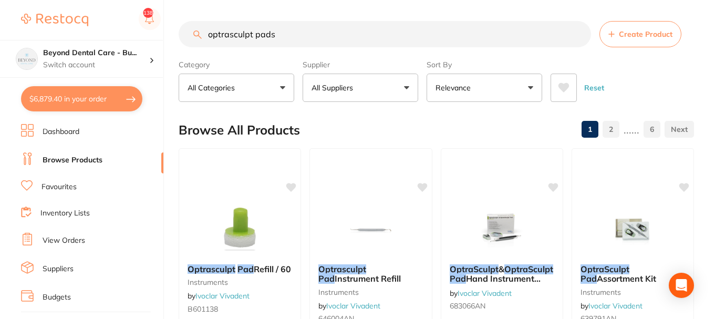
drag, startPoint x: 286, startPoint y: 35, endPoint x: 120, endPoint y: 30, distance: 165.5
click at [120, 30] on div "$6,879.40 Beyond Dental Care - Bu... Switch account Beyond Dental Care - Sandst…" at bounding box center [357, 159] width 715 height 319
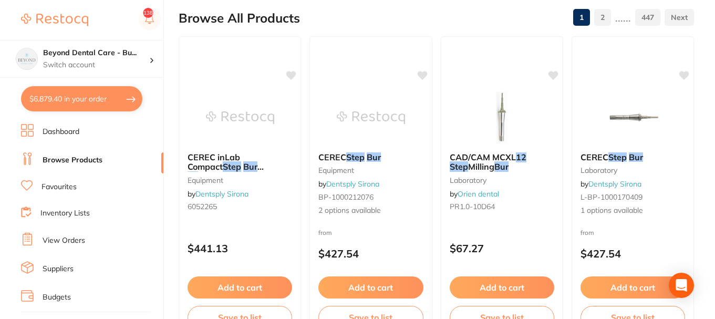
scroll to position [105, 0]
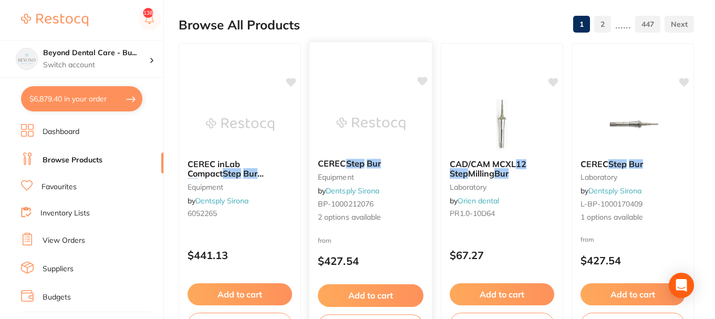
type input "step bur 12 s"
click at [392, 245] on div "from $427.54" at bounding box center [370, 253] width 123 height 38
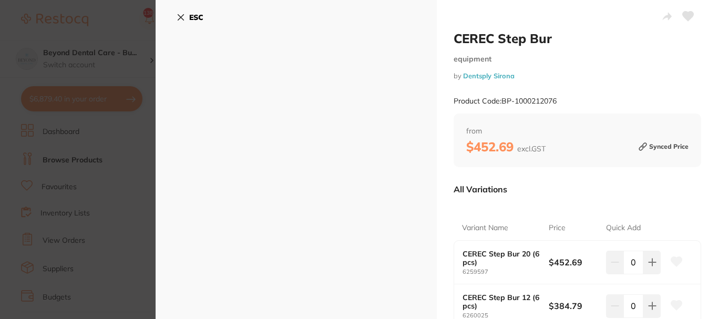
scroll to position [105, 0]
click at [181, 18] on icon at bounding box center [181, 18] width 6 height 6
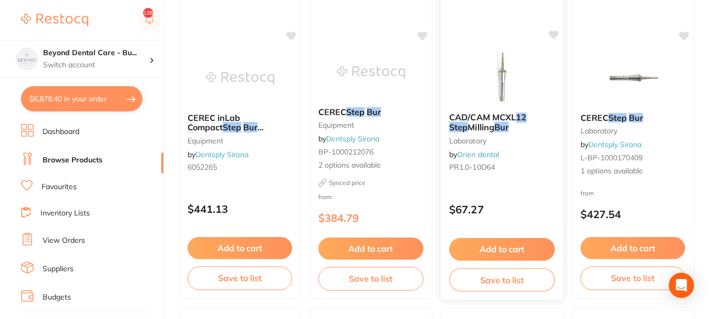
scroll to position [158, 0]
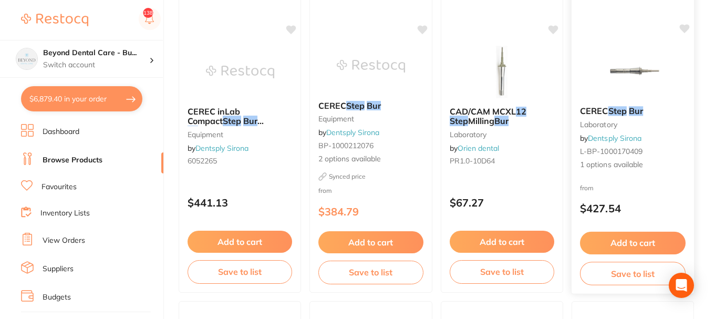
click at [623, 163] on span "1 options available" at bounding box center [633, 165] width 106 height 11
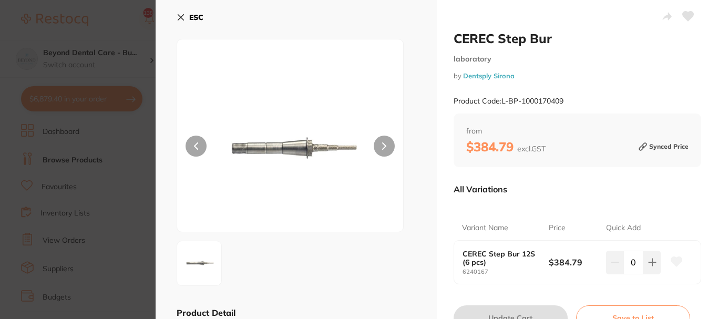
click at [195, 16] on b "ESC" at bounding box center [196, 17] width 14 height 9
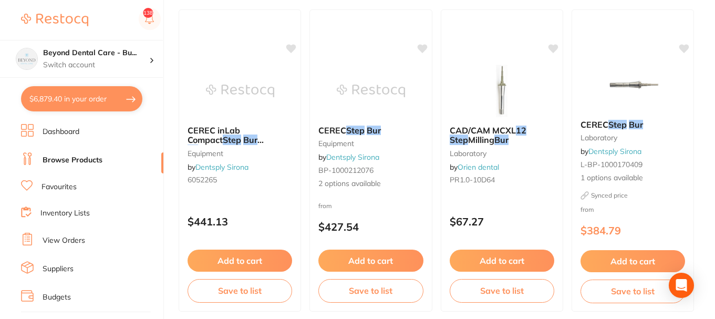
scroll to position [158, 0]
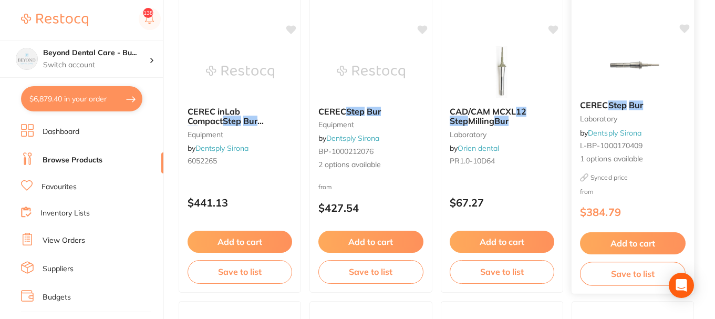
click at [656, 156] on span "1 options available" at bounding box center [633, 159] width 106 height 11
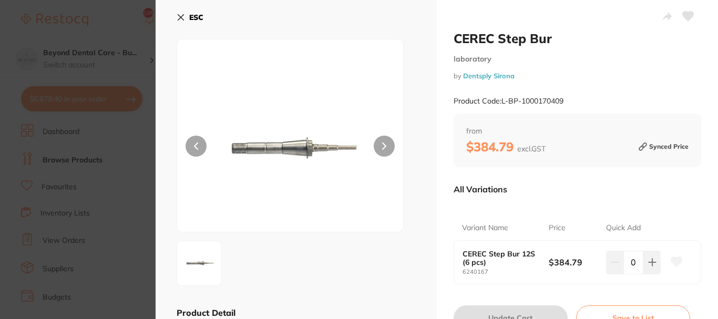
click at [684, 16] on icon at bounding box center [687, 16] width 11 height 9
click at [181, 17] on icon at bounding box center [181, 18] width 6 height 6
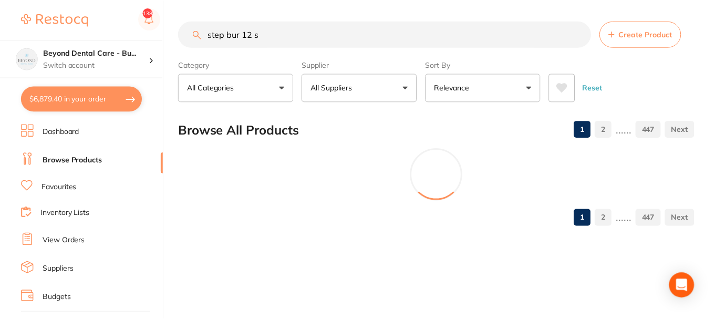
scroll to position [11, 0]
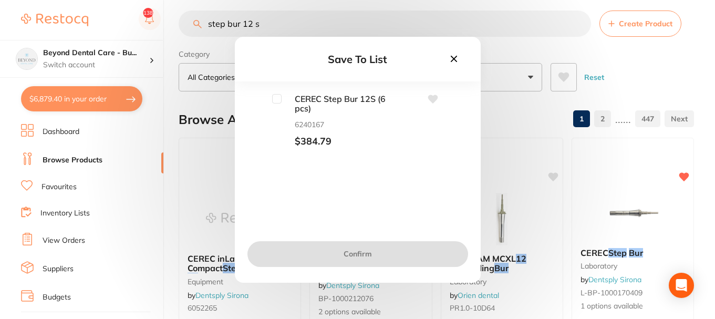
scroll to position [168, 0]
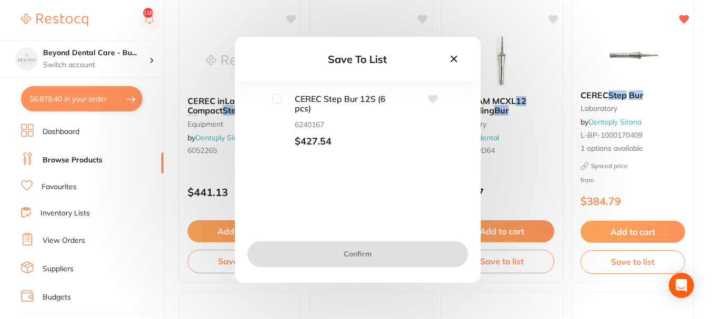
click at [276, 96] on input "checkbox" at bounding box center [276, 98] width 9 height 9
checkbox input "true"
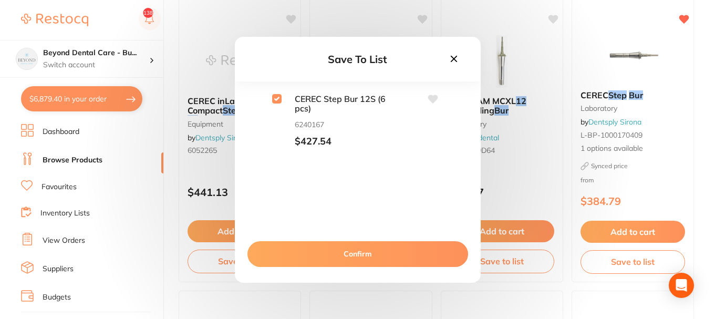
click at [355, 251] on button "Confirm" at bounding box center [357, 253] width 221 height 25
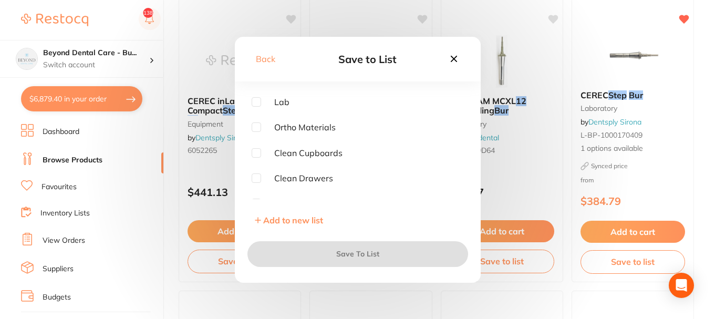
scroll to position [0, 0]
click at [258, 97] on input "checkbox" at bounding box center [256, 98] width 9 height 9
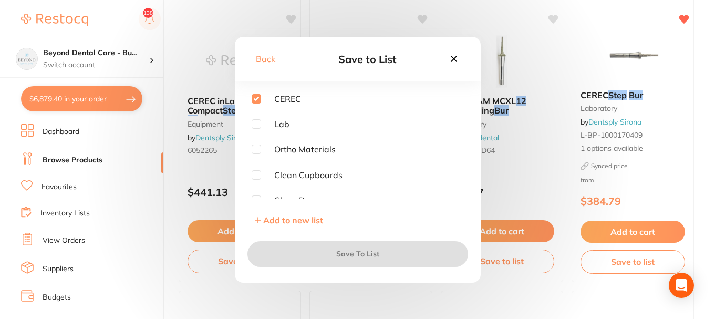
checkbox input "true"
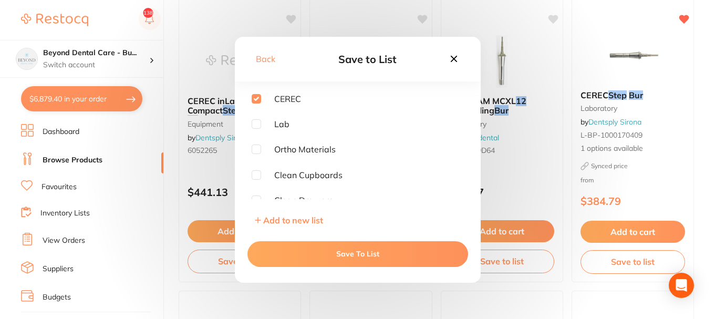
click at [321, 250] on button "Save To List" at bounding box center [357, 253] width 221 height 25
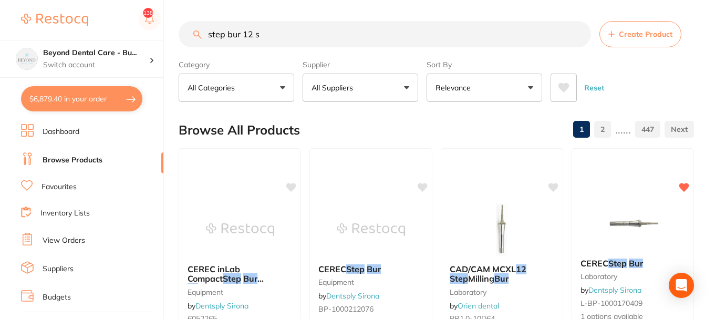
drag, startPoint x: 282, startPoint y: 36, endPoint x: 138, endPoint y: 34, distance: 143.9
click at [138, 35] on div "$6,879.40 Beyond Dental Care - Bu... Switch account Beyond Dental Care - Sandst…" at bounding box center [357, 159] width 715 height 319
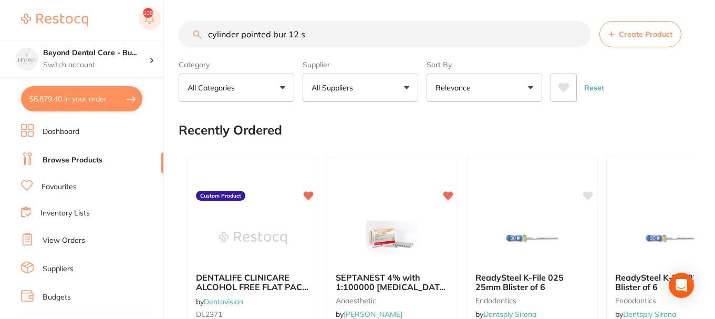
type input "cylinder pointed bur 12 s"
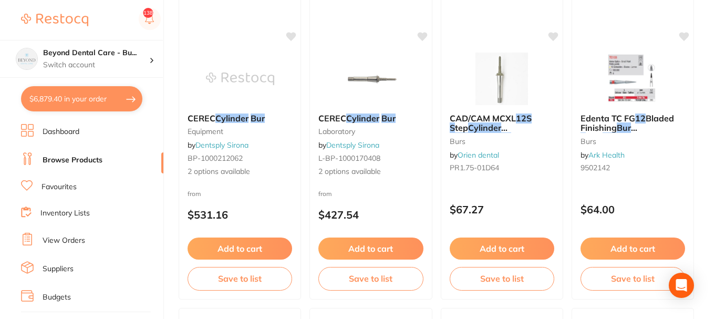
scroll to position [158, 0]
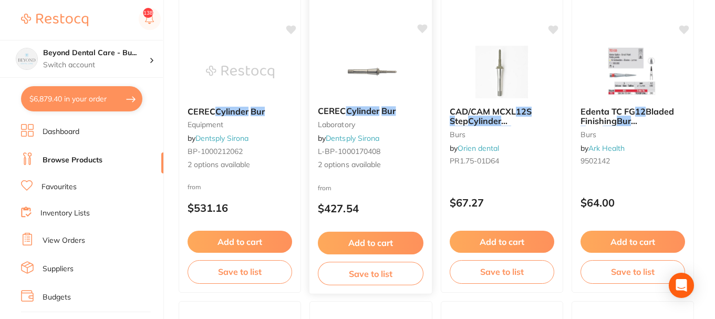
click at [405, 152] on small "L-BP-1000170408" at bounding box center [371, 151] width 106 height 8
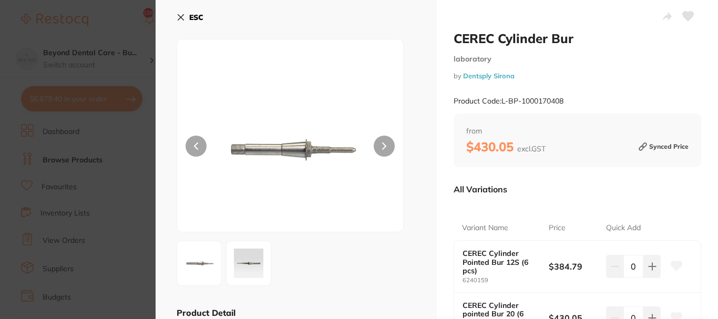
scroll to position [105, 0]
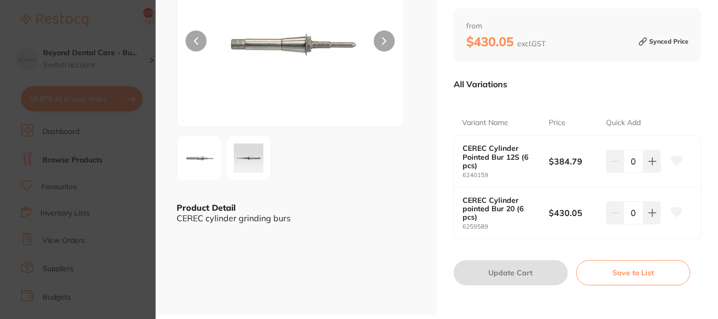
click at [204, 157] on img at bounding box center [199, 158] width 38 height 38
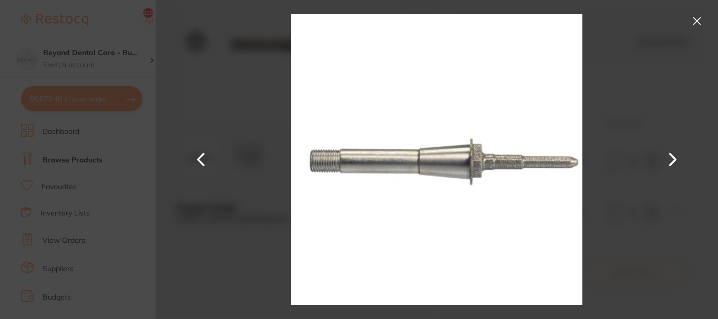
click at [667, 163] on button at bounding box center [672, 160] width 25 height 160
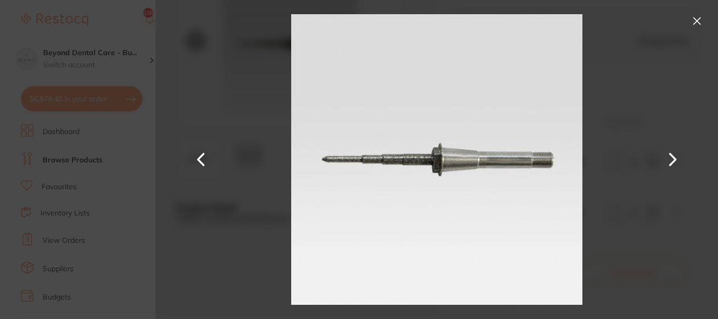
click at [697, 22] on button at bounding box center [696, 21] width 17 height 17
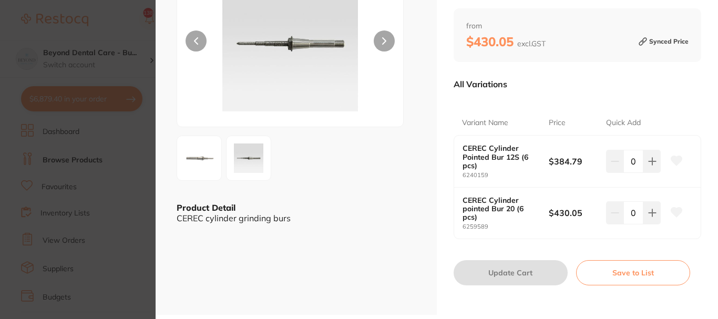
click at [671, 160] on icon at bounding box center [676, 159] width 11 height 9
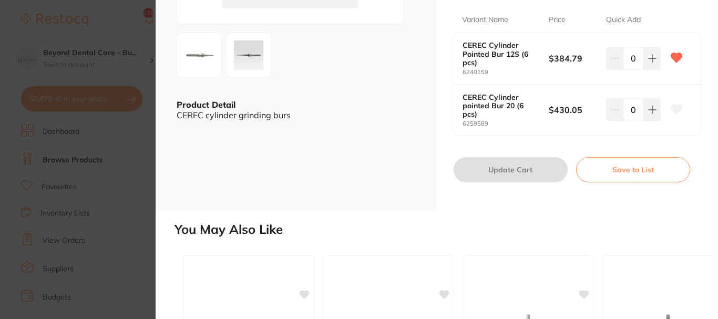
scroll to position [210, 0]
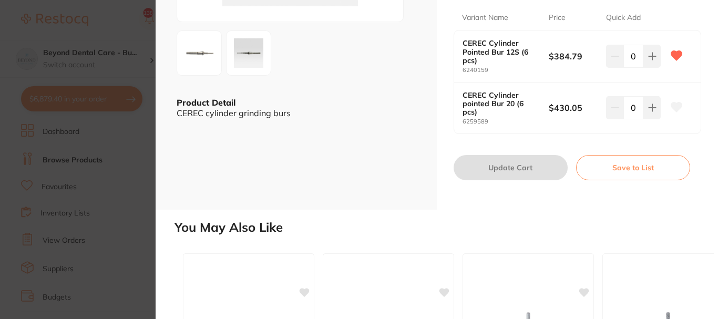
click at [619, 173] on button "Save to List" at bounding box center [633, 167] width 114 height 25
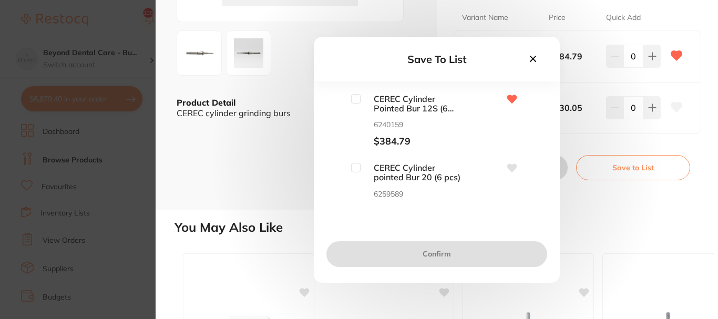
click at [354, 95] on input "checkbox" at bounding box center [355, 98] width 9 height 9
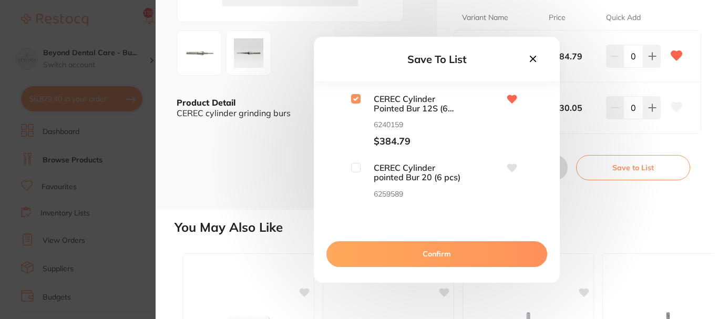
click at [354, 95] on input "checkbox" at bounding box center [355, 98] width 9 height 9
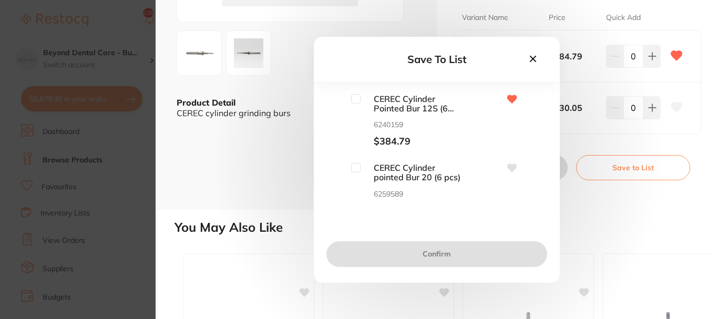
click at [354, 95] on input "checkbox" at bounding box center [355, 98] width 9 height 9
checkbox input "true"
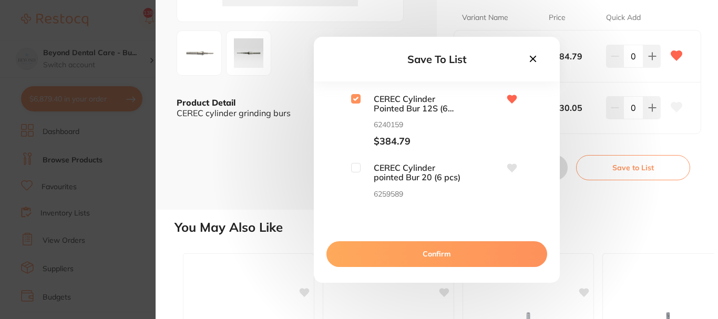
click at [434, 257] on button "Confirm" at bounding box center [436, 253] width 221 height 25
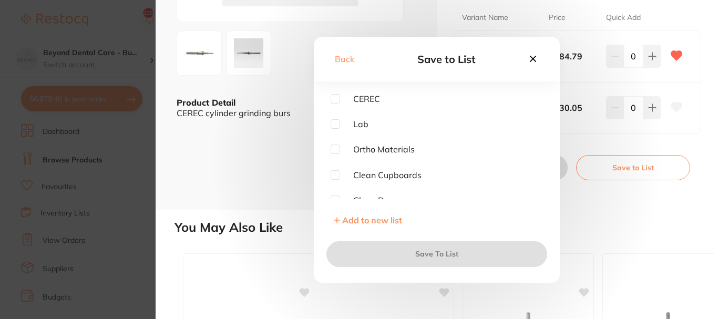
click at [334, 94] on input "checkbox" at bounding box center [334, 98] width 9 height 9
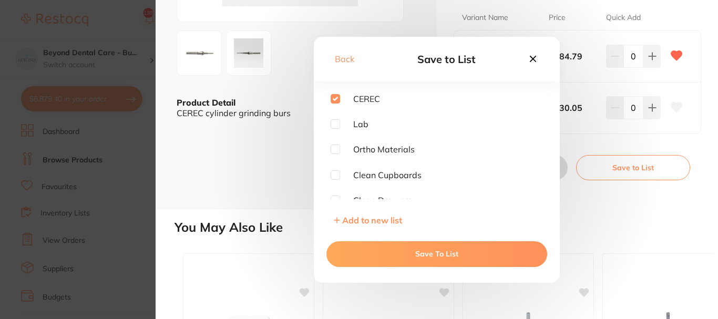
click at [332, 97] on input "checkbox" at bounding box center [334, 98] width 9 height 9
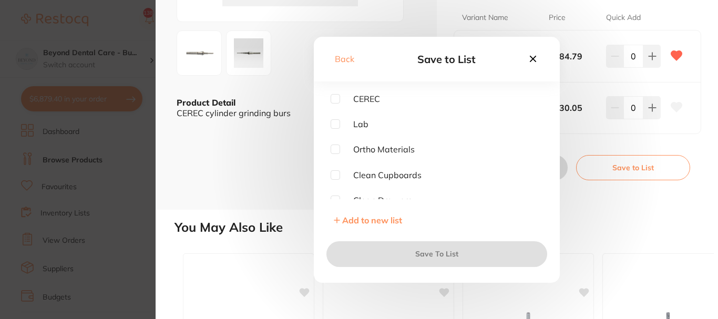
click at [337, 99] on input "checkbox" at bounding box center [334, 98] width 9 height 9
checkbox input "true"
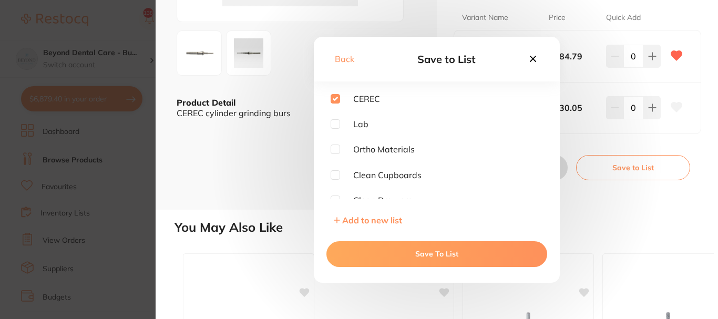
click at [439, 251] on button "Save To List" at bounding box center [436, 253] width 221 height 25
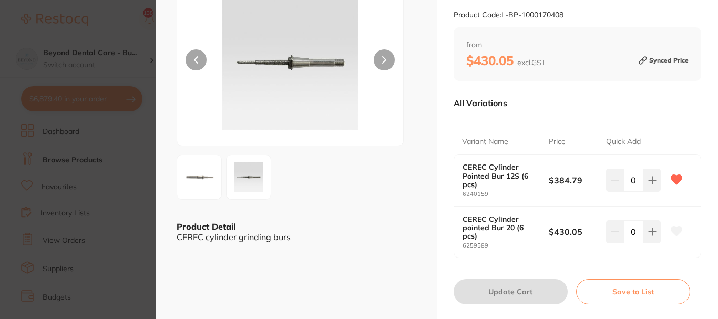
scroll to position [158, 0]
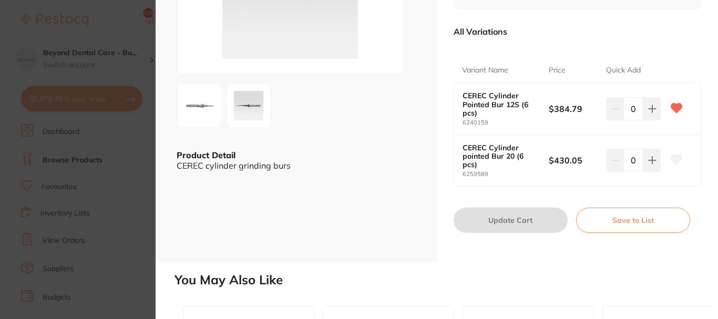
click at [626, 219] on button "Save to List" at bounding box center [633, 219] width 114 height 25
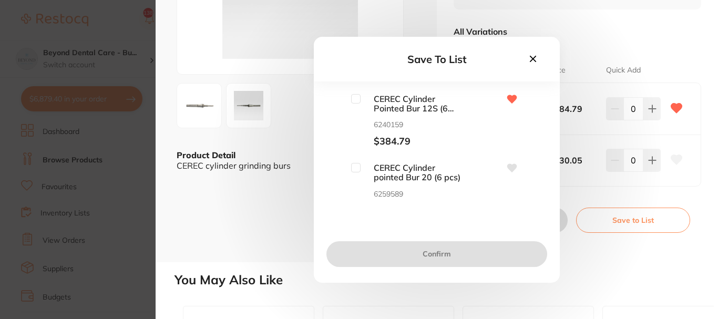
click at [356, 99] on input "checkbox" at bounding box center [355, 98] width 9 height 9
checkbox input "true"
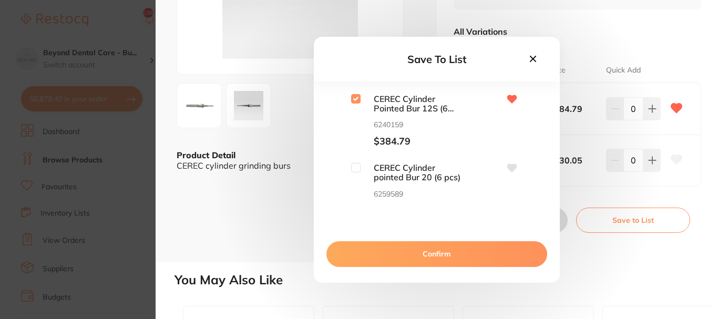
click at [439, 254] on button "Confirm" at bounding box center [436, 253] width 221 height 25
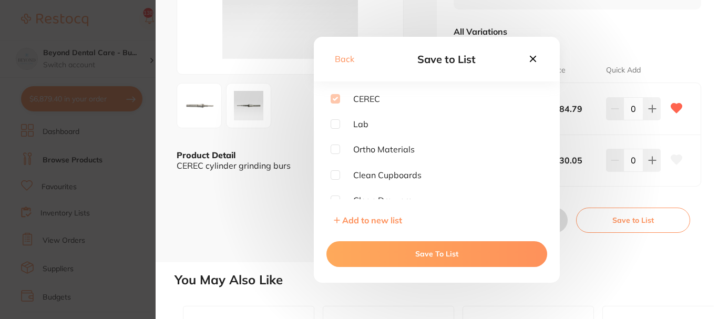
click at [451, 257] on button "Save To List" at bounding box center [436, 253] width 221 height 25
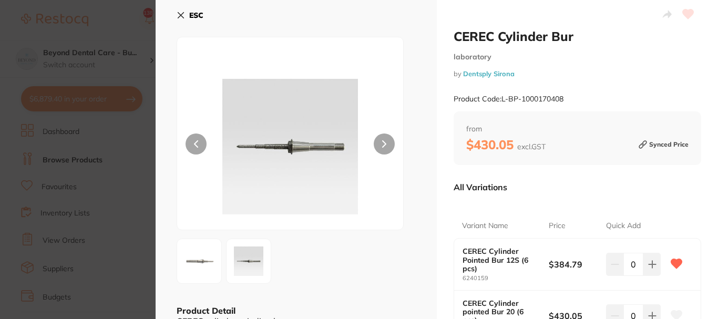
scroll to position [0, 0]
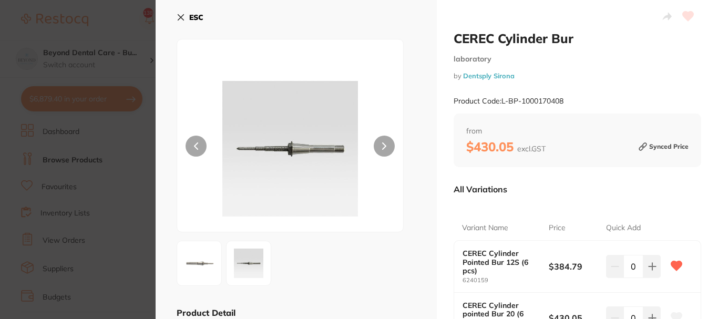
click at [191, 17] on b "ESC" at bounding box center [196, 17] width 14 height 9
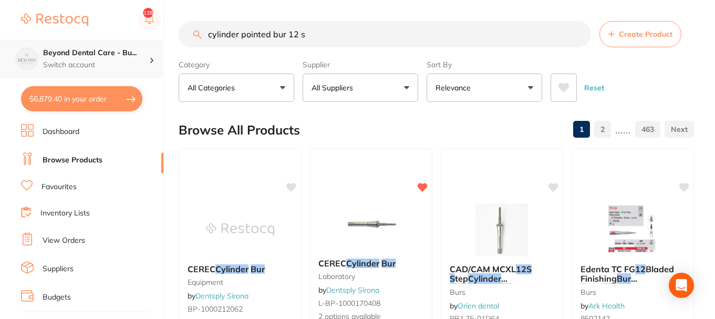
click at [115, 61] on p "Switch account" at bounding box center [96, 65] width 106 height 11
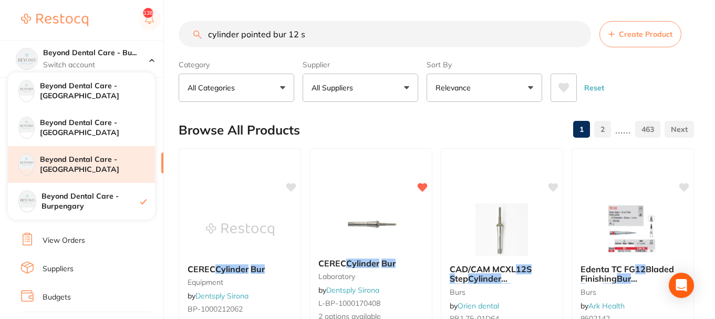
click at [106, 167] on h4 "Beyond Dental Care - [GEOGRAPHIC_DATA]" at bounding box center [97, 164] width 115 height 20
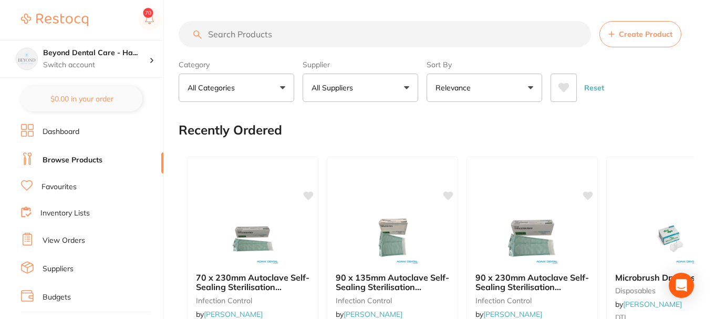
click at [285, 34] on input "search" at bounding box center [385, 34] width 412 height 26
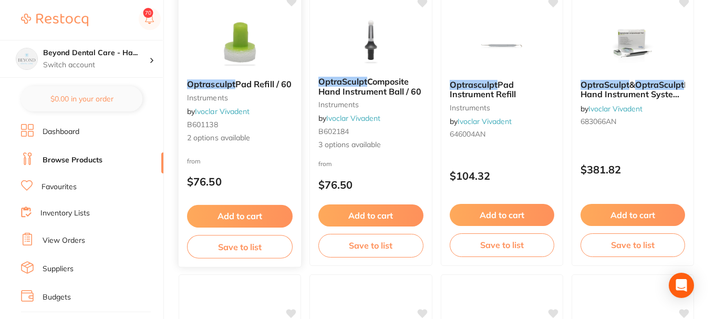
scroll to position [210, 0]
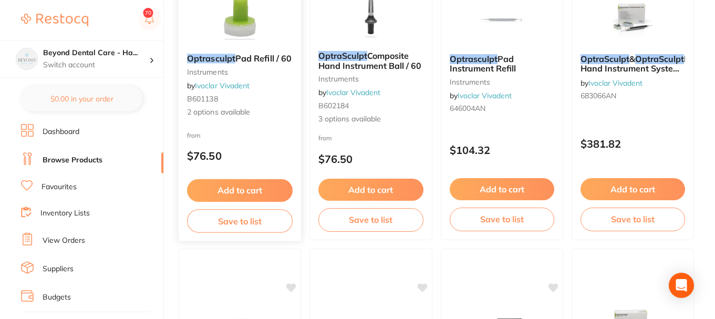
type input "optrasculpt"
click at [240, 221] on button "Save to list" at bounding box center [240, 221] width 106 height 24
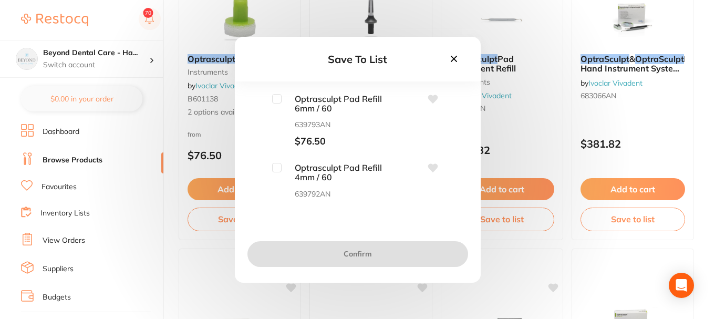
click at [278, 99] on input "checkbox" at bounding box center [276, 98] width 9 height 9
checkbox input "true"
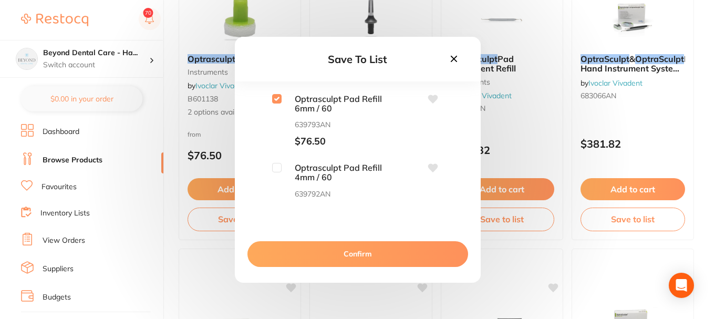
click at [271, 165] on div "Optrasculpt Pad Refill 4mm / 60 639792AN $76.50" at bounding box center [358, 190] width 212 height 54
click at [276, 167] on input "checkbox" at bounding box center [276, 167] width 9 height 9
checkbox input "true"
click at [301, 257] on button "Confirm" at bounding box center [357, 253] width 221 height 25
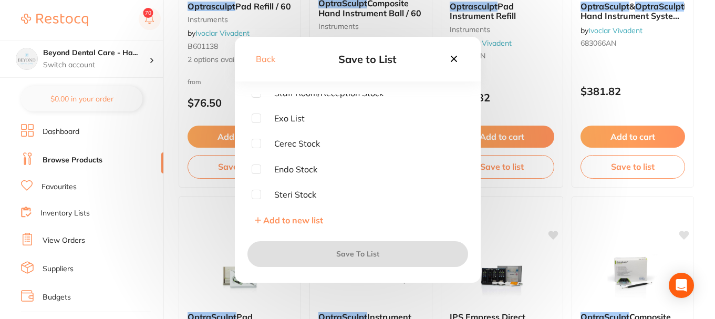
scroll to position [7, 0]
click at [258, 189] on input "checkbox" at bounding box center [256, 192] width 9 height 9
checkbox input "true"
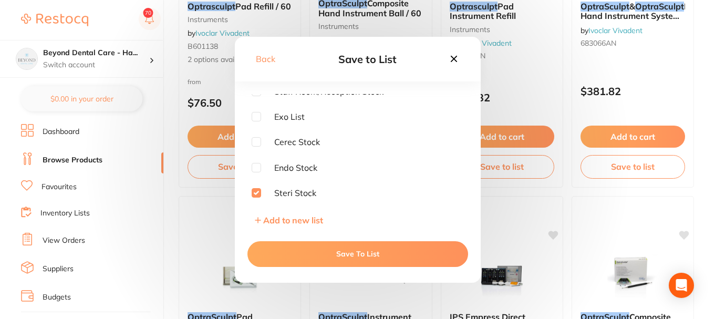
click at [340, 248] on button "Save To List" at bounding box center [357, 253] width 221 height 25
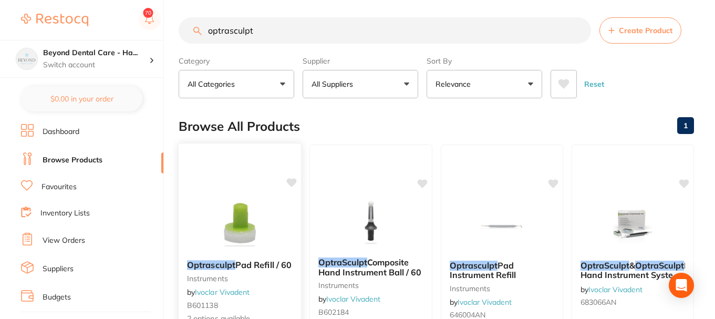
scroll to position [0, 0]
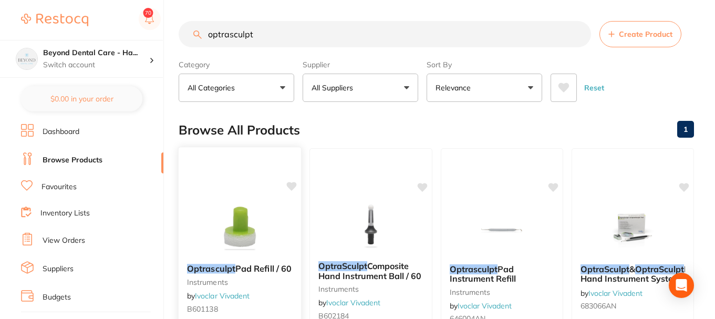
click at [287, 185] on icon at bounding box center [292, 186] width 10 height 9
drag, startPoint x: 287, startPoint y: 33, endPoint x: 70, endPoint y: 26, distance: 217.0
click at [70, 26] on div "$6,879.40 Beyond Dental Care - Ha... Switch account Beyond Dental Care - Sandst…" at bounding box center [357, 159] width 715 height 319
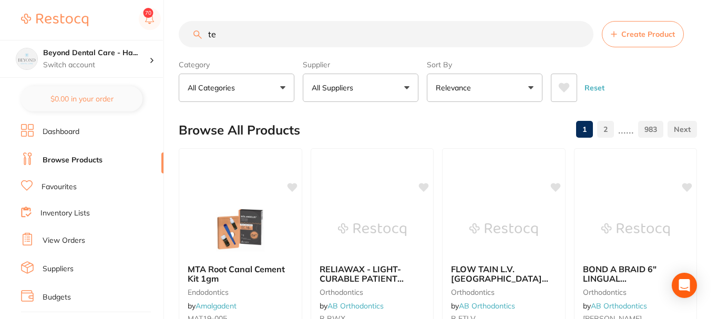
type input "t"
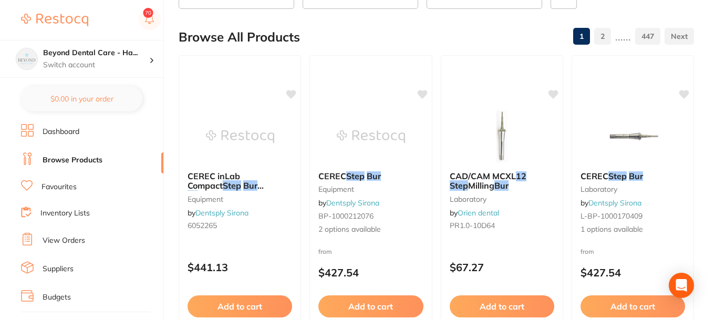
scroll to position [105, 0]
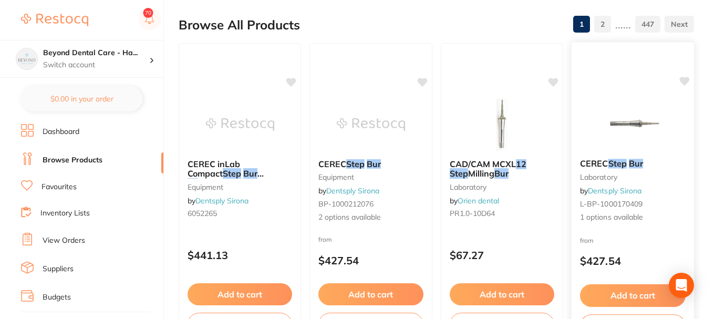
type input "step bur 12 s"
click at [662, 232] on div "CEREC Step Bur laboratory by Dentsply Sirona L-BP-1000170409 1 options availabl…" at bounding box center [633, 193] width 124 height 305
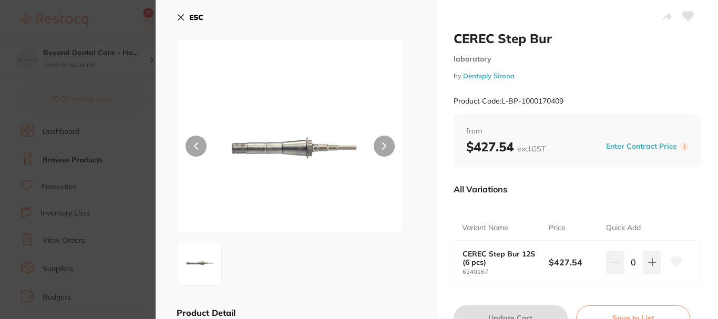
click at [684, 13] on icon at bounding box center [687, 16] width 11 height 9
click at [180, 16] on icon at bounding box center [181, 18] width 6 height 6
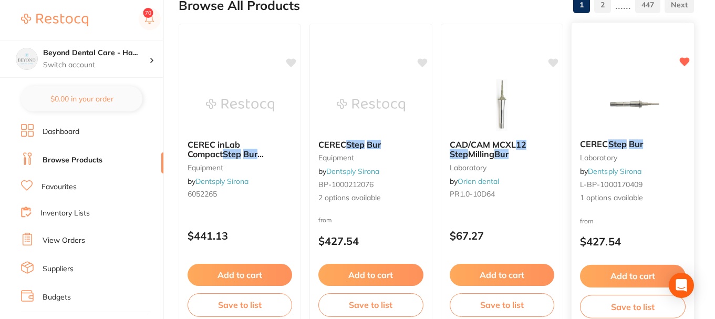
scroll to position [158, 0]
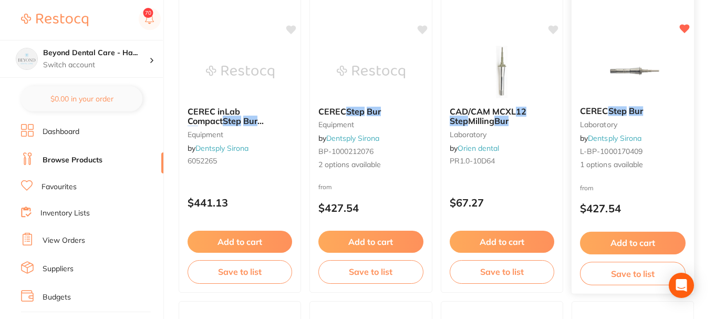
click at [625, 270] on button "Save to list" at bounding box center [633, 274] width 106 height 24
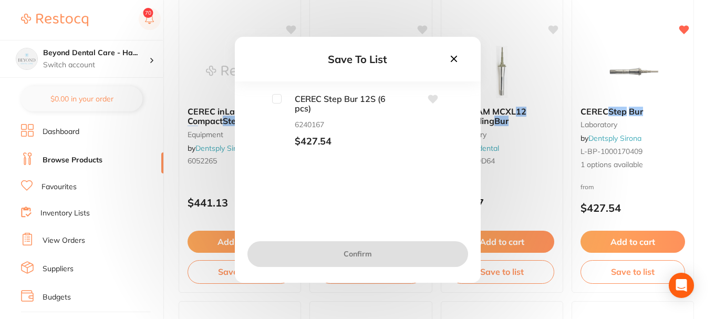
click at [278, 101] on input "checkbox" at bounding box center [276, 98] width 9 height 9
checkbox input "true"
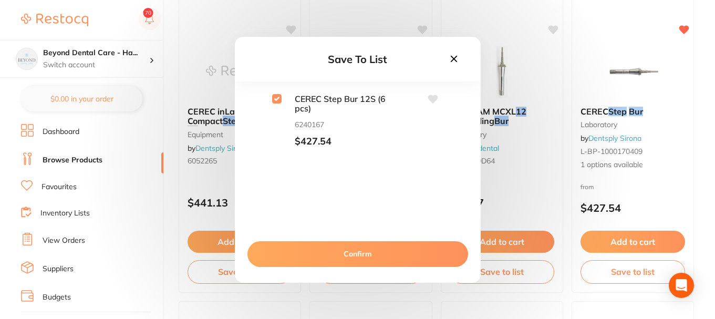
click at [352, 246] on button "Confirm" at bounding box center [357, 253] width 221 height 25
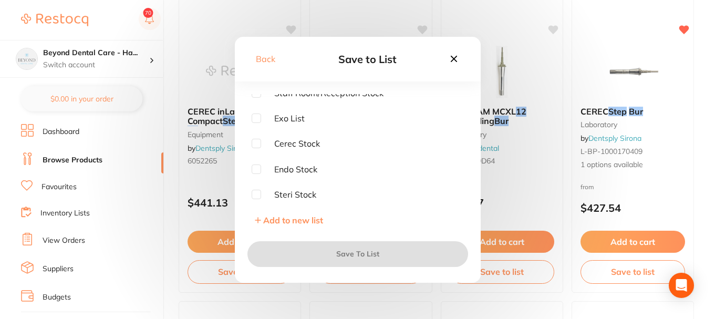
scroll to position [7, 0]
click at [259, 143] on input "checkbox" at bounding box center [256, 141] width 9 height 9
checkbox input "true"
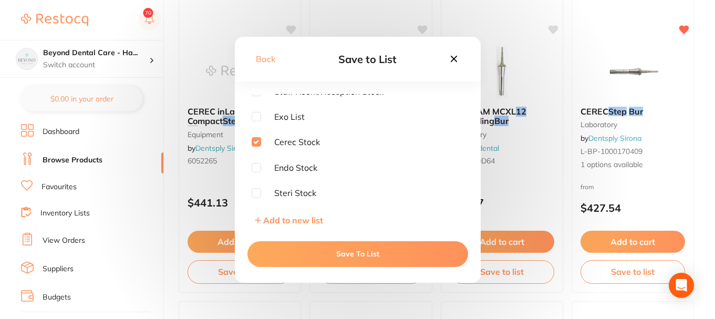
click at [353, 253] on button "Save To List" at bounding box center [357, 253] width 221 height 25
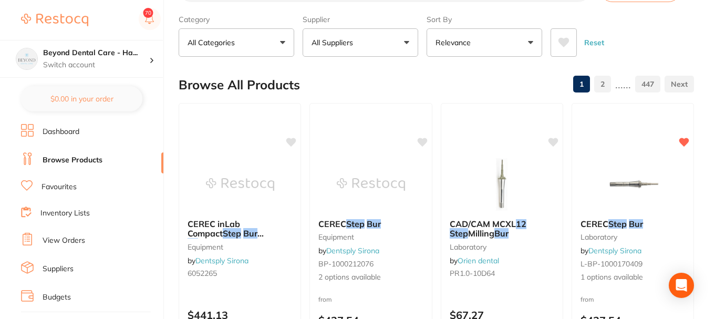
scroll to position [0, 0]
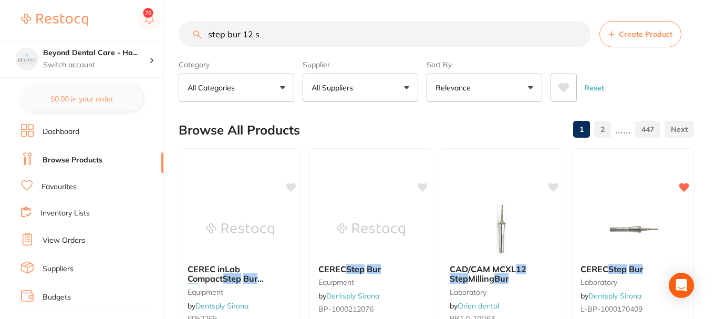
drag, startPoint x: 271, startPoint y: 34, endPoint x: 121, endPoint y: 35, distance: 149.7
click at [182, 34] on input "step bur 12 s" at bounding box center [385, 34] width 412 height 26
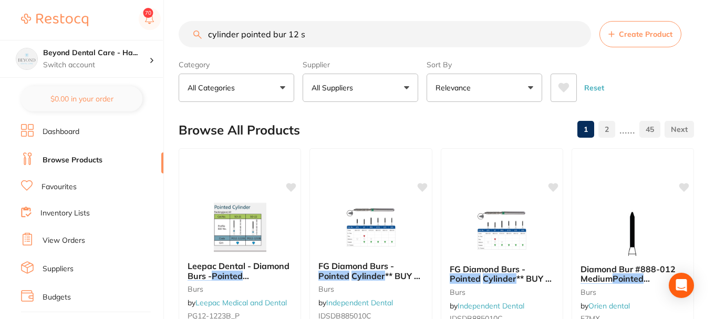
type input "cylinder pointed bur 12 s"
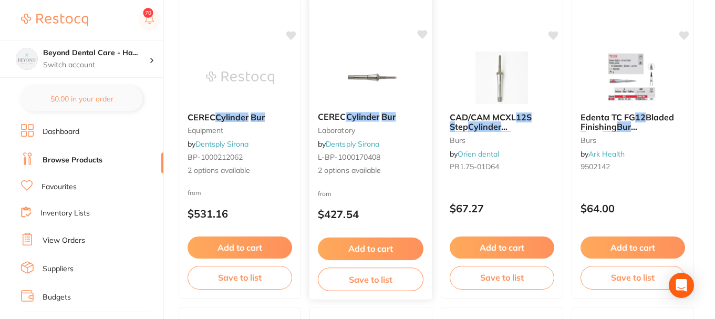
scroll to position [158, 0]
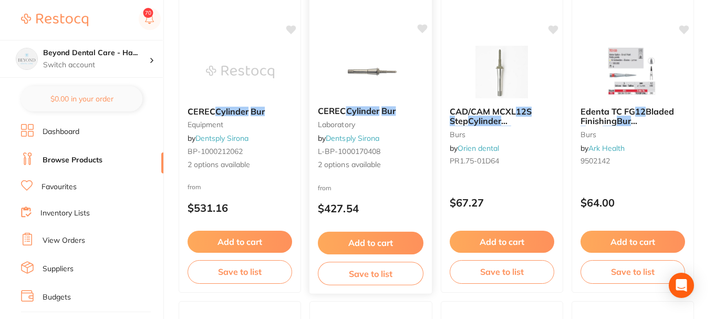
click at [393, 188] on div "from $427.54" at bounding box center [370, 201] width 123 height 38
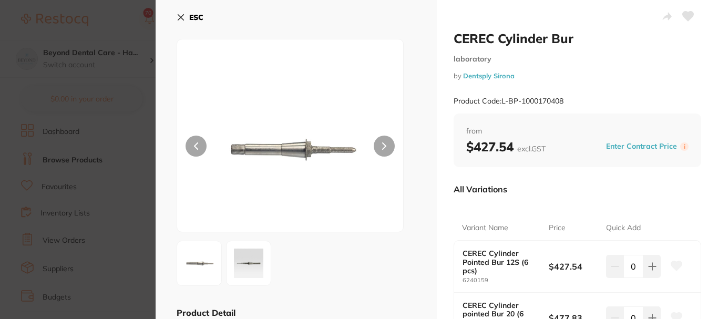
scroll to position [158, 0]
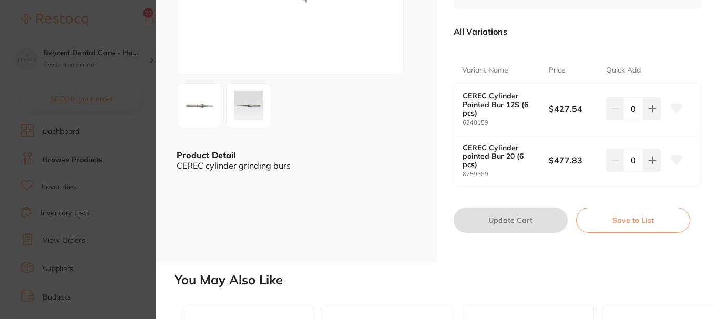
click at [675, 103] on icon at bounding box center [676, 107] width 11 height 9
click at [612, 219] on button "Save to List" at bounding box center [633, 219] width 114 height 25
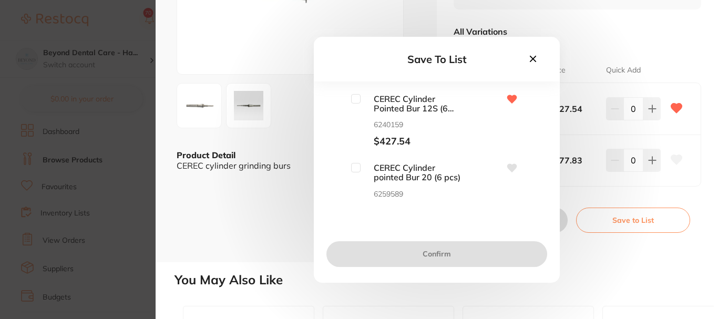
click at [356, 99] on input "checkbox" at bounding box center [355, 98] width 9 height 9
checkbox input "true"
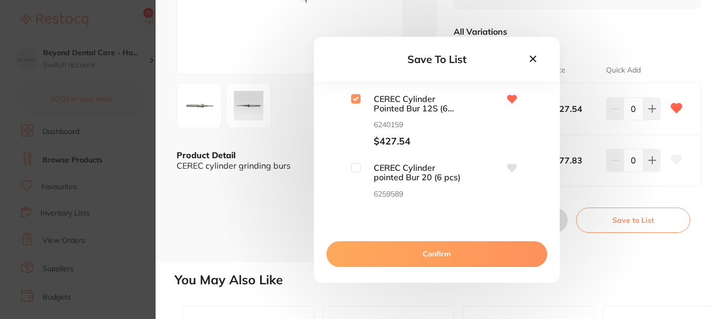
click at [438, 254] on button "Confirm" at bounding box center [436, 253] width 221 height 25
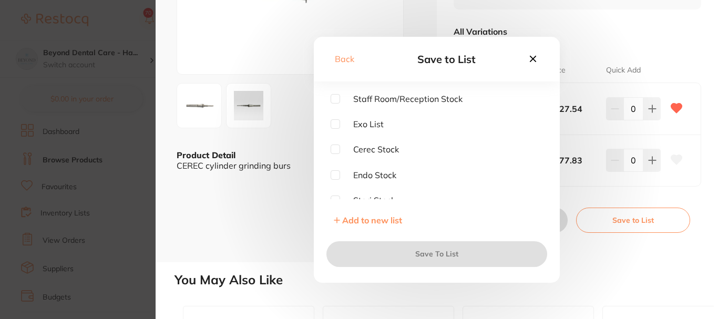
click at [335, 149] on input "checkbox" at bounding box center [334, 148] width 9 height 9
checkbox input "true"
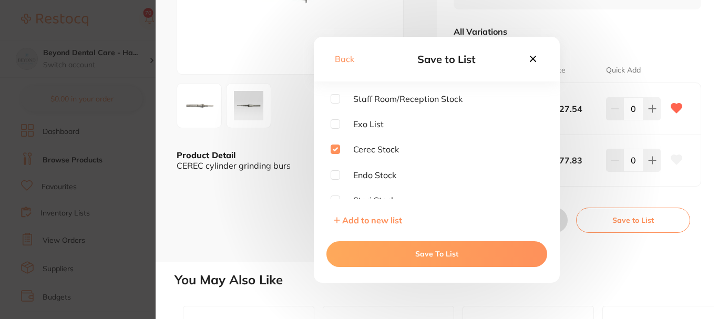
click at [444, 254] on button "Save To List" at bounding box center [436, 253] width 221 height 25
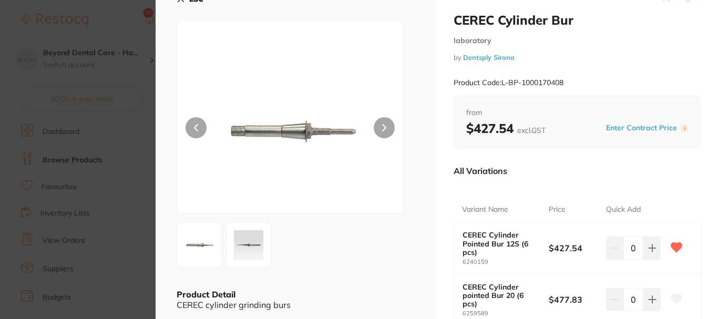
scroll to position [0, 0]
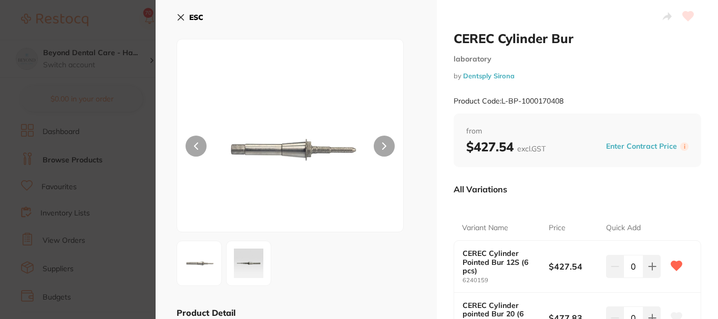
click at [190, 16] on b "ESC" at bounding box center [196, 17] width 14 height 9
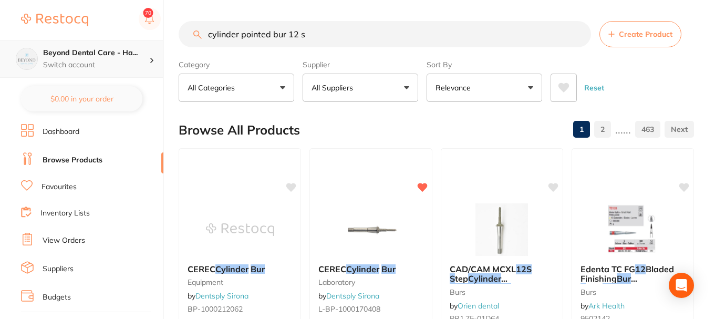
click at [125, 60] on p "Switch account" at bounding box center [96, 65] width 106 height 11
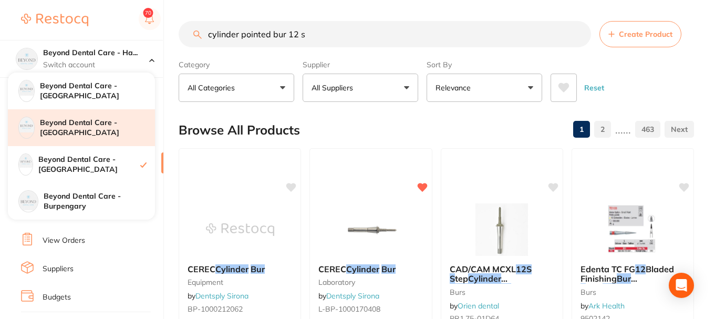
click at [102, 132] on h4 "Beyond Dental Care - [GEOGRAPHIC_DATA]" at bounding box center [97, 128] width 115 height 20
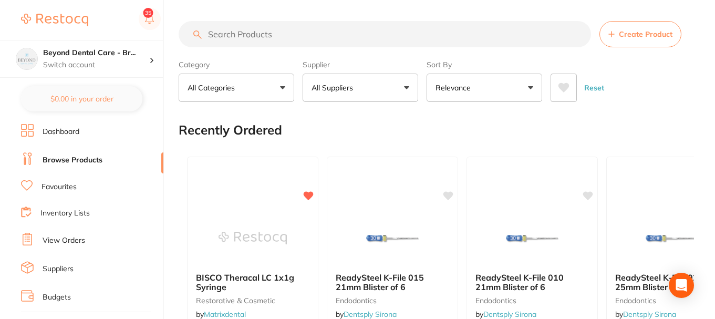
click at [304, 34] on input "search" at bounding box center [385, 34] width 412 height 26
click at [257, 33] on input "search" at bounding box center [385, 34] width 412 height 26
type input "pressure indicating paste"
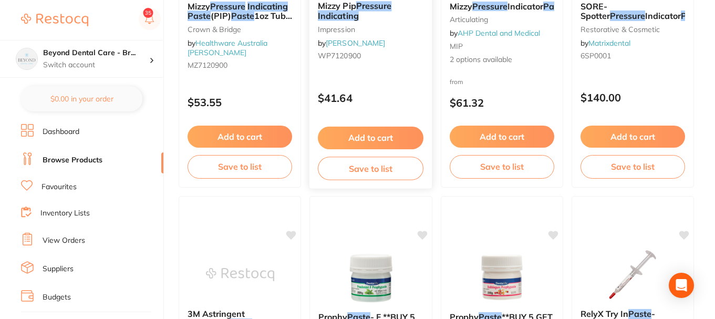
scroll to position [158, 0]
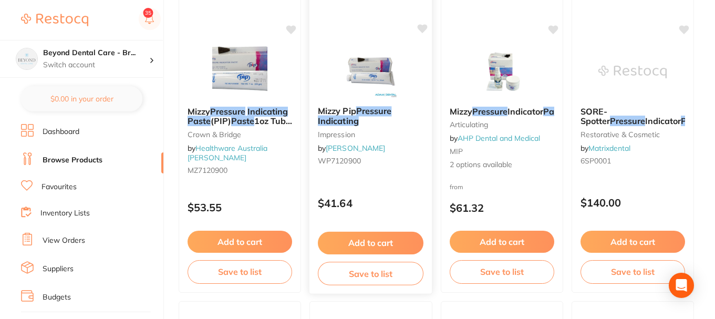
click at [369, 277] on button "Save to list" at bounding box center [371, 274] width 106 height 24
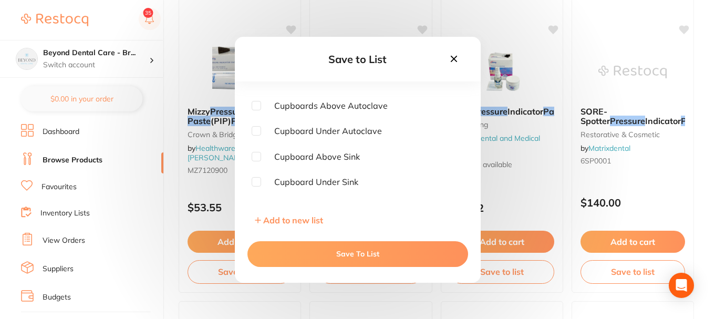
scroll to position [0, 0]
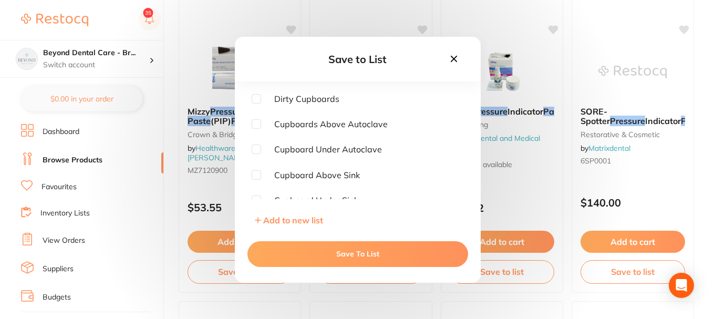
click at [257, 150] on input "checkbox" at bounding box center [256, 148] width 9 height 9
checkbox input "true"
click at [373, 249] on button "Save To List" at bounding box center [357, 253] width 221 height 25
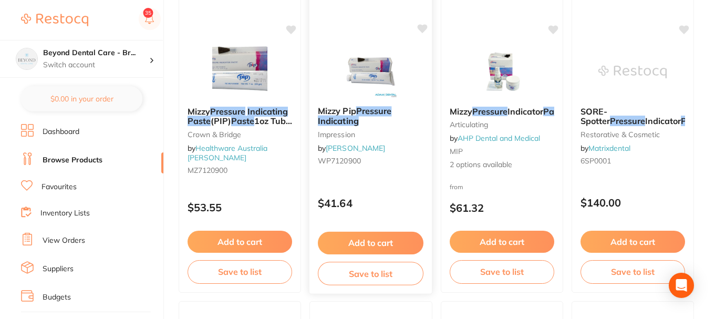
click at [370, 238] on button "Add to cart" at bounding box center [371, 243] width 106 height 23
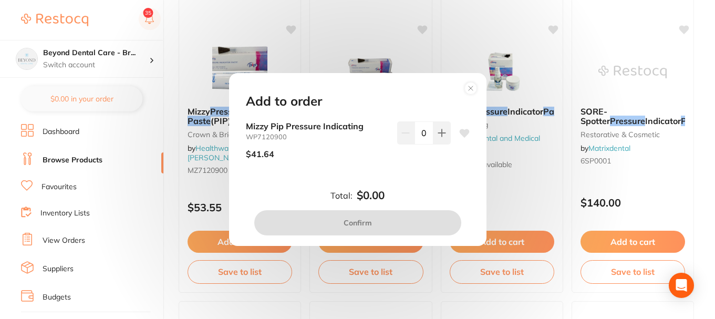
click at [441, 136] on icon at bounding box center [442, 133] width 8 height 8
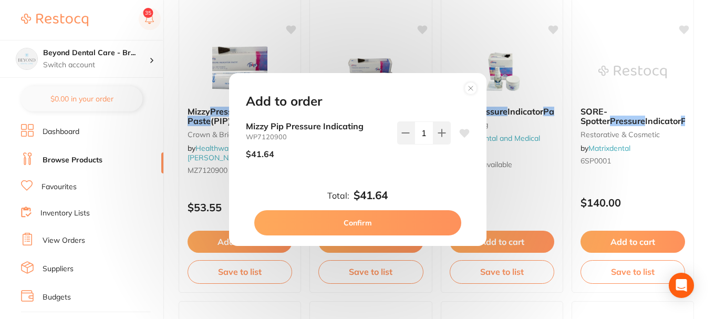
type input "1"
click at [376, 224] on button "Confirm" at bounding box center [357, 222] width 207 height 25
checkbox input "false"
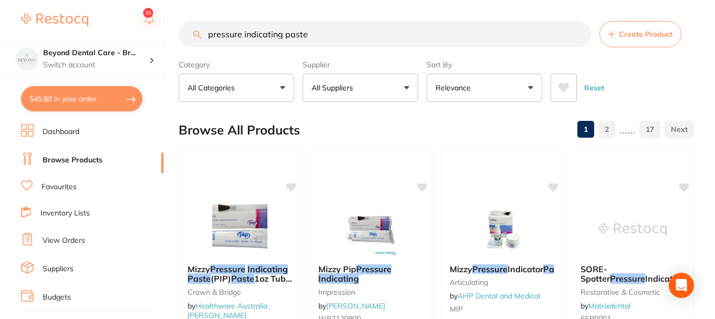
drag, startPoint x: 317, startPoint y: 36, endPoint x: 93, endPoint y: 29, distance: 224.4
click at [105, 31] on div "$45.80 Beyond Dental Care - Br... Switch account Beyond Dental Care - Sandstone…" at bounding box center [357, 159] width 715 height 319
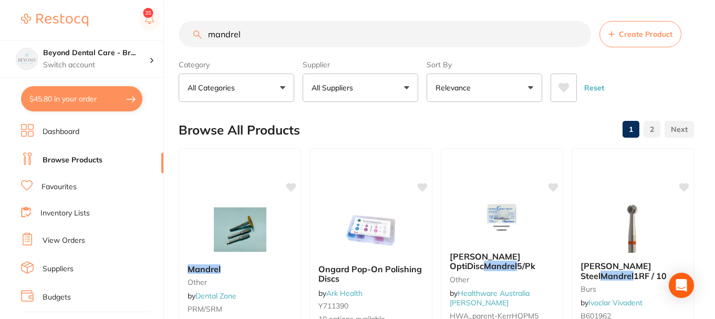
drag, startPoint x: 212, startPoint y: 35, endPoint x: 201, endPoint y: 35, distance: 10.5
click at [201, 35] on div "mandrel Create Product" at bounding box center [436, 34] width 515 height 26
type input "disc mandrel"
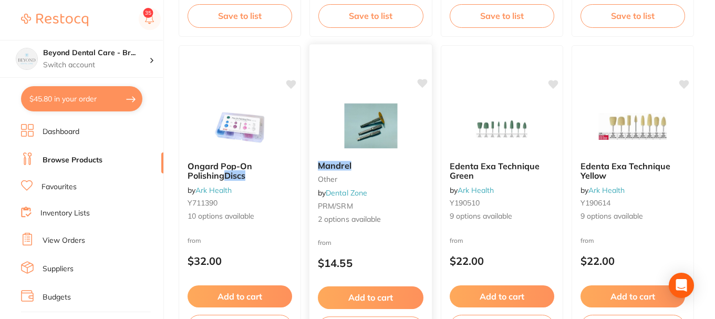
scroll to position [735, 0]
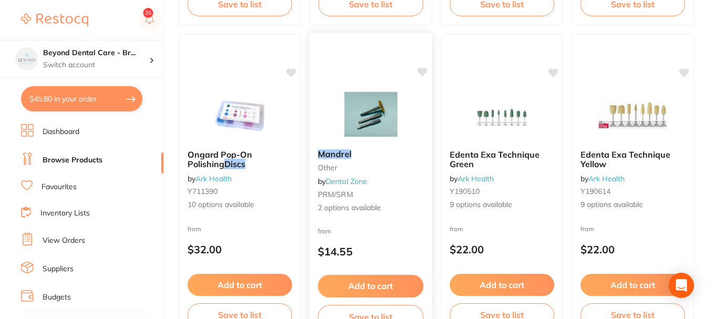
click at [388, 177] on div "Mandrel other by Dental Zone PRM/SRM 2 options available" at bounding box center [370, 181] width 123 height 81
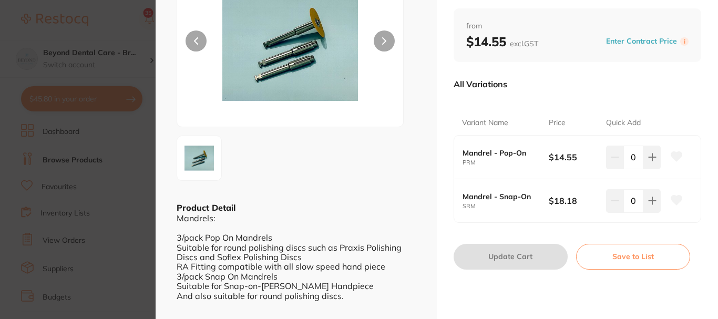
scroll to position [158, 0]
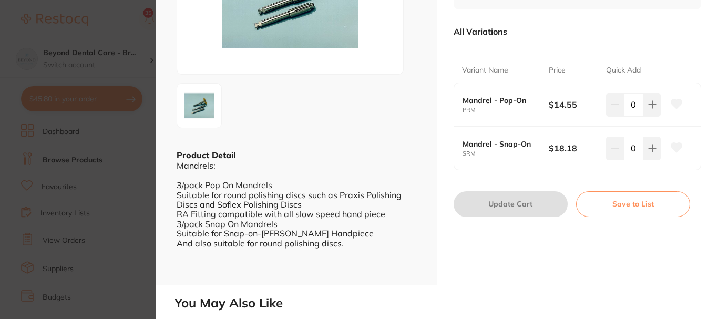
click at [676, 101] on icon at bounding box center [676, 103] width 11 height 9
click at [648, 103] on icon at bounding box center [652, 104] width 8 height 8
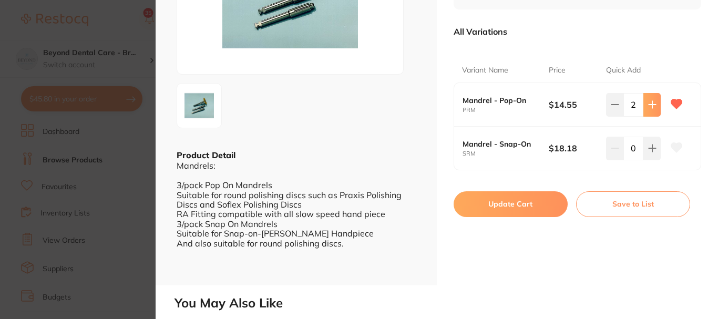
click at [649, 106] on icon at bounding box center [651, 104] width 7 height 7
type input "3"
click at [507, 205] on button "Update Cart" at bounding box center [510, 203] width 114 height 25
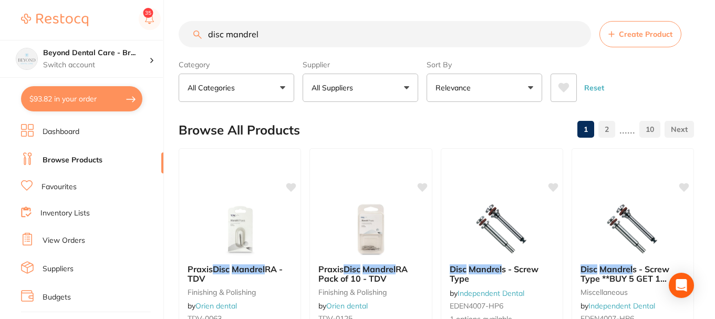
drag, startPoint x: 279, startPoint y: 34, endPoint x: 163, endPoint y: 30, distance: 116.1
click at [160, 33] on div "$93.82 Beyond Dental Care - Br... Switch account Beyond Dental Care - Sandstone…" at bounding box center [357, 159] width 715 height 319
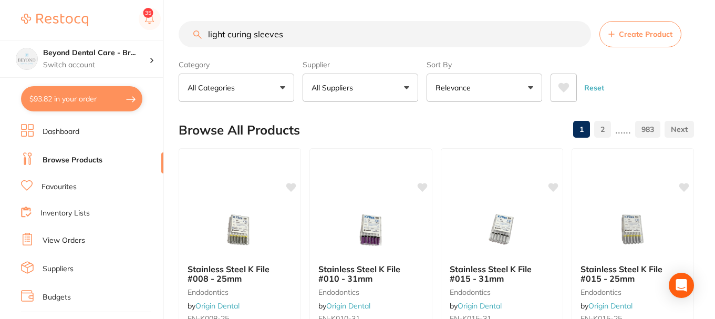
type input "light curing sleeves"
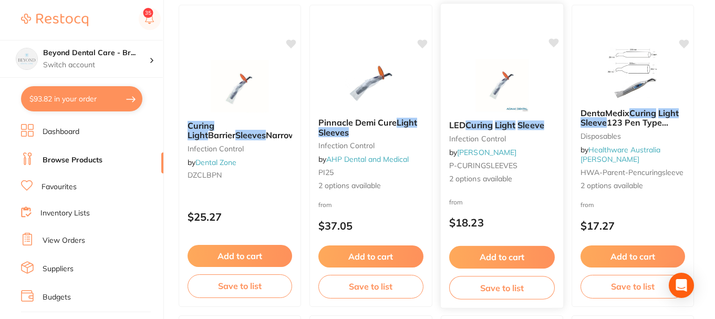
scroll to position [1366, 0]
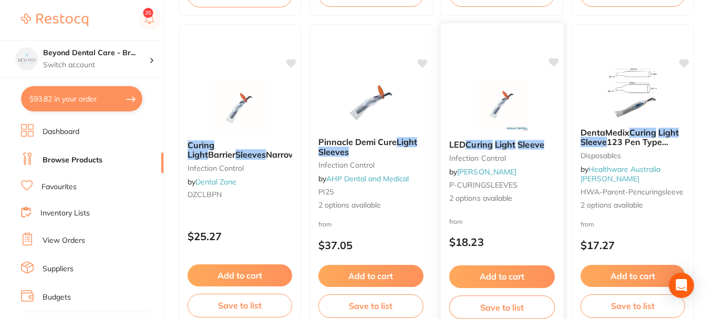
click at [529, 172] on div "LED Curing Light Sleeve infection control by Adam Dental P-CURINGSLEEVES 2 opti…" at bounding box center [501, 171] width 123 height 81
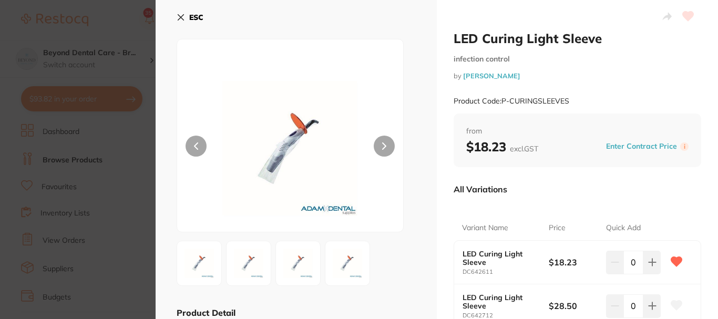
click at [186, 17] on button "ESC" at bounding box center [189, 17] width 27 height 18
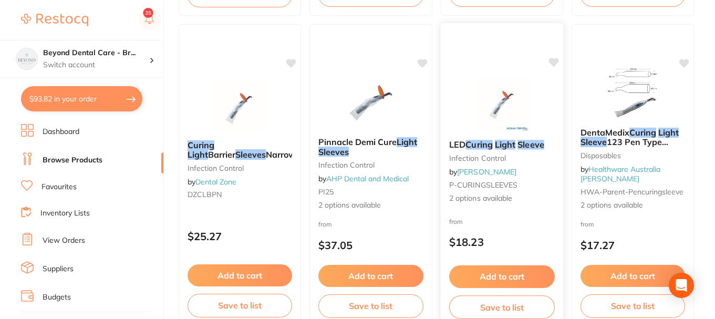
click at [554, 59] on icon at bounding box center [553, 62] width 10 height 9
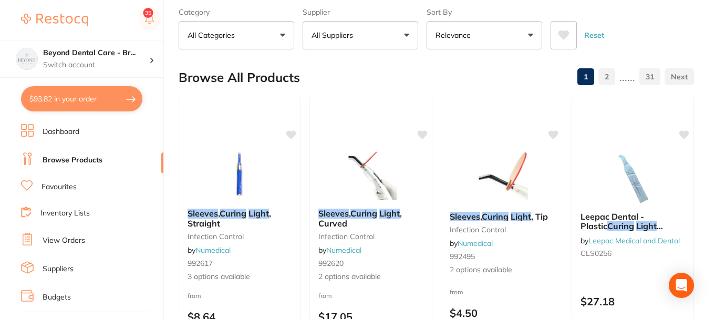
scroll to position [0, 0]
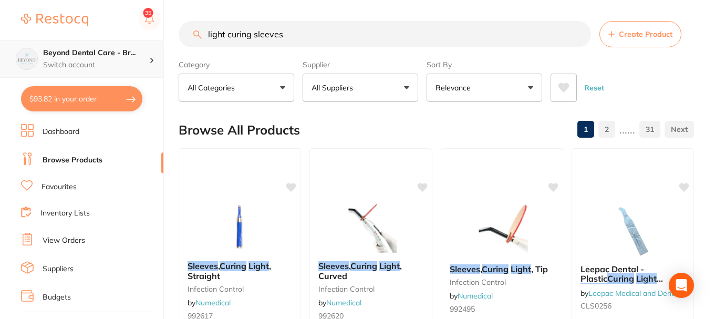
drag, startPoint x: 295, startPoint y: 37, endPoint x: 147, endPoint y: 46, distance: 148.4
click at [153, 44] on div "$93.82 Beyond Dental Care - Br... Switch account Beyond Dental Care - Sandstone…" at bounding box center [357, 159] width 715 height 319
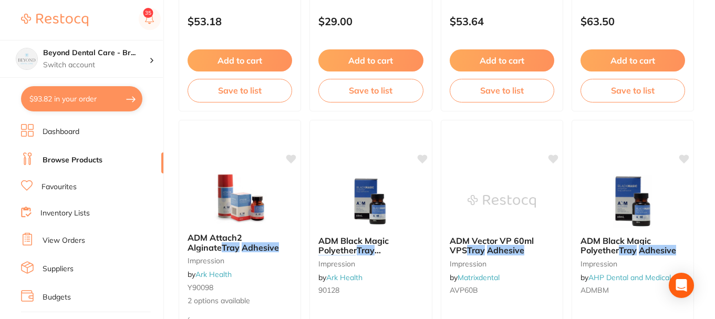
scroll to position [1944, 0]
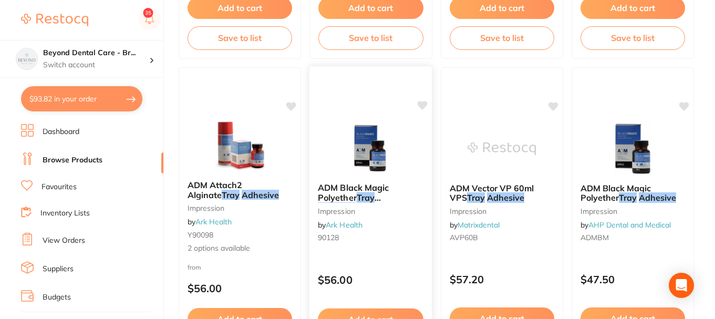
type input "tray adhesive"
click at [373, 201] on em "Tray" at bounding box center [366, 197] width 18 height 11
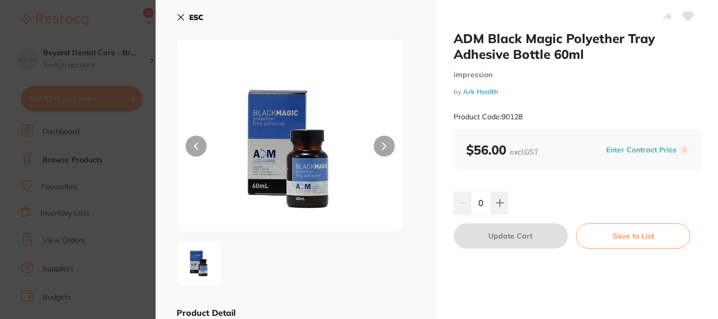
click at [178, 19] on icon at bounding box center [180, 17] width 8 height 8
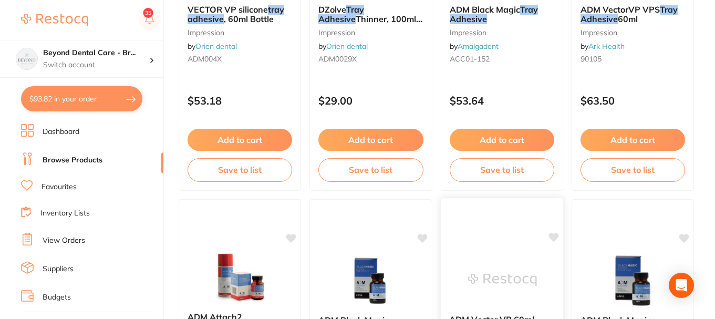
scroll to position [1786, 0]
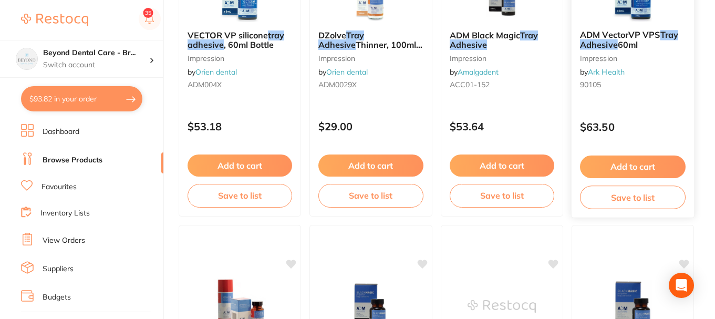
click at [605, 39] on em "Adhesive" at bounding box center [599, 44] width 38 height 11
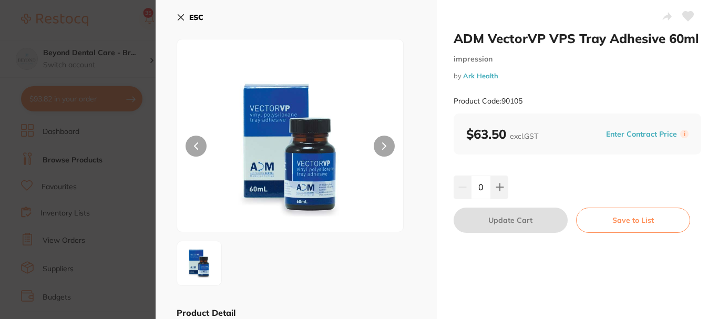
click at [185, 17] on button "ESC" at bounding box center [189, 17] width 27 height 18
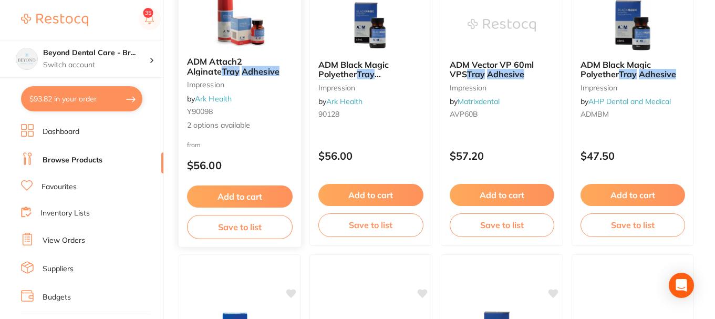
scroll to position [2049, 0]
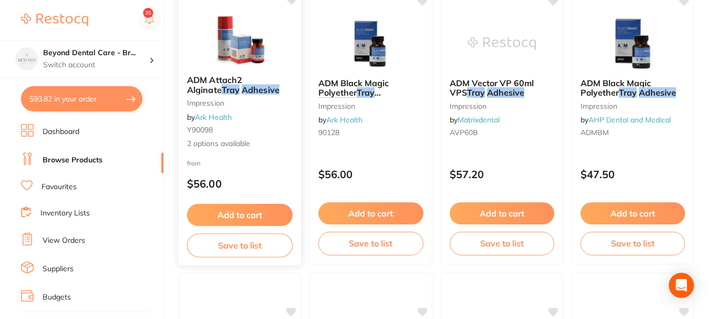
click at [264, 116] on div "ADM Attach2 Alginate Tray Adhesive impression by Ark Health Y90098 2 options av…" at bounding box center [240, 112] width 123 height 91
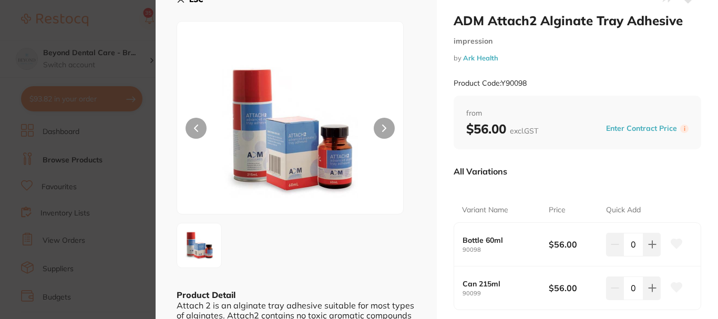
scroll to position [17, 0]
click at [142, 182] on section "ADM Attach2 Alginate Tray Adhesive impression by Ark Health Product Code: Y9009…" at bounding box center [359, 159] width 718 height 319
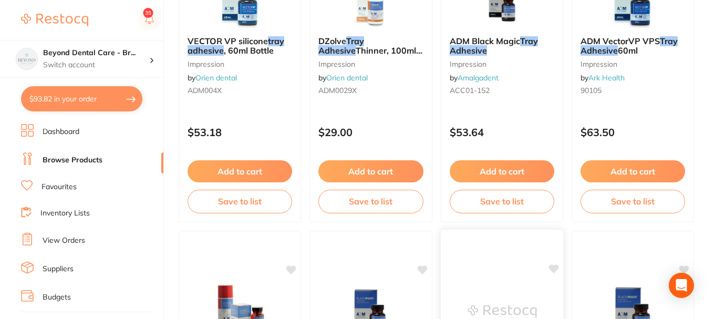
scroll to position [1733, 0]
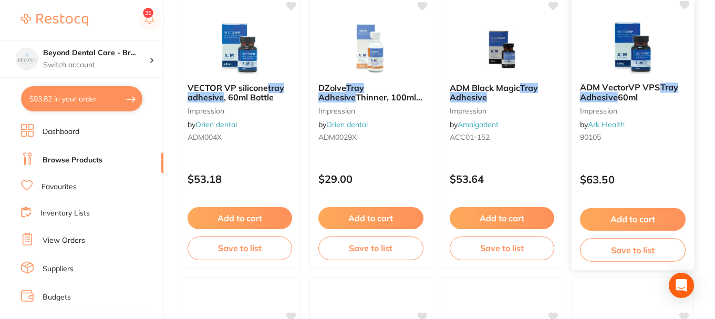
click at [634, 216] on button "Add to cart" at bounding box center [633, 219] width 106 height 23
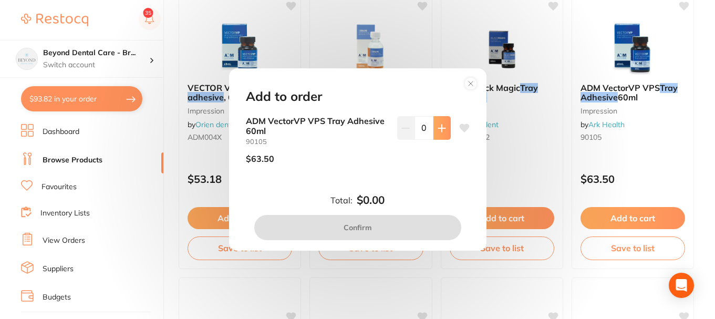
click at [439, 131] on icon at bounding box center [441, 127] width 7 height 7
type input "1"
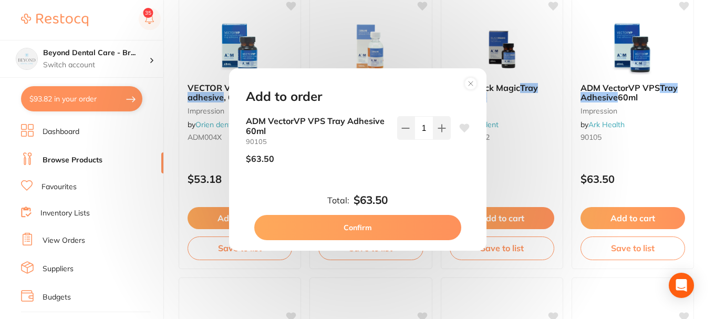
click at [352, 222] on button "Confirm" at bounding box center [357, 227] width 207 height 25
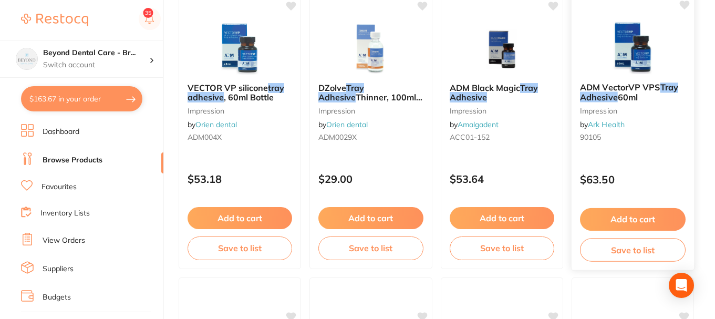
click at [629, 254] on button "Save to list" at bounding box center [633, 250] width 106 height 24
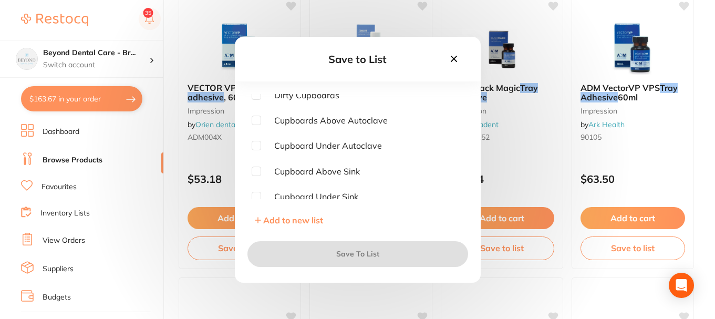
scroll to position [0, 0]
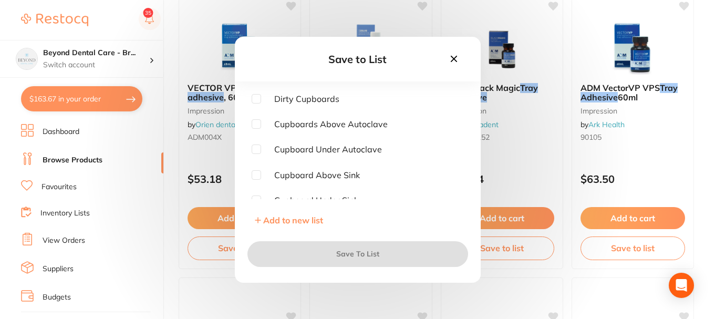
click at [258, 126] on input "checkbox" at bounding box center [256, 123] width 9 height 9
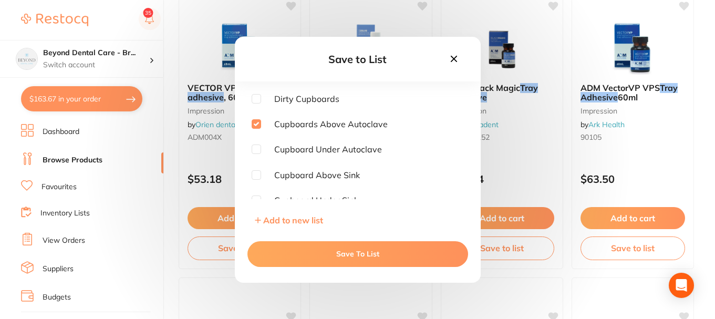
click at [254, 122] on input "checkbox" at bounding box center [256, 123] width 9 height 9
checkbox input "false"
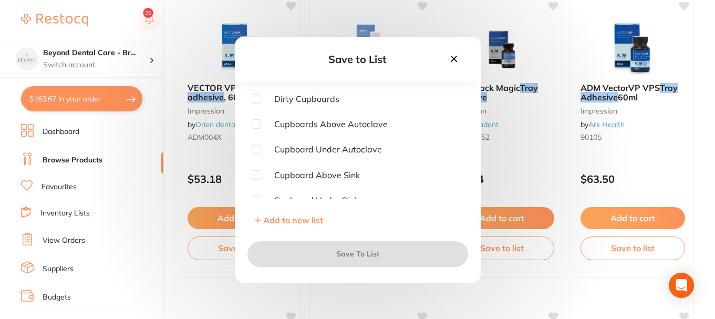
click at [258, 150] on input "checkbox" at bounding box center [256, 148] width 9 height 9
checkbox input "true"
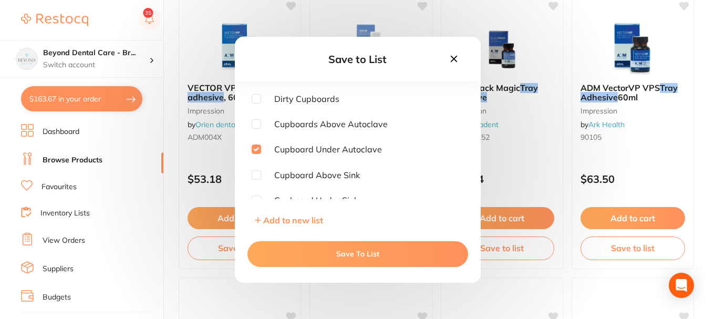
click at [357, 250] on button "Save To List" at bounding box center [357, 253] width 221 height 25
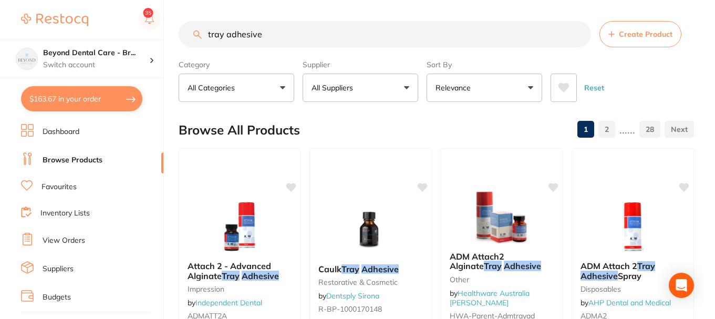
drag, startPoint x: 279, startPoint y: 37, endPoint x: 151, endPoint y: 36, distance: 128.2
click at [153, 36] on div "$163.67 Beyond Dental Care - Br... Switch account Beyond Dental Care - Sandston…" at bounding box center [357, 159] width 715 height 319
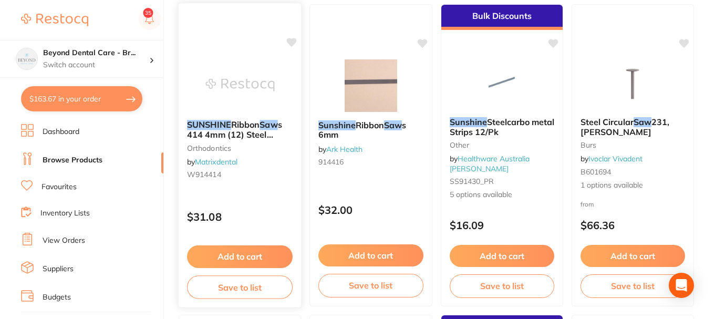
scroll to position [473, 0]
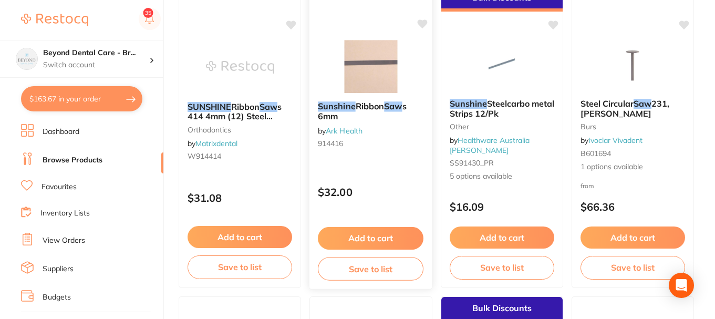
type input "sunshine saw"
click at [421, 25] on icon at bounding box center [423, 23] width 10 height 9
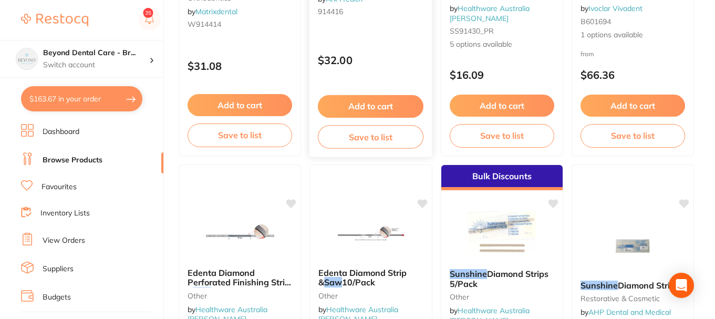
scroll to position [630, 0]
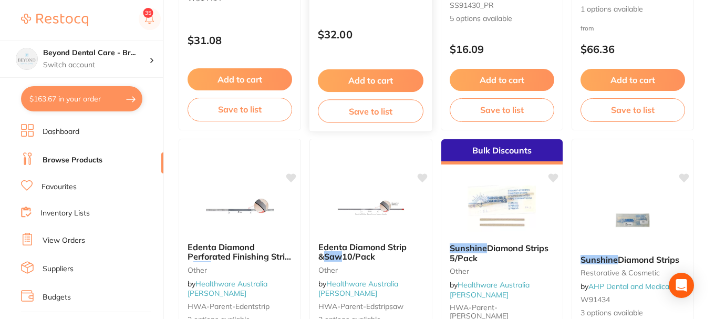
click at [354, 114] on button "Save to list" at bounding box center [371, 111] width 106 height 24
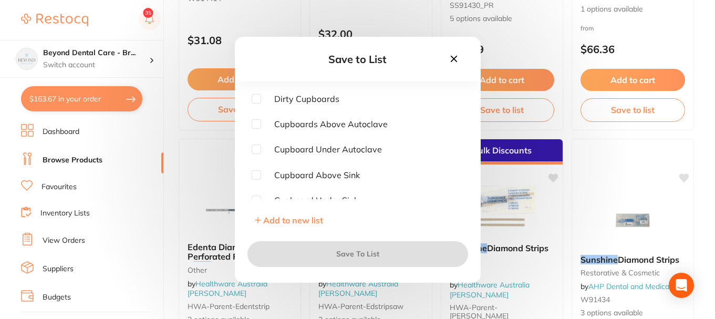
checkbox input "true"
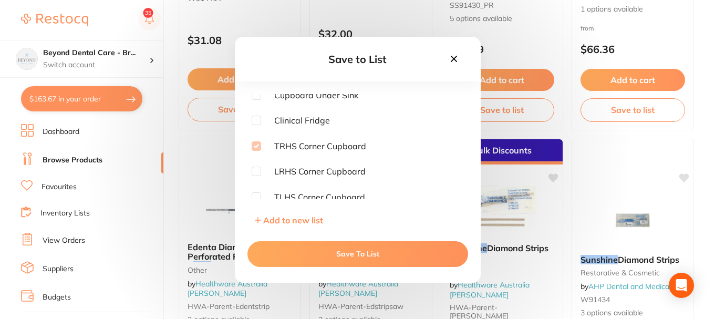
scroll to position [158, 0]
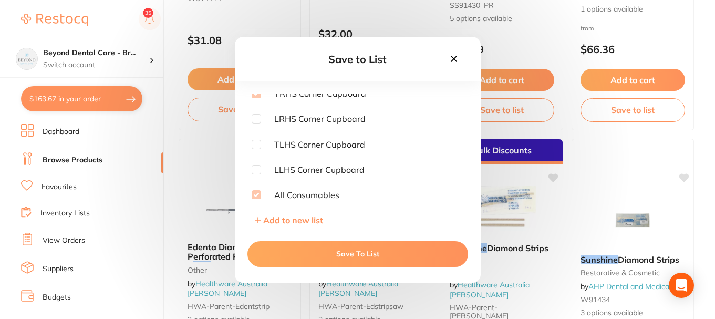
click at [454, 56] on icon at bounding box center [454, 59] width 12 height 12
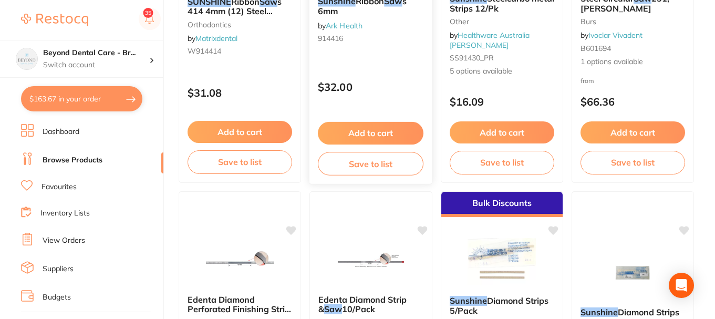
scroll to position [525, 0]
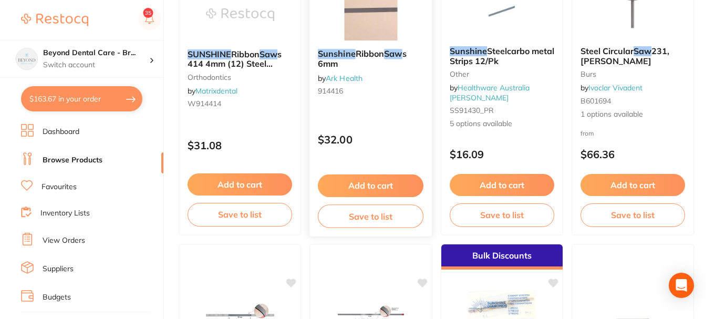
click at [364, 183] on button "Add to cart" at bounding box center [371, 185] width 106 height 23
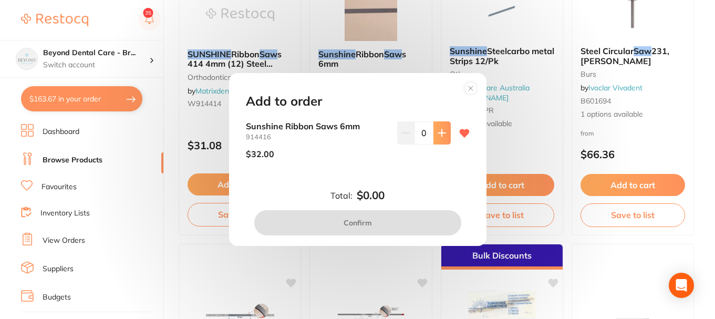
click at [434, 136] on button at bounding box center [441, 132] width 17 height 23
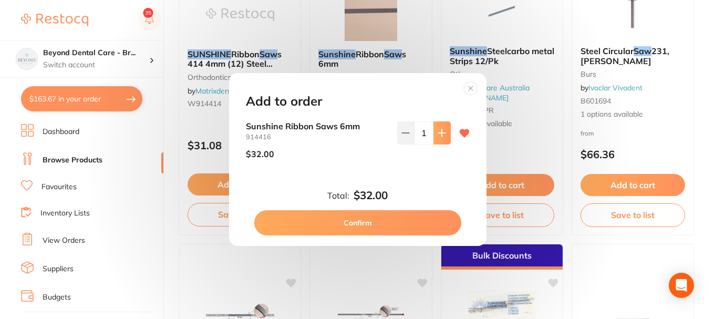
click at [434, 136] on button at bounding box center [441, 132] width 17 height 23
type input "2"
click at [348, 217] on button "Confirm" at bounding box center [357, 222] width 207 height 25
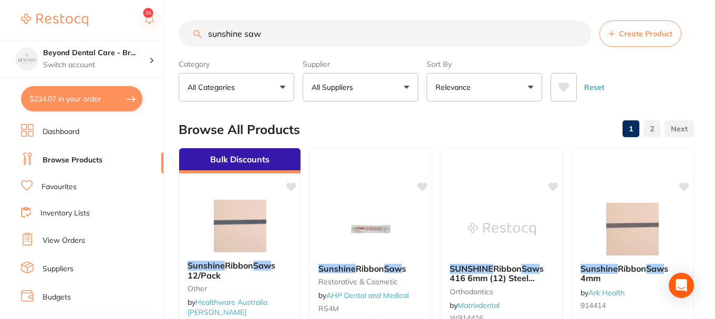
scroll to position [0, 0]
drag, startPoint x: 276, startPoint y: 36, endPoint x: 166, endPoint y: 36, distance: 109.8
click at [179, 36] on input "sunshine saw" at bounding box center [385, 34] width 412 height 26
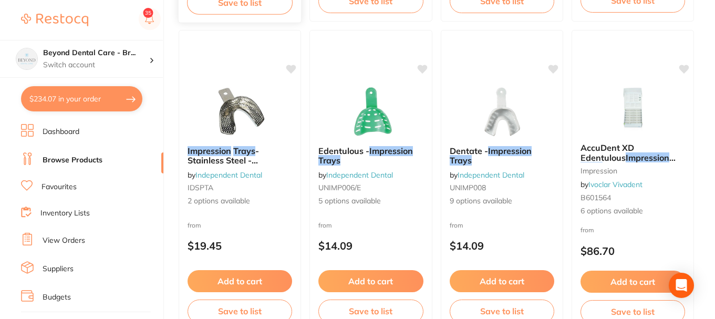
scroll to position [1051, 0]
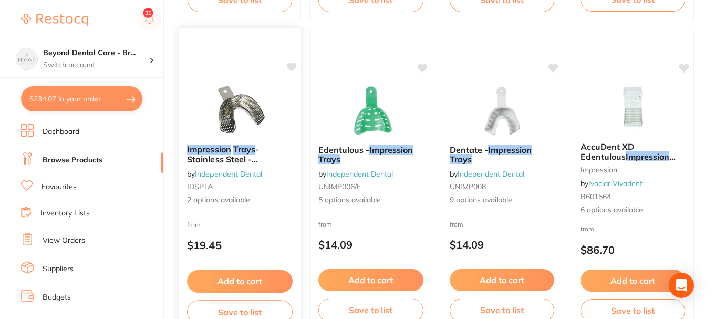
type input "half impression trays"
